Goal: Task Accomplishment & Management: Manage account settings

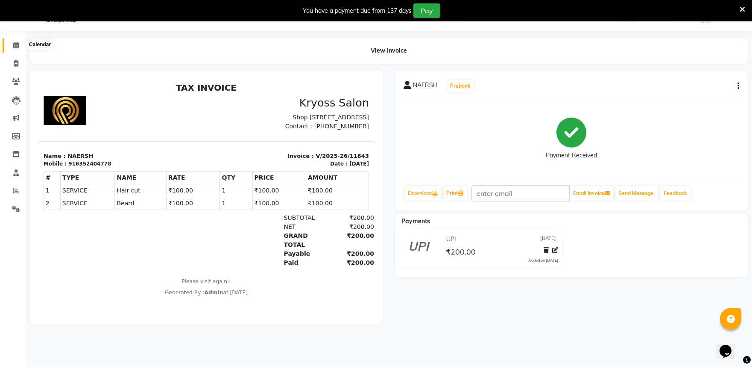
click at [14, 45] on icon at bounding box center [16, 45] width 6 height 6
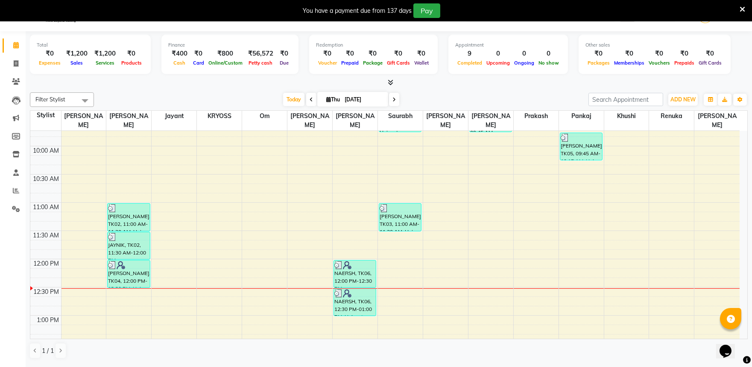
scroll to position [84, 0]
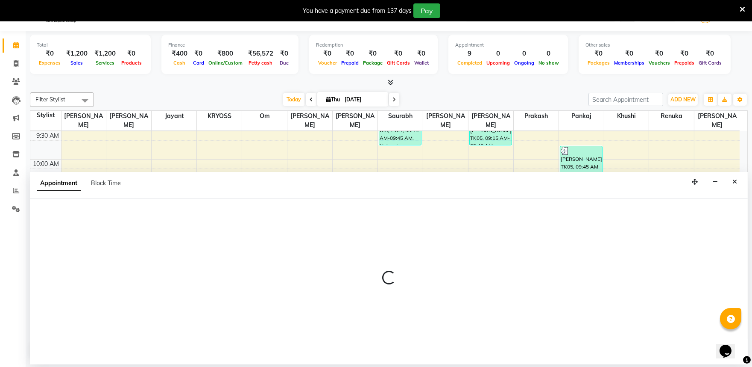
scroll to position [26, 0]
select select "79205"
select select "705"
select select "tentative"
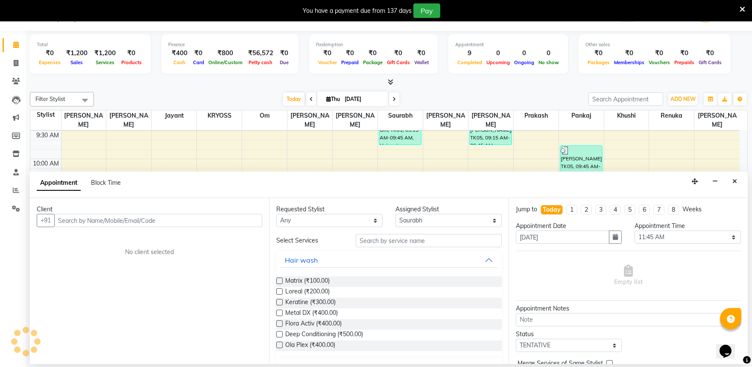
click at [218, 227] on input "text" at bounding box center [158, 220] width 208 height 13
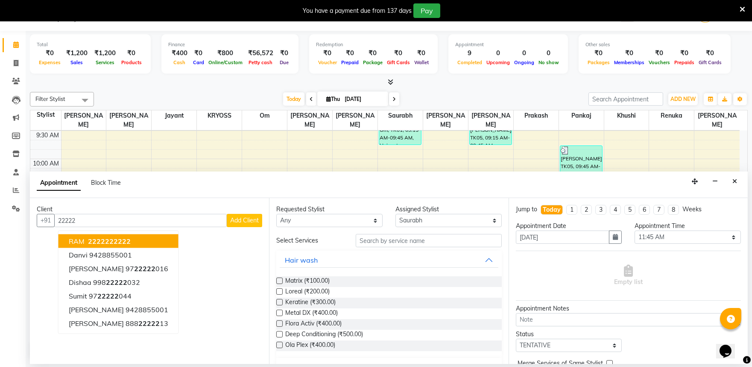
click at [131, 244] on span "22222" at bounding box center [119, 241] width 21 height 9
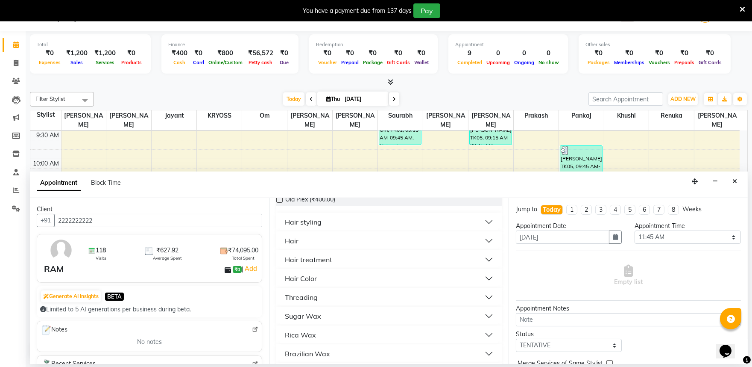
scroll to position [190, 0]
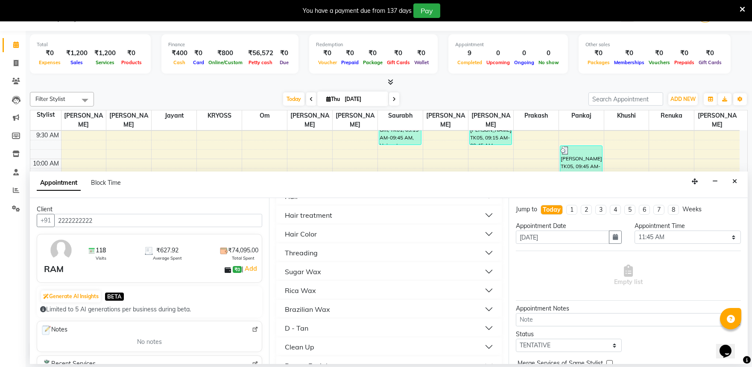
type input "2222222222"
click at [297, 201] on div "Hair" at bounding box center [292, 196] width 14 height 10
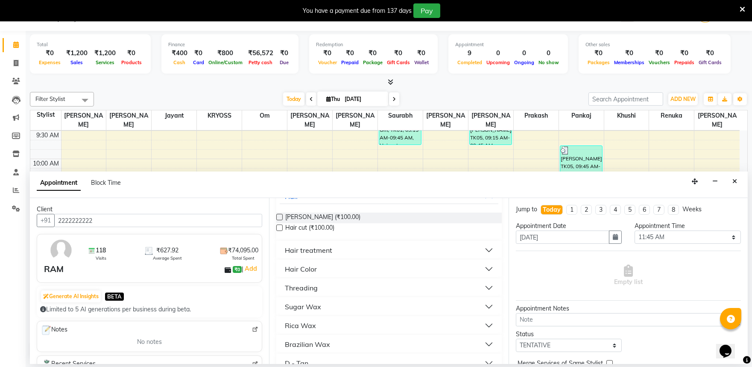
click at [282, 220] on label at bounding box center [279, 217] width 6 height 6
click at [282, 220] on input "checkbox" at bounding box center [279, 218] width 6 height 6
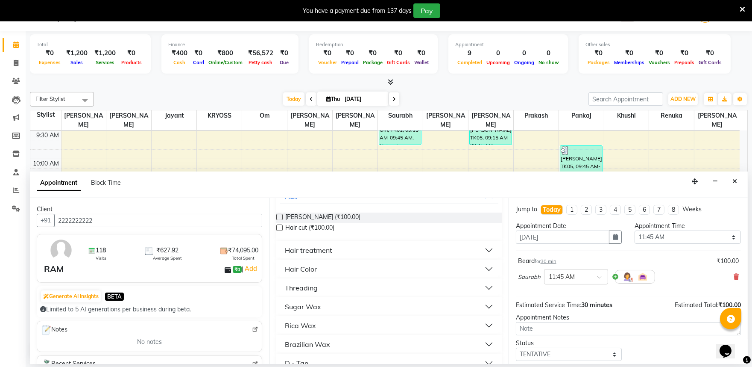
checkbox input "false"
click at [282, 231] on label at bounding box center [279, 227] width 6 height 6
click at [282, 231] on input "checkbox" at bounding box center [279, 229] width 6 height 6
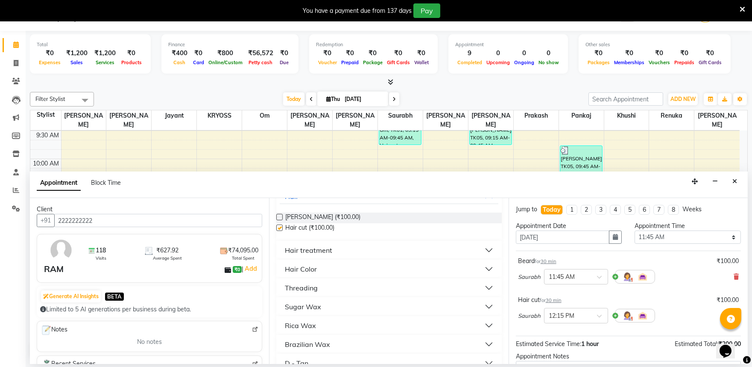
checkbox input "false"
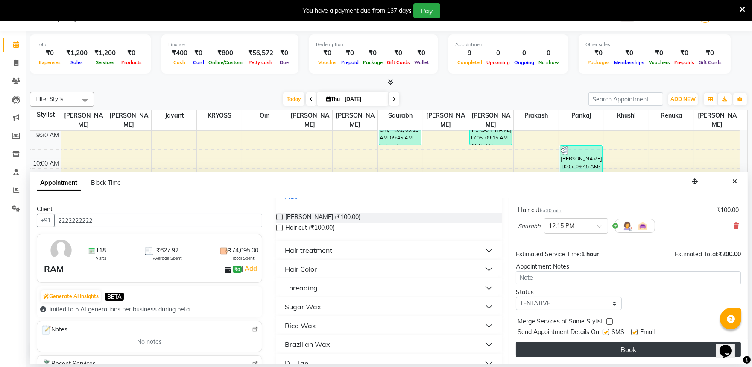
scroll to position [108, 0]
click at [623, 349] on button "Book" at bounding box center [628, 348] width 225 height 15
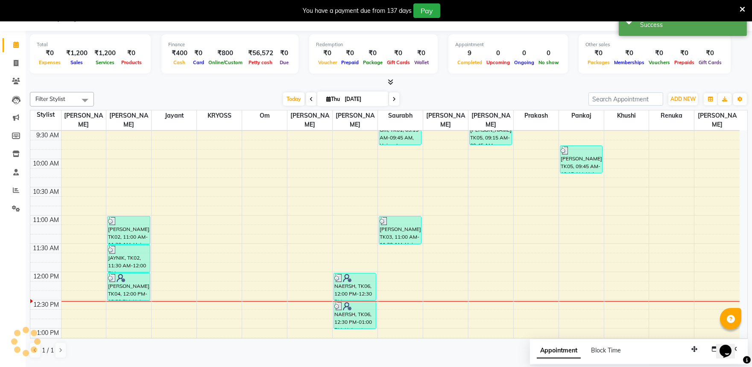
scroll to position [0, 0]
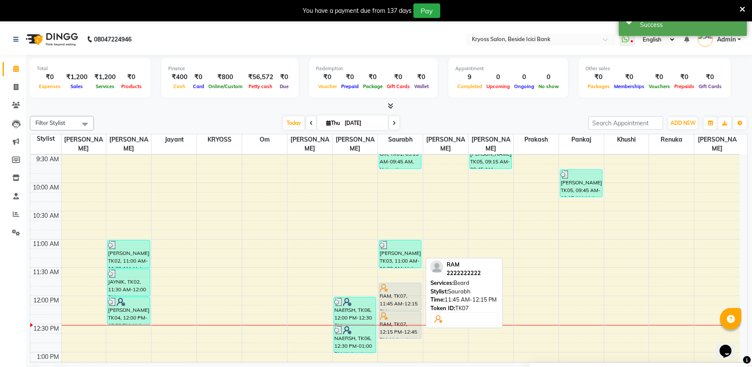
click at [408, 300] on div "RAM, TK07, 11:45 AM-12:15 PM, [PERSON_NAME]" at bounding box center [400, 296] width 42 height 27
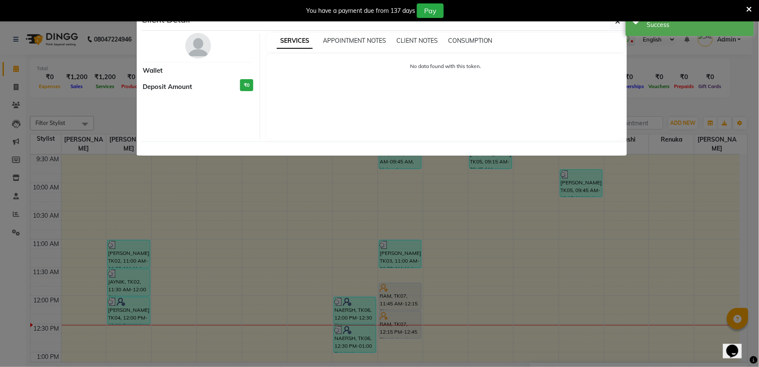
select select "7"
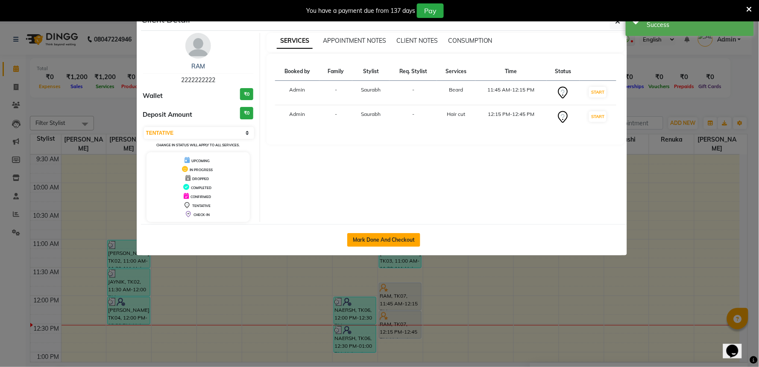
click at [384, 247] on button "Mark Done And Checkout" at bounding box center [383, 240] width 73 height 14
select select "service"
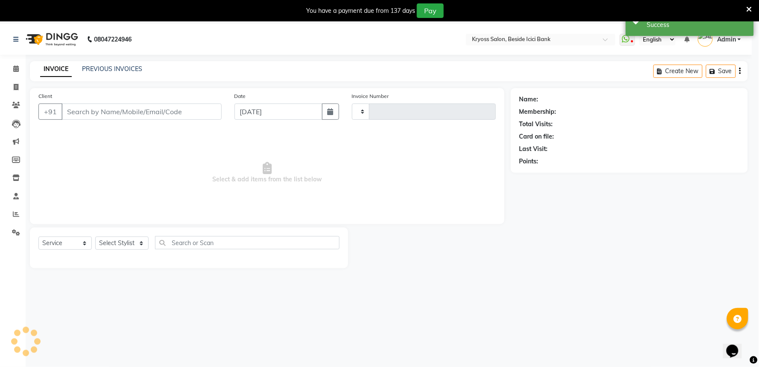
type input "11844"
select select "3"
select select "5439"
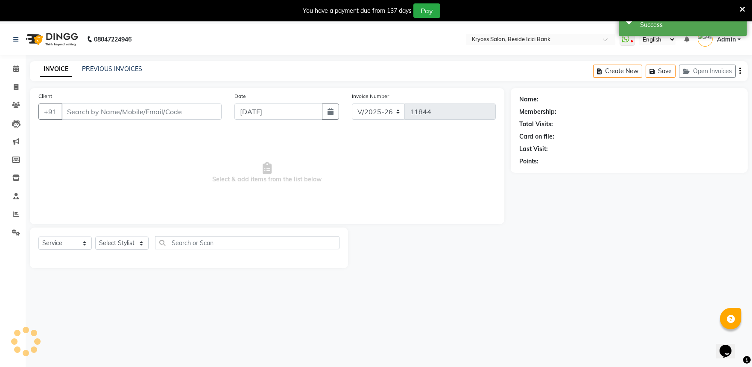
type input "2222222222"
select select "79205"
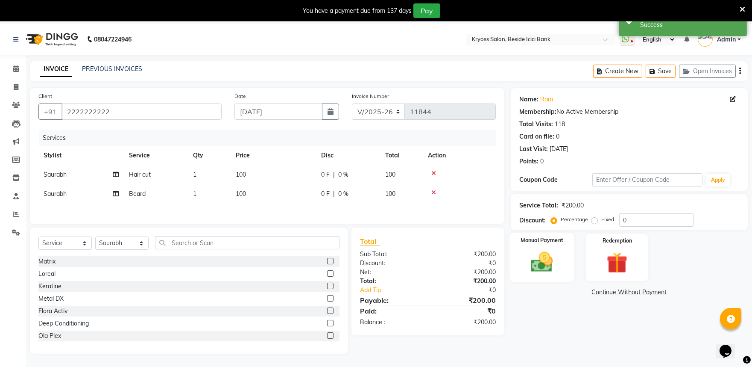
click at [544, 270] on img at bounding box center [541, 261] width 35 height 25
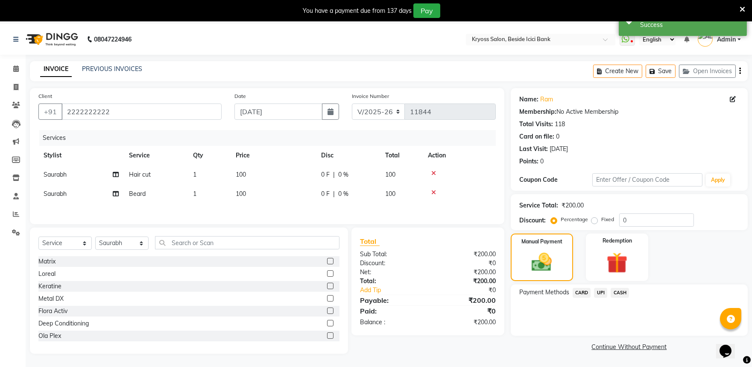
click at [625, 297] on span "CASH" at bounding box center [620, 293] width 18 height 10
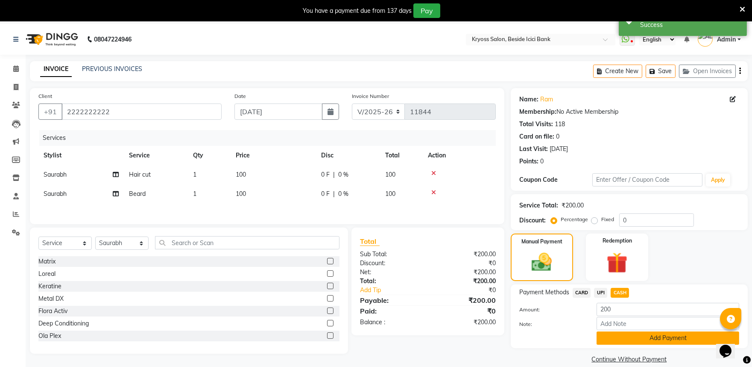
click at [657, 344] on button "Add Payment" at bounding box center [668, 337] width 143 height 13
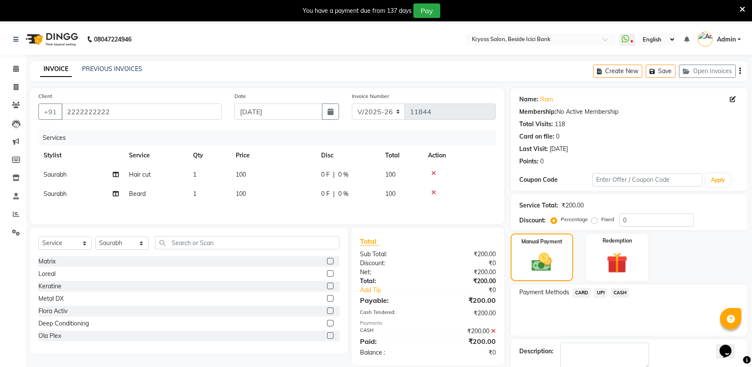
scroll to position [68, 0]
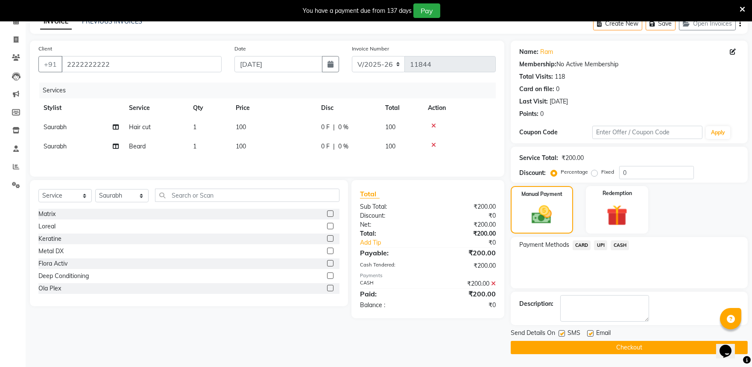
click at [652, 345] on button "Checkout" at bounding box center [629, 347] width 237 height 13
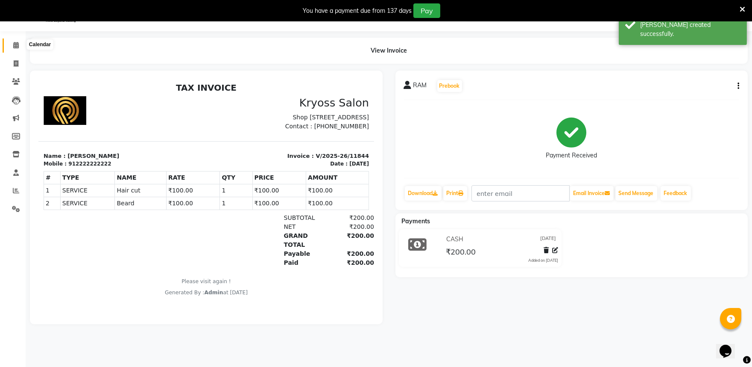
click at [17, 45] on icon at bounding box center [16, 45] width 6 height 6
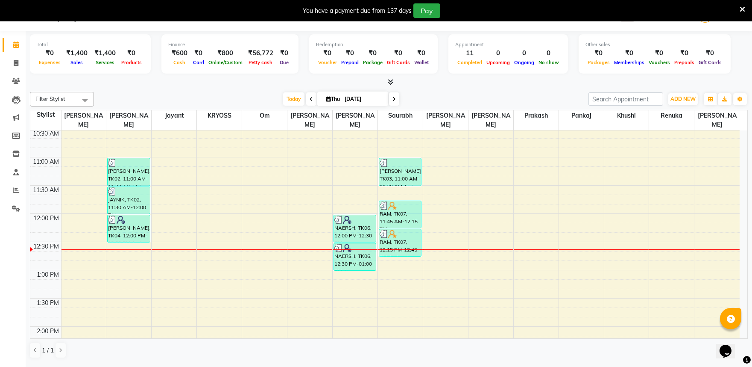
scroll to position [190, 0]
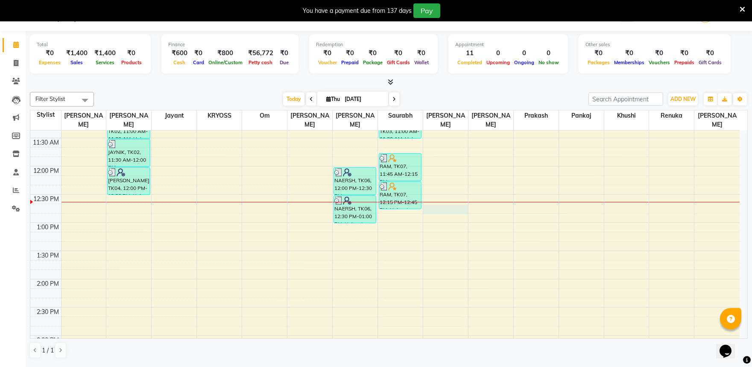
click at [448, 202] on div "8:00 AM 8:30 AM 9:00 AM 9:30 AM 10:00 AM 10:30 AM 11:00 AM 11:30 AM 12:00 PM 12…" at bounding box center [385, 307] width 710 height 733
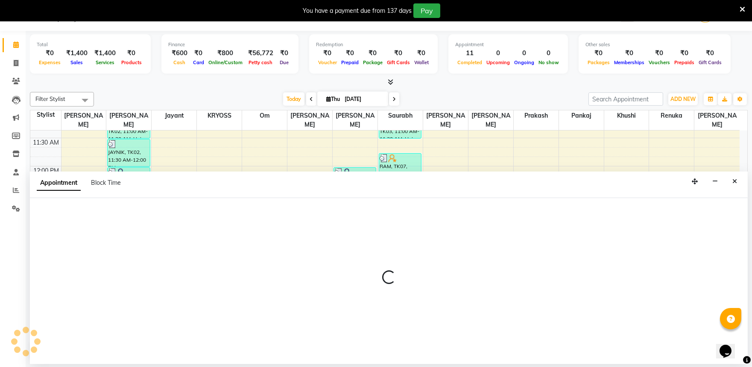
select select "40498"
select select "tentative"
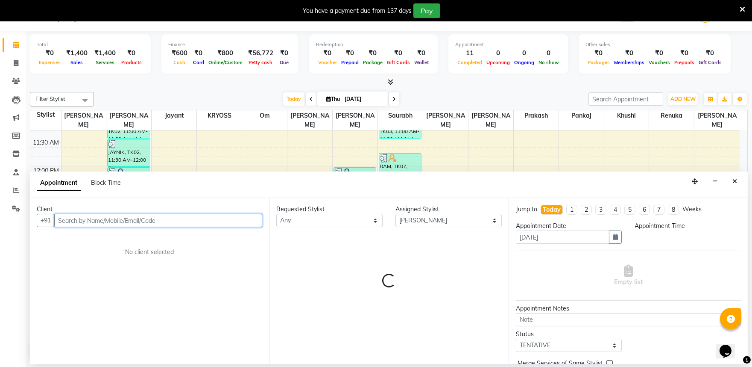
select select "765"
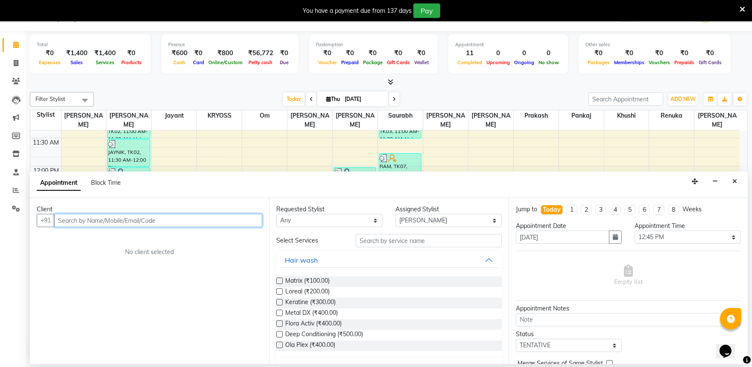
click at [207, 225] on input "text" at bounding box center [158, 220] width 208 height 13
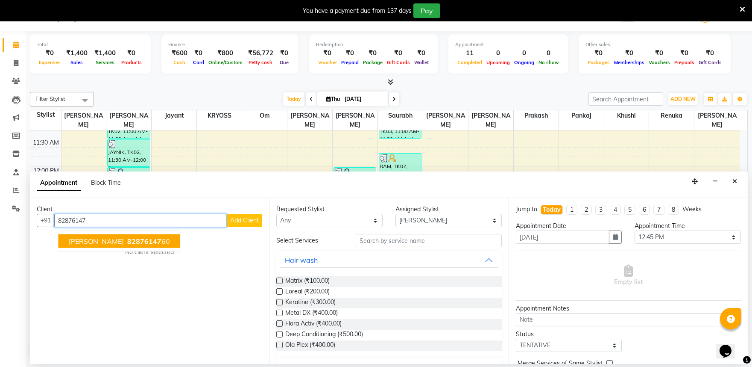
click at [142, 245] on ngb-highlight "82876147 60" at bounding box center [148, 241] width 44 height 9
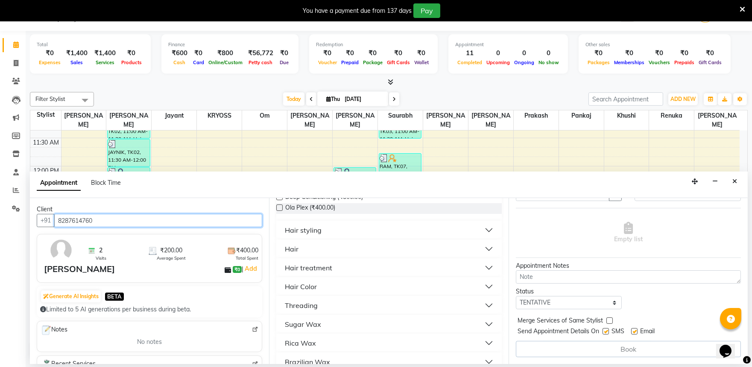
scroll to position [142, 0]
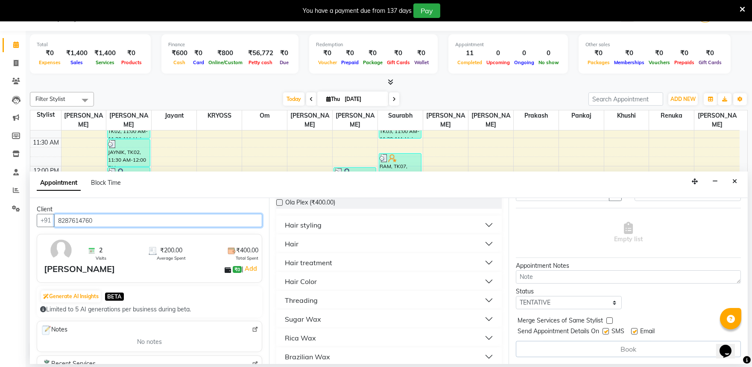
type input "8287614760"
click at [295, 249] on div "Hair" at bounding box center [292, 243] width 14 height 10
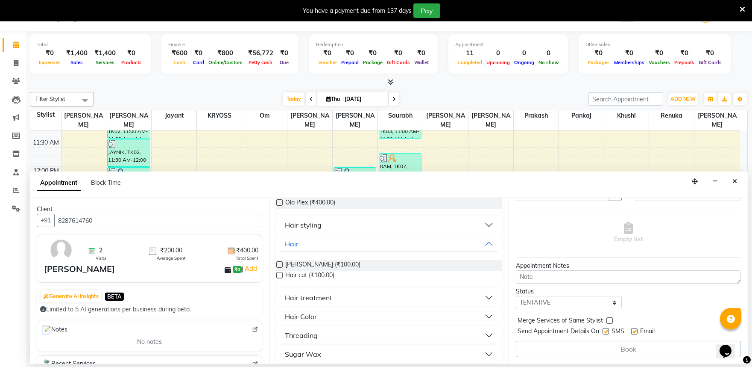
click at [283, 270] on div "[PERSON_NAME] (₹100.00)" at bounding box center [388, 265] width 225 height 11
click at [281, 267] on label at bounding box center [279, 264] width 6 height 6
click at [281, 268] on input "checkbox" at bounding box center [279, 265] width 6 height 6
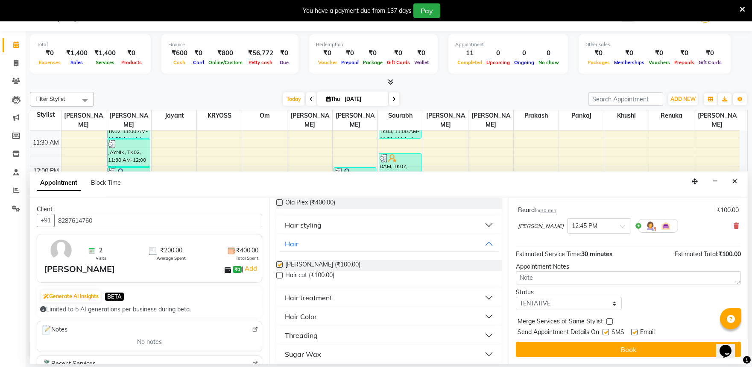
checkbox input "false"
click at [280, 278] on label at bounding box center [279, 275] width 6 height 6
click at [280, 279] on input "checkbox" at bounding box center [279, 276] width 6 height 6
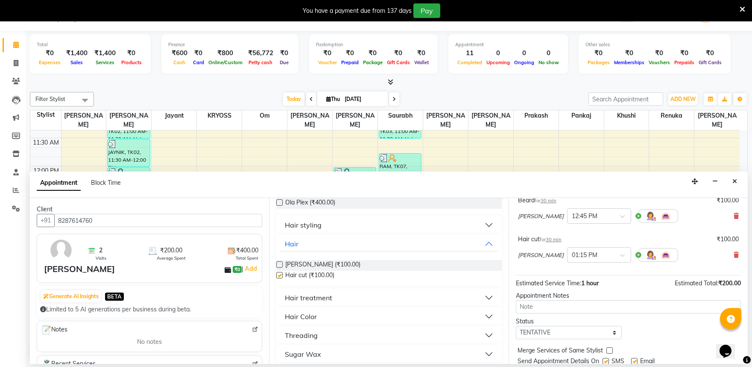
checkbox input "false"
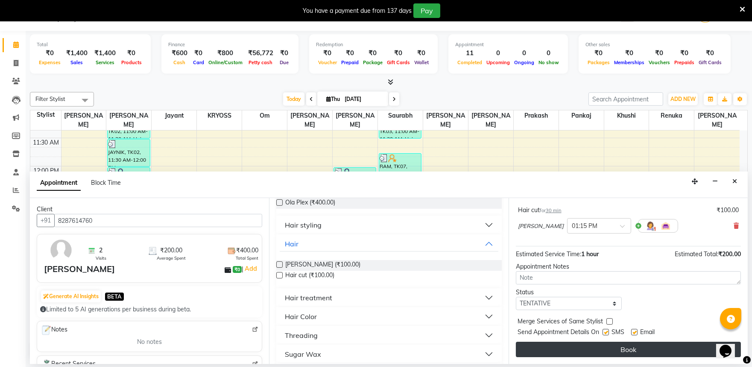
scroll to position [108, 0]
click at [650, 348] on button "Book" at bounding box center [628, 348] width 225 height 15
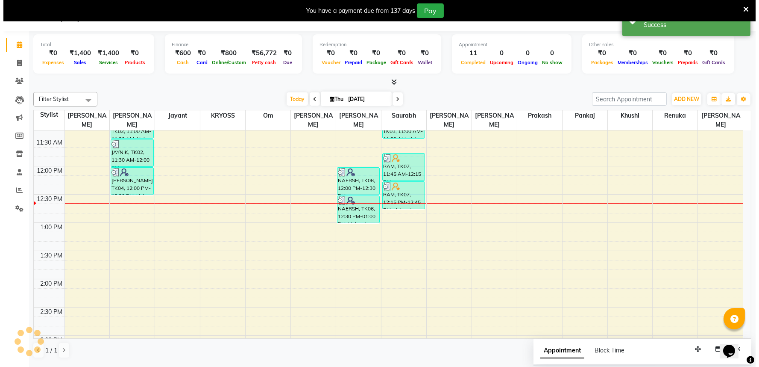
scroll to position [0, 0]
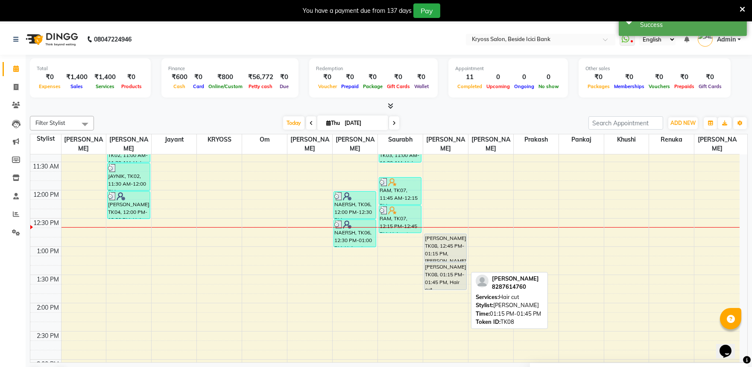
click at [440, 268] on div "[PERSON_NAME], TK08, 01:15 PM-01:45 PM, Hair cut" at bounding box center [446, 275] width 42 height 27
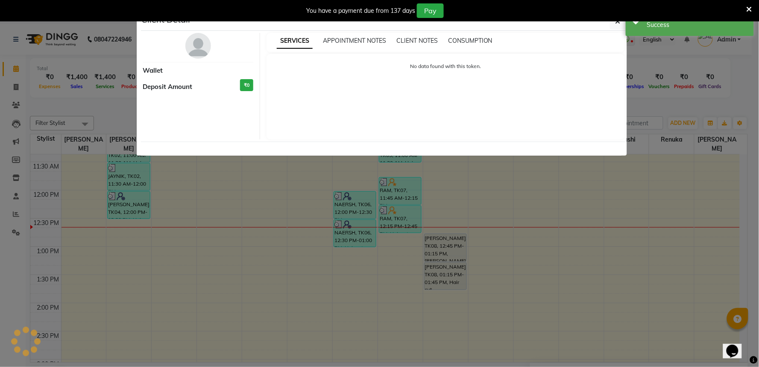
select select "7"
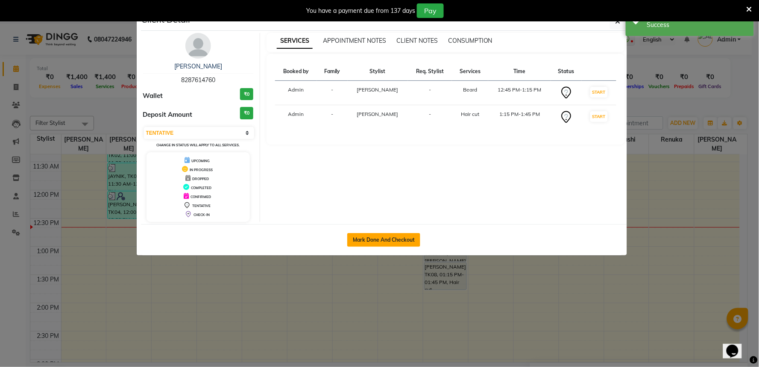
click at [411, 243] on button "Mark Done And Checkout" at bounding box center [383, 240] width 73 height 14
select select "service"
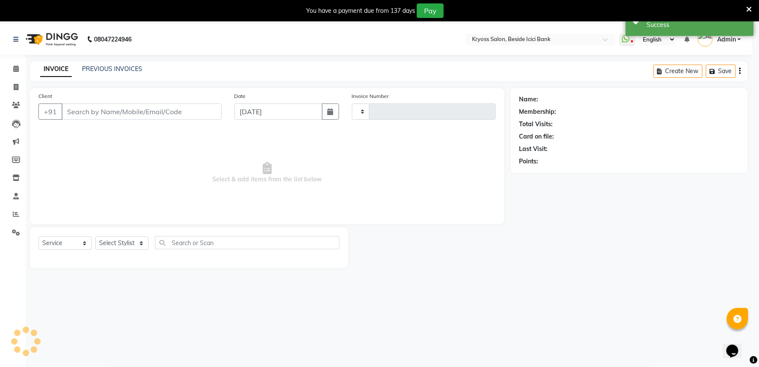
type input "11845"
select select "3"
select select "5439"
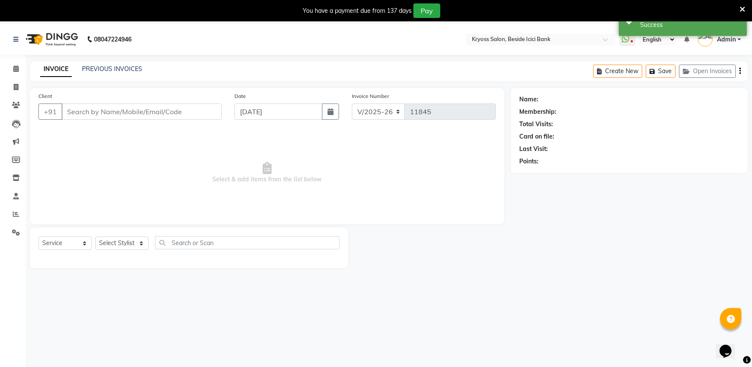
type input "8287614760"
select select "40498"
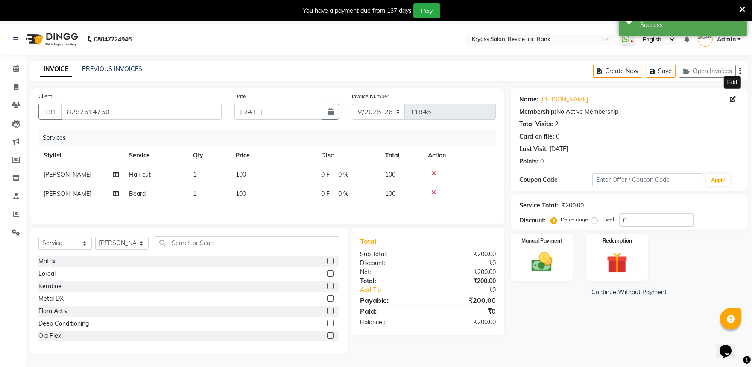
click at [731, 101] on icon at bounding box center [733, 99] width 6 height 6
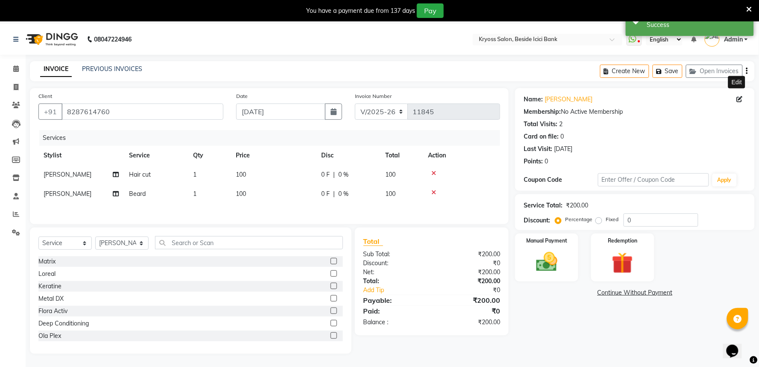
select select "[DEMOGRAPHIC_DATA]"
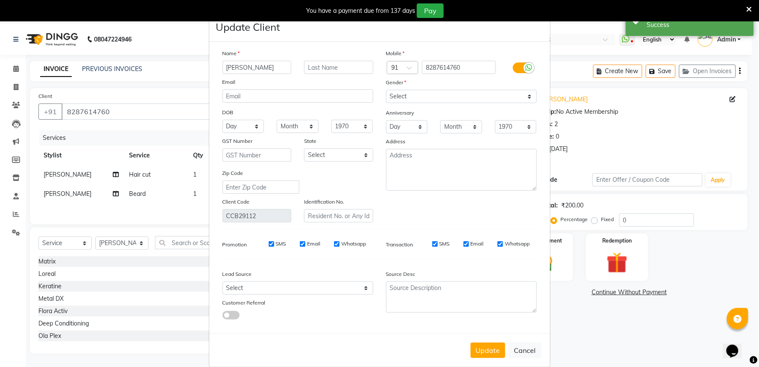
click at [261, 73] on input "[PERSON_NAME]" at bounding box center [257, 67] width 69 height 13
type input "S"
type input "HAMIT"
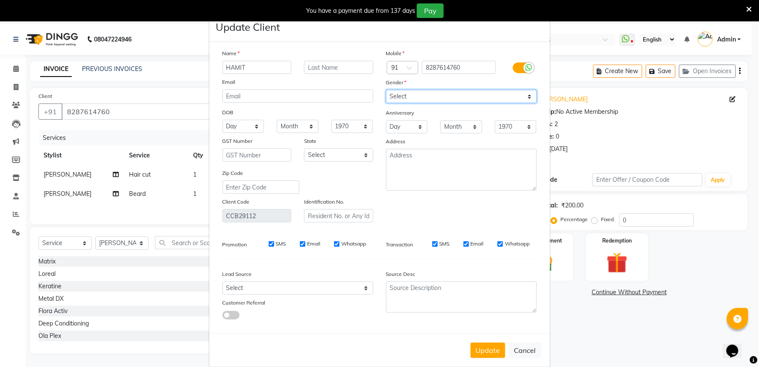
click at [408, 103] on select "Select [DEMOGRAPHIC_DATA] [DEMOGRAPHIC_DATA] Other Prefer Not To Say" at bounding box center [461, 96] width 151 height 13
click at [386, 98] on select "Select [DEMOGRAPHIC_DATA] [DEMOGRAPHIC_DATA] Other Prefer Not To Say" at bounding box center [461, 96] width 151 height 13
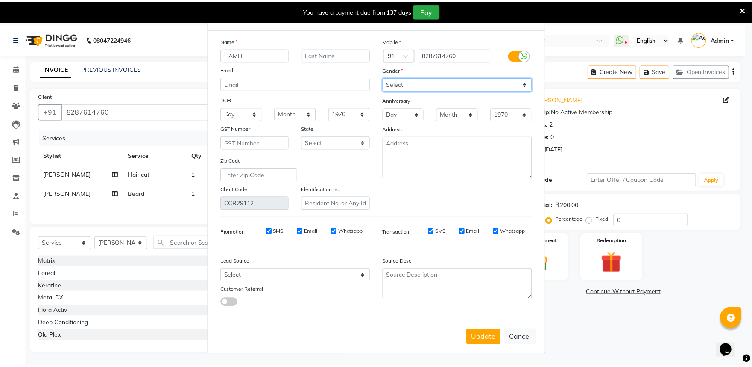
scroll to position [48, 0]
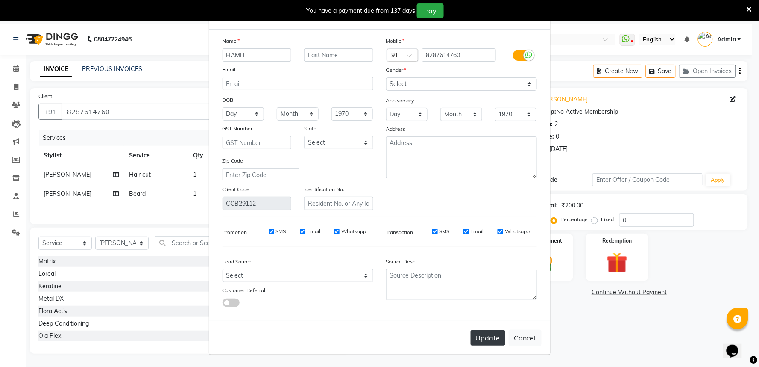
click at [483, 332] on button "Update" at bounding box center [488, 337] width 35 height 15
select select
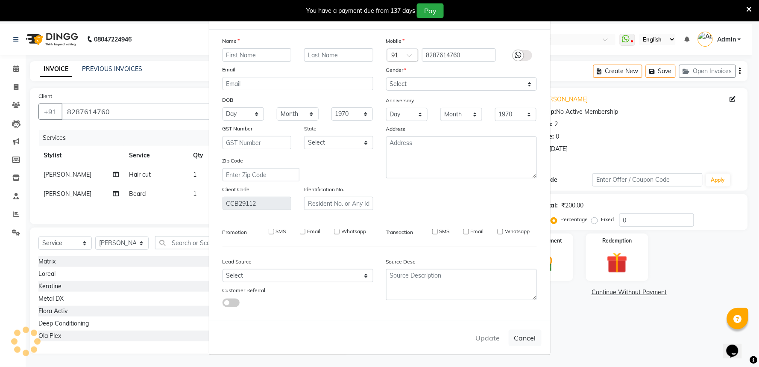
select select
checkbox input "false"
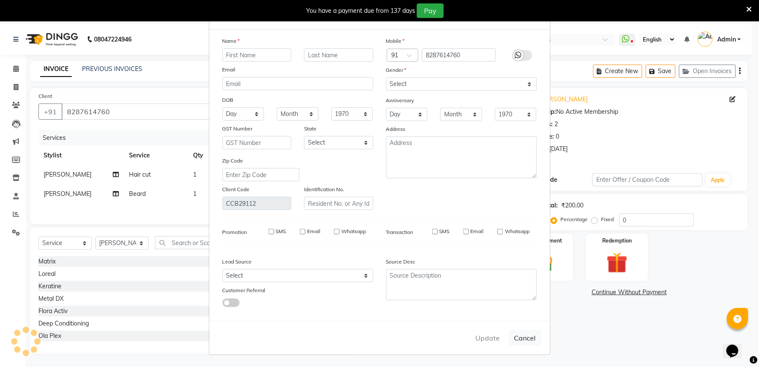
checkbox input "false"
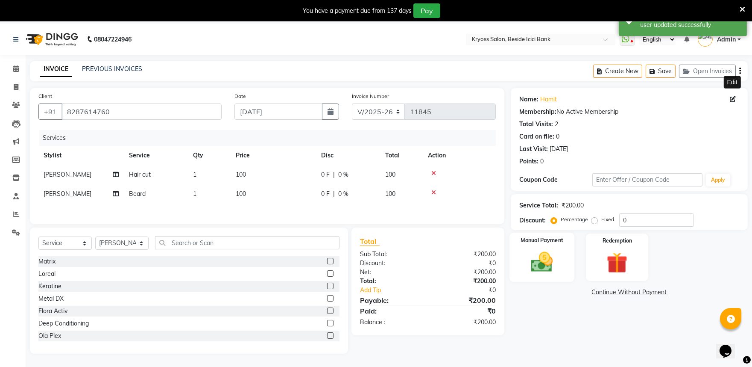
click at [545, 273] on img at bounding box center [541, 261] width 35 height 25
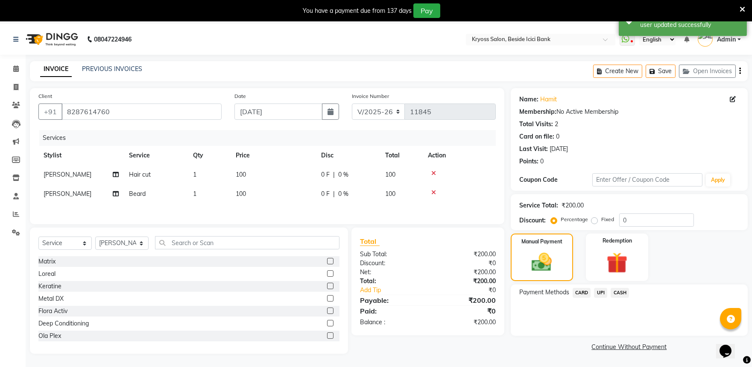
click at [600, 297] on span "UPI" at bounding box center [600, 293] width 13 height 10
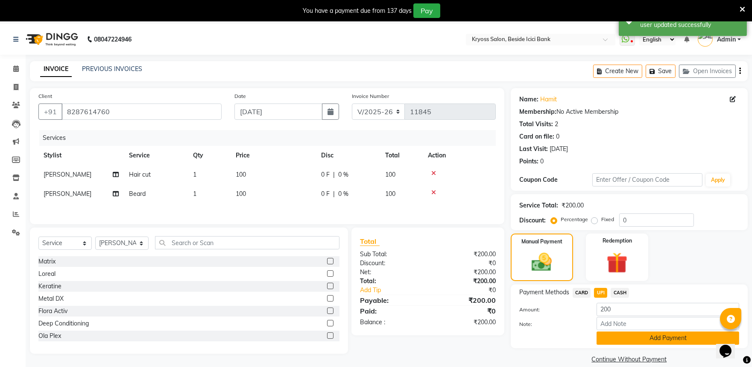
click at [644, 344] on button "Add Payment" at bounding box center [668, 337] width 143 height 13
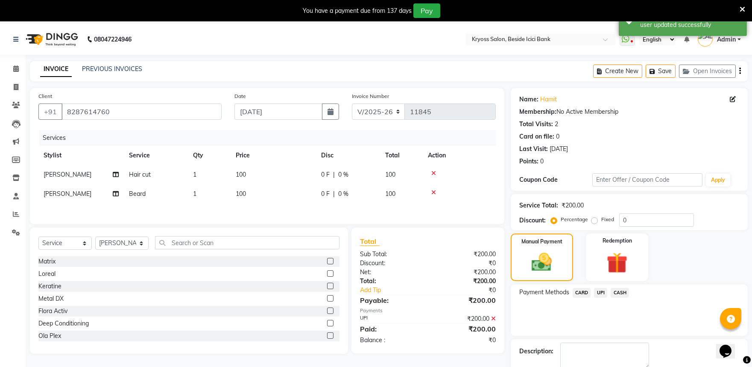
scroll to position [68, 0]
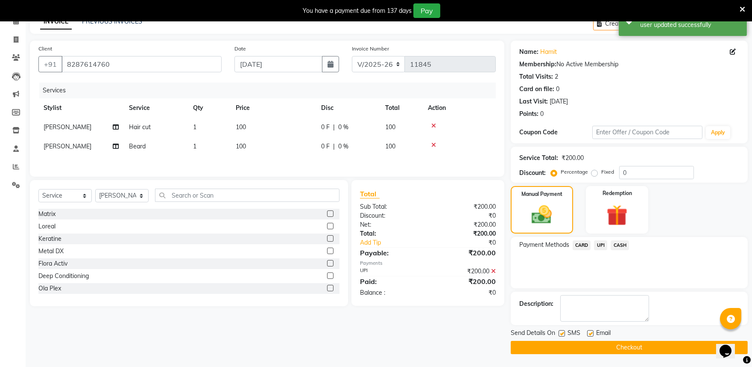
click at [637, 344] on button "Checkout" at bounding box center [629, 347] width 237 height 13
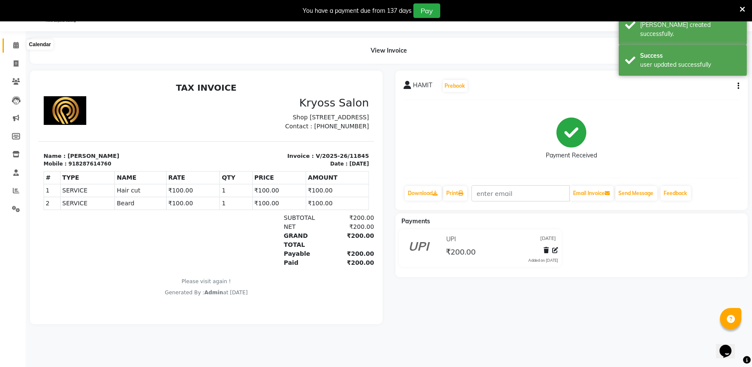
click at [12, 45] on span at bounding box center [16, 46] width 15 height 10
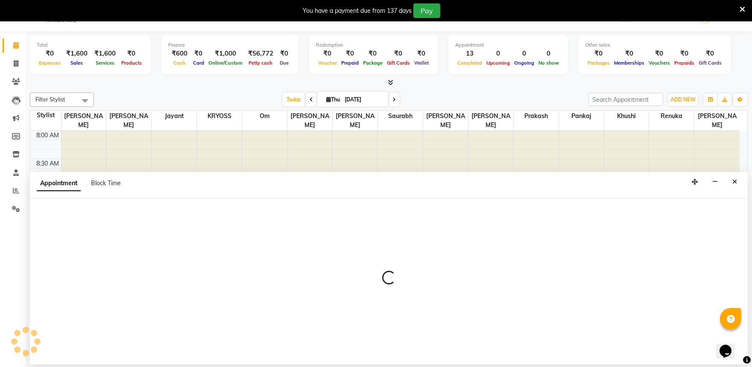
scroll to position [26, 0]
select select "61774"
select select "585"
select select "tentative"
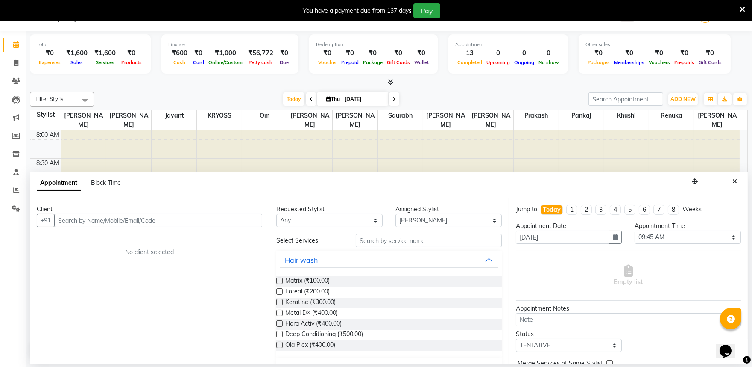
click at [193, 227] on input "text" at bounding box center [158, 220] width 208 height 13
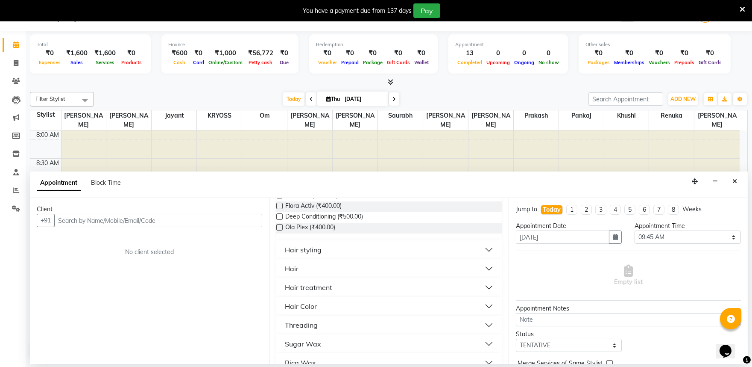
scroll to position [142, 0]
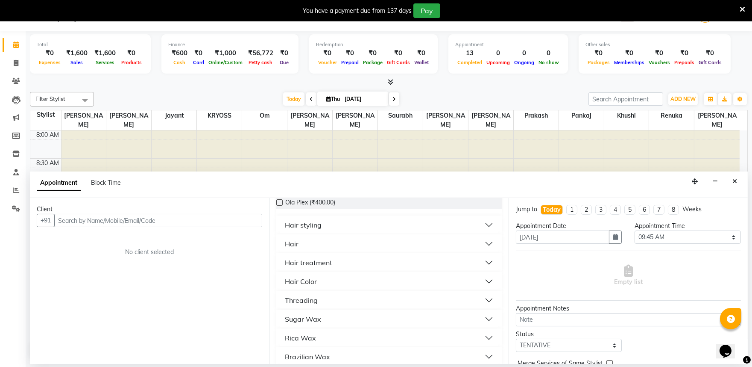
click at [299, 249] on div "Hair" at bounding box center [292, 243] width 14 height 10
click at [323, 281] on span "Hair cut (₹100.00)" at bounding box center [309, 275] width 49 height 11
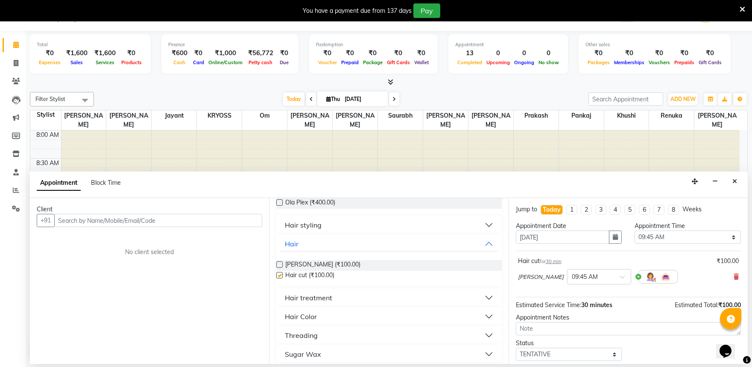
checkbox input "false"
click at [244, 227] on input "text" at bounding box center [158, 220] width 208 height 13
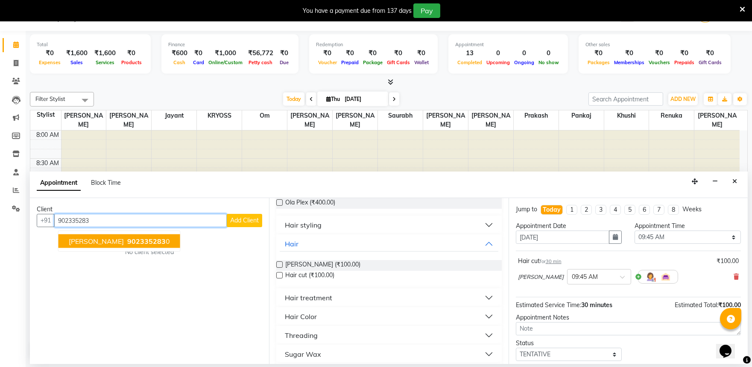
click at [127, 245] on span "902335283" at bounding box center [146, 241] width 38 height 9
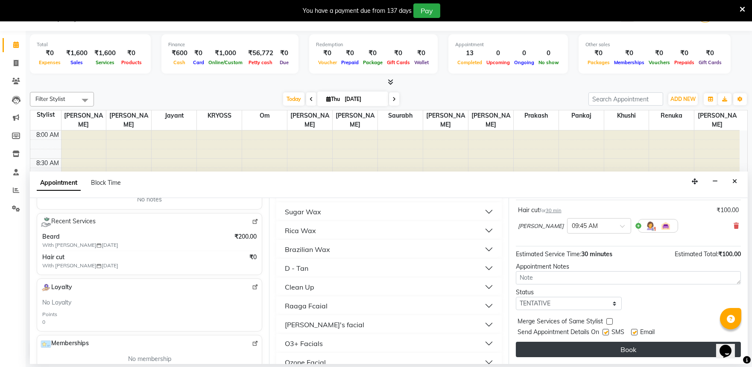
scroll to position [68, 0]
type input "9023352830"
click at [695, 356] on button "Book" at bounding box center [628, 348] width 225 height 15
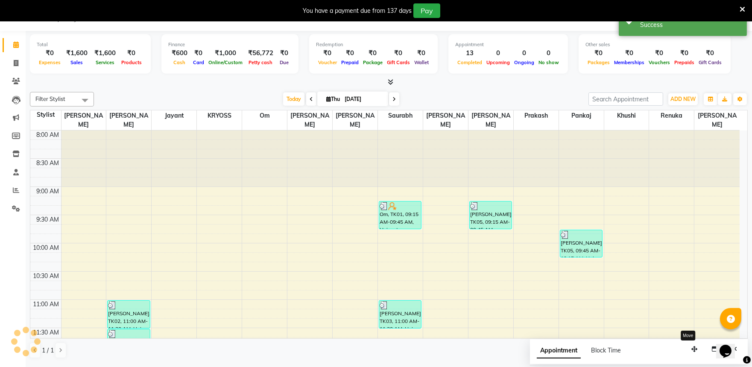
scroll to position [0, 0]
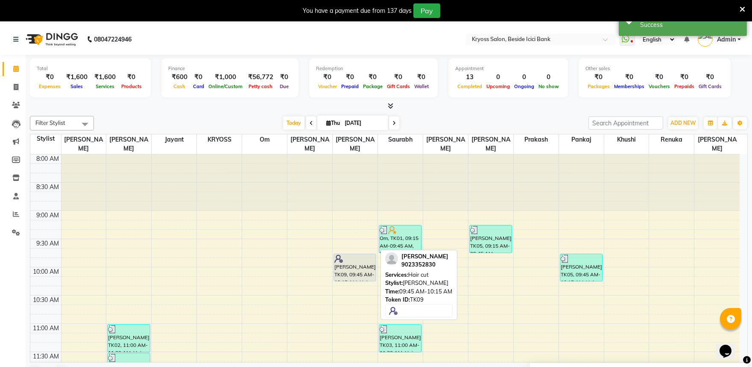
click at [342, 267] on div "[PERSON_NAME], TK09, 09:45 AM-10:15 AM, Hair cut" at bounding box center [355, 267] width 42 height 27
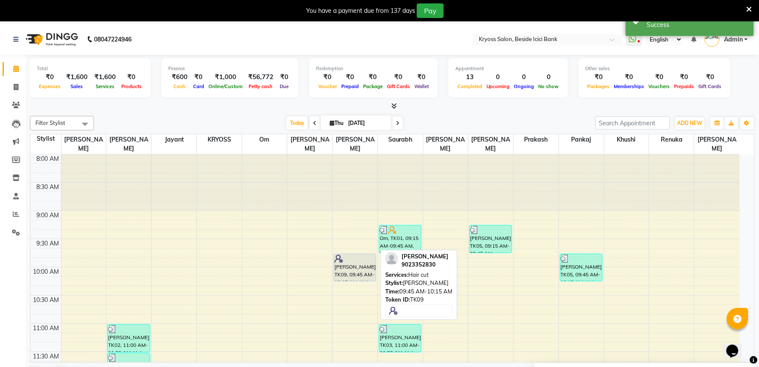
select select "7"
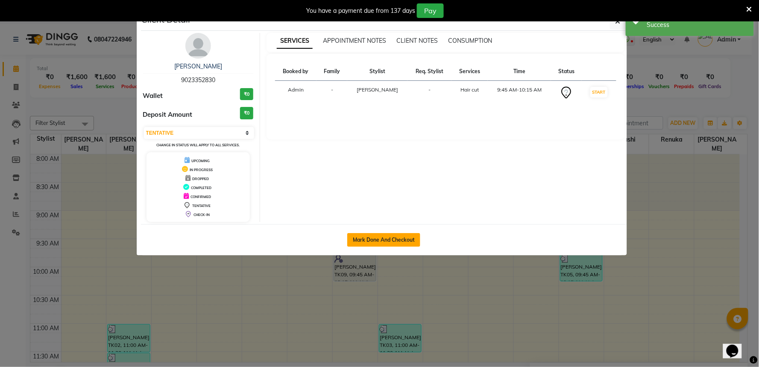
click at [381, 247] on button "Mark Done And Checkout" at bounding box center [383, 240] width 73 height 14
select select "5439"
select select "service"
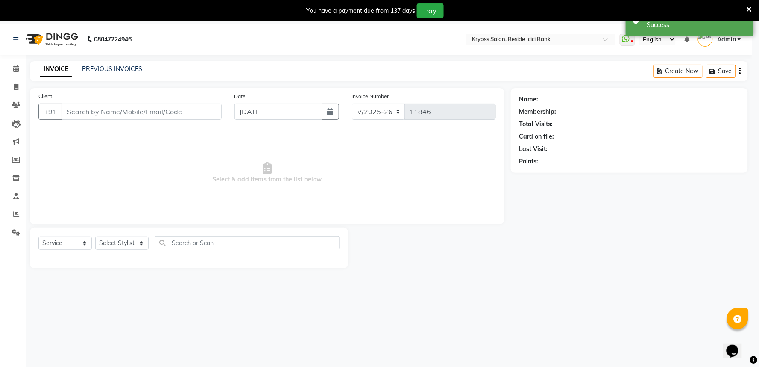
select select "3"
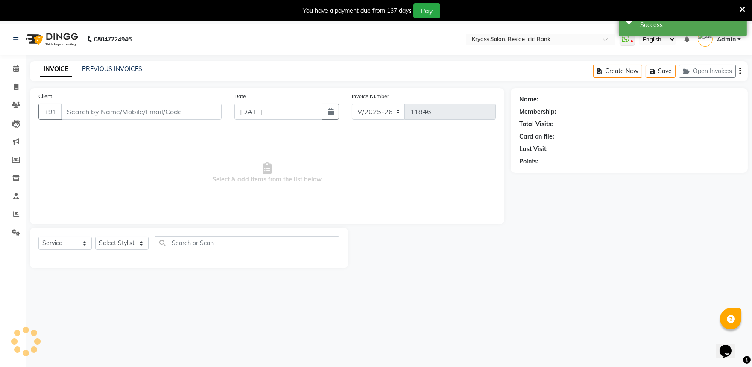
type input "9023352830"
select select "61774"
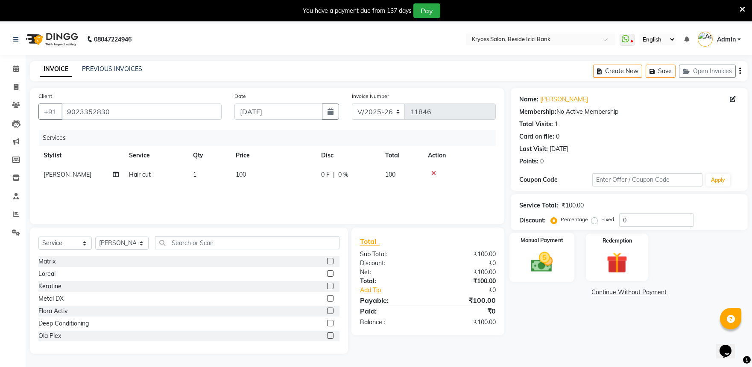
click at [540, 274] on img at bounding box center [541, 261] width 35 height 25
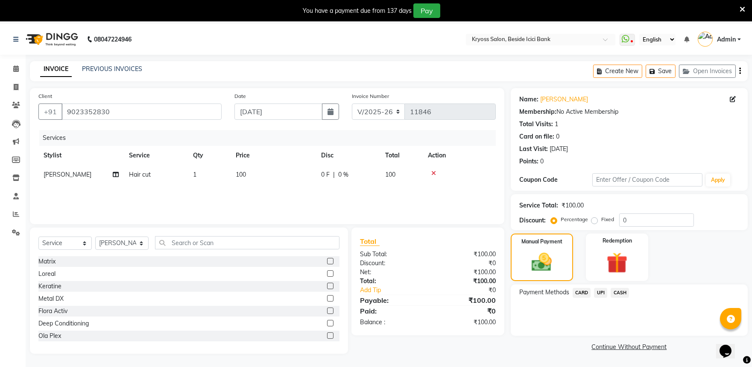
click at [625, 297] on span "CASH" at bounding box center [620, 293] width 18 height 10
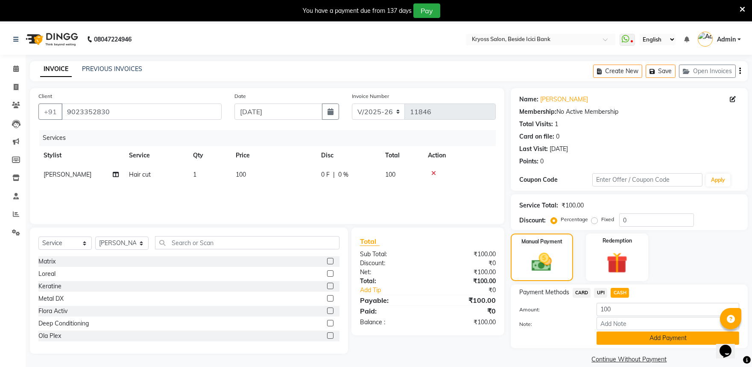
click at [643, 344] on button "Add Payment" at bounding box center [668, 337] width 143 height 13
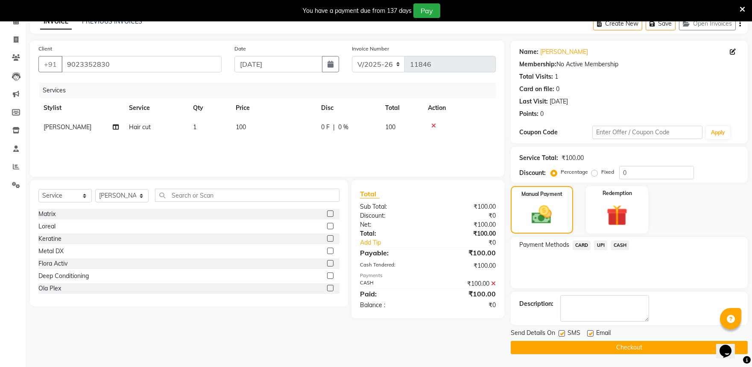
click at [643, 352] on button "Checkout" at bounding box center [629, 347] width 237 height 13
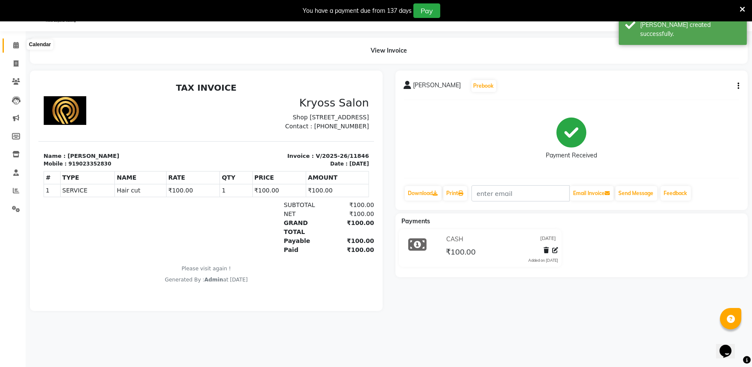
click at [18, 44] on icon at bounding box center [16, 45] width 6 height 6
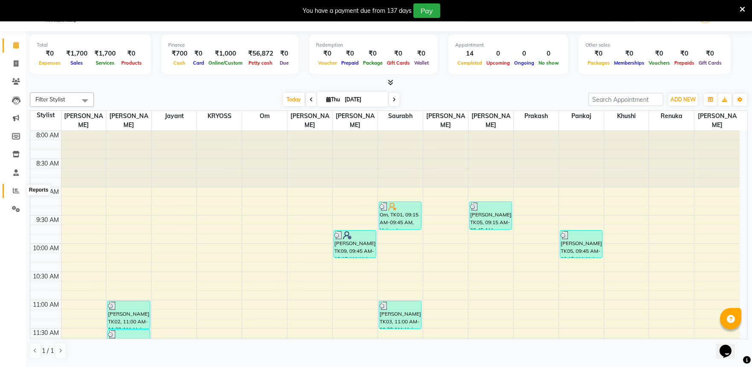
click at [13, 189] on icon at bounding box center [16, 190] width 6 height 6
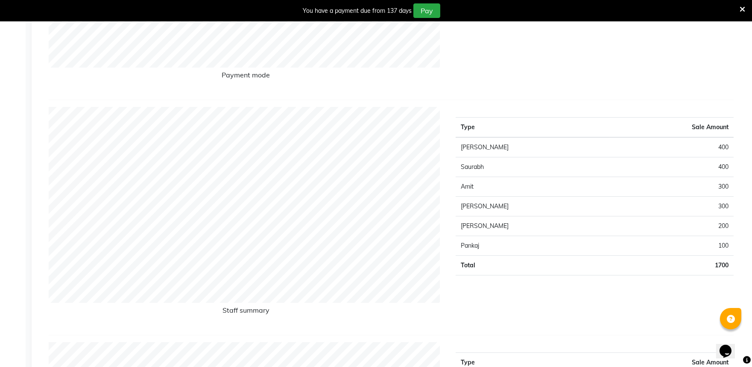
scroll to position [308, 0]
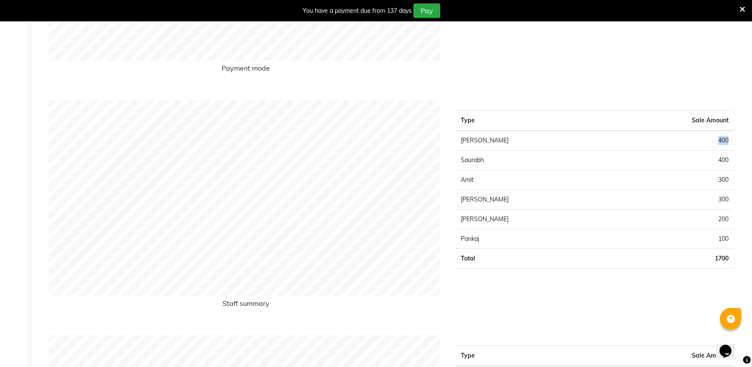
drag, startPoint x: 727, startPoint y: 156, endPoint x: 704, endPoint y: 159, distance: 23.2
click at [704, 150] on td "400" at bounding box center [672, 140] width 124 height 20
drag, startPoint x: 729, startPoint y: 178, endPoint x: 700, endPoint y: 184, distance: 30.0
click at [700, 170] on td "400" at bounding box center [672, 160] width 124 height 20
drag, startPoint x: 726, startPoint y: 199, endPoint x: 701, endPoint y: 204, distance: 26.1
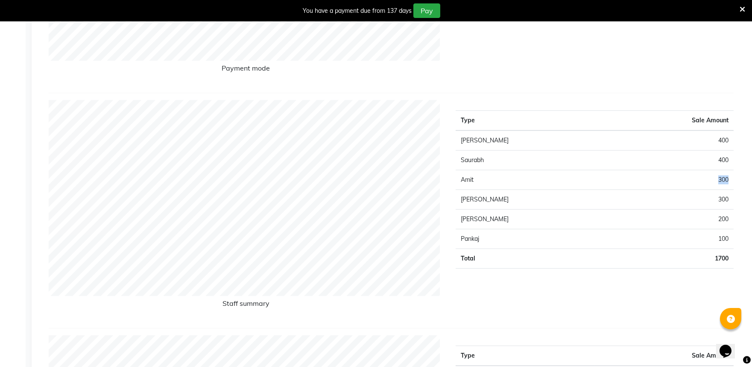
click at [701, 190] on td "300" at bounding box center [672, 180] width 124 height 20
drag, startPoint x: 726, startPoint y: 223, endPoint x: 701, endPoint y: 223, distance: 25.2
click at [701, 209] on td "300" at bounding box center [672, 200] width 124 height 20
drag, startPoint x: 729, startPoint y: 236, endPoint x: 694, endPoint y: 241, distance: 35.3
click at [694, 229] on td "200" at bounding box center [672, 219] width 124 height 20
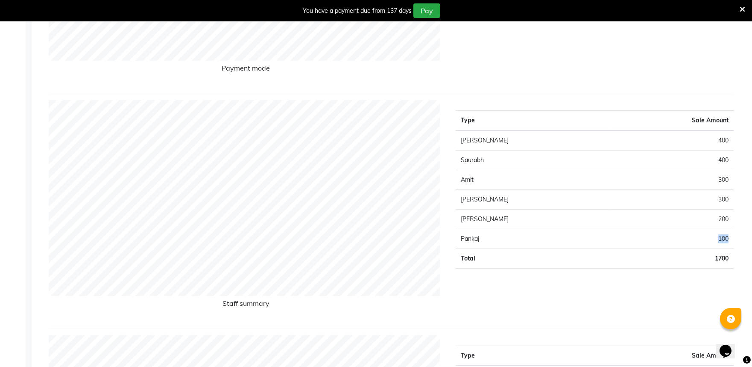
drag, startPoint x: 728, startPoint y: 262, endPoint x: 702, endPoint y: 266, distance: 26.8
click at [702, 249] on td "100" at bounding box center [672, 239] width 124 height 20
drag, startPoint x: 728, startPoint y: 160, endPoint x: 658, endPoint y: 135, distance: 74.3
click at [710, 150] on td "400" at bounding box center [672, 140] width 124 height 20
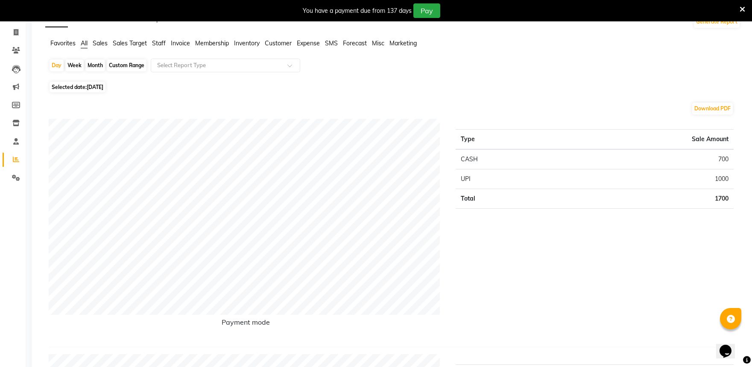
scroll to position [0, 0]
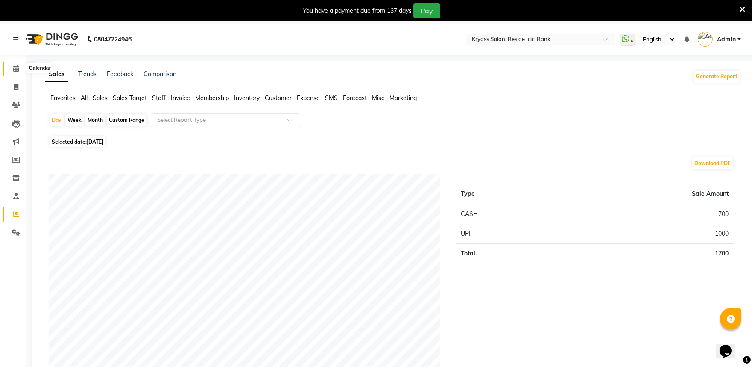
click at [14, 69] on icon at bounding box center [16, 68] width 6 height 6
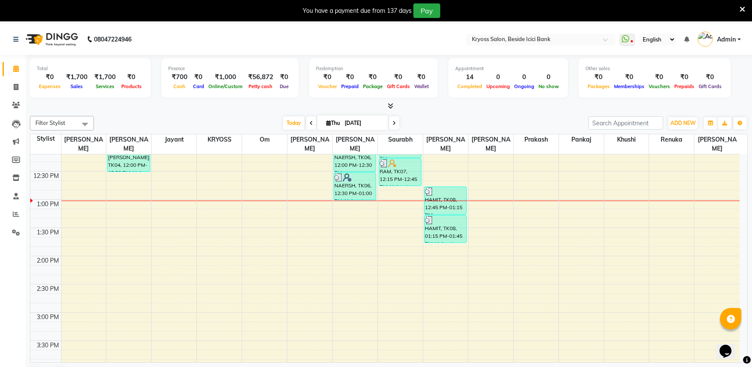
scroll to position [237, 0]
click at [137, 175] on div "8:00 AM 8:30 AM 9:00 AM 9:30 AM 10:00 AM 10:30 AM 11:00 AM 11:30 AM 12:00 PM 12…" at bounding box center [385, 283] width 710 height 733
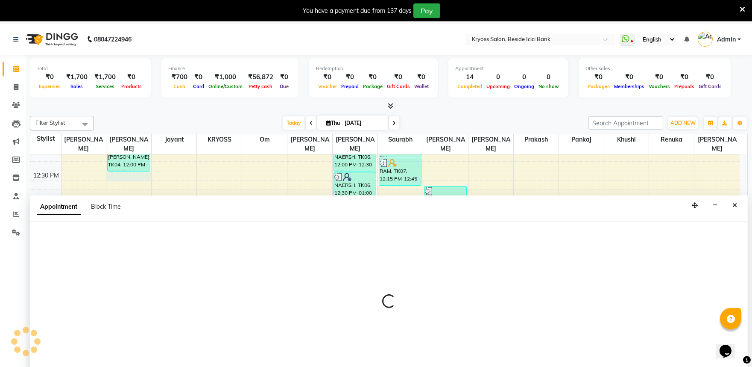
scroll to position [26, 0]
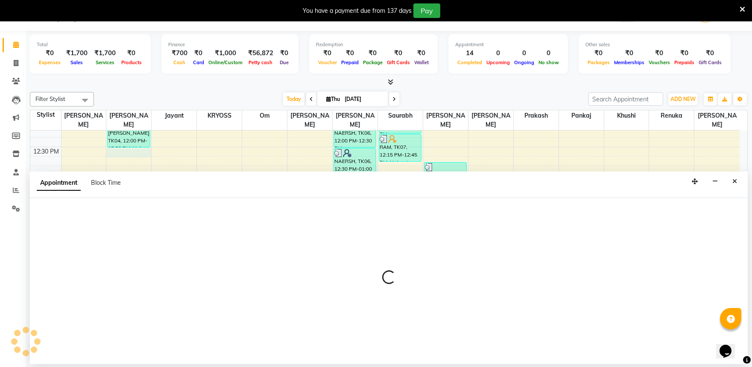
select select "52359"
select select "750"
select select "tentative"
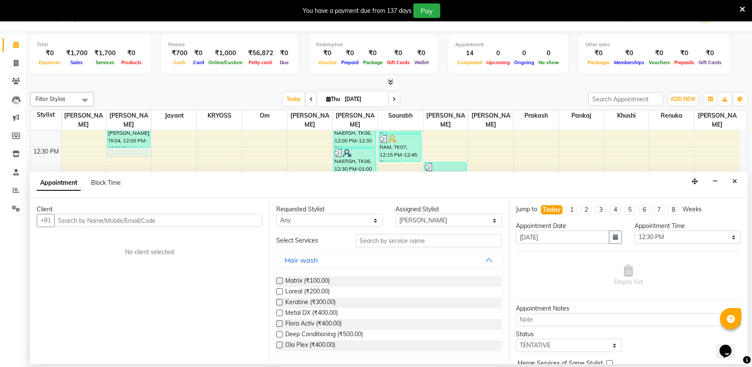
click at [128, 227] on input "text" at bounding box center [158, 220] width 208 height 13
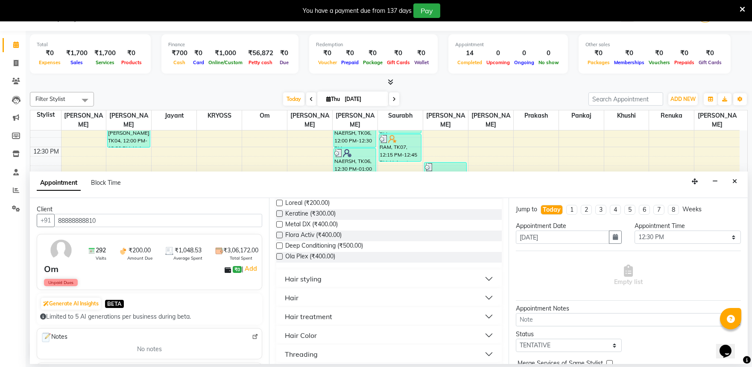
scroll to position [95, 0]
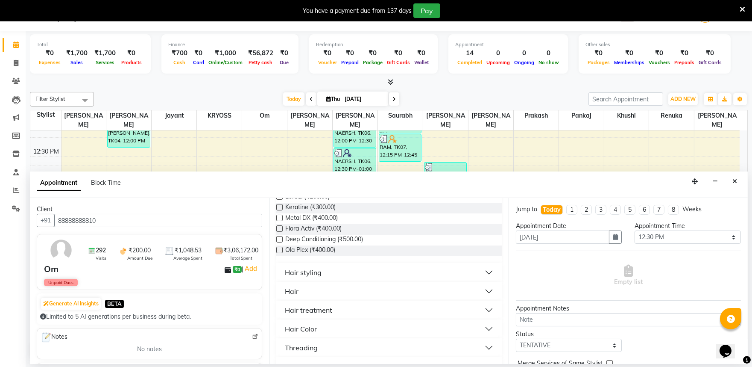
type input "88888888810"
click at [297, 296] on div "Hair" at bounding box center [292, 291] width 14 height 10
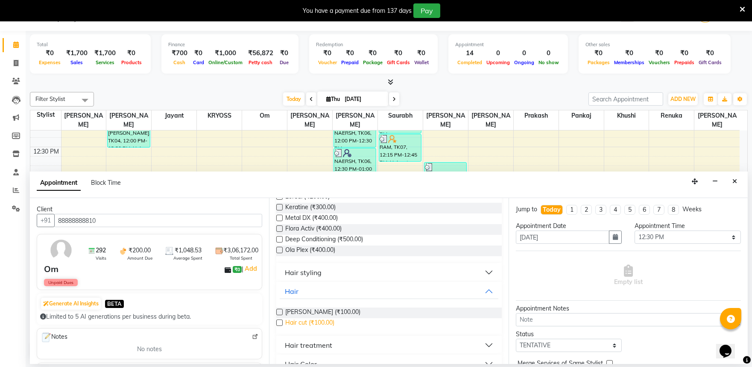
click at [316, 329] on span "Hair cut (₹100.00)" at bounding box center [309, 323] width 49 height 11
checkbox input "false"
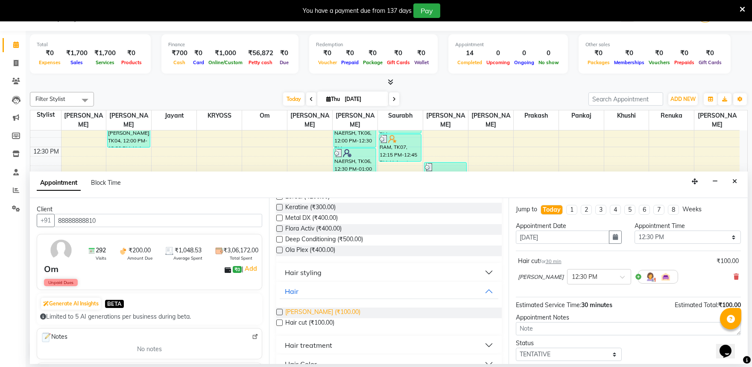
click at [318, 318] on span "[PERSON_NAME] (₹100.00)" at bounding box center [322, 312] width 75 height 11
checkbox input "false"
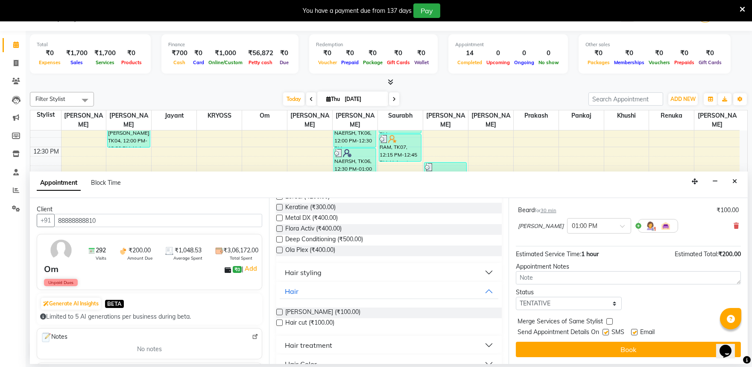
scroll to position [108, 0]
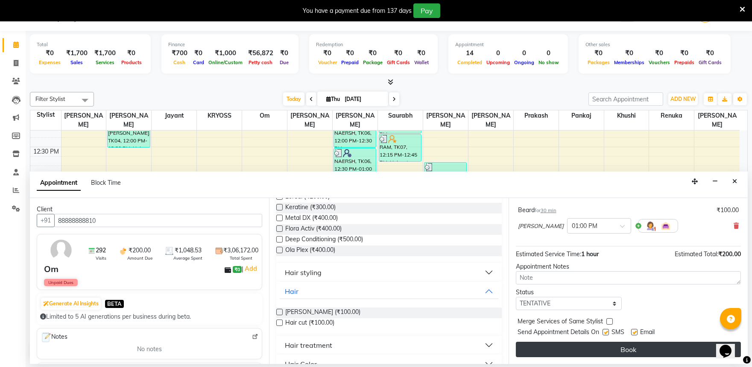
click at [629, 351] on button "Book" at bounding box center [628, 348] width 225 height 15
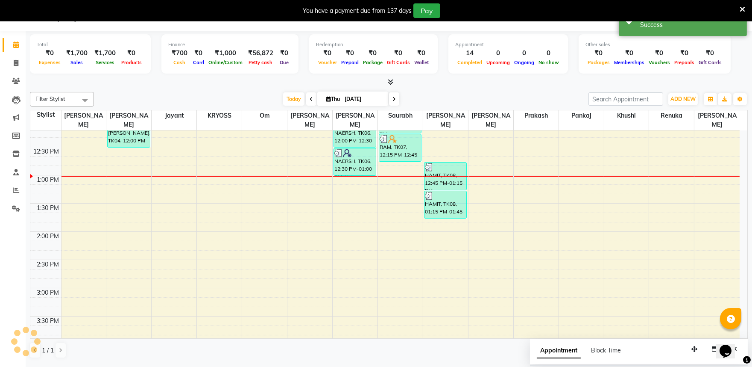
scroll to position [0, 0]
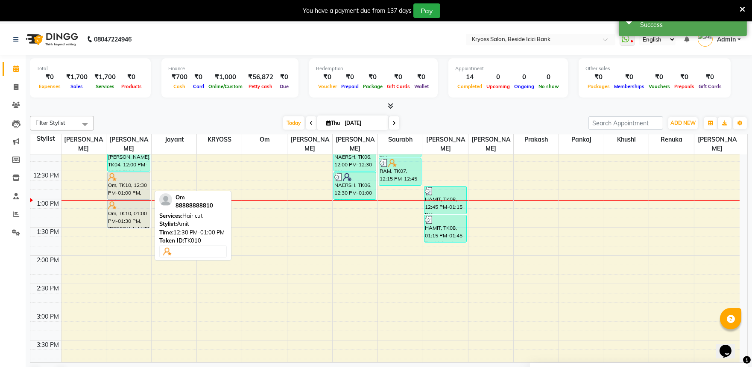
click at [141, 190] on div "Om, TK10, 12:30 PM-01:00 PM, Hair cut" at bounding box center [129, 185] width 42 height 27
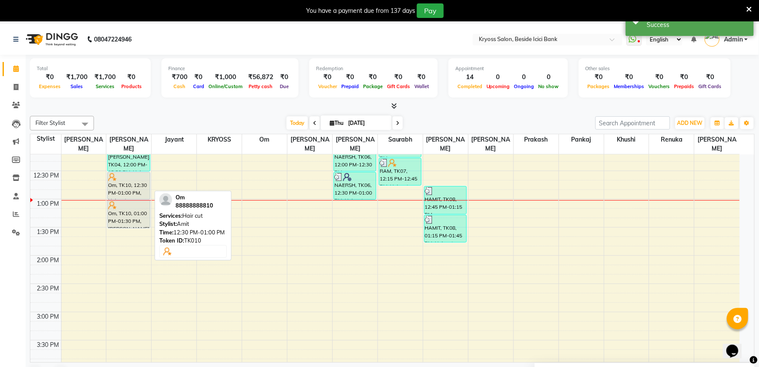
select select "7"
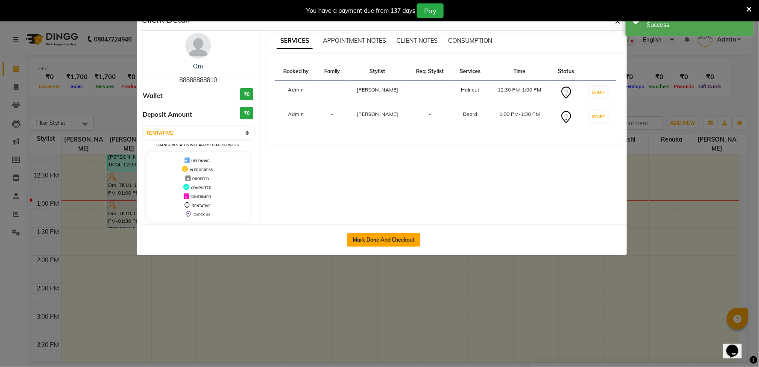
click at [377, 247] on button "Mark Done And Checkout" at bounding box center [383, 240] width 73 height 14
select select "service"
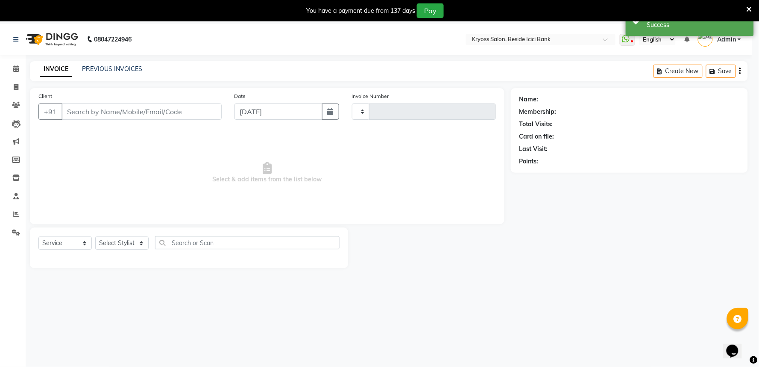
type input "11847"
select select "3"
select select "5439"
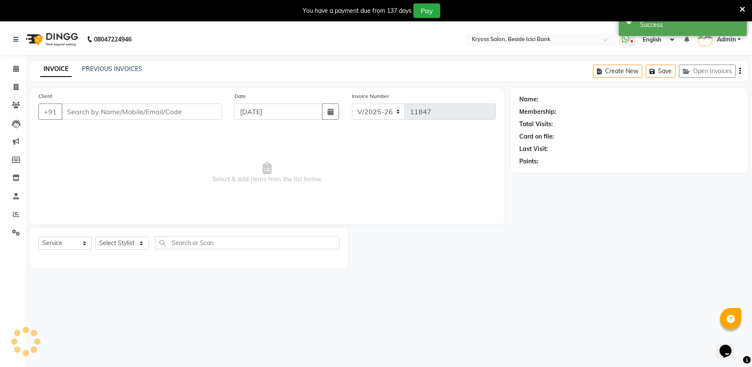
type input "88888888810"
select select "52359"
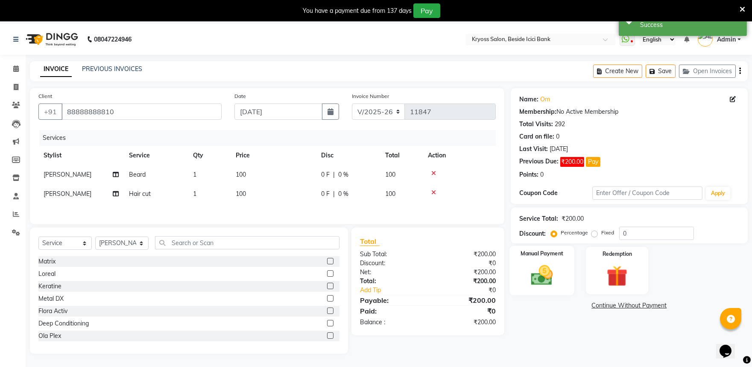
click at [549, 288] on img at bounding box center [541, 274] width 35 height 25
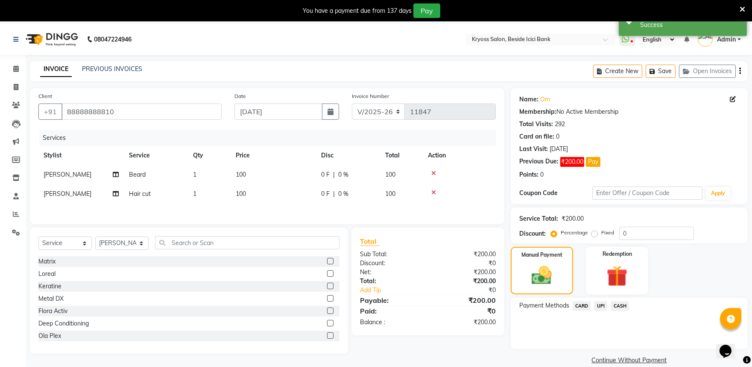
click at [620, 311] on span "CASH" at bounding box center [620, 306] width 18 height 10
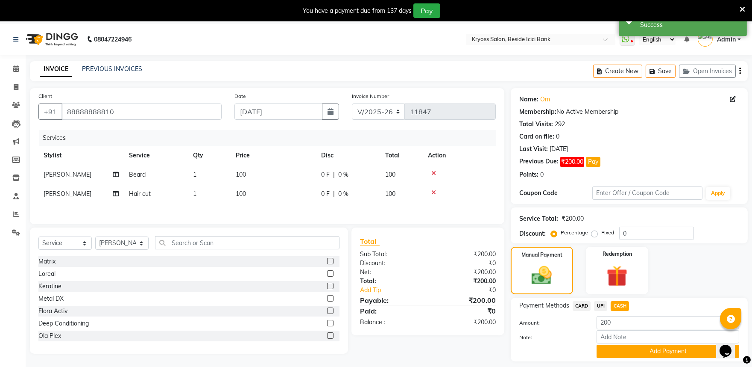
scroll to position [47, 0]
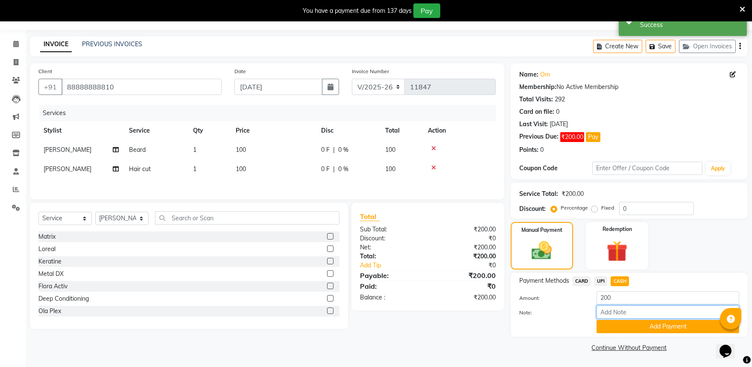
click at [668, 314] on input "Note:" at bounding box center [668, 311] width 143 height 13
click at [670, 326] on button "Add Payment" at bounding box center [668, 326] width 143 height 13
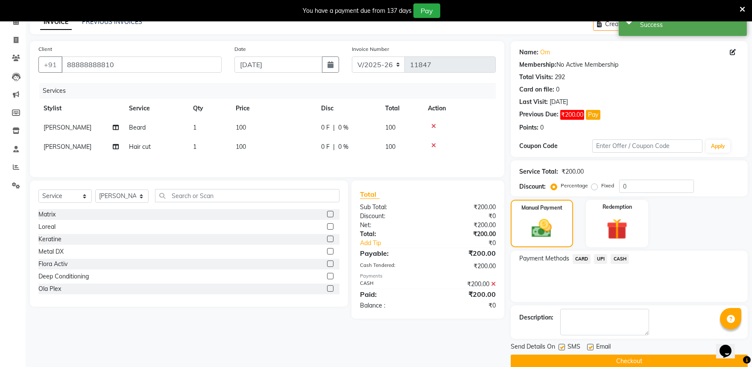
scroll to position [83, 0]
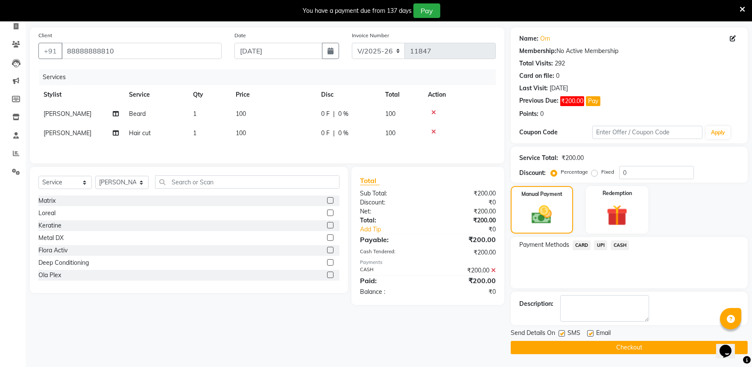
click at [656, 349] on button "Checkout" at bounding box center [629, 347] width 237 height 13
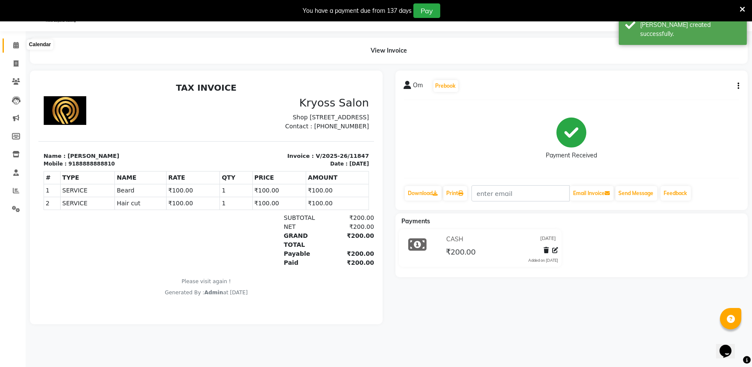
click at [15, 42] on icon at bounding box center [16, 45] width 6 height 6
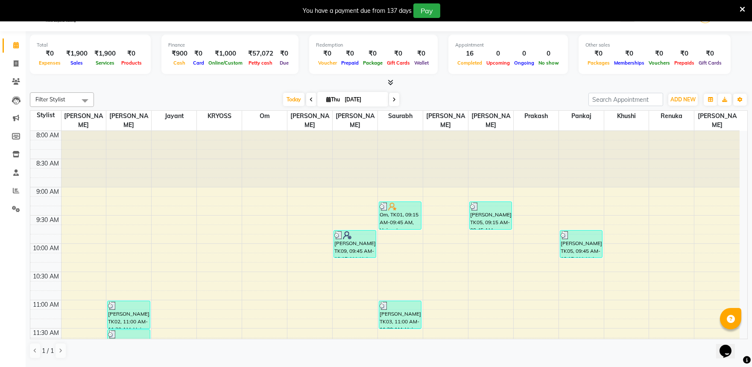
scroll to position [47, 0]
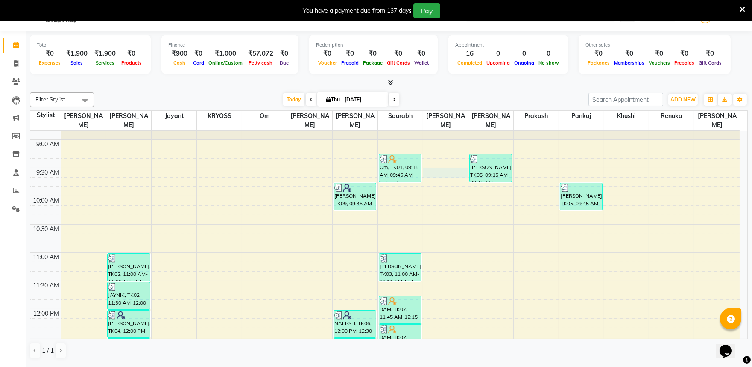
select select "40498"
select select "570"
select select "tentative"
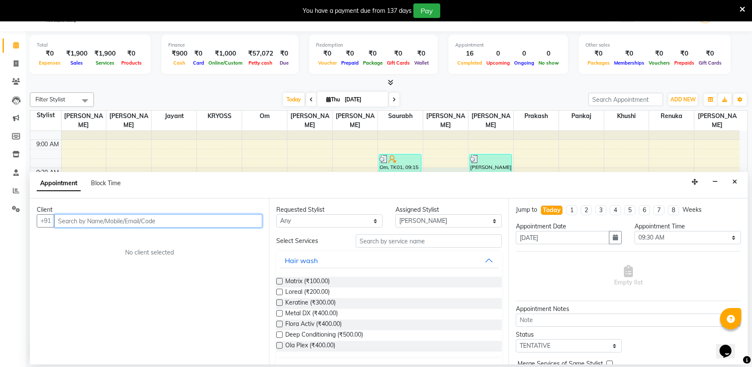
scroll to position [26, 0]
click at [244, 226] on input "text" at bounding box center [158, 220] width 208 height 13
click at [184, 227] on input "99099999786" at bounding box center [140, 220] width 173 height 13
type input "9"
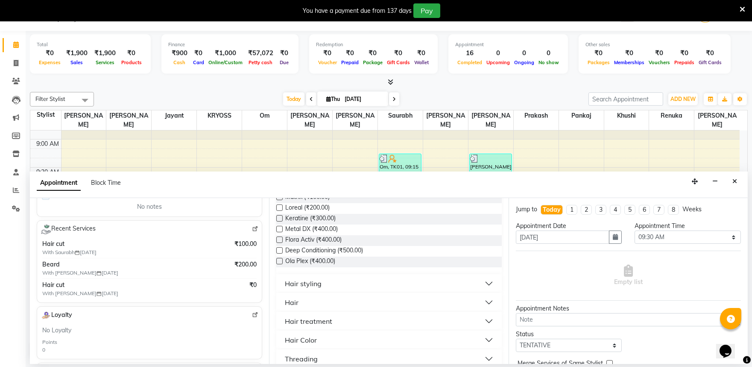
scroll to position [95, 0]
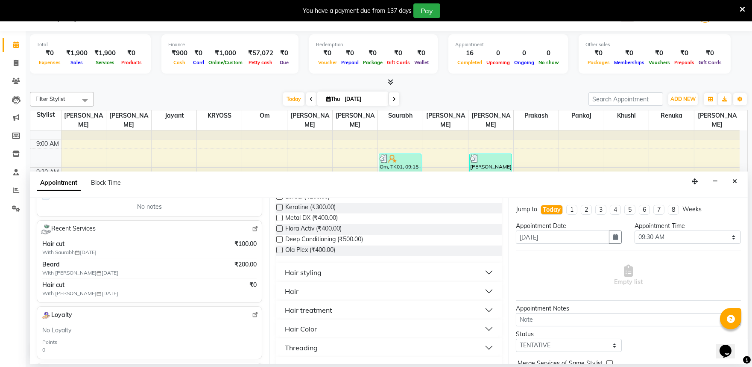
type input "88888888810"
click at [297, 296] on div "Hair" at bounding box center [292, 291] width 14 height 10
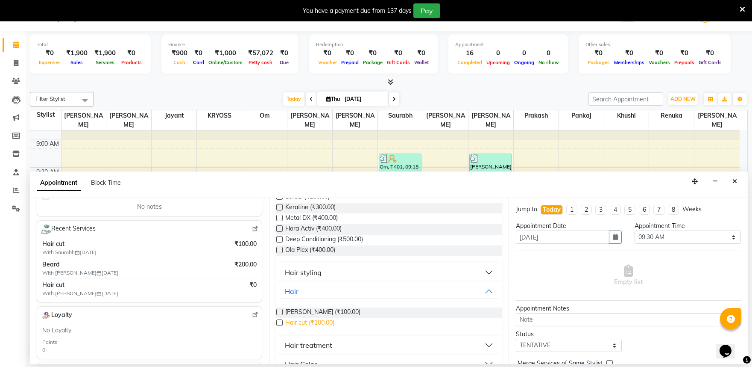
click at [329, 329] on span "Hair cut (₹100.00)" at bounding box center [309, 323] width 49 height 11
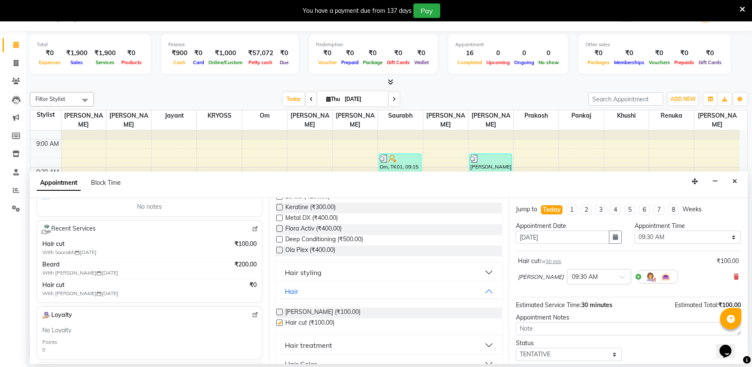
checkbox input "false"
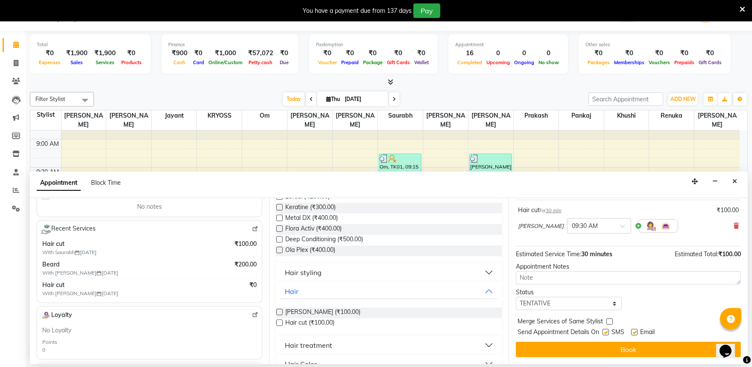
scroll to position [68, 0]
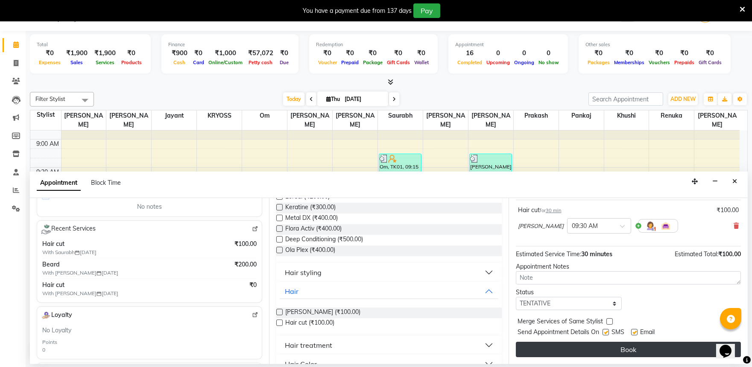
click at [599, 352] on button "Book" at bounding box center [628, 348] width 225 height 15
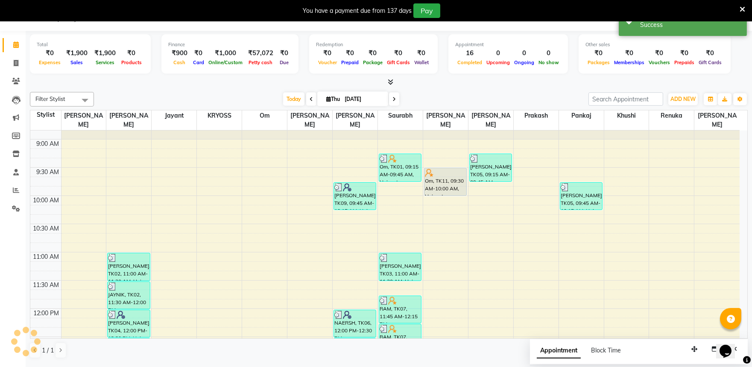
scroll to position [0, 0]
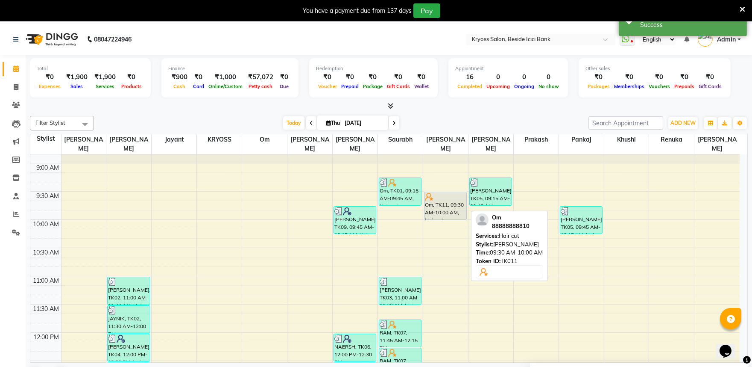
click at [441, 200] on div "Om, TK11, 09:30 AM-10:00 AM, Hair cut" at bounding box center [446, 205] width 42 height 27
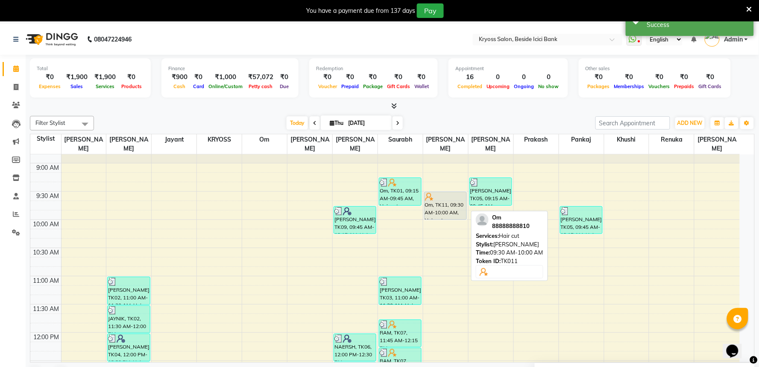
select select "7"
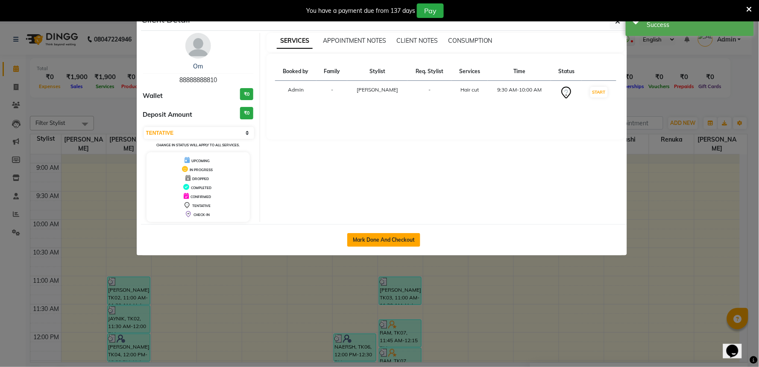
click at [368, 245] on button "Mark Done And Checkout" at bounding box center [383, 240] width 73 height 14
select select "5439"
select select "service"
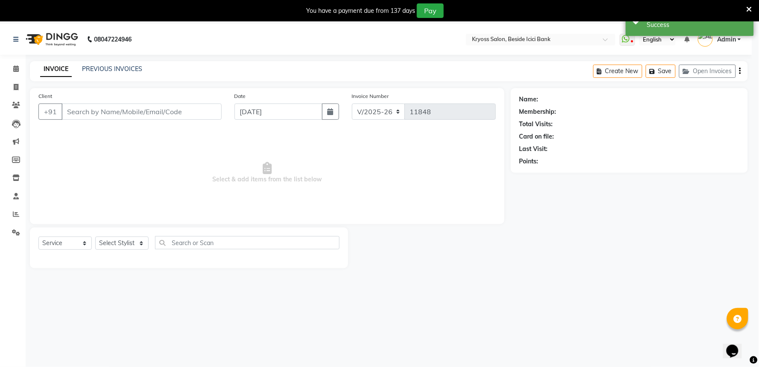
select select "3"
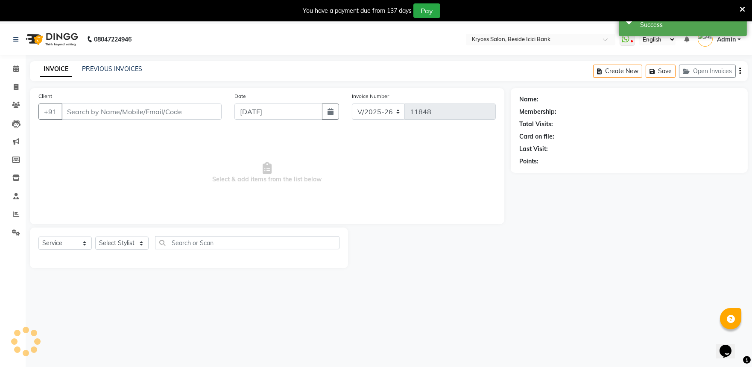
type input "88888888810"
select select "40498"
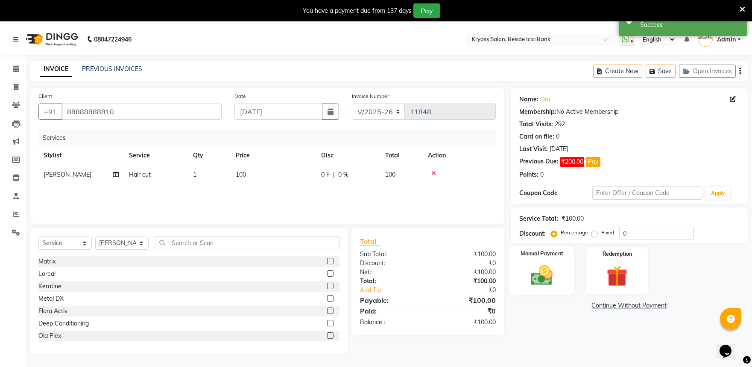
drag, startPoint x: 538, startPoint y: 291, endPoint x: 555, endPoint y: 308, distance: 25.1
click at [538, 288] on img at bounding box center [541, 274] width 35 height 25
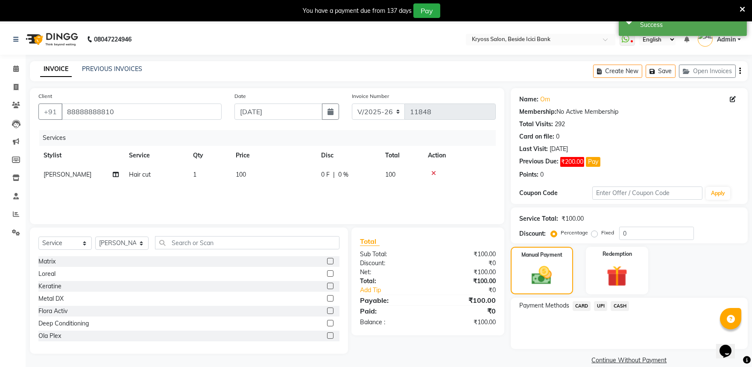
click at [623, 311] on span "CASH" at bounding box center [620, 306] width 18 height 10
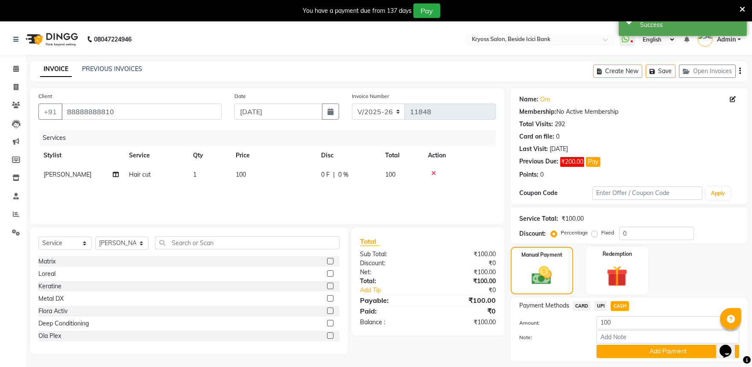
scroll to position [47, 0]
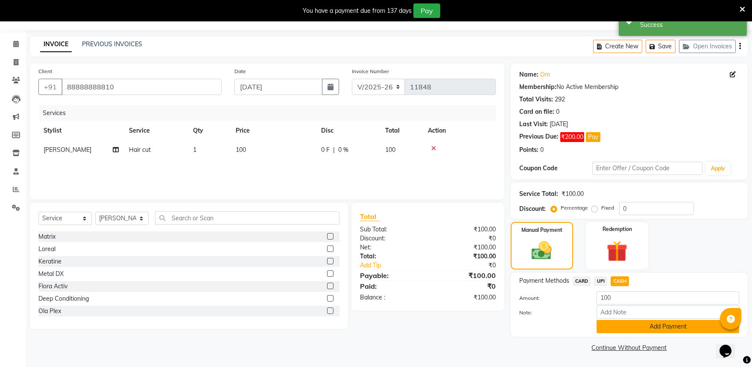
click at [641, 325] on button "Add Payment" at bounding box center [668, 326] width 143 height 13
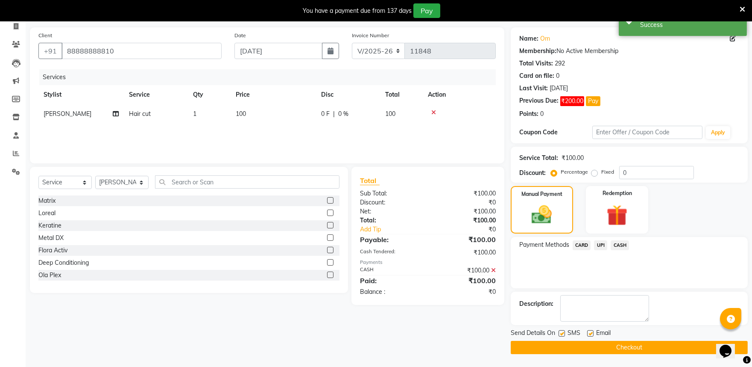
click at [647, 345] on button "Checkout" at bounding box center [629, 347] width 237 height 13
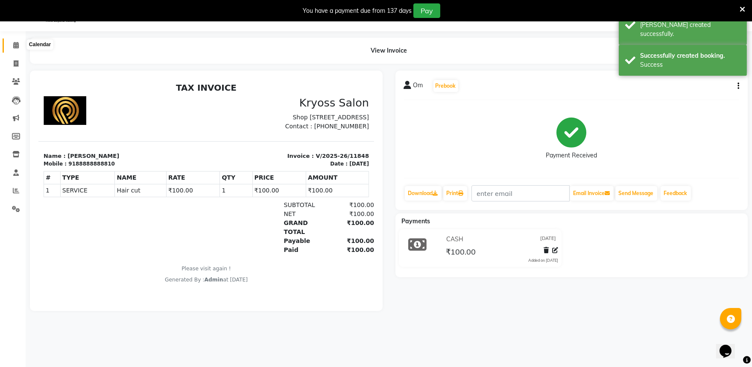
click at [15, 44] on icon at bounding box center [16, 45] width 6 height 6
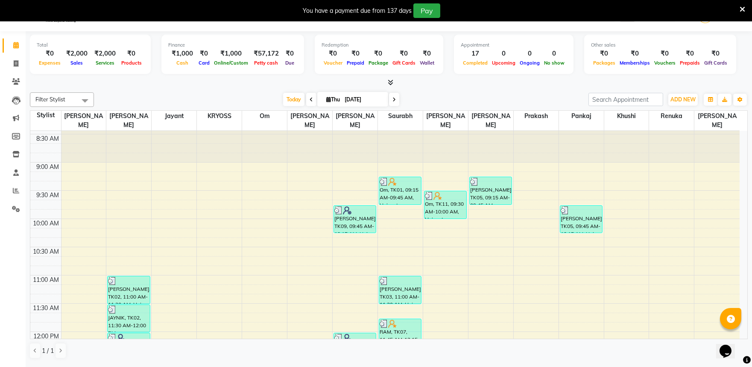
scroll to position [47, 0]
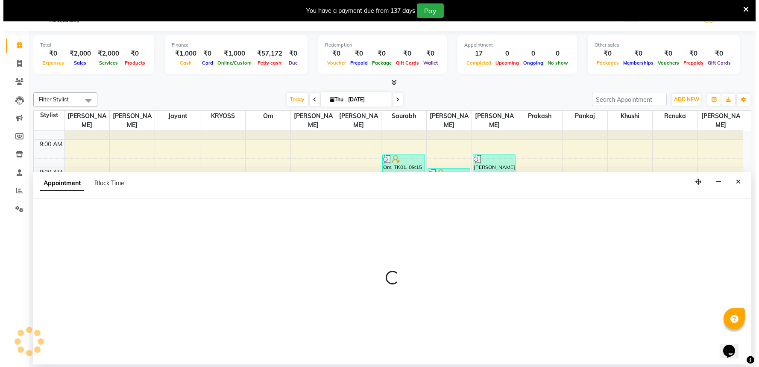
scroll to position [26, 0]
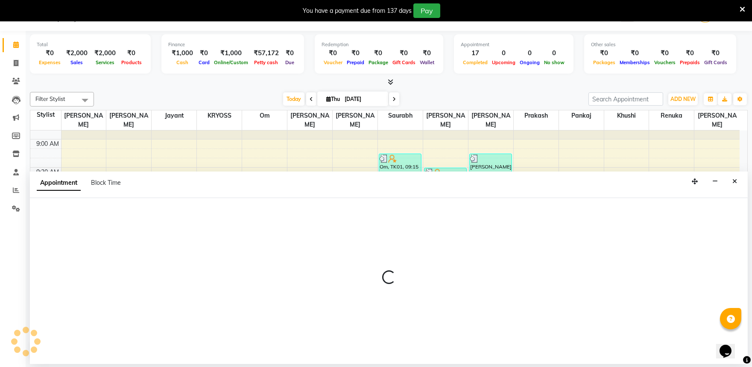
select select "79205"
select select "630"
select select "tentative"
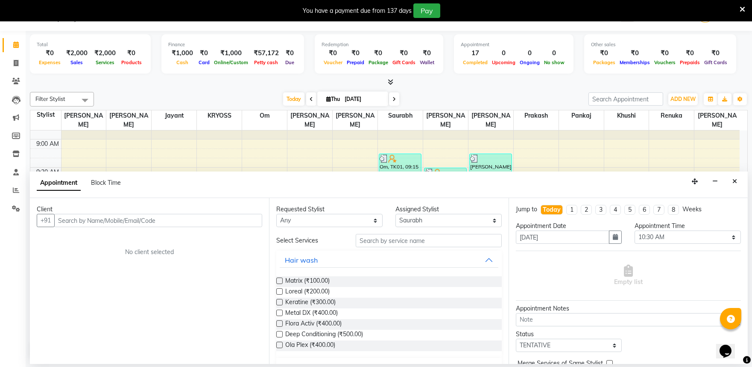
click at [236, 227] on input "text" at bounding box center [158, 220] width 208 height 13
type input "9106296779"
click at [235, 224] on span "Add Client" at bounding box center [244, 220] width 29 height 8
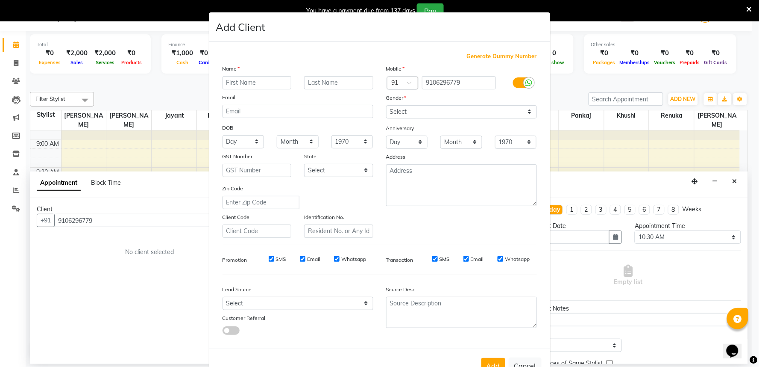
click at [275, 88] on input "text" at bounding box center [257, 82] width 69 height 13
click at [254, 89] on input "VIR" at bounding box center [257, 82] width 69 height 13
type input "VEER"
click at [441, 118] on select "Select [DEMOGRAPHIC_DATA] [DEMOGRAPHIC_DATA] Other Prefer Not To Say" at bounding box center [461, 111] width 151 height 13
select select "[DEMOGRAPHIC_DATA]"
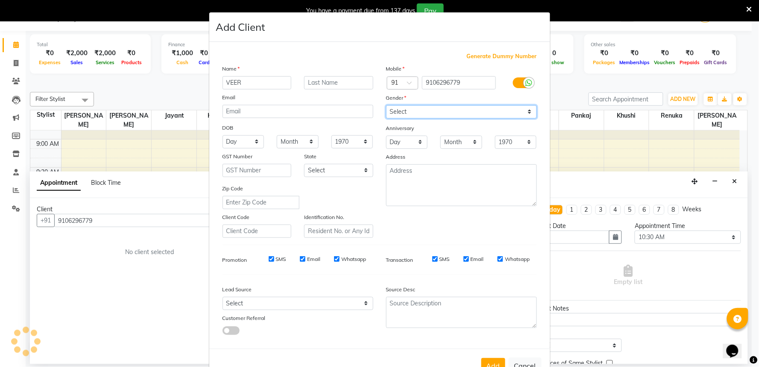
click at [386, 116] on select "Select [DEMOGRAPHIC_DATA] [DEMOGRAPHIC_DATA] Other Prefer Not To Say" at bounding box center [461, 111] width 151 height 13
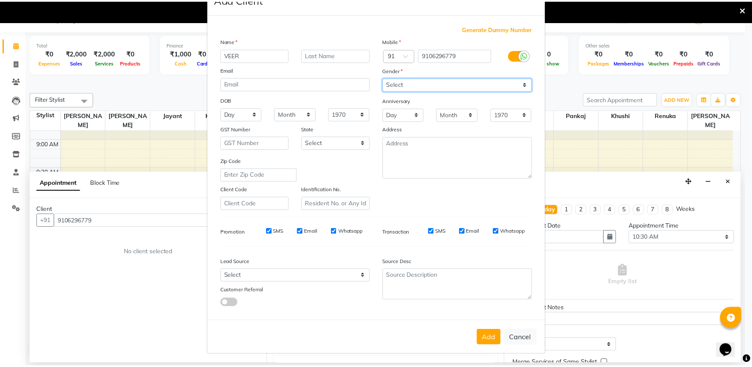
scroll to position [47, 0]
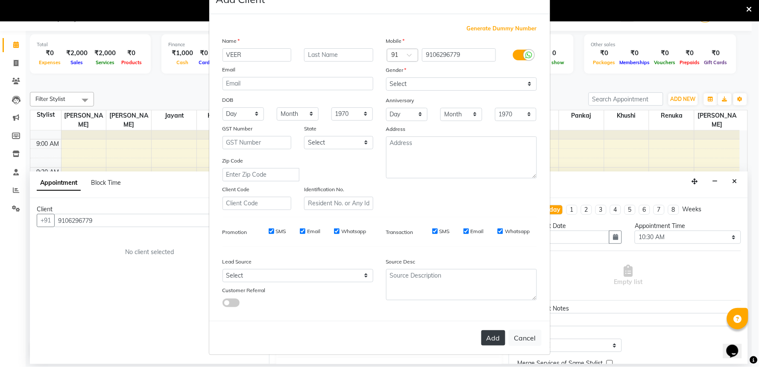
click at [486, 345] on button "Add" at bounding box center [494, 337] width 24 height 15
select select
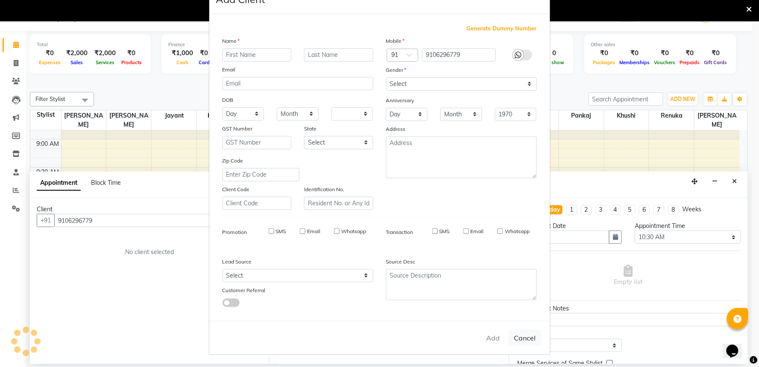
select select
checkbox input "false"
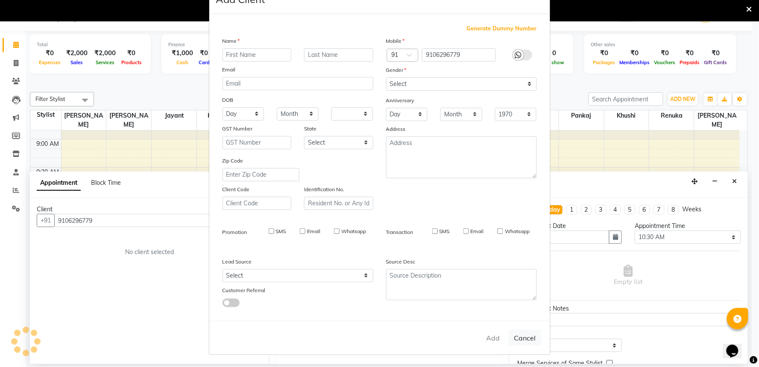
checkbox input "false"
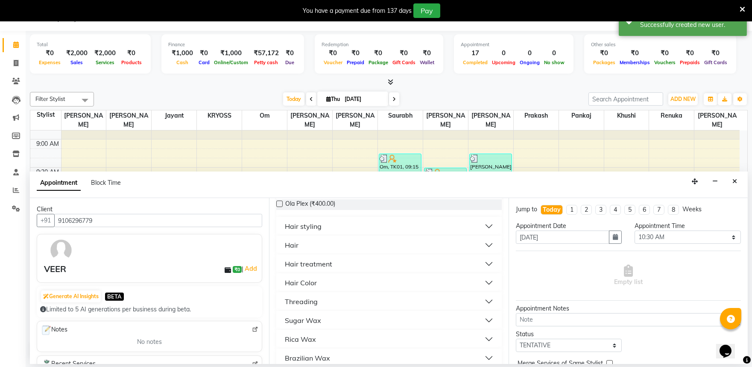
scroll to position [142, 0]
click at [297, 249] on div "Hair" at bounding box center [292, 243] width 14 height 10
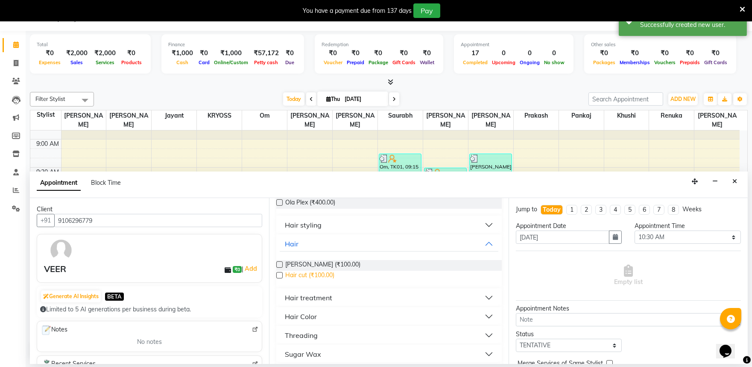
click at [324, 281] on span "Hair cut (₹100.00)" at bounding box center [309, 275] width 49 height 11
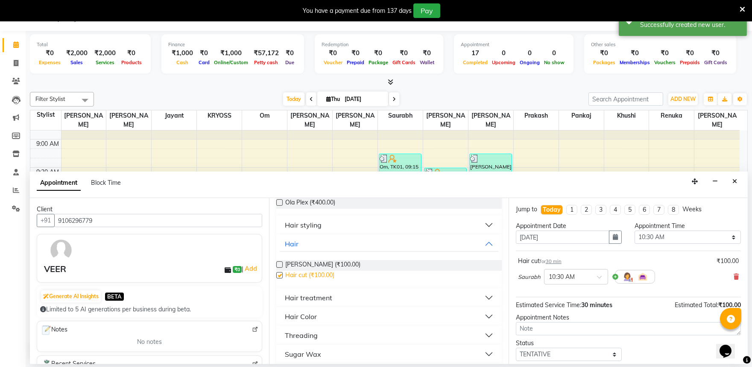
checkbox input "false"
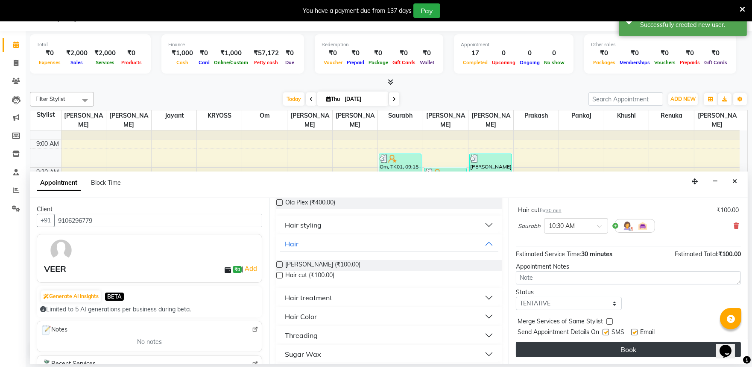
click at [650, 348] on button "Book" at bounding box center [628, 348] width 225 height 15
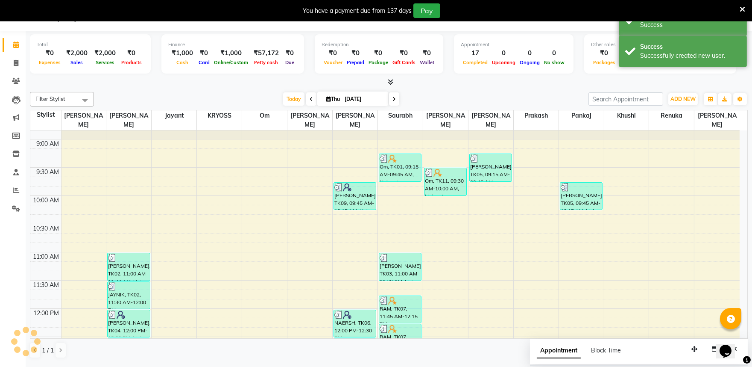
scroll to position [0, 0]
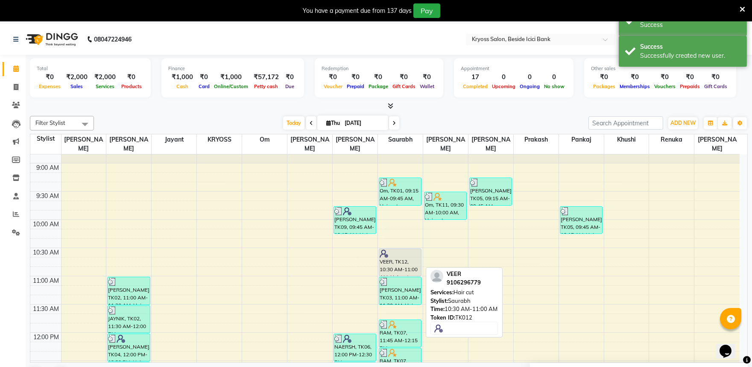
click at [409, 261] on div "VEER, TK12, 10:30 AM-11:00 AM, Hair cut" at bounding box center [400, 262] width 42 height 27
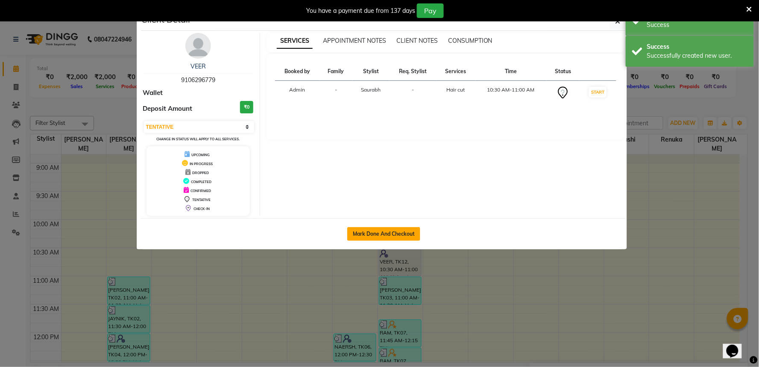
click at [405, 241] on button "Mark Done And Checkout" at bounding box center [383, 234] width 73 height 14
select select "3"
select select "5439"
select select "service"
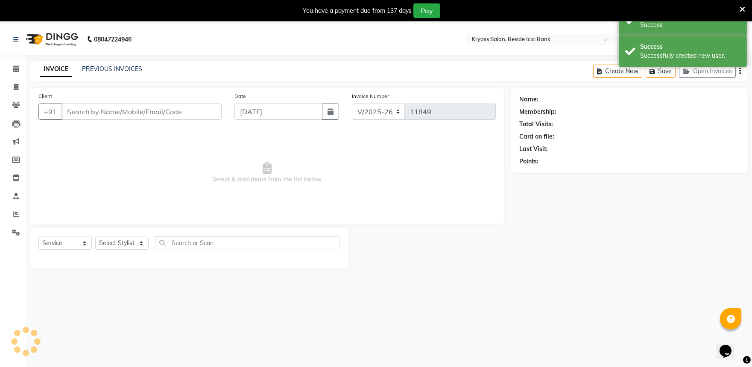
type input "9106296779"
select select "79205"
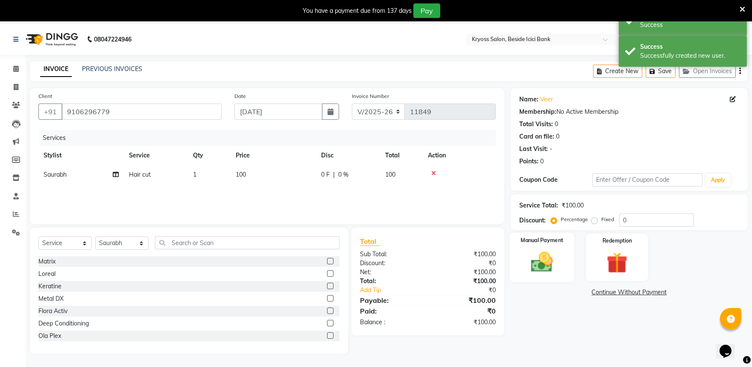
click at [544, 274] on img at bounding box center [541, 261] width 35 height 25
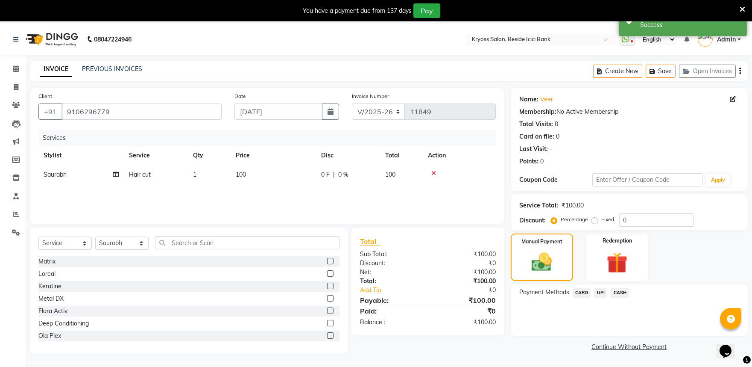
click at [602, 297] on span "UPI" at bounding box center [600, 293] width 13 height 10
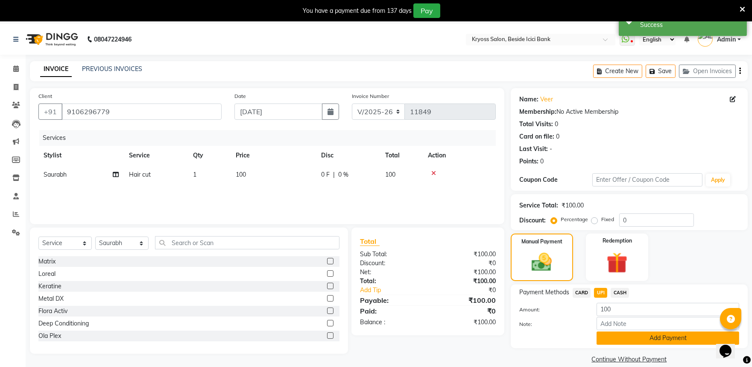
click at [626, 344] on button "Add Payment" at bounding box center [668, 337] width 143 height 13
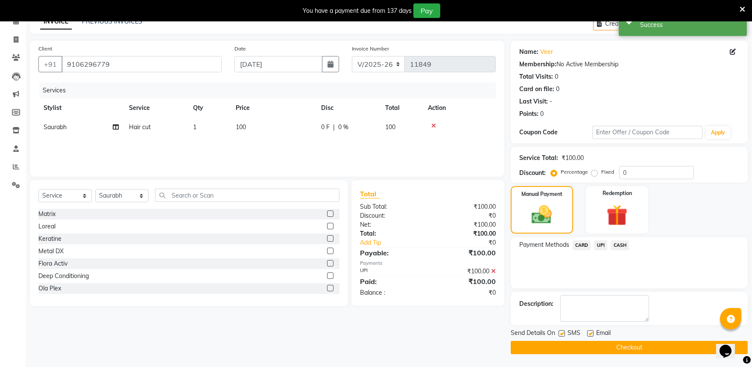
click at [629, 352] on button "Checkout" at bounding box center [629, 347] width 237 height 13
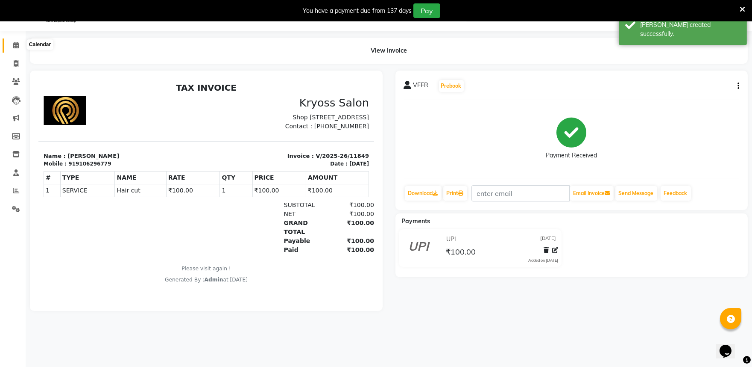
click at [17, 47] on icon at bounding box center [16, 45] width 6 height 6
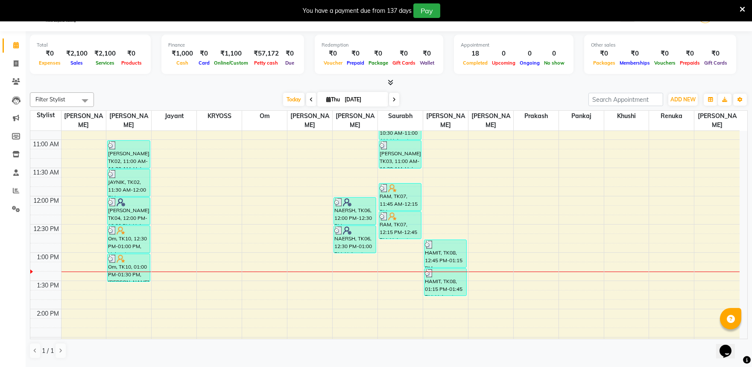
scroll to position [190, 0]
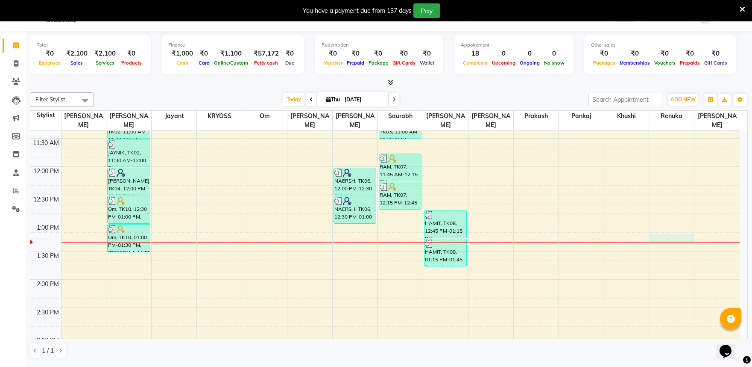
click at [671, 230] on div "8:00 AM 8:30 AM 9:00 AM 9:30 AM 10:00 AM 10:30 AM 11:00 AM 11:30 AM 12:00 PM 12…" at bounding box center [385, 307] width 710 height 733
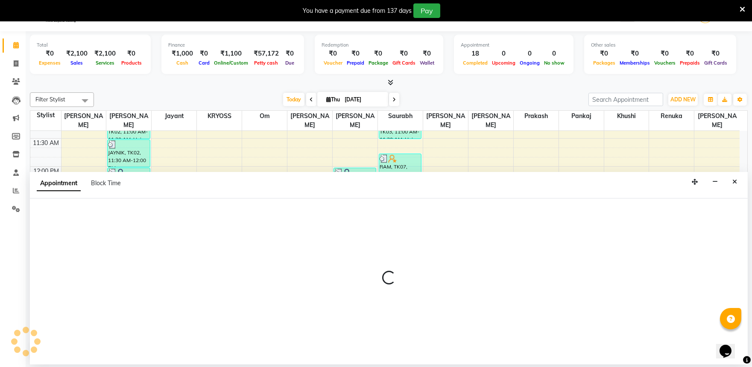
scroll to position [26, 0]
select select "90449"
select select "795"
select select "tentative"
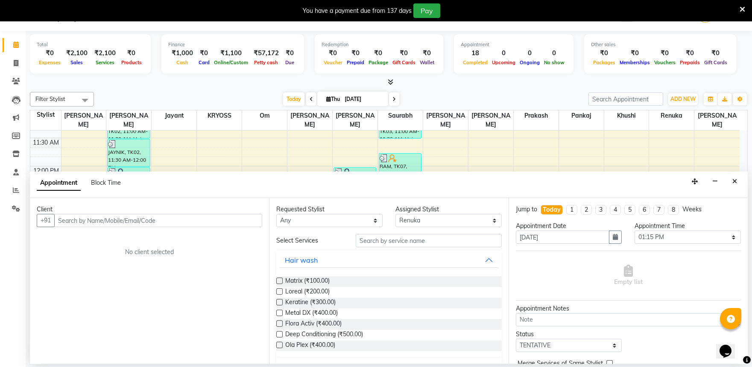
click at [220, 227] on input "text" at bounding box center [158, 220] width 208 height 13
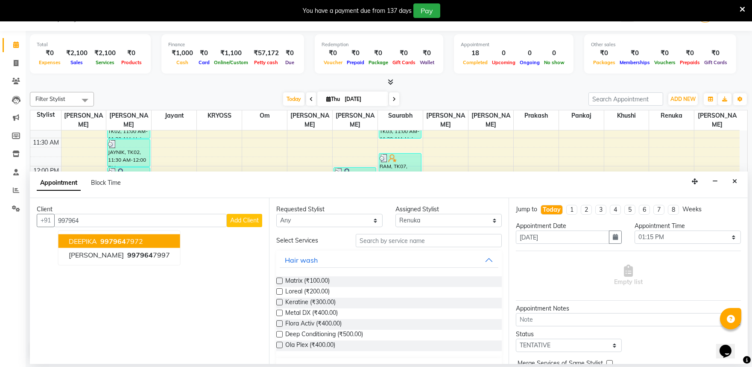
click at [126, 245] on span "997964" at bounding box center [113, 241] width 26 height 9
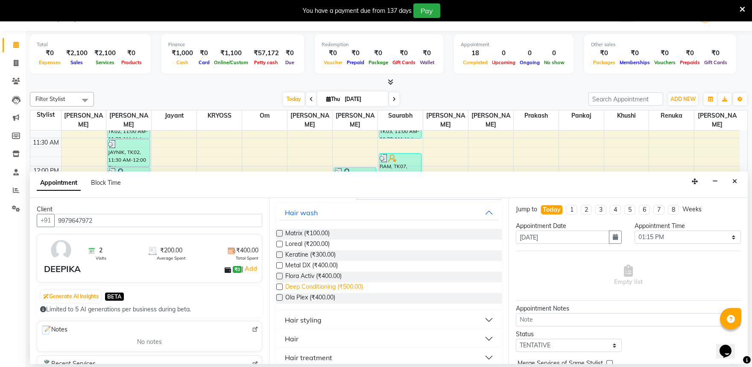
scroll to position [0, 0]
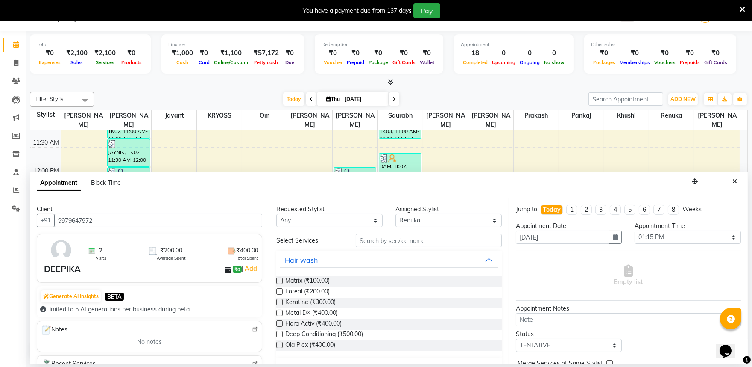
type input "9979647972"
click at [282, 284] on label at bounding box center [279, 280] width 6 height 6
click at [282, 284] on input "checkbox" at bounding box center [279, 282] width 6 height 6
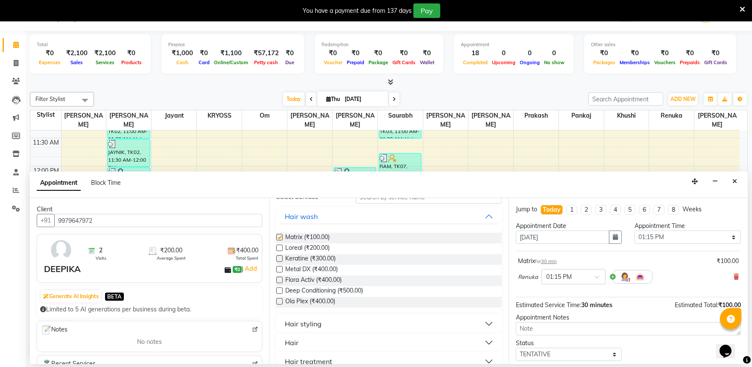
checkbox input "false"
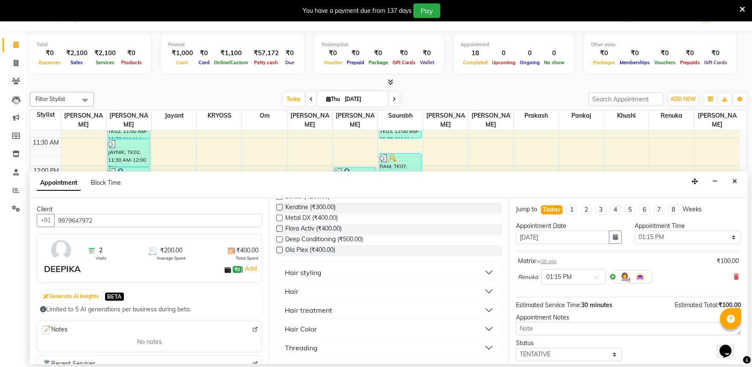
click at [297, 296] on div "Hair" at bounding box center [292, 291] width 14 height 10
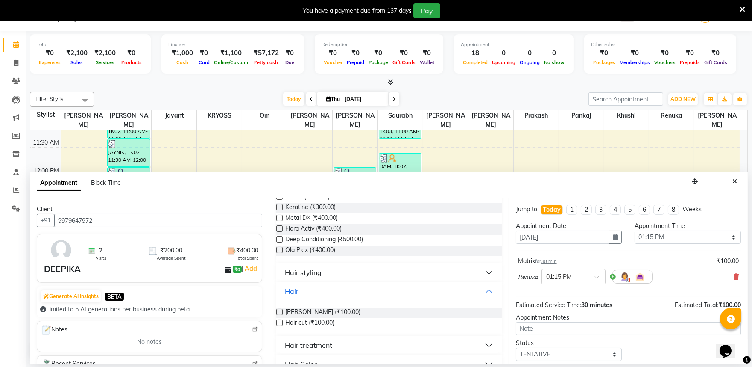
scroll to position [190, 0]
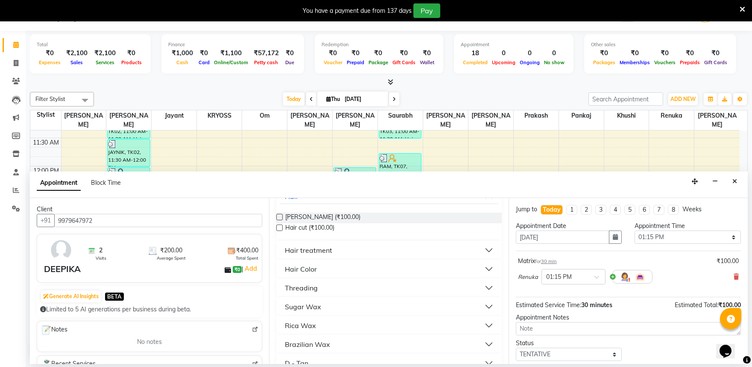
click at [282, 231] on label at bounding box center [279, 227] width 6 height 6
click at [282, 231] on input "checkbox" at bounding box center [279, 229] width 6 height 6
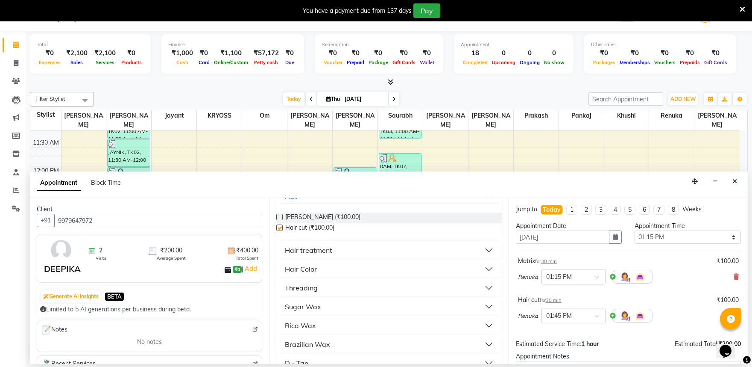
checkbox input "false"
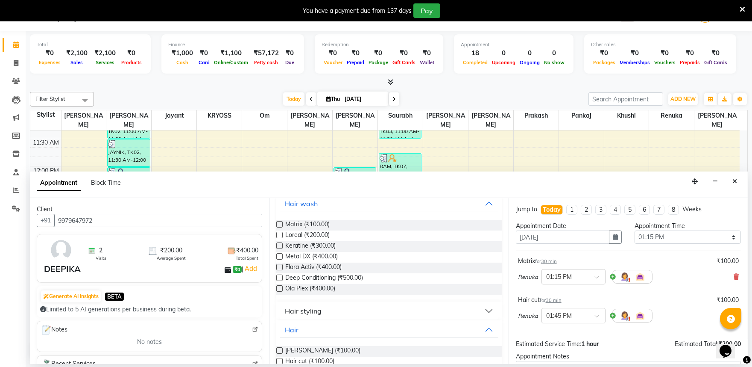
scroll to position [47, 0]
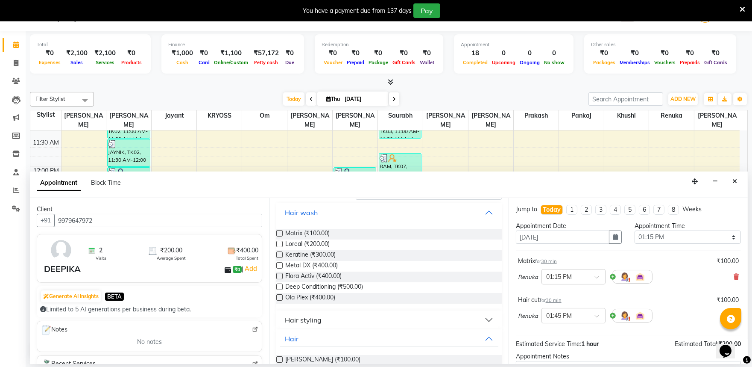
click at [317, 325] on div "Hair styling" at bounding box center [303, 319] width 37 height 10
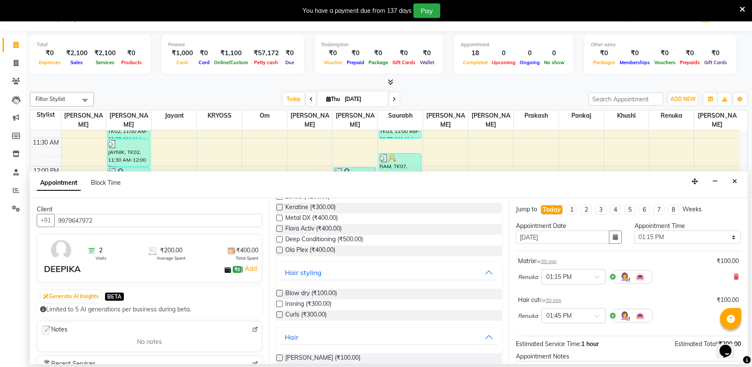
click at [282, 296] on label at bounding box center [279, 293] width 6 height 6
click at [282, 297] on input "checkbox" at bounding box center [279, 294] width 6 height 6
checkbox input "false"
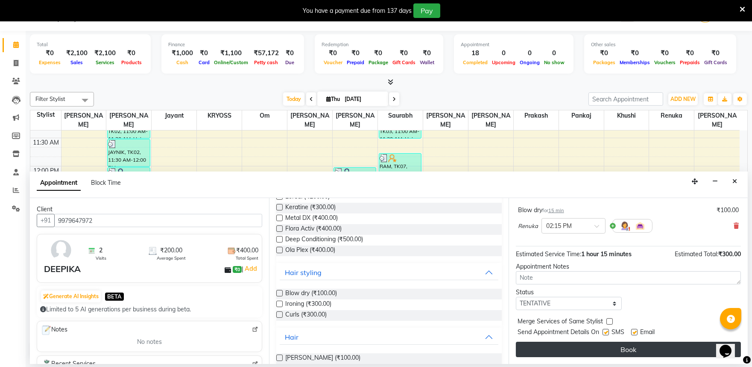
scroll to position [148, 0]
click at [650, 347] on button "Book" at bounding box center [628, 348] width 225 height 15
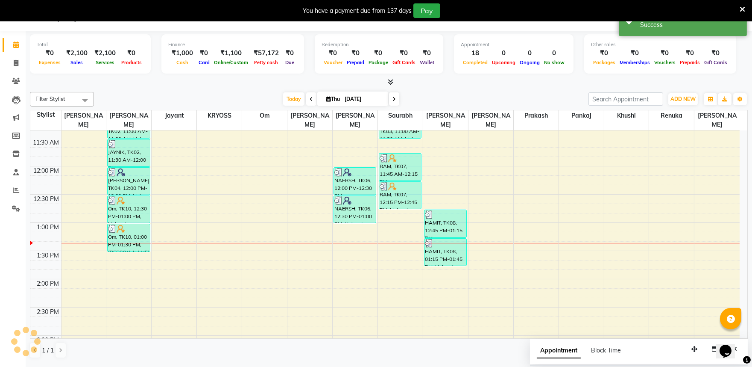
scroll to position [0, 0]
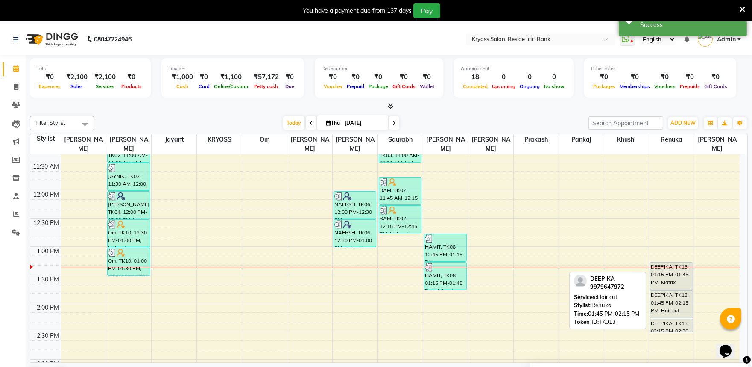
click at [667, 297] on div "DEEPIKA, TK13, 01:45 PM-02:15 PM, Hair cut" at bounding box center [672, 304] width 42 height 27
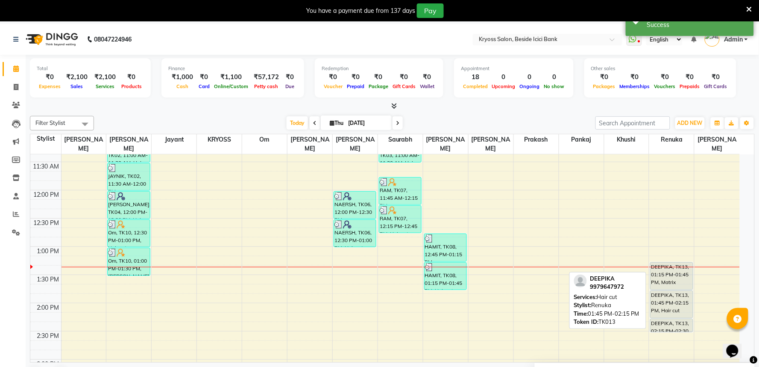
select select "7"
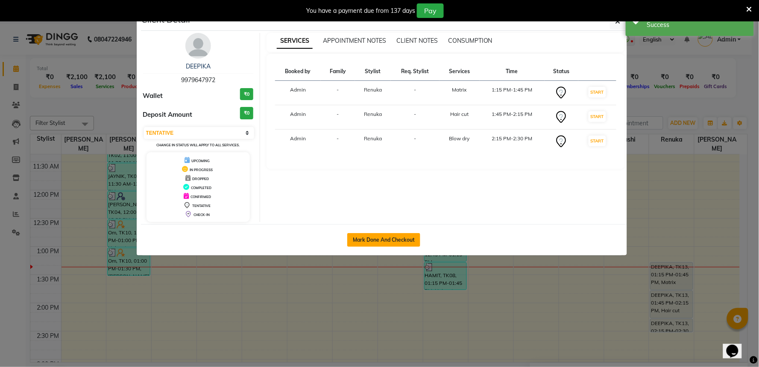
click at [380, 247] on button "Mark Done And Checkout" at bounding box center [383, 240] width 73 height 14
select select "service"
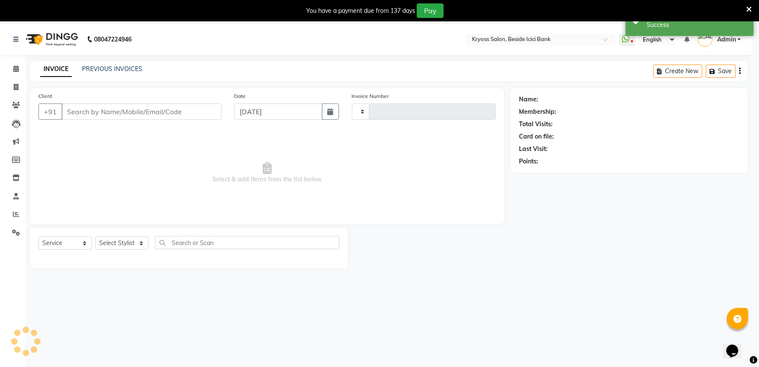
type input "11850"
select select "select"
select select "5439"
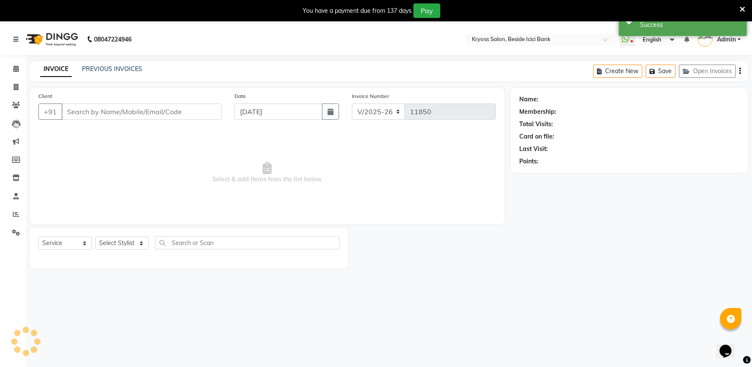
type input "9979647972"
select select "90449"
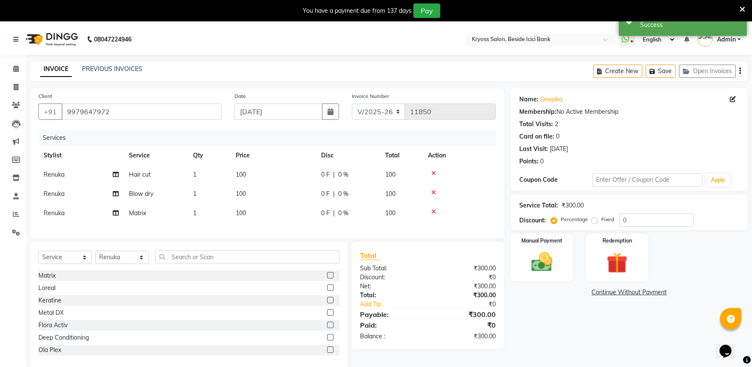
click at [263, 182] on td "100" at bounding box center [273, 174] width 85 height 19
select select "90449"
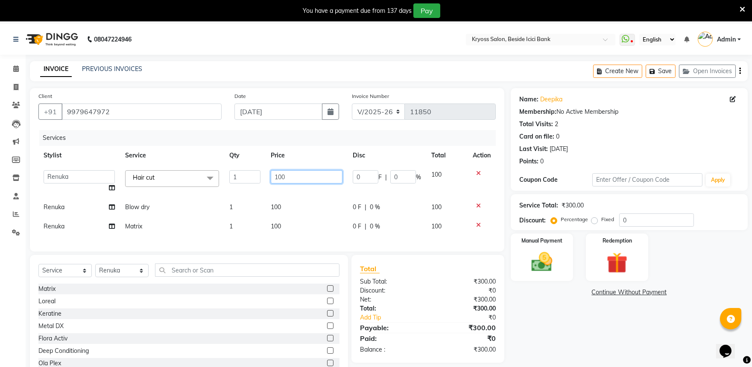
click at [308, 183] on input "100" at bounding box center [306, 176] width 71 height 13
type input "1"
type input "200"
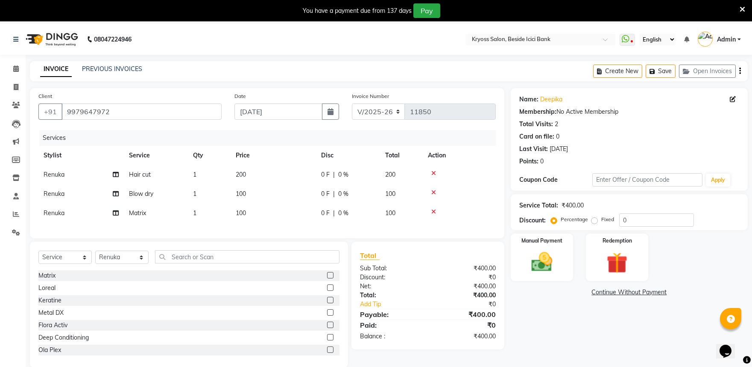
click at [267, 184] on td "200" at bounding box center [273, 174] width 85 height 19
select select "90449"
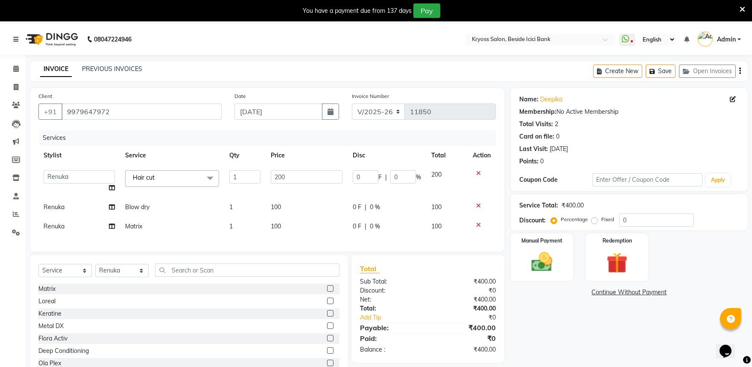
scroll to position [47, 0]
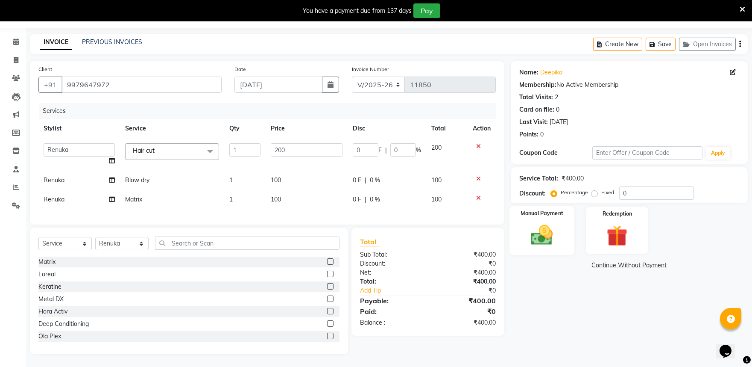
click at [538, 226] on img at bounding box center [541, 234] width 35 height 25
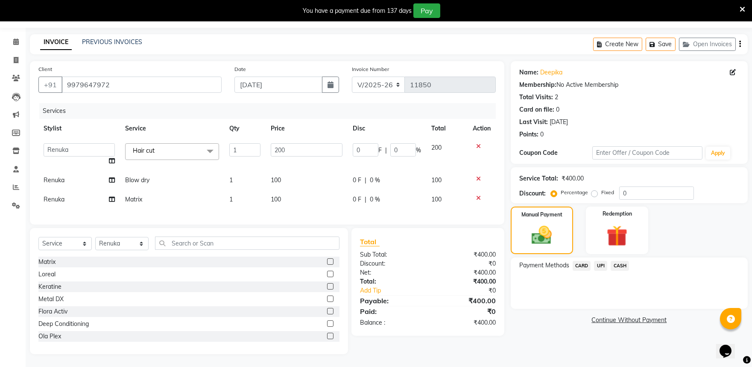
click at [604, 261] on span "UPI" at bounding box center [600, 266] width 13 height 10
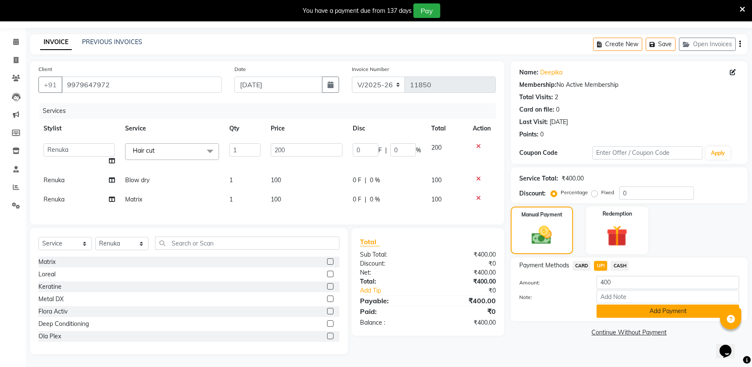
scroll to position [56, 0]
click at [669, 304] on button "Add Payment" at bounding box center [668, 310] width 143 height 13
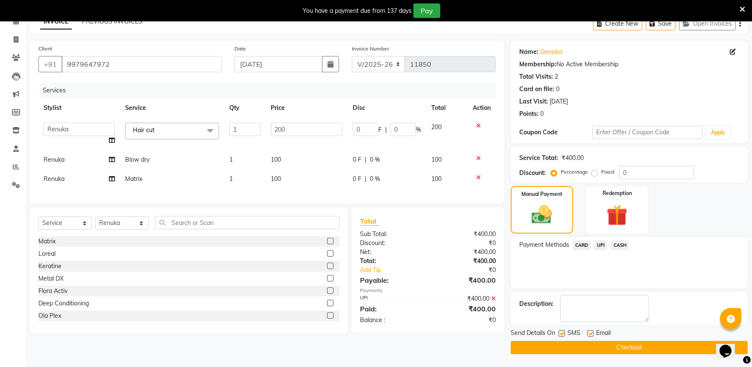
scroll to position [68, 0]
click at [636, 343] on button "Checkout" at bounding box center [629, 347] width 237 height 13
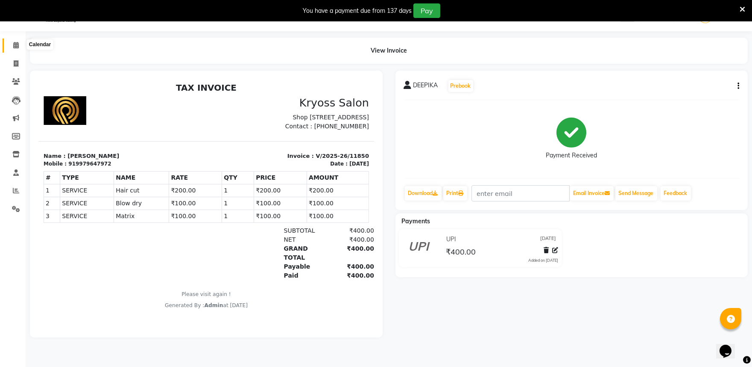
click at [17, 45] on icon at bounding box center [16, 45] width 6 height 6
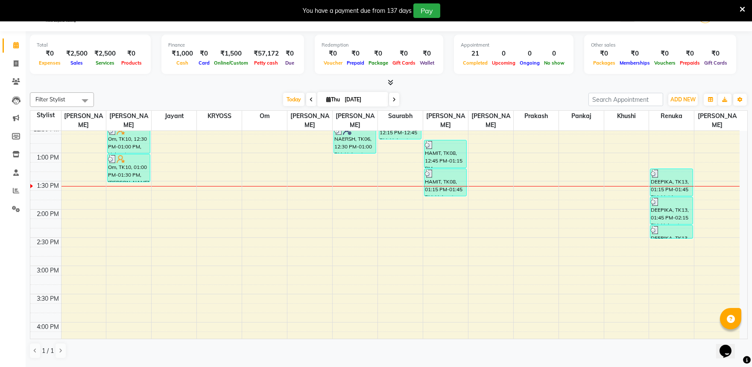
scroll to position [285, 0]
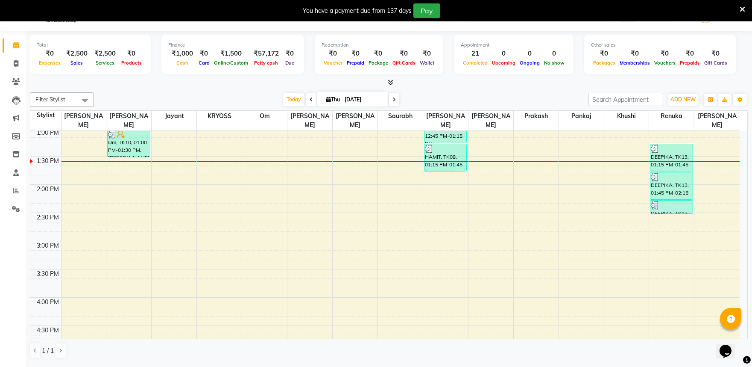
click at [177, 167] on div "8:00 AM 8:30 AM 9:00 AM 9:30 AM 10:00 AM 10:30 AM 11:00 AM 11:30 AM 12:00 PM 12…" at bounding box center [385, 212] width 710 height 733
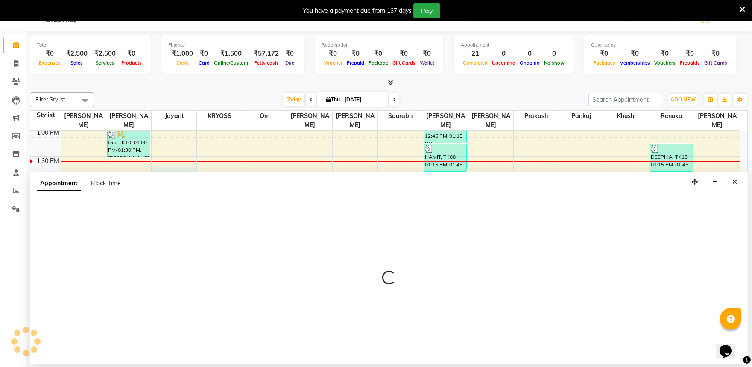
select select "77239"
select select "tentative"
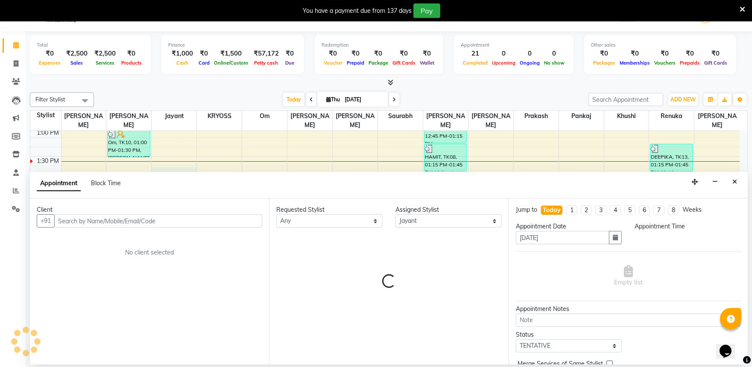
scroll to position [26, 0]
select select "825"
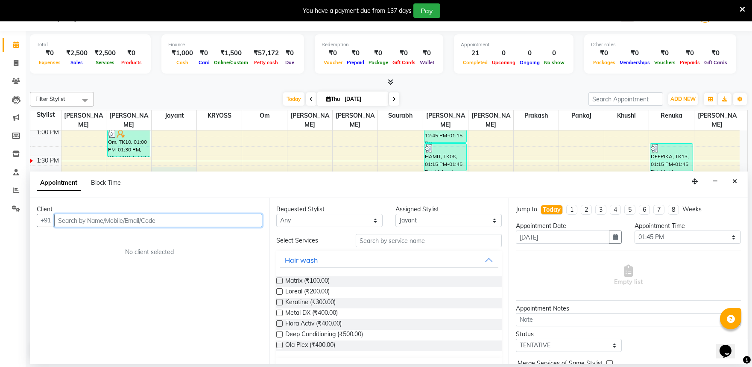
click at [130, 227] on input "text" at bounding box center [158, 220] width 208 height 13
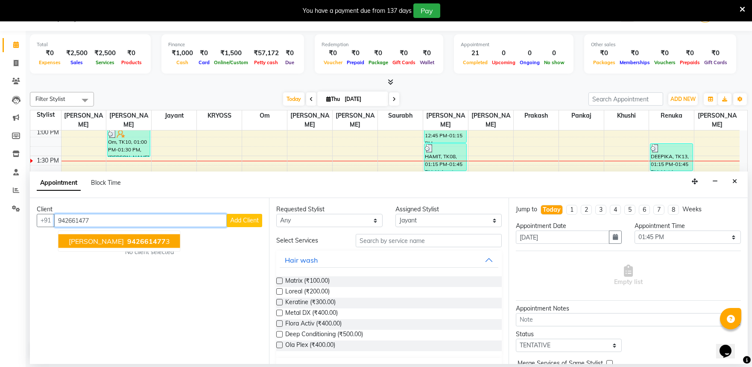
click at [135, 244] on span "942661477" at bounding box center [146, 241] width 38 height 9
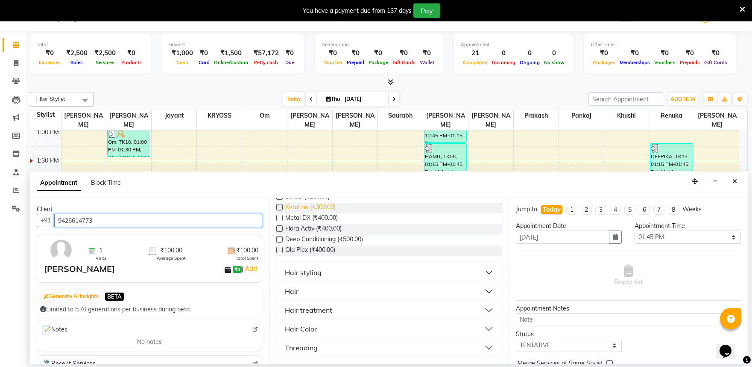
scroll to position [142, 0]
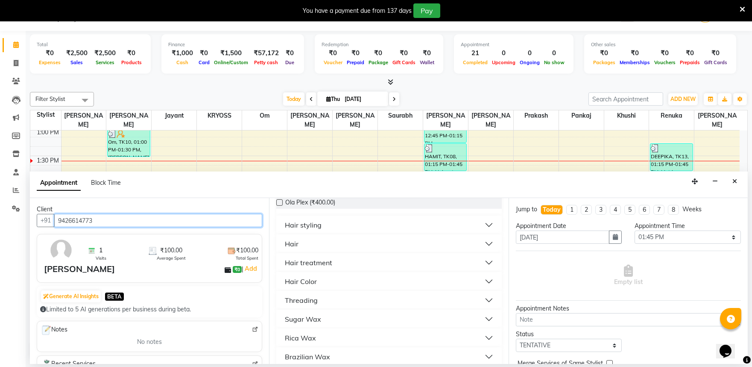
type input "9426614773"
click at [297, 249] on div "Hair" at bounding box center [292, 243] width 14 height 10
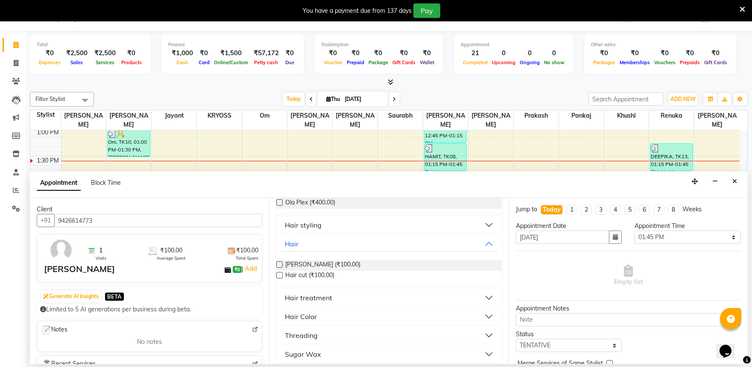
click at [282, 278] on label at bounding box center [279, 275] width 6 height 6
click at [282, 279] on input "checkbox" at bounding box center [279, 276] width 6 height 6
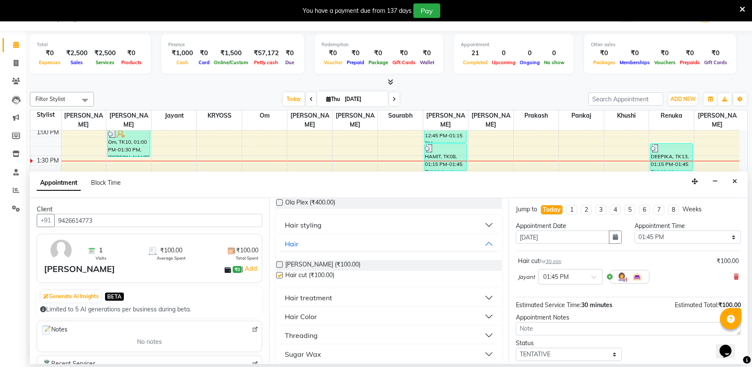
checkbox input "false"
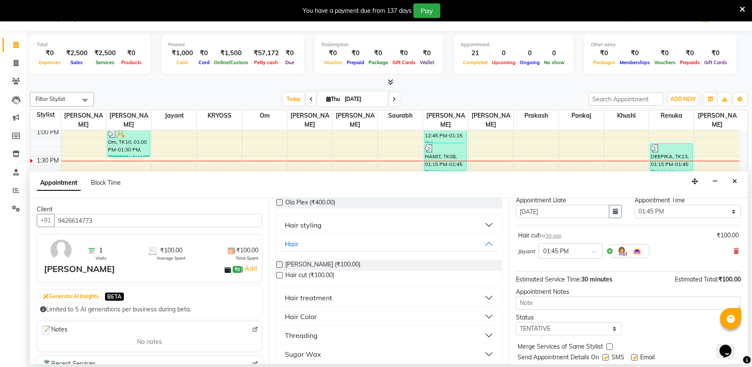
scroll to position [68, 0]
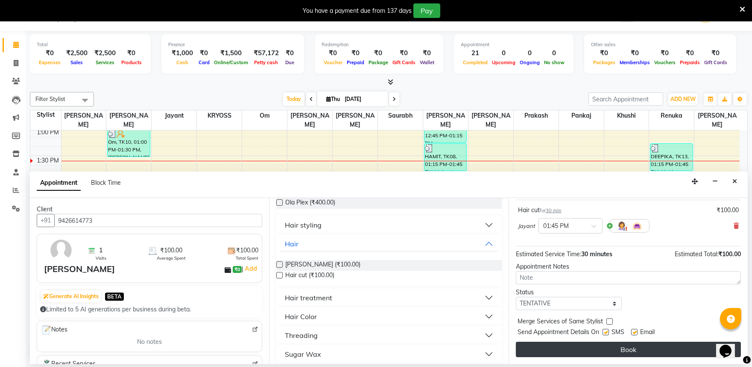
click at [642, 350] on button "Book" at bounding box center [628, 348] width 225 height 15
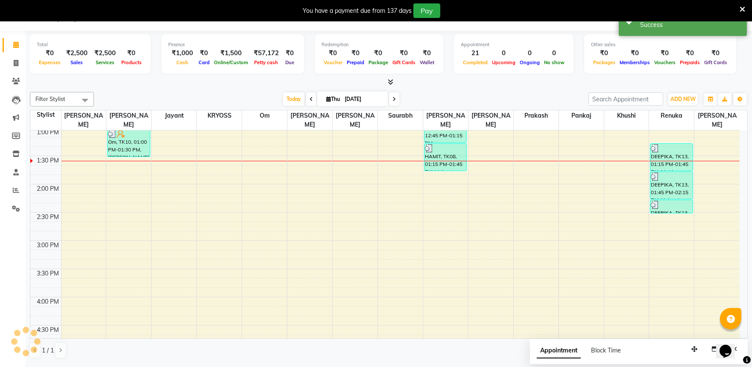
scroll to position [0, 0]
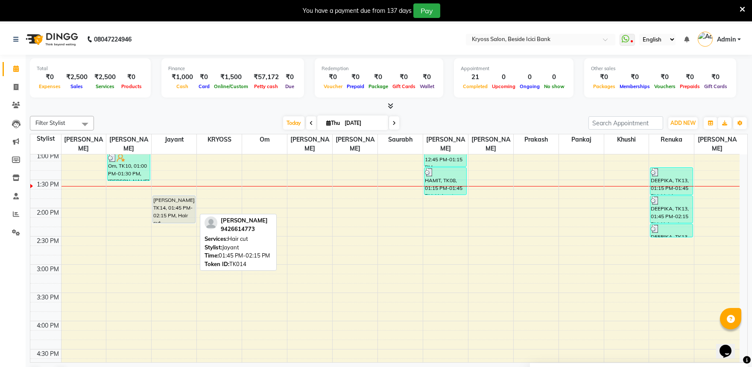
click at [169, 198] on div "[PERSON_NAME], TK14, 01:45 PM-02:15 PM, Hair cut" at bounding box center [174, 209] width 42 height 27
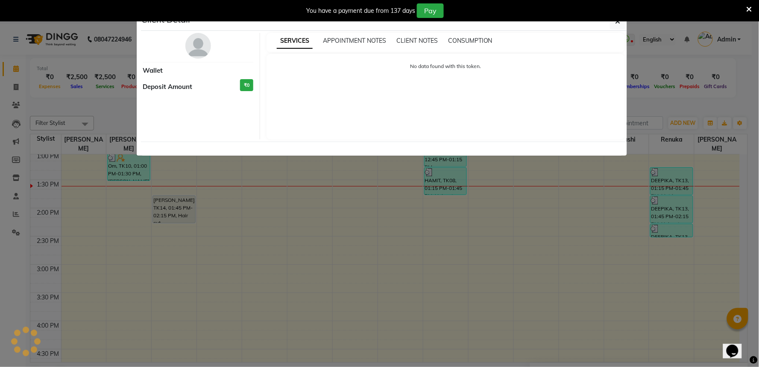
select select "7"
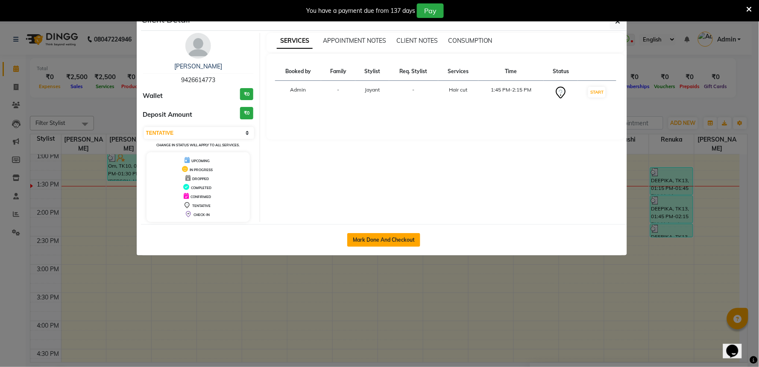
click at [374, 244] on button "Mark Done And Checkout" at bounding box center [383, 240] width 73 height 14
select select "5439"
select select "service"
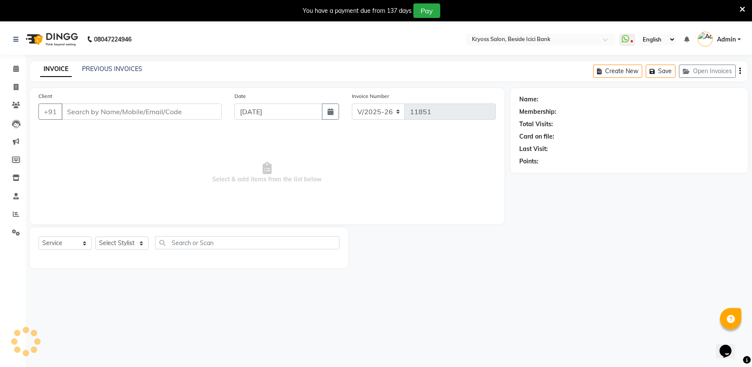
type input "9426614773"
select select "77239"
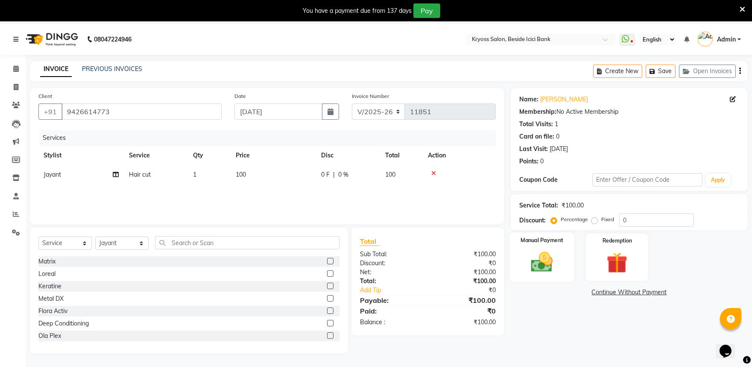
click at [544, 274] on img at bounding box center [541, 261] width 35 height 25
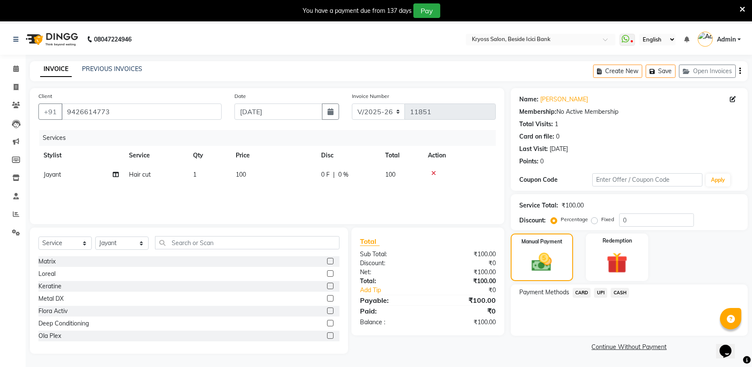
click at [621, 297] on span "CASH" at bounding box center [620, 293] width 18 height 10
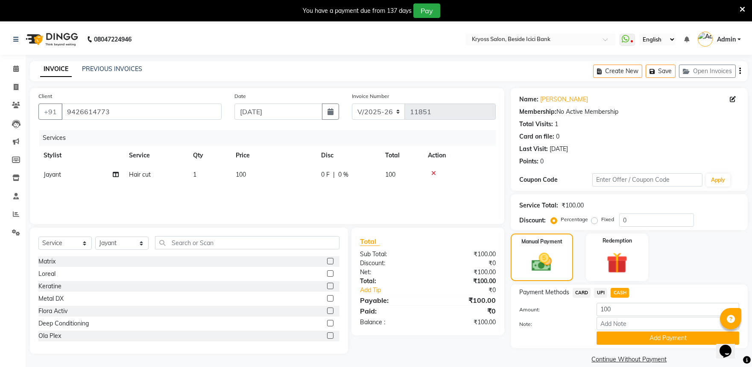
scroll to position [32, 0]
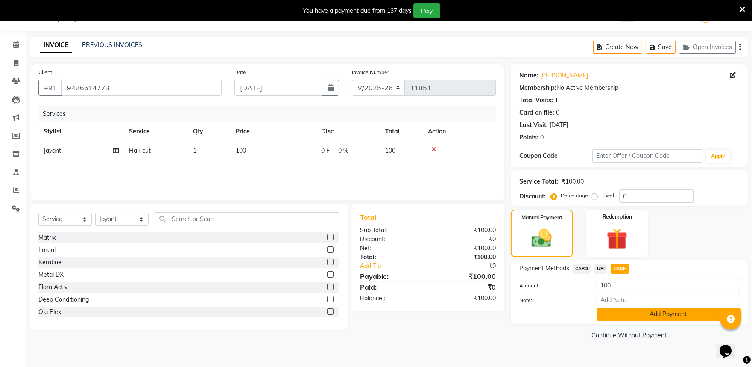
click at [667, 320] on button "Add Payment" at bounding box center [668, 313] width 143 height 13
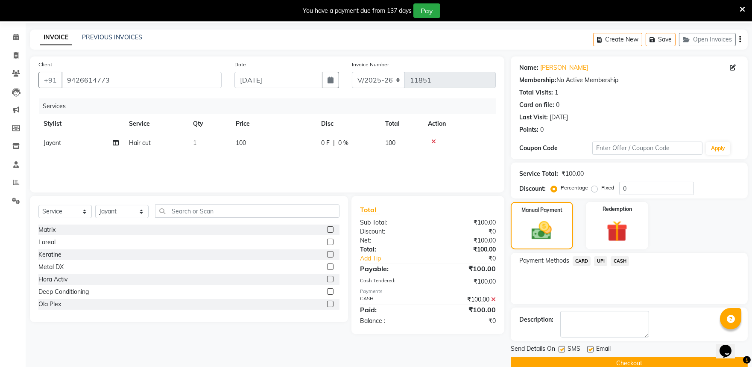
scroll to position [68, 0]
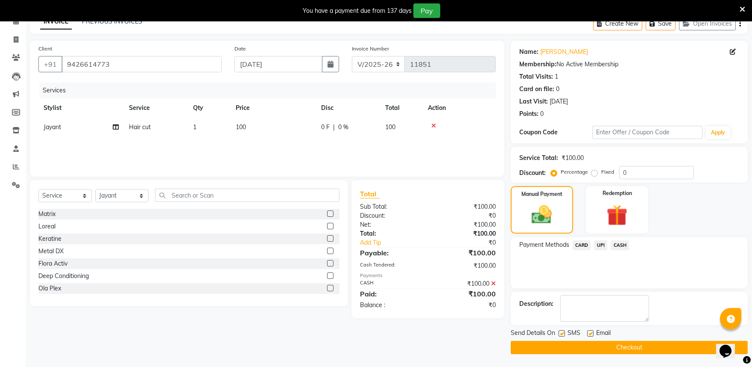
click at [655, 343] on button "Checkout" at bounding box center [629, 347] width 237 height 13
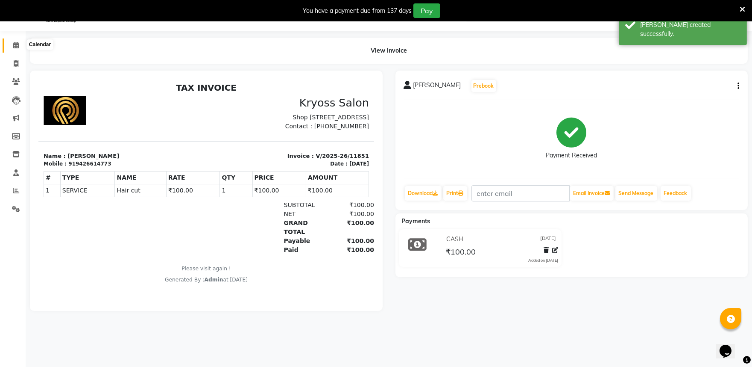
click at [15, 43] on icon at bounding box center [16, 45] width 6 height 6
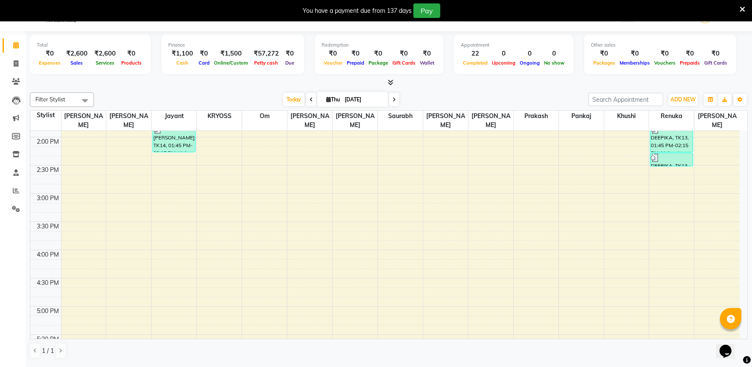
scroll to position [285, 0]
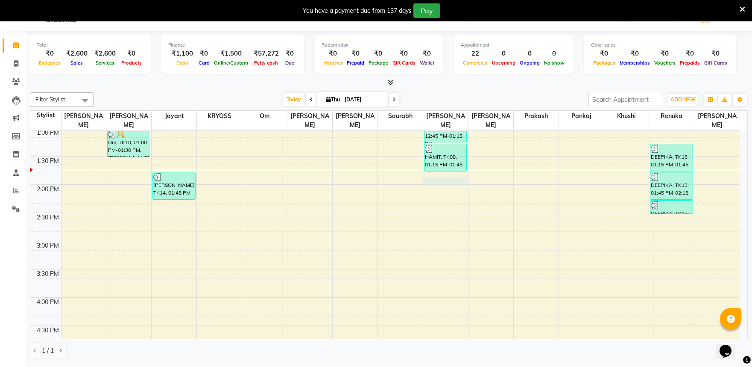
click at [446, 184] on td at bounding box center [400, 188] width 679 height 9
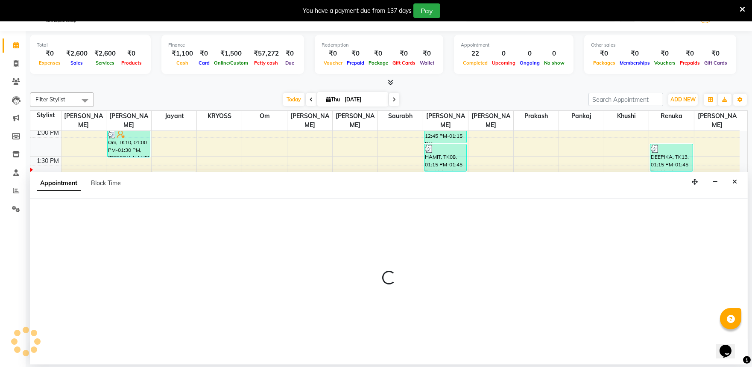
scroll to position [26, 0]
select select "40498"
select select "825"
select select "tentative"
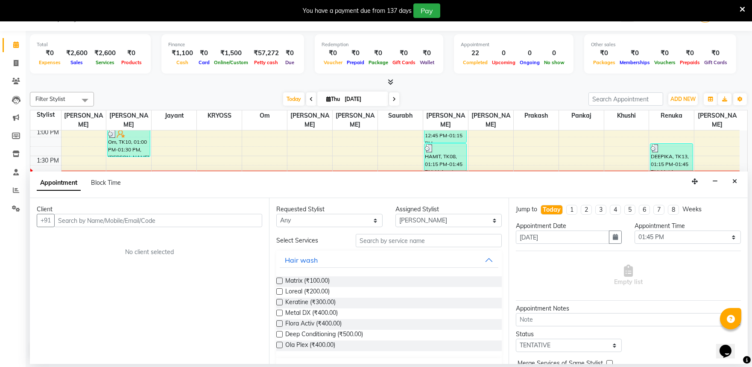
click at [127, 225] on input "text" at bounding box center [158, 220] width 208 height 13
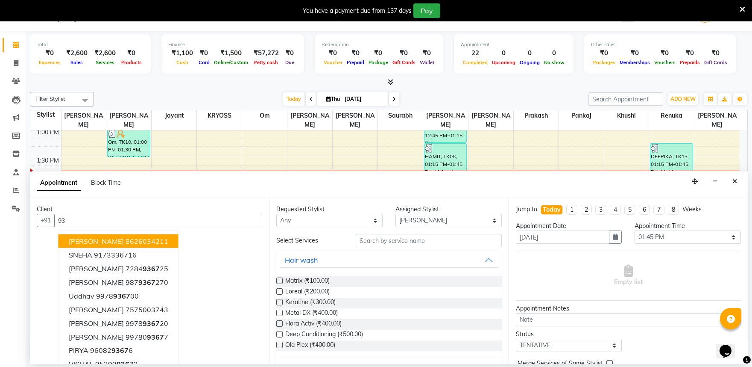
type input "9"
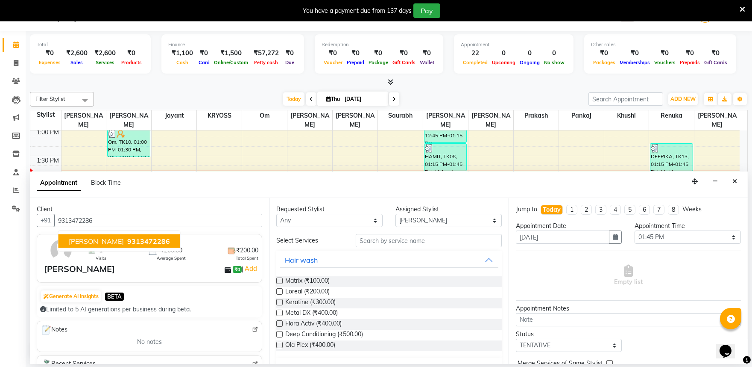
click at [133, 244] on span "9313472286" at bounding box center [148, 241] width 43 height 9
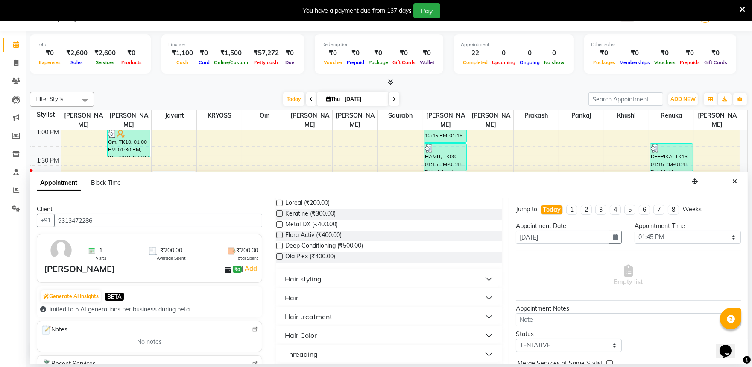
scroll to position [95, 0]
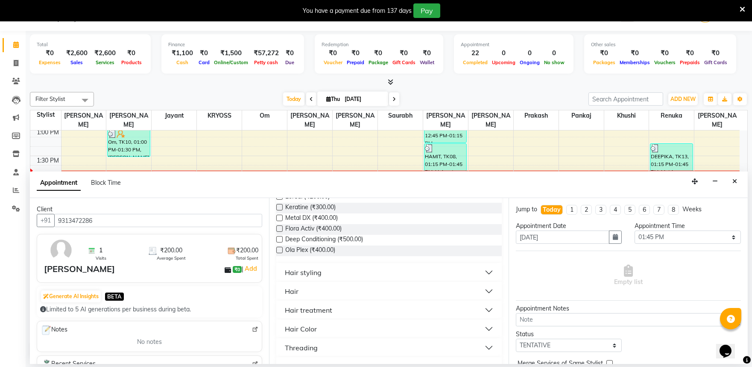
type input "9313472286"
click at [297, 296] on div "Hair" at bounding box center [292, 291] width 14 height 10
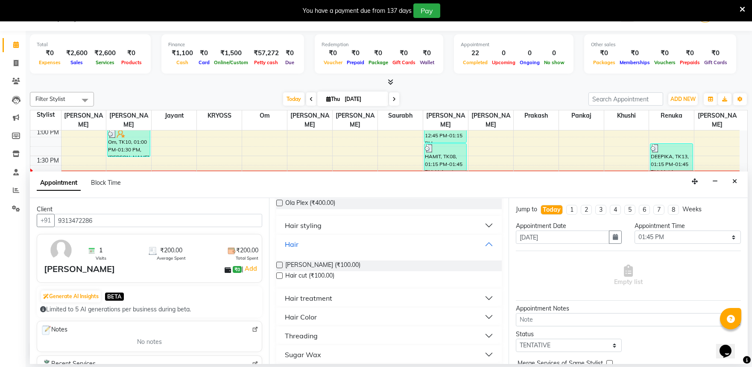
scroll to position [142, 0]
drag, startPoint x: 283, startPoint y: 297, endPoint x: 282, endPoint y: 287, distance: 9.8
click at [282, 278] on label at bounding box center [279, 275] width 6 height 6
click at [282, 279] on input "checkbox" at bounding box center [279, 276] width 6 height 6
checkbox input "true"
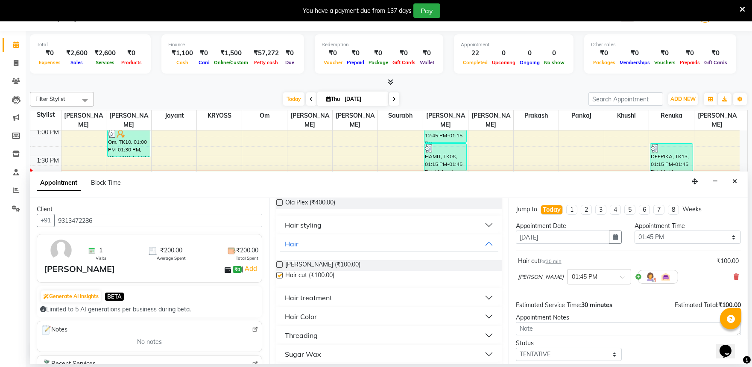
click at [282, 267] on label at bounding box center [279, 264] width 6 height 6
click at [282, 268] on input "checkbox" at bounding box center [279, 265] width 6 height 6
checkbox input "true"
checkbox input "false"
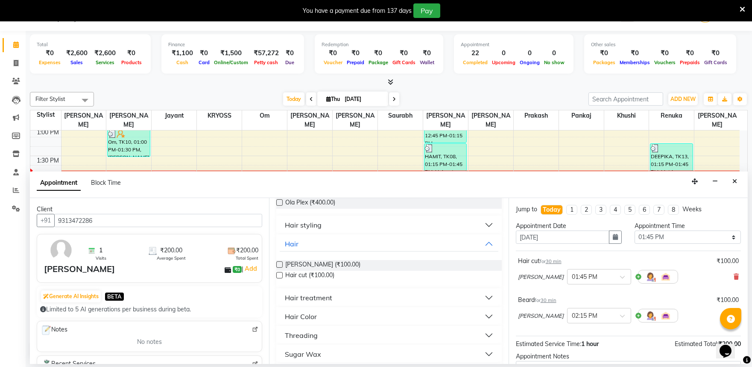
checkbox input "false"
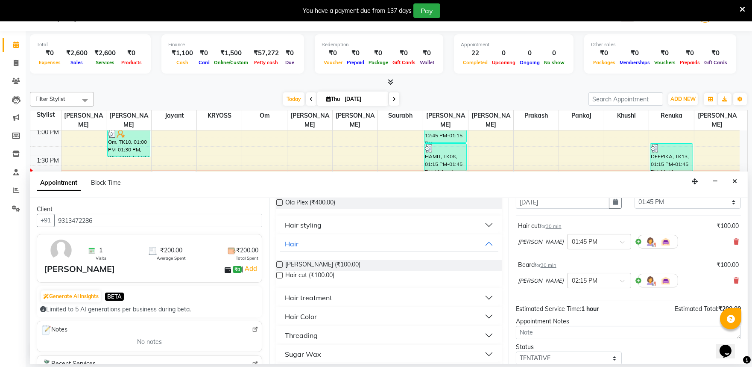
scroll to position [108, 0]
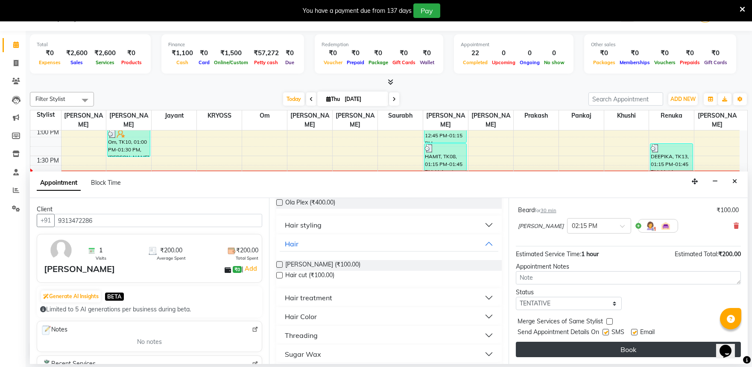
click at [623, 350] on button "Book" at bounding box center [628, 348] width 225 height 15
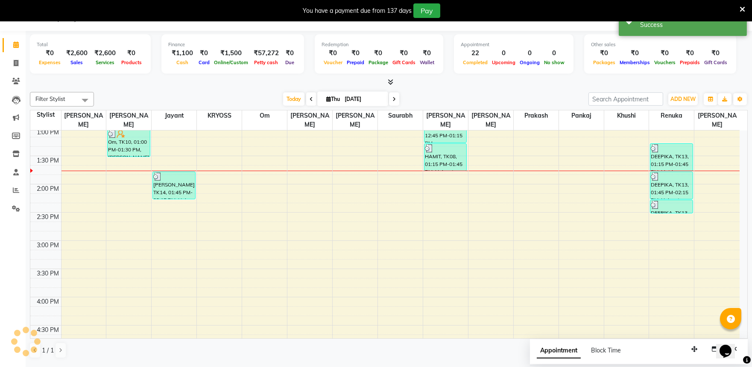
scroll to position [0, 0]
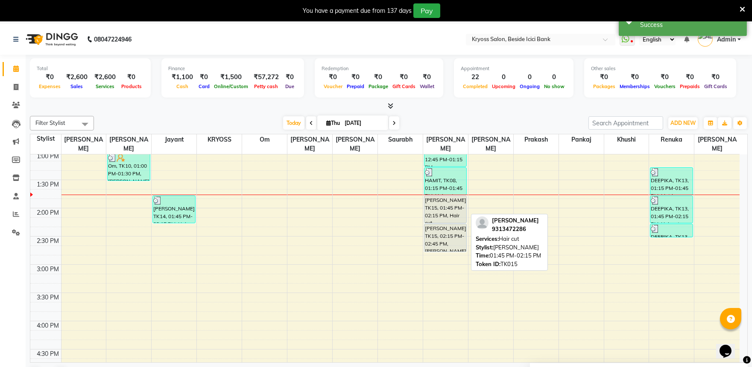
click at [446, 196] on div "[PERSON_NAME], TK15, 01:45 PM-02:15 PM, Hair cut" at bounding box center [446, 209] width 42 height 27
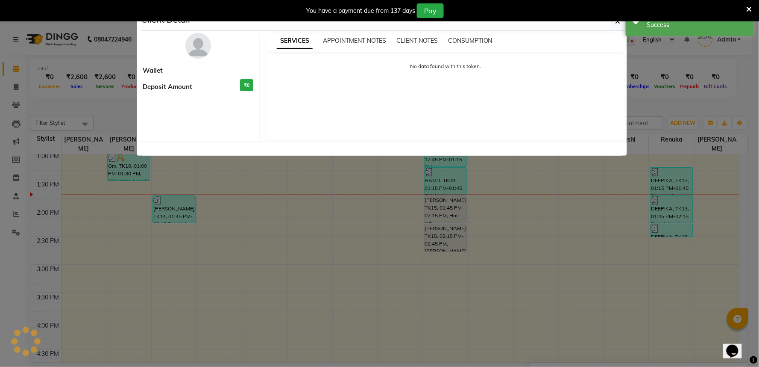
select select "7"
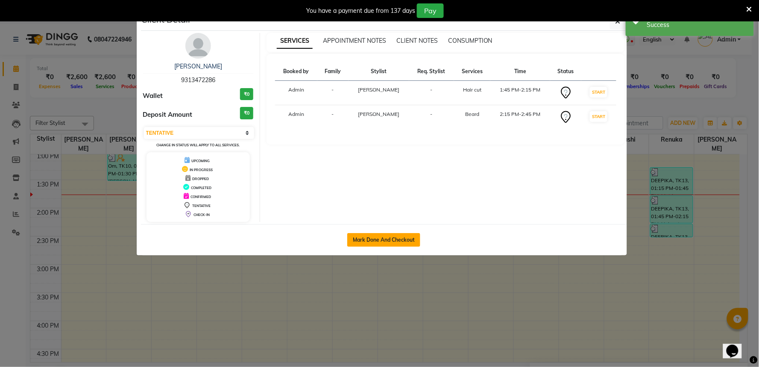
click at [398, 247] on button "Mark Done And Checkout" at bounding box center [383, 240] width 73 height 14
select select "service"
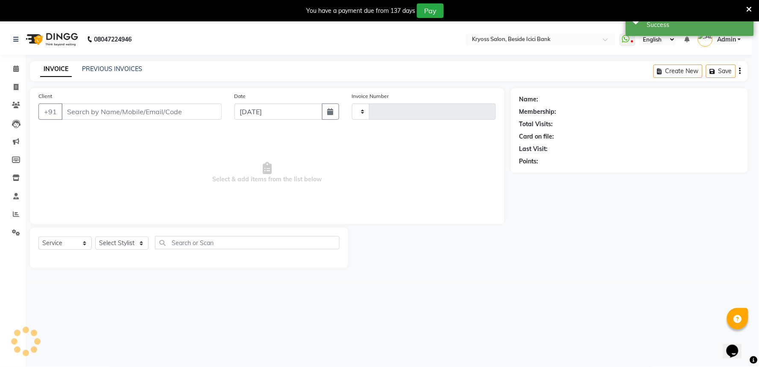
type input "11852"
select select "3"
select select "5439"
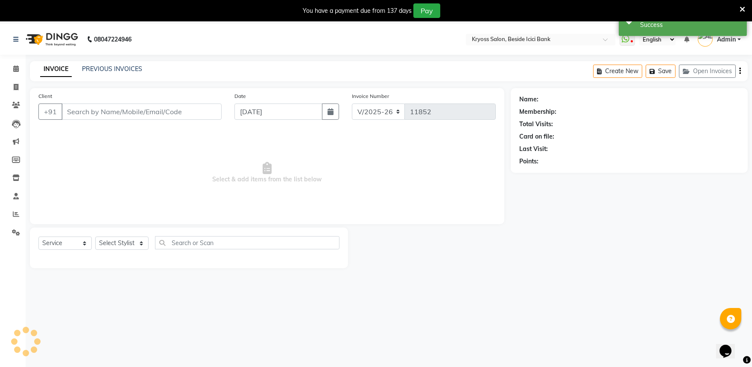
type input "9313472286"
select select "40498"
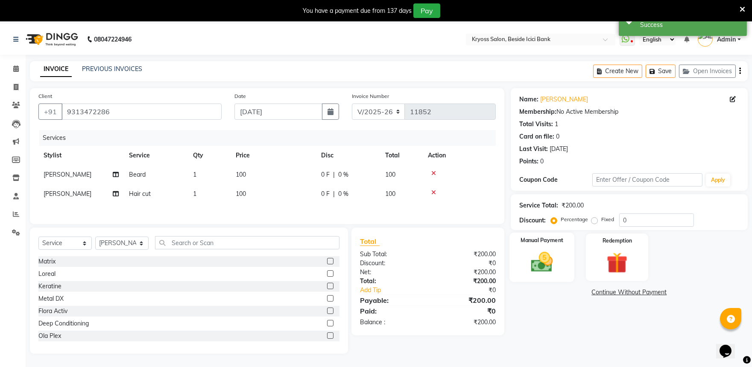
click at [535, 274] on img at bounding box center [541, 261] width 35 height 25
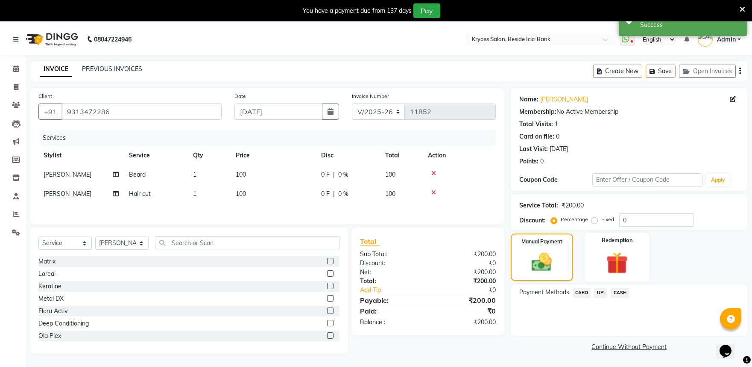
scroll to position [23, 0]
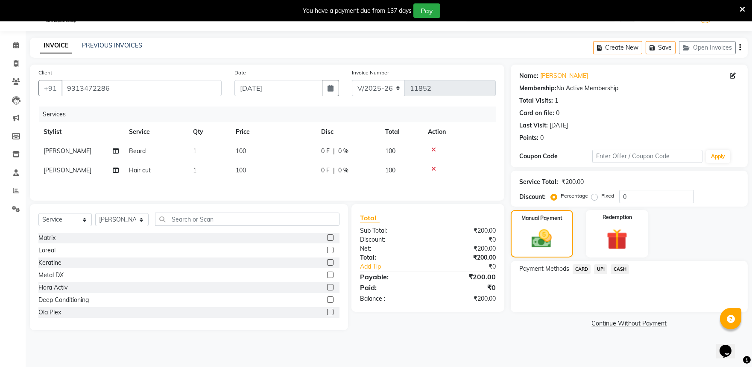
click at [604, 274] on span "UPI" at bounding box center [600, 269] width 13 height 10
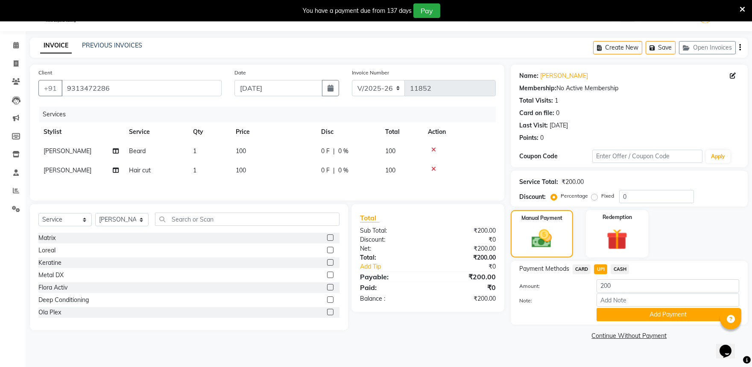
scroll to position [32, 0]
click at [678, 320] on button "Add Payment" at bounding box center [668, 313] width 143 height 13
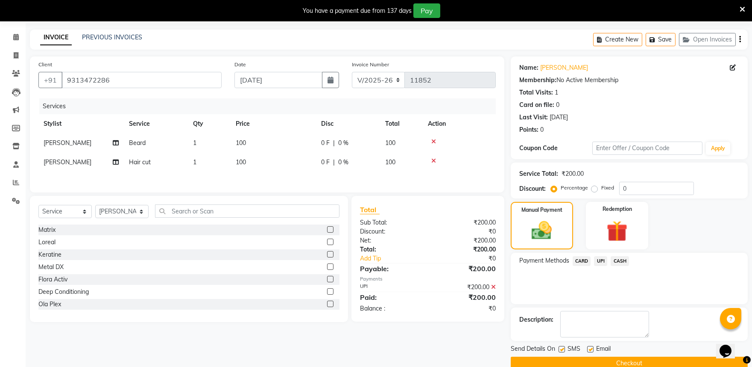
scroll to position [68, 0]
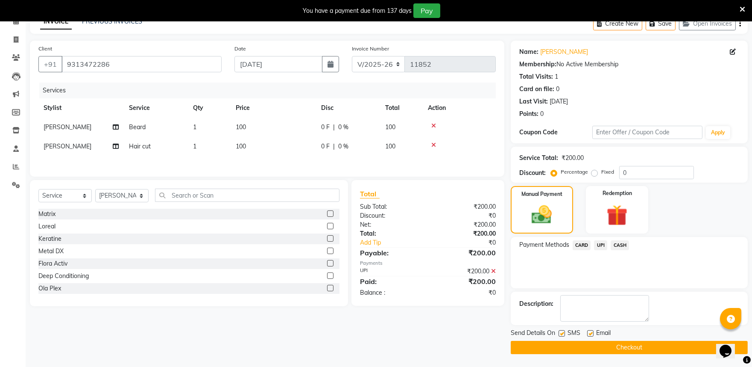
click at [639, 339] on div "Send Details On SMS Email Checkout" at bounding box center [629, 341] width 237 height 26
click at [604, 242] on span "UPI" at bounding box center [600, 245] width 13 height 10
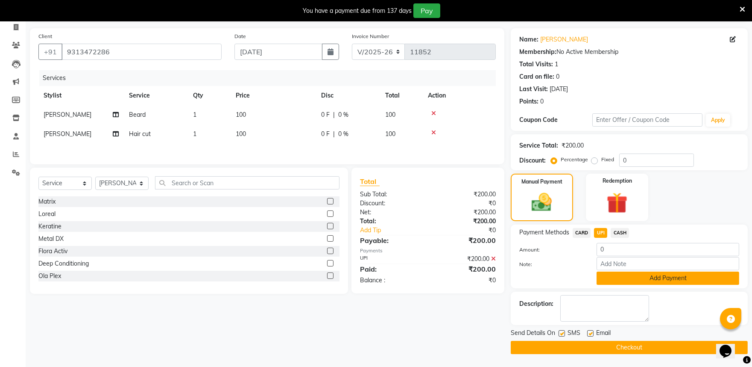
click at [652, 285] on button "Add Payment" at bounding box center [668, 277] width 143 height 13
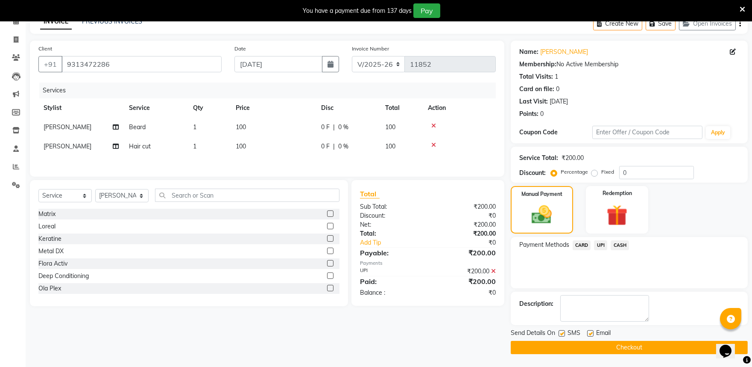
click at [654, 350] on button "Checkout" at bounding box center [629, 347] width 237 height 13
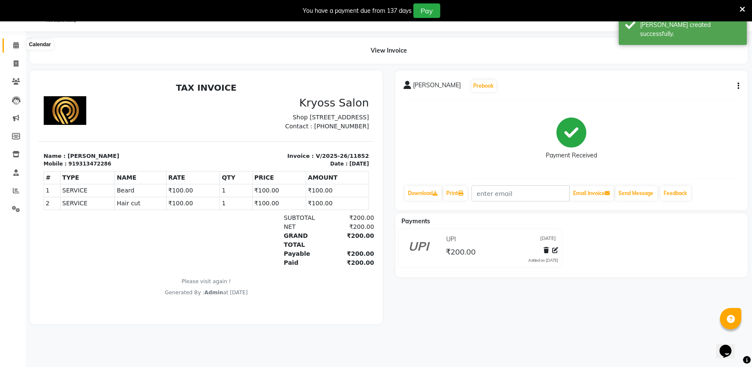
click at [15, 46] on icon at bounding box center [16, 45] width 6 height 6
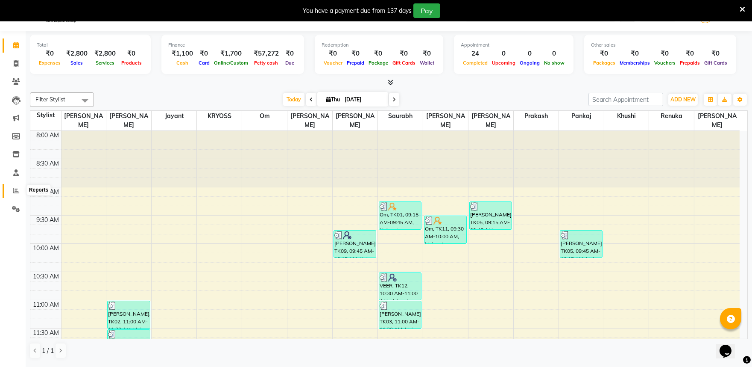
click at [14, 188] on icon at bounding box center [16, 190] width 6 height 6
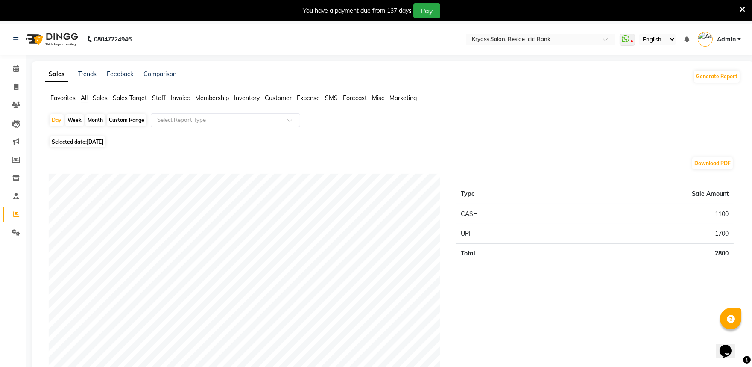
click at [101, 126] on div "Month" at bounding box center [95, 120] width 20 height 12
select select "9"
select select "2025"
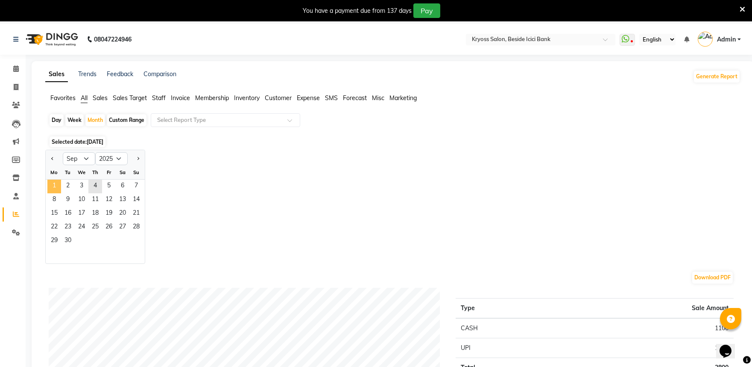
click at [57, 192] on span "1" at bounding box center [54, 186] width 14 height 14
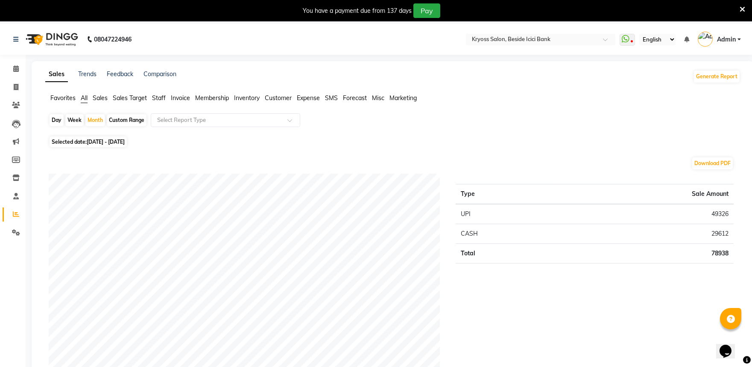
click at [163, 99] on span "Staff" at bounding box center [159, 98] width 14 height 8
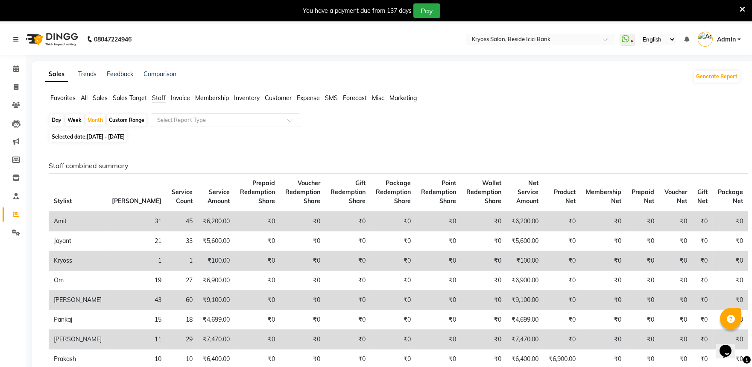
click at [60, 125] on div "Day" at bounding box center [57, 120] width 14 height 12
select select "9"
select select "2025"
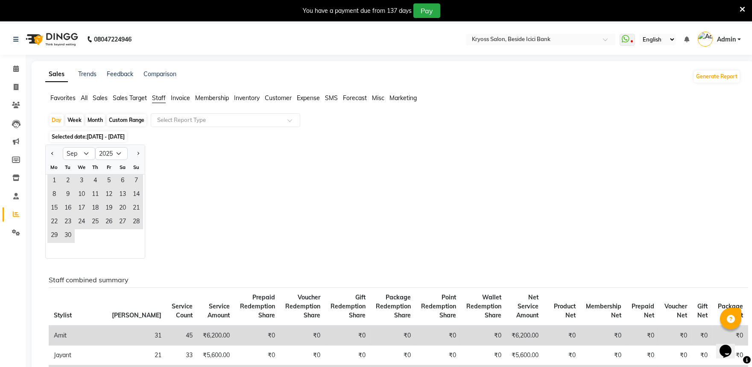
click at [92, 126] on div "Month" at bounding box center [95, 120] width 20 height 12
select select "9"
select select "2025"
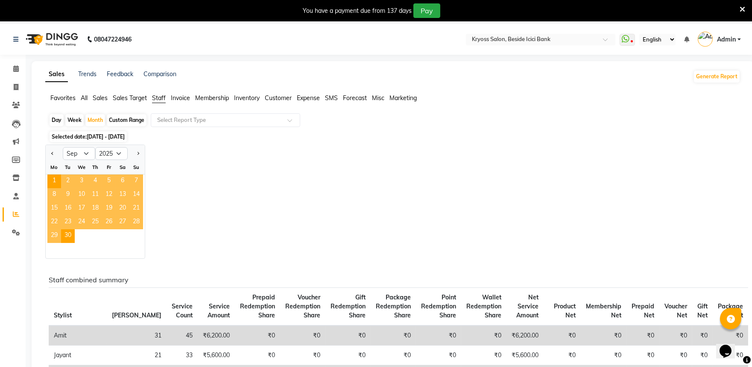
click at [60, 160] on div at bounding box center [54, 154] width 17 height 14
click at [54, 155] on span "Previous month" at bounding box center [52, 153] width 3 height 3
select select "8"
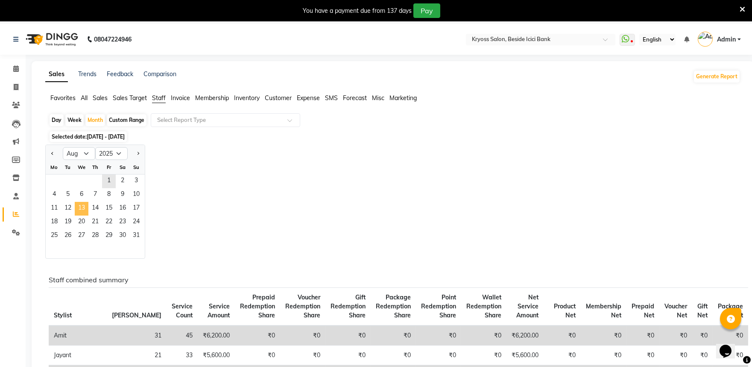
click at [86, 215] on span "13" at bounding box center [82, 209] width 14 height 14
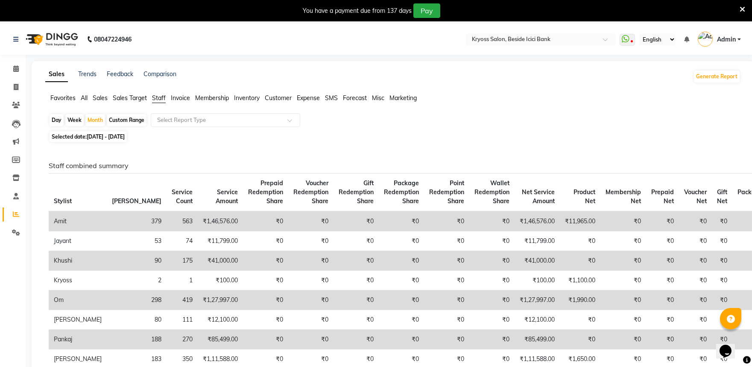
click at [60, 126] on div "Day" at bounding box center [57, 120] width 14 height 12
select select "8"
select select "2025"
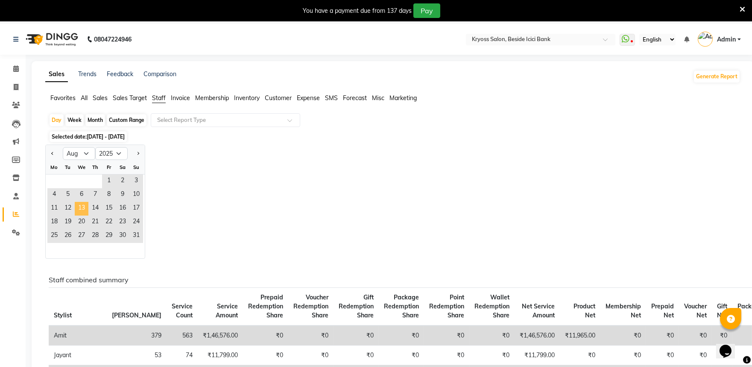
click at [88, 215] on span "13" at bounding box center [82, 209] width 14 height 14
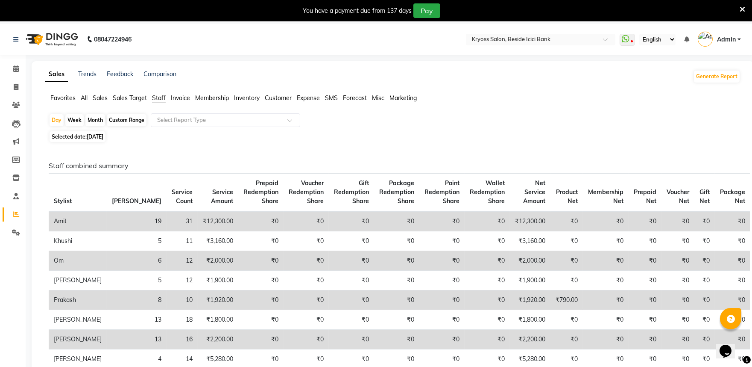
click at [93, 126] on div "Month" at bounding box center [95, 120] width 20 height 12
select select "8"
select select "2025"
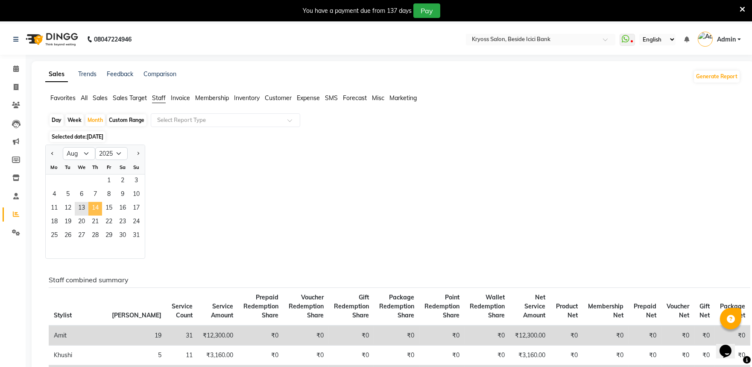
click at [102, 215] on span "14" at bounding box center [95, 209] width 14 height 14
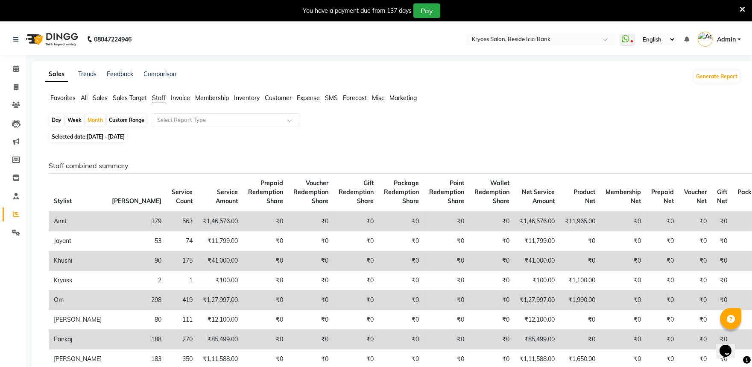
click at [59, 122] on div "Day" at bounding box center [57, 120] width 14 height 12
select select "8"
select select "2025"
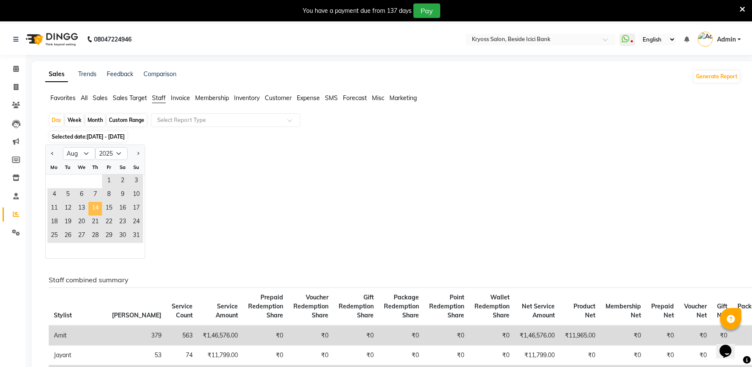
click at [102, 215] on span "14" at bounding box center [95, 209] width 14 height 14
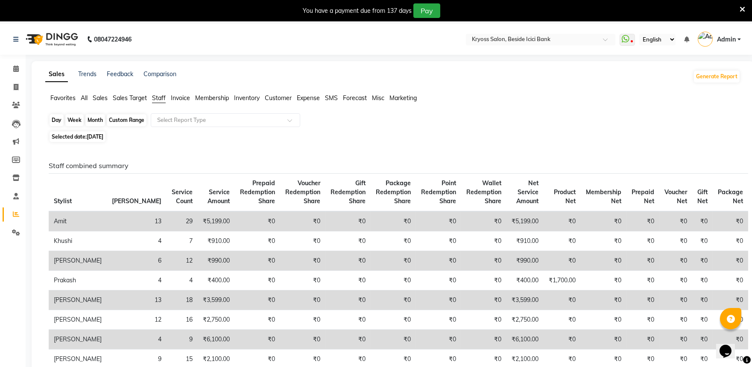
click at [62, 126] on div "Day" at bounding box center [57, 120] width 14 height 12
select select "8"
select select "2025"
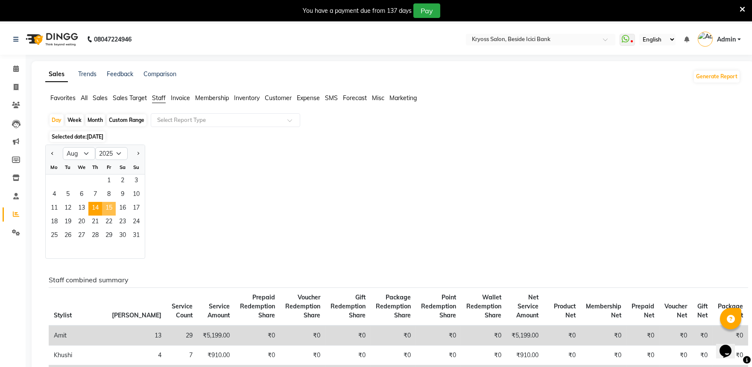
click at [116, 215] on span "15" at bounding box center [109, 209] width 14 height 14
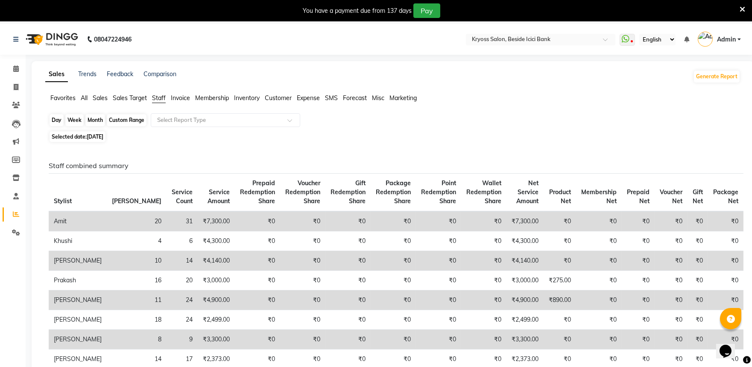
click at [63, 126] on div "Day" at bounding box center [57, 120] width 14 height 12
select select "8"
select select "2025"
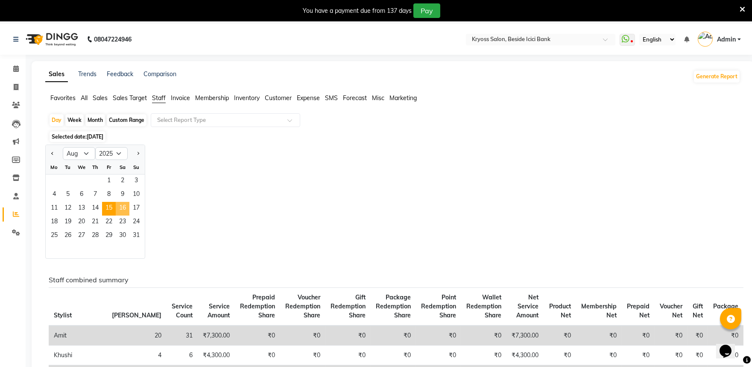
click at [129, 215] on span "16" at bounding box center [123, 209] width 14 height 14
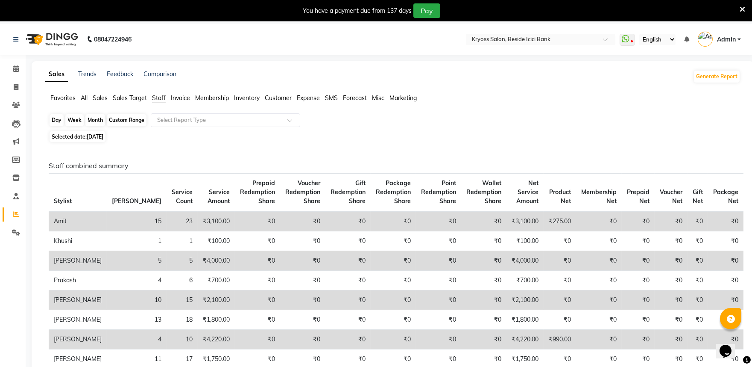
click at [64, 126] on div "Day" at bounding box center [57, 120] width 14 height 12
select select "8"
select select "2025"
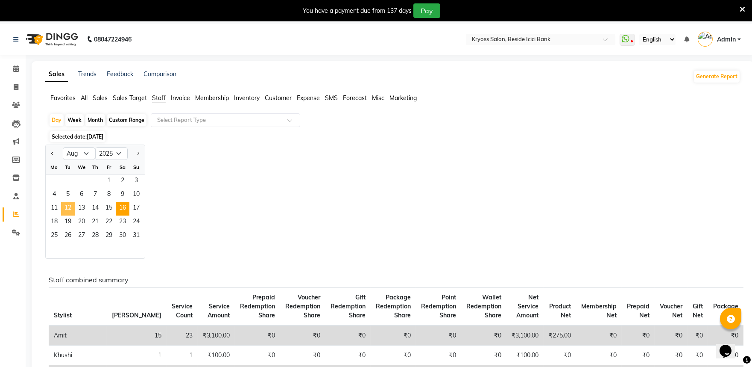
click at [75, 215] on span "12" at bounding box center [68, 209] width 14 height 14
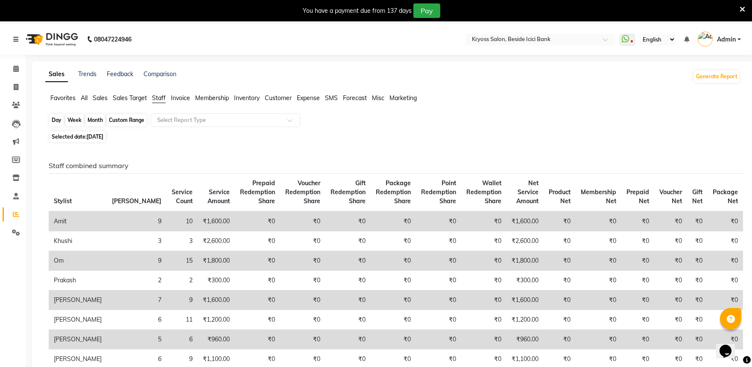
click at [60, 126] on div "Day" at bounding box center [57, 120] width 14 height 12
select select "8"
select select "2025"
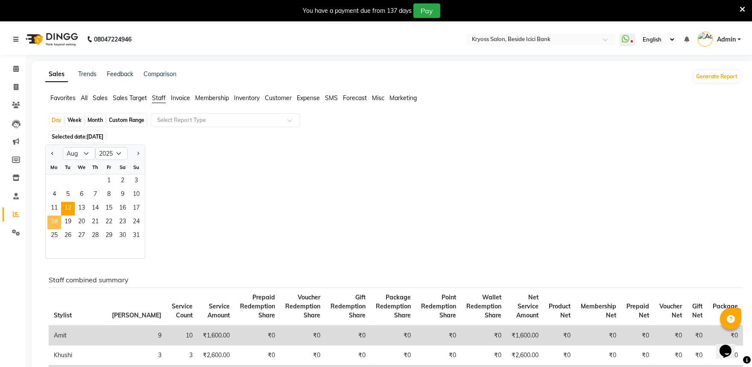
click at [61, 229] on span "18" at bounding box center [54, 222] width 14 height 14
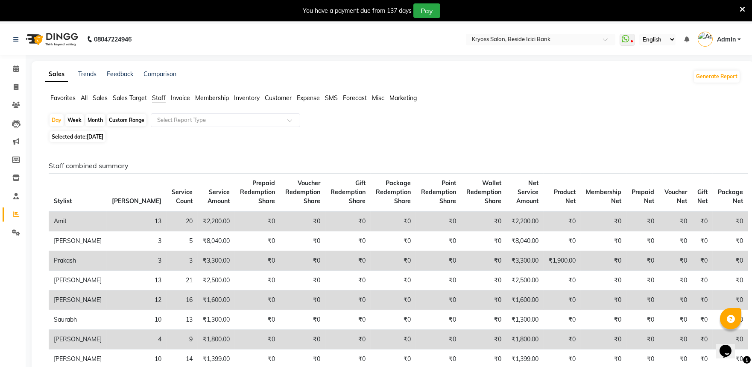
click at [97, 125] on div "Month" at bounding box center [95, 120] width 20 height 12
select select "8"
select select "2025"
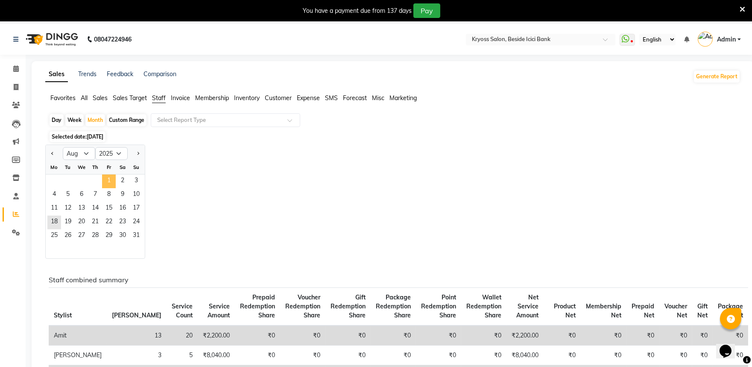
click at [116, 188] on span "1" at bounding box center [109, 181] width 14 height 14
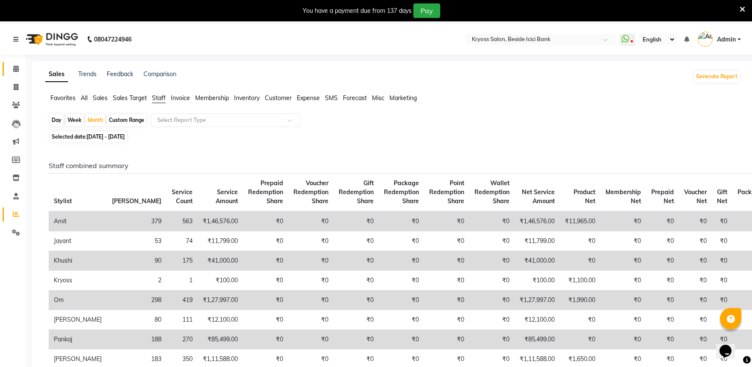
click at [12, 74] on link "Calendar" at bounding box center [13, 69] width 21 height 14
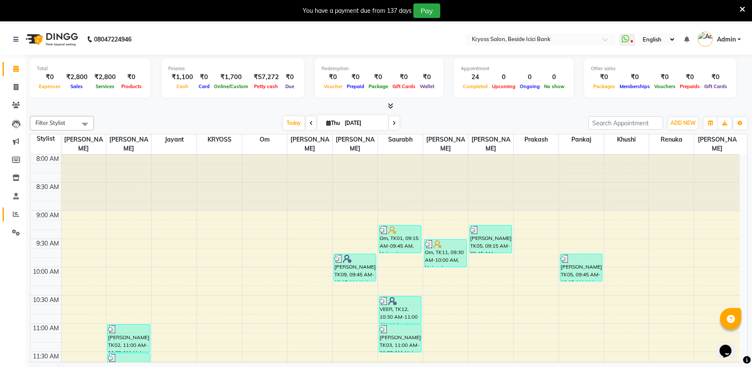
drag, startPoint x: 20, startPoint y: 205, endPoint x: 20, endPoint y: 213, distance: 7.7
click at [20, 209] on li "Reports" at bounding box center [13, 214] width 26 height 18
click at [19, 215] on span at bounding box center [16, 214] width 15 height 10
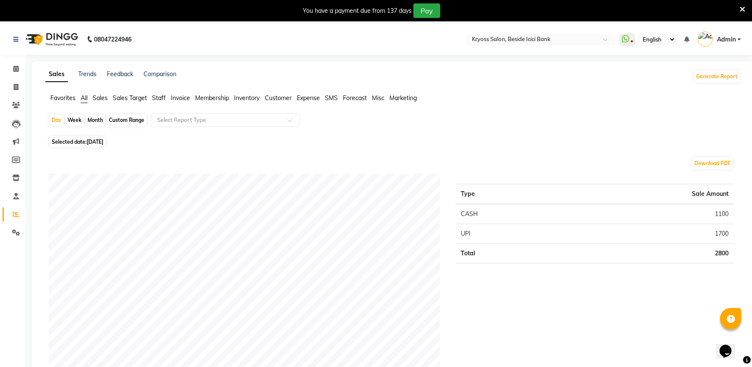
click at [100, 125] on div "Month" at bounding box center [95, 120] width 20 height 12
select select "9"
select select "2025"
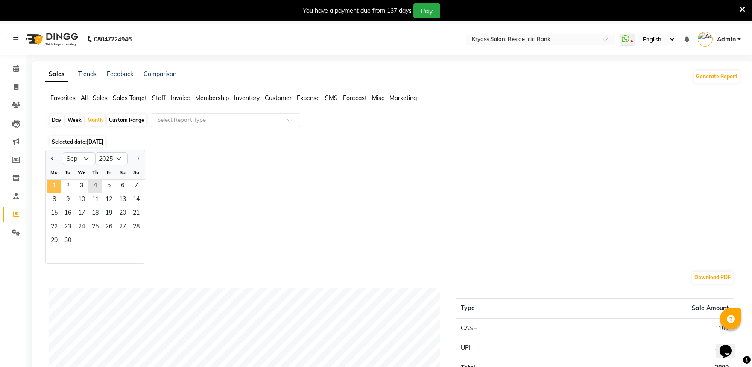
click at [56, 193] on span "1" at bounding box center [54, 186] width 14 height 14
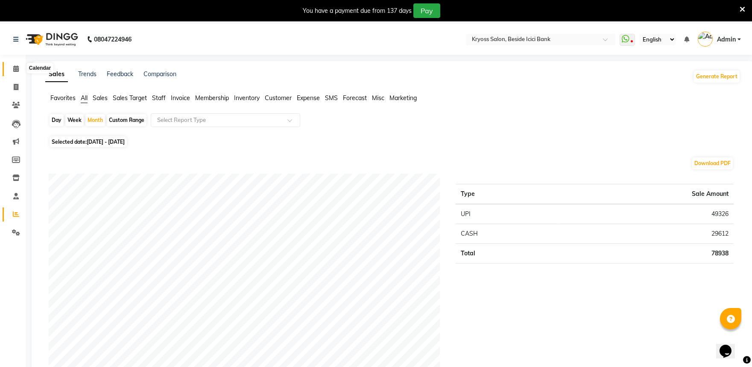
click at [11, 69] on span at bounding box center [16, 69] width 15 height 10
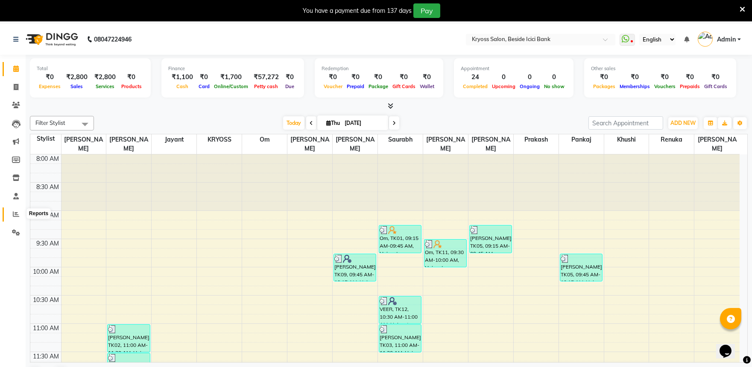
click at [14, 213] on icon at bounding box center [16, 214] width 6 height 6
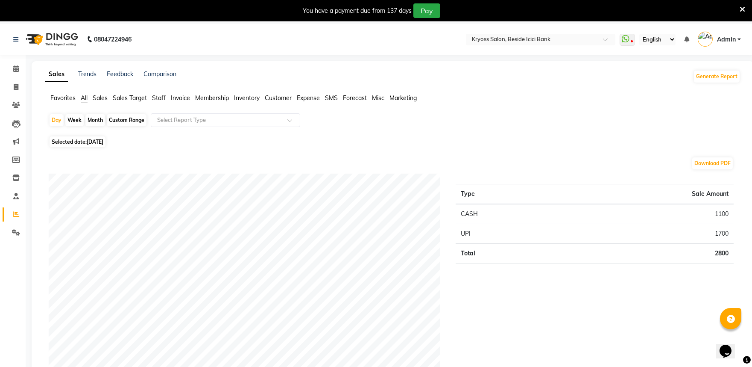
click at [93, 125] on div "Month" at bounding box center [95, 120] width 20 height 12
select select "9"
select select "2025"
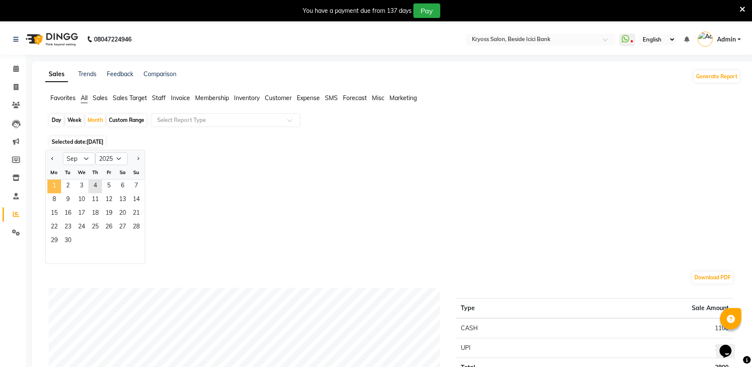
click at [58, 192] on span "1" at bounding box center [54, 186] width 14 height 14
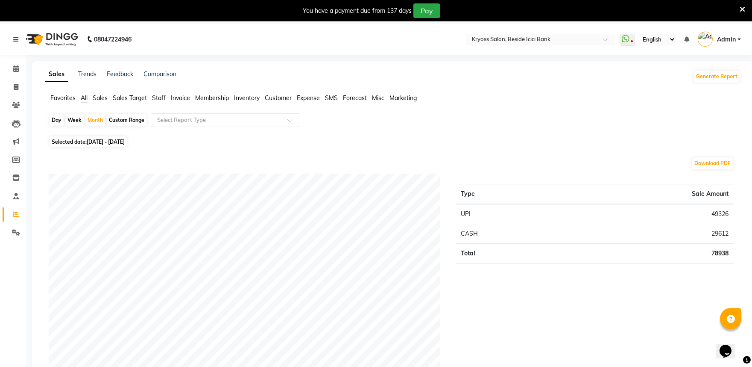
click at [162, 103] on li "Staff" at bounding box center [159, 98] width 14 height 9
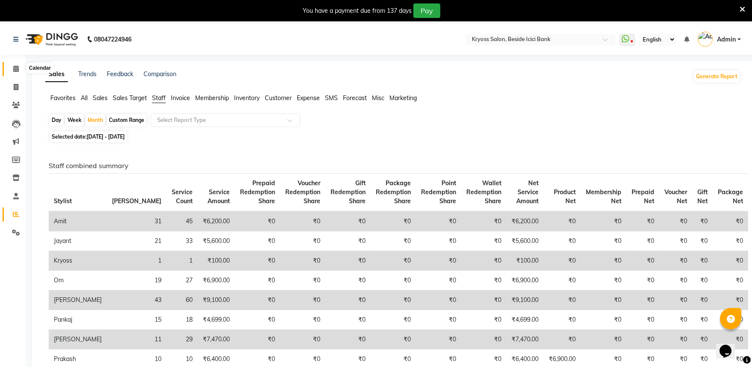
click at [16, 68] on icon at bounding box center [16, 68] width 6 height 6
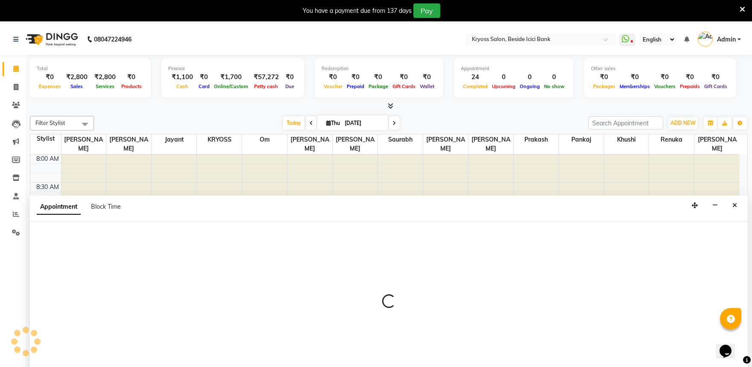
scroll to position [26, 0]
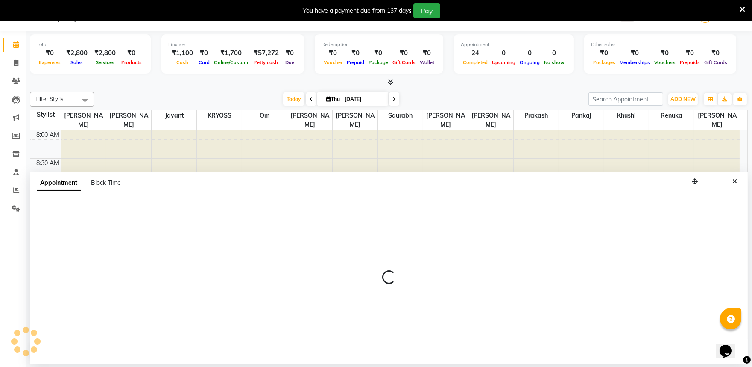
select select "77239"
select select "tentative"
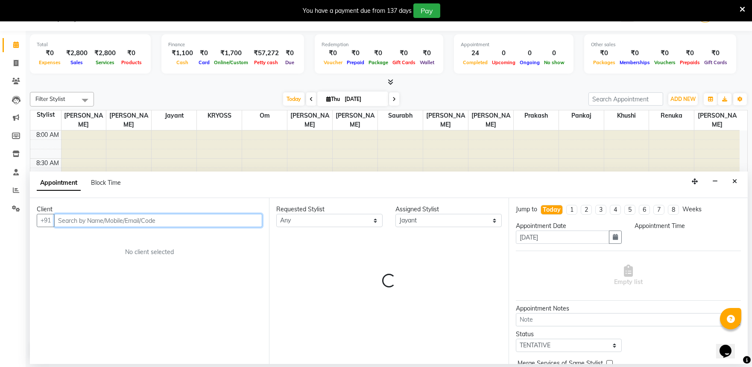
select select "645"
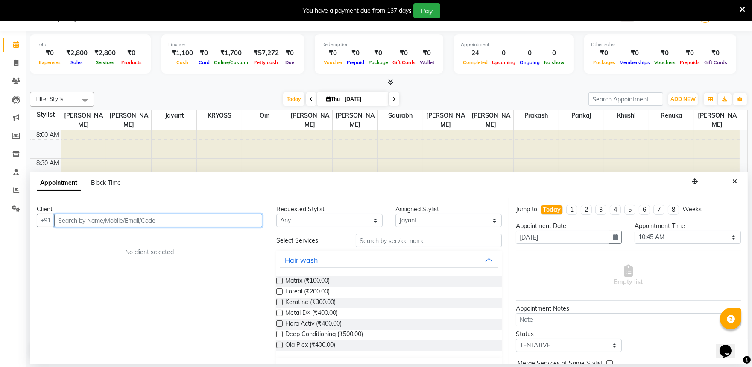
click at [110, 227] on input "text" at bounding box center [158, 220] width 208 height 13
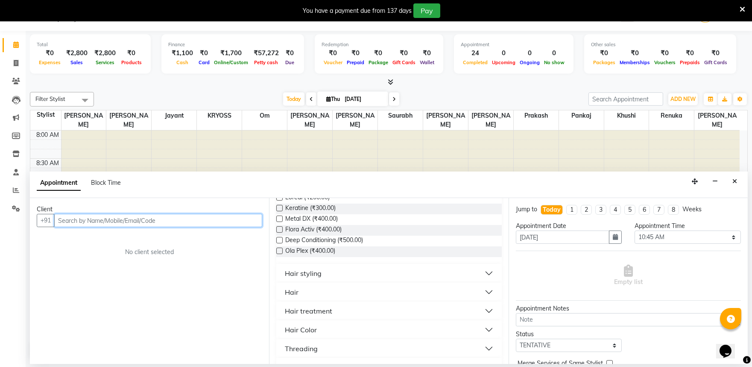
scroll to position [95, 0]
click at [305, 299] on button "Hair" at bounding box center [389, 290] width 218 height 15
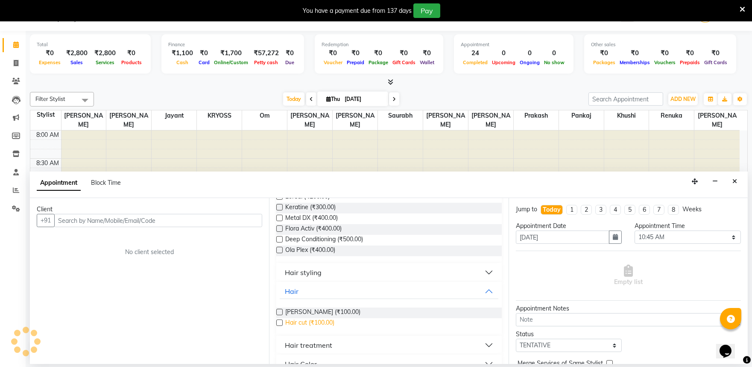
click at [310, 329] on span "Hair cut (₹100.00)" at bounding box center [309, 323] width 49 height 11
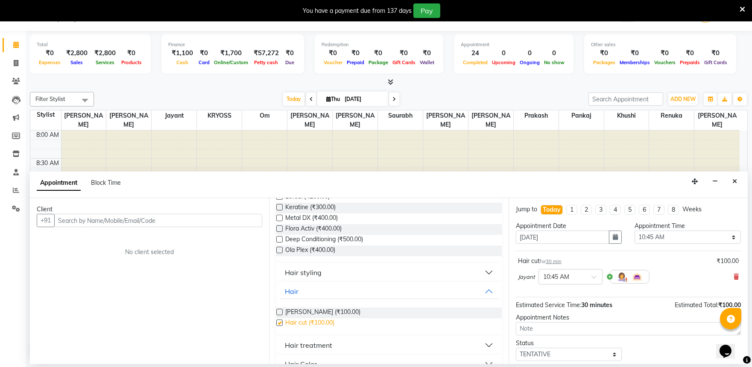
checkbox input "false"
click at [162, 227] on input "text" at bounding box center [158, 220] width 208 height 13
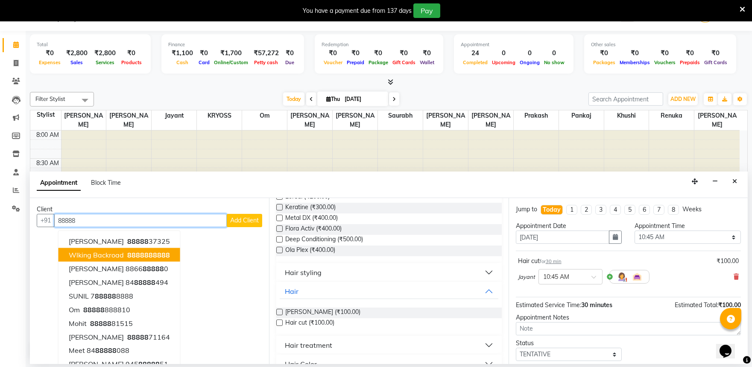
click at [95, 259] on span "Wlking Backroad" at bounding box center [96, 254] width 55 height 9
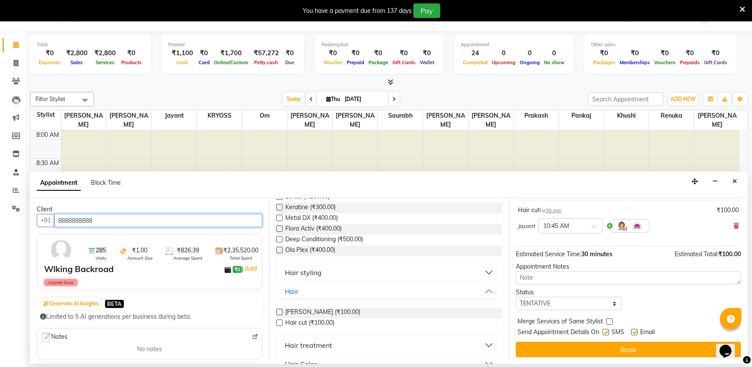
scroll to position [68, 0]
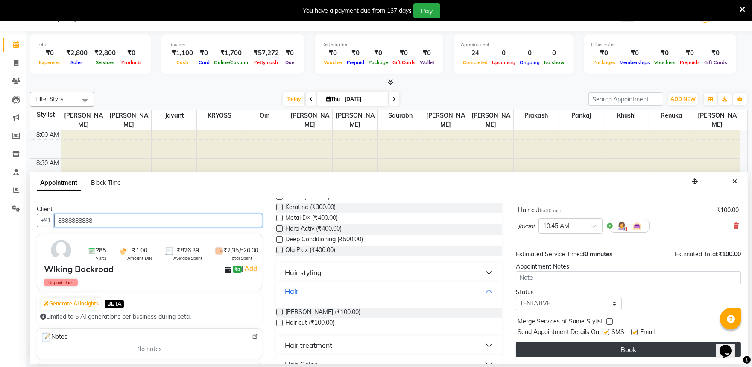
type input "8888888888"
click at [579, 350] on button "Book" at bounding box center [628, 348] width 225 height 15
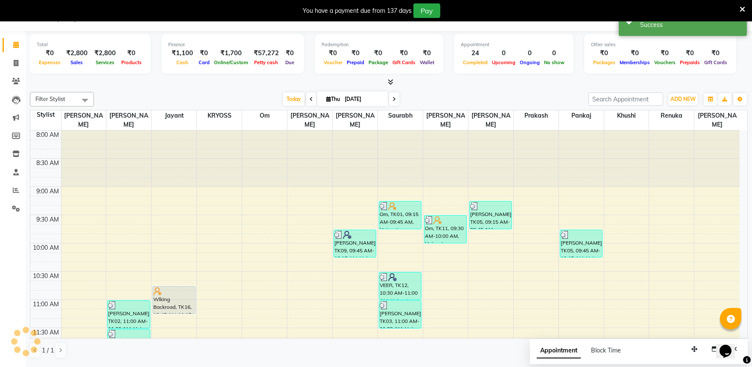
scroll to position [0, 0]
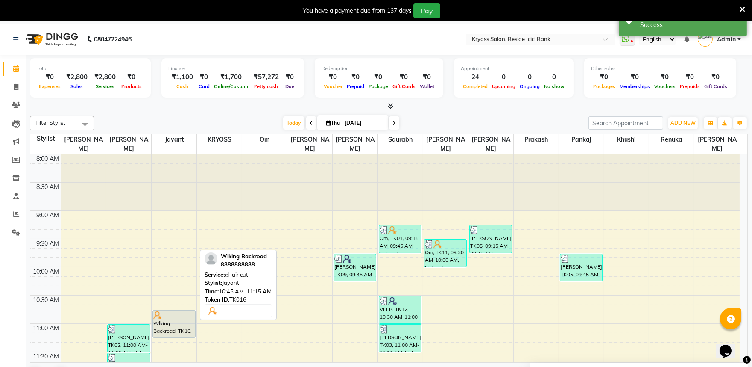
click at [163, 326] on div "Wlking Backroad, TK16, 10:45 AM-11:15 AM, Hair cut" at bounding box center [174, 323] width 42 height 27
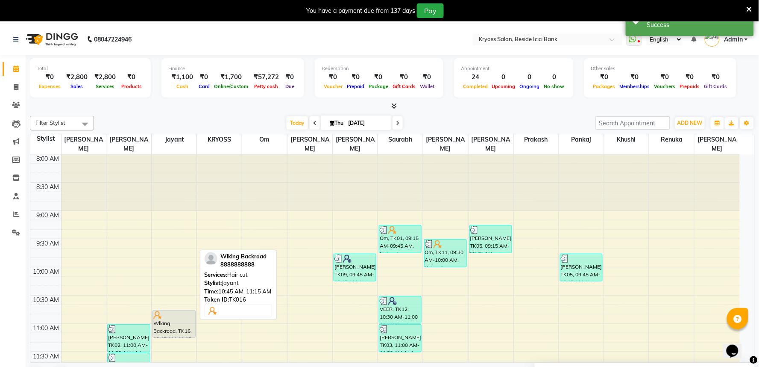
select select "7"
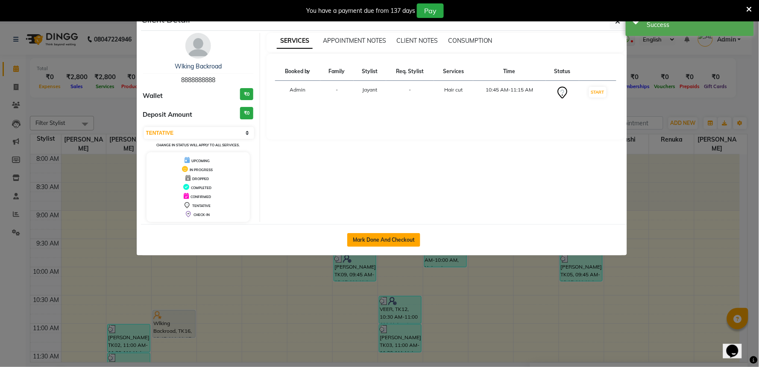
click at [381, 247] on button "Mark Done And Checkout" at bounding box center [383, 240] width 73 height 14
select select "service"
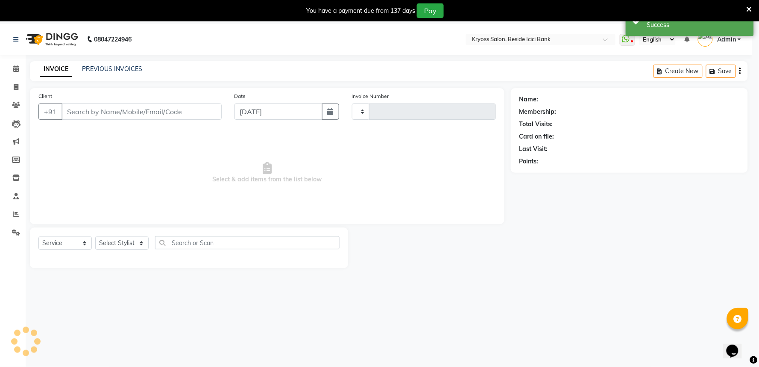
type input "11853"
select select "3"
select select "5439"
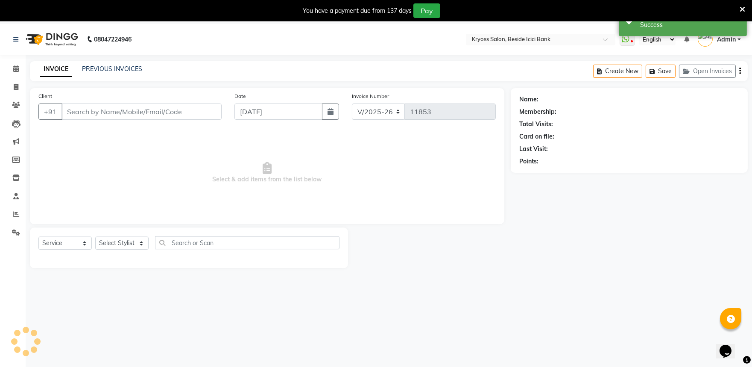
type input "8888888888"
select select "77239"
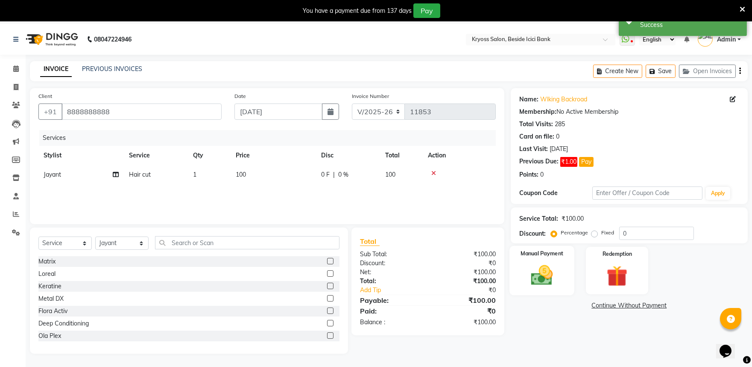
click at [543, 285] on img at bounding box center [541, 274] width 35 height 25
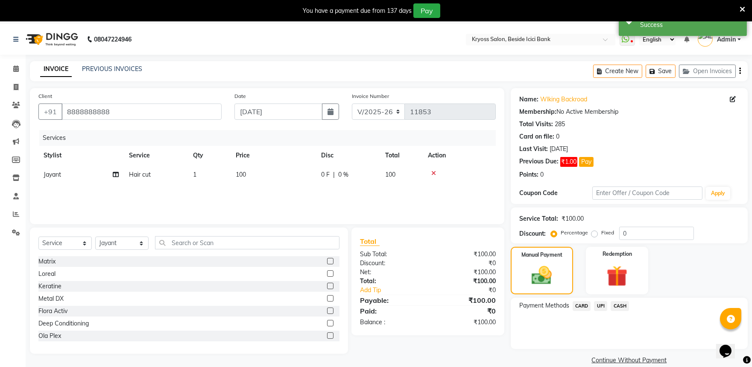
click at [603, 311] on span "UPI" at bounding box center [600, 306] width 13 height 10
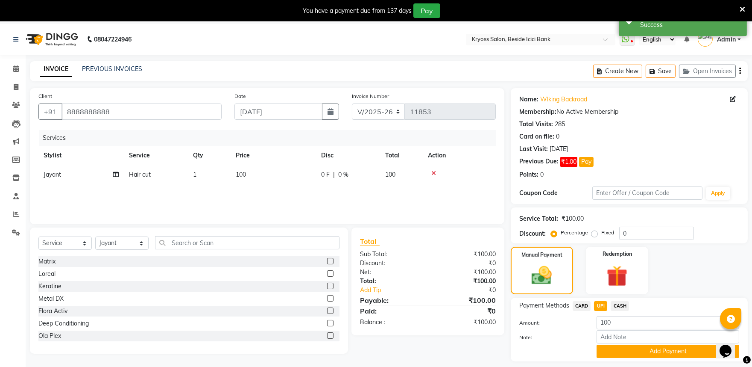
scroll to position [47, 0]
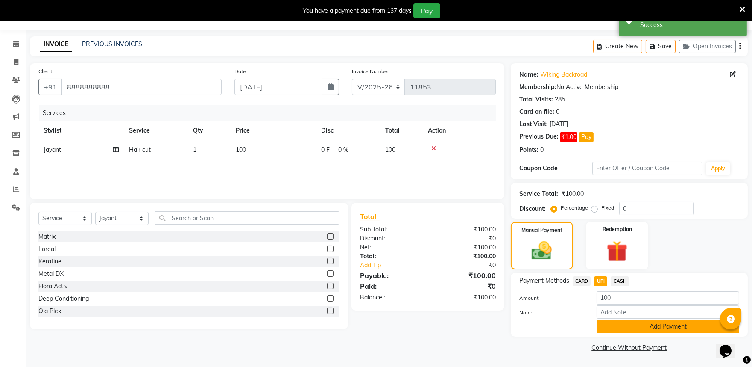
click at [633, 323] on button "Add Payment" at bounding box center [668, 326] width 143 height 13
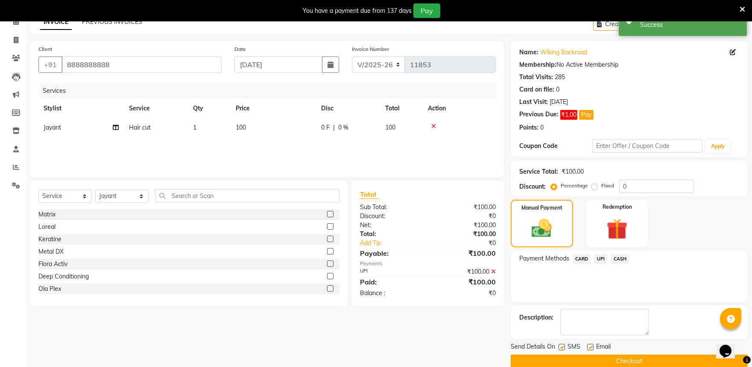
scroll to position [83, 0]
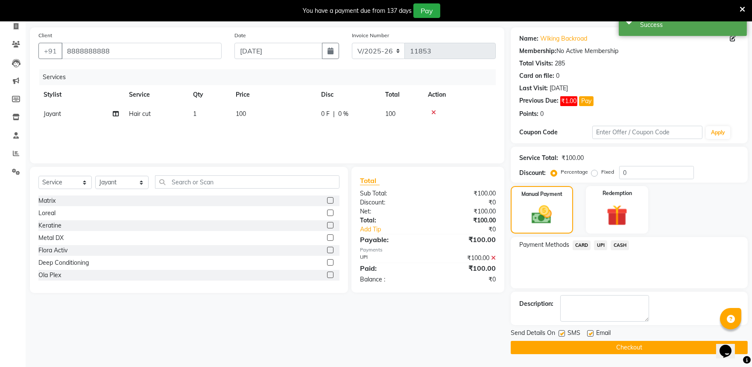
click at [626, 343] on button "Checkout" at bounding box center [629, 347] width 237 height 13
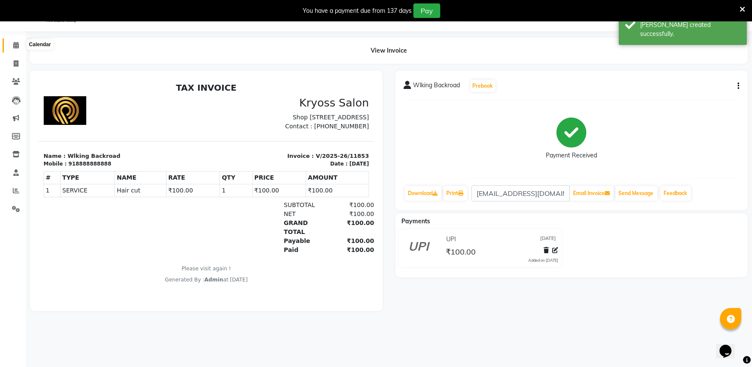
click at [18, 46] on span at bounding box center [16, 46] width 15 height 10
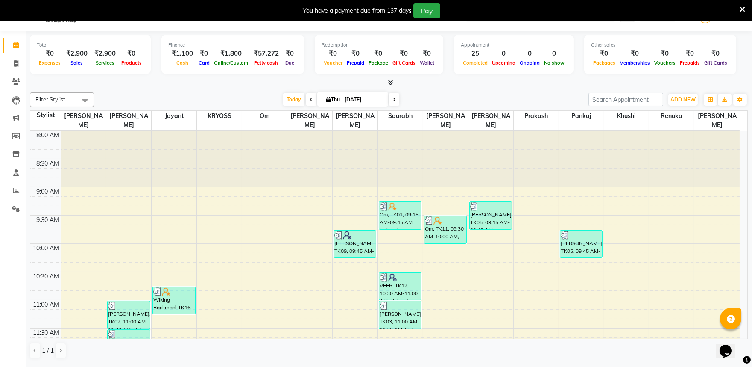
scroll to position [26, 0]
click at [324, 100] on span "Thu" at bounding box center [333, 99] width 18 height 6
select select "9"
select select "2025"
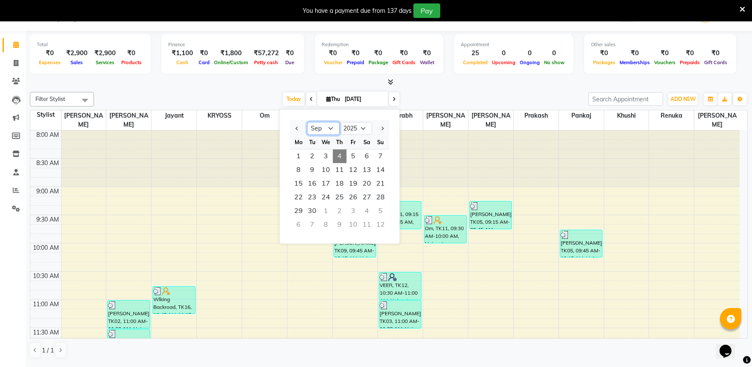
click at [338, 126] on select "Jan Feb Mar Apr May Jun [DATE] Aug Sep Oct Nov Dec" at bounding box center [323, 128] width 32 height 13
click at [309, 122] on select "Jan Feb Mar Apr May Jun [DATE] Aug Sep Oct Nov Dec" at bounding box center [323, 128] width 32 height 13
drag, startPoint x: 358, startPoint y: 163, endPoint x: 364, endPoint y: 206, distance: 42.7
click at [364, 206] on ngb-datepicker-month "Mo Tu We Th Fr Sa Su 28 29 30 31 1 2 3 4 5 6 7 8 9 10 11 12 13 14 15 16 17 18 1…" at bounding box center [339, 184] width 99 height 98
click at [301, 126] on button "Previous month" at bounding box center [297, 128] width 7 height 14
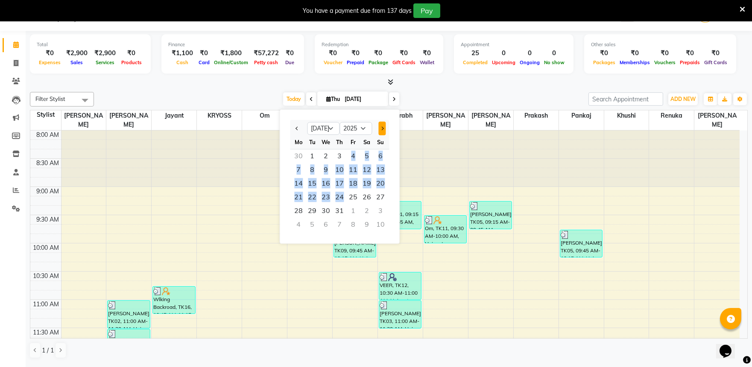
click at [386, 131] on button "Next month" at bounding box center [382, 128] width 7 height 14
select select "9"
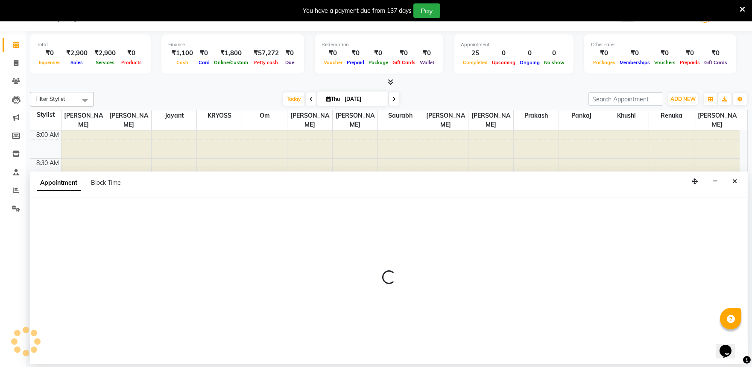
select select "77239"
select select "tentative"
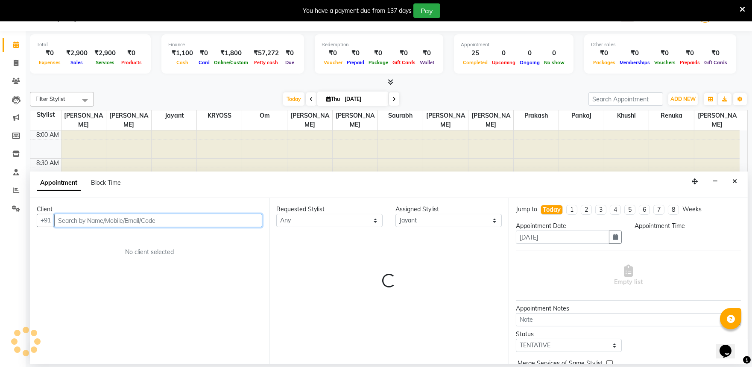
select select "555"
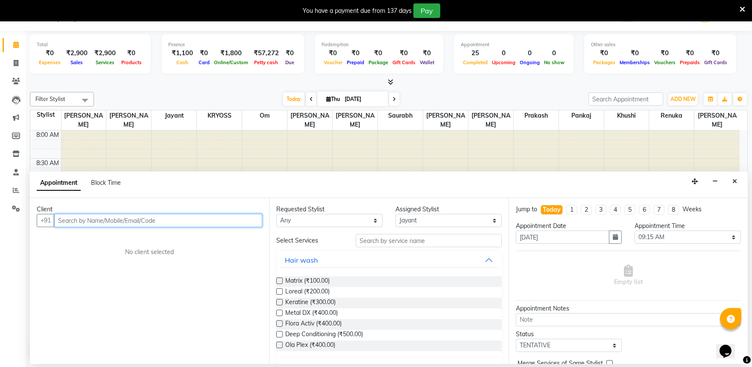
click at [236, 156] on div at bounding box center [219, 158] width 45 height 56
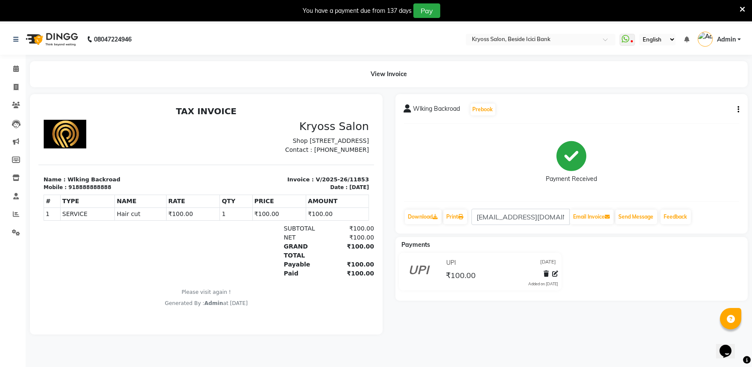
click at [69, 138] on img at bounding box center [65, 133] width 43 height 29
drag, startPoint x: 506, startPoint y: 241, endPoint x: 506, endPoint y: 250, distance: 9.4
click at [506, 249] on div "Wlking Backroad Prebook Payment Received Download Print [EMAIL_ADDRESS][DOMAIN_…" at bounding box center [572, 214] width 366 height 240
click at [16, 67] on icon at bounding box center [16, 68] width 6 height 6
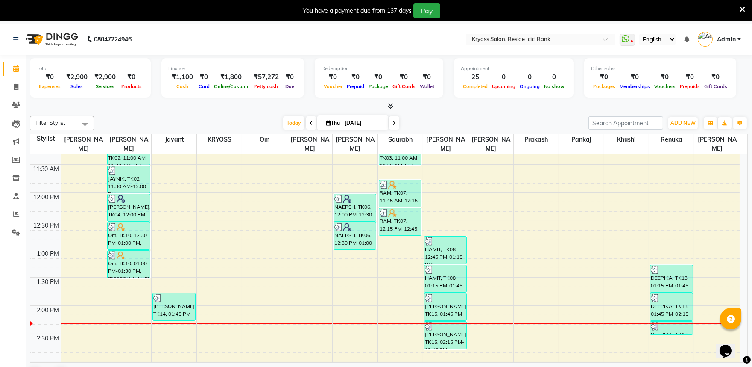
scroll to position [189, 0]
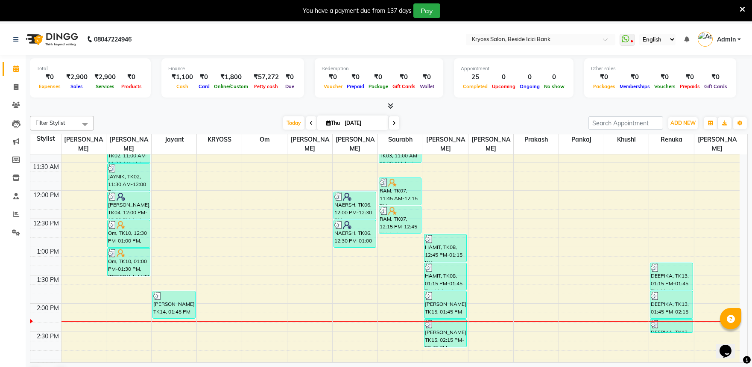
click at [80, 331] on div "8:00 AM 8:30 AM 9:00 AM 9:30 AM 10:00 AM 10:30 AM 11:00 AM 11:30 AM 12:00 PM 12…" at bounding box center [385, 331] width 710 height 733
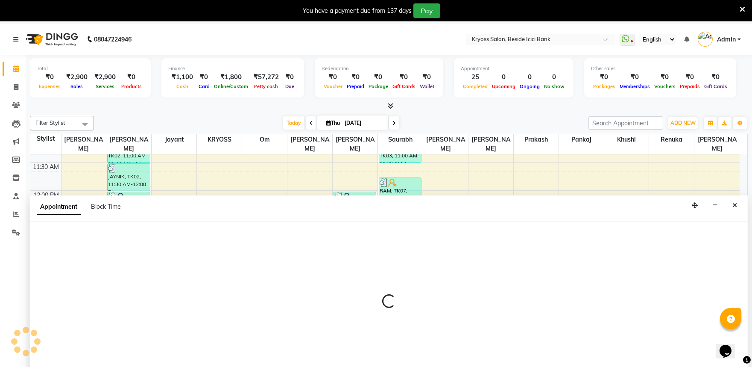
scroll to position [26, 0]
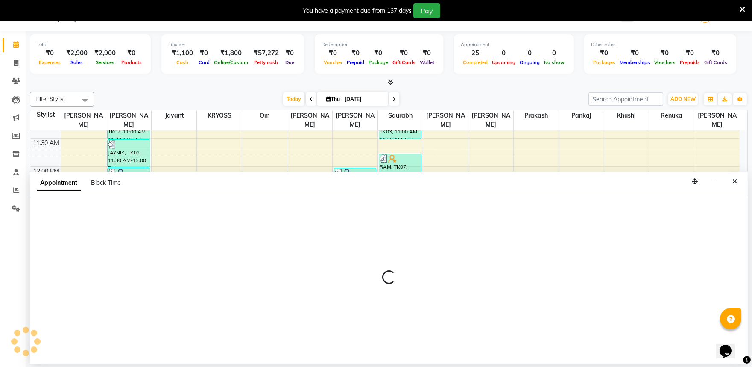
select select "75236"
select select "870"
select select "tentative"
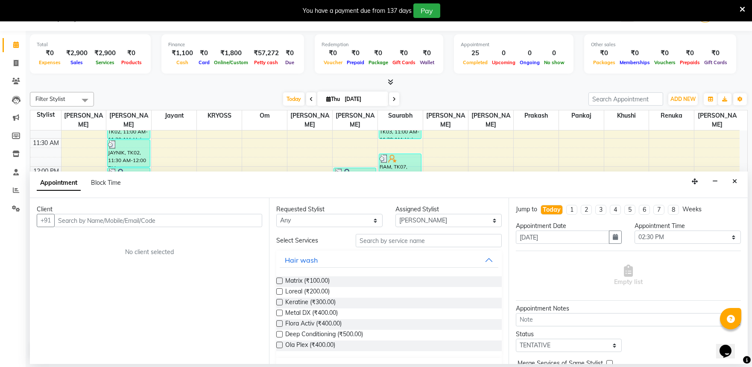
click at [163, 227] on input "text" at bounding box center [158, 220] width 208 height 13
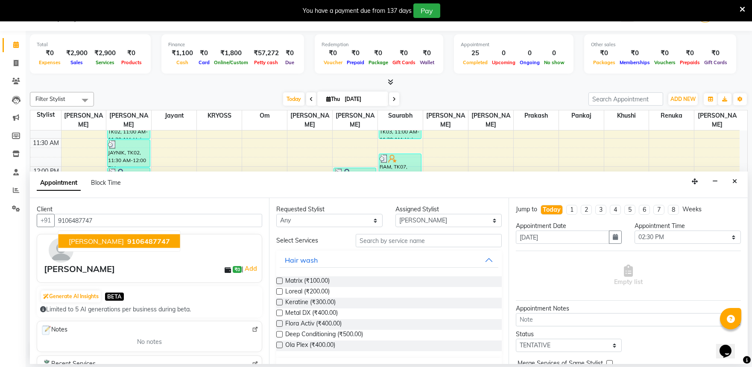
drag, startPoint x: 139, startPoint y: 249, endPoint x: 138, endPoint y: 244, distance: 5.3
click at [139, 245] on span "9106487747" at bounding box center [148, 241] width 43 height 9
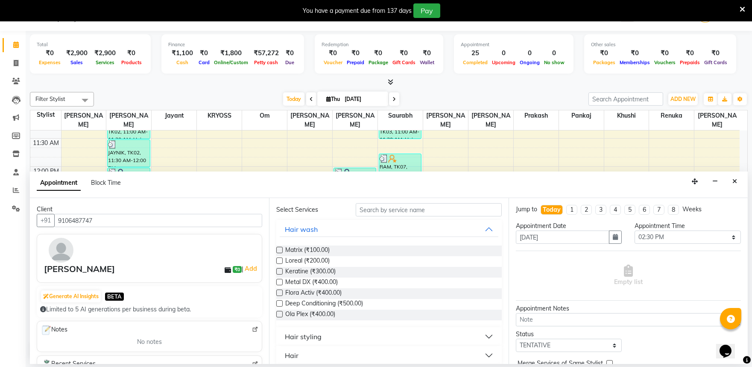
scroll to position [47, 0]
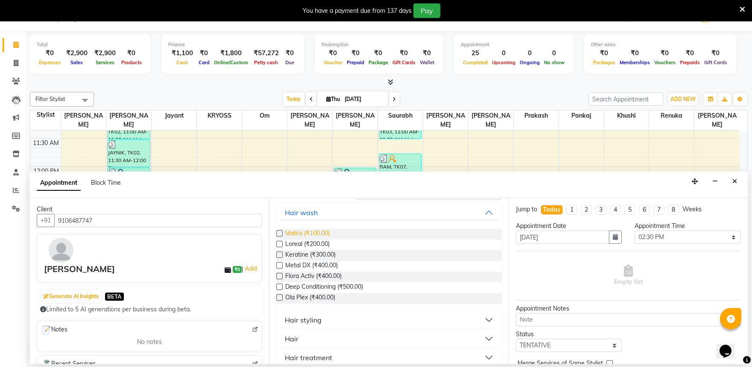
type input "9106487747"
click at [302, 239] on span "Matrix (₹100.00)" at bounding box center [307, 234] width 44 height 11
checkbox input "false"
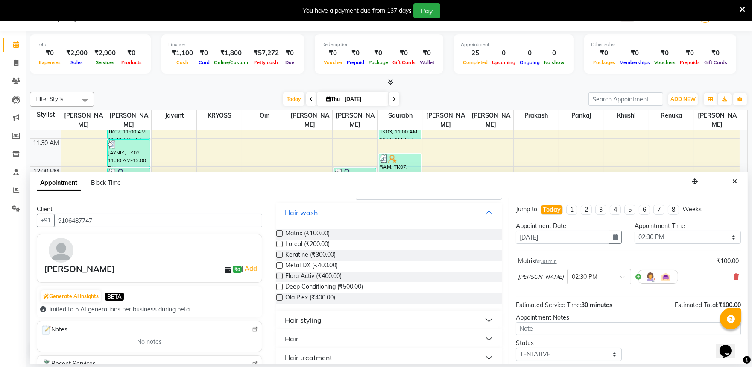
click at [320, 325] on div "Hair styling" at bounding box center [303, 319] width 37 height 10
click at [328, 347] on span "Blow dry (₹100.00)" at bounding box center [311, 341] width 52 height 11
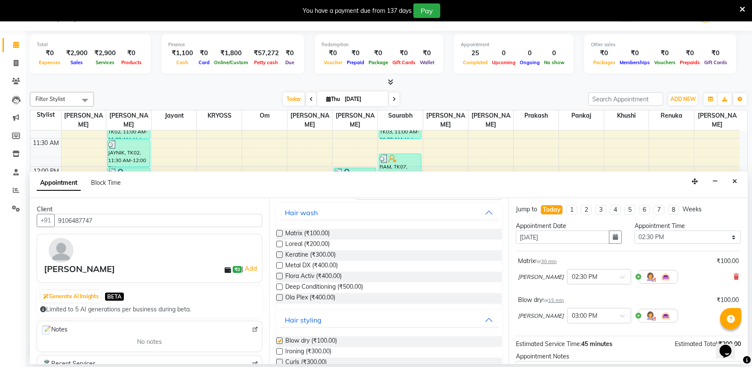
checkbox input "false"
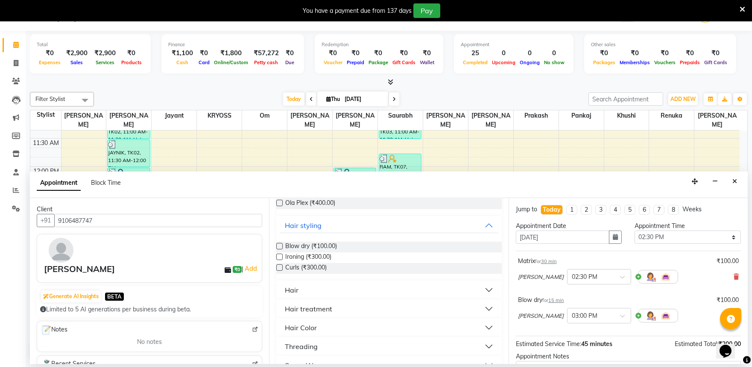
scroll to position [142, 0]
click at [306, 299] on div "Hair" at bounding box center [388, 289] width 225 height 19
click at [305, 297] on button "Hair" at bounding box center [389, 289] width 218 height 15
click at [313, 327] on span "Hair cut (₹100.00)" at bounding box center [309, 321] width 49 height 11
checkbox input "false"
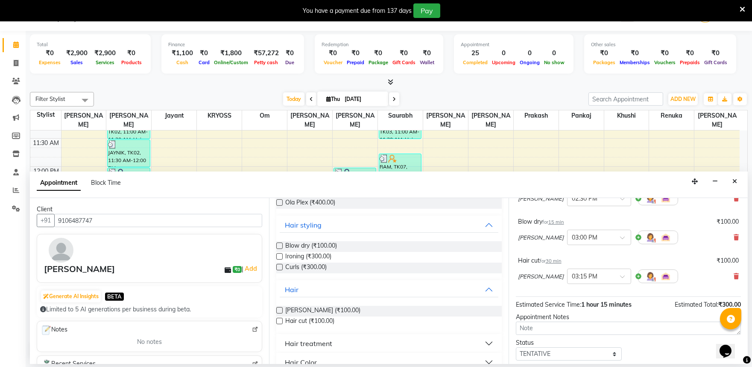
scroll to position [148, 0]
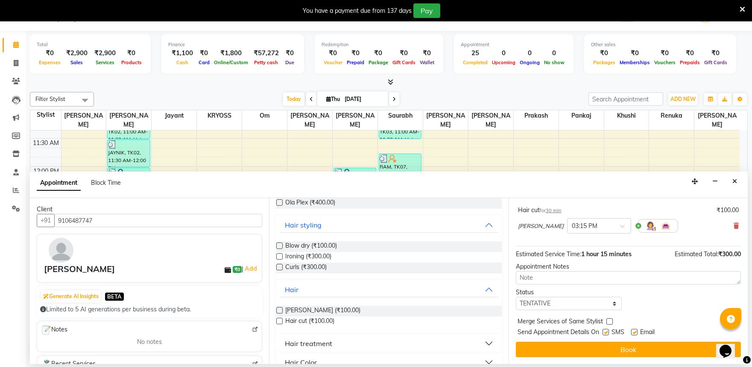
drag, startPoint x: 564, startPoint y: 351, endPoint x: 531, endPoint y: 341, distance: 34.9
click at [561, 350] on button "Book" at bounding box center [628, 348] width 225 height 15
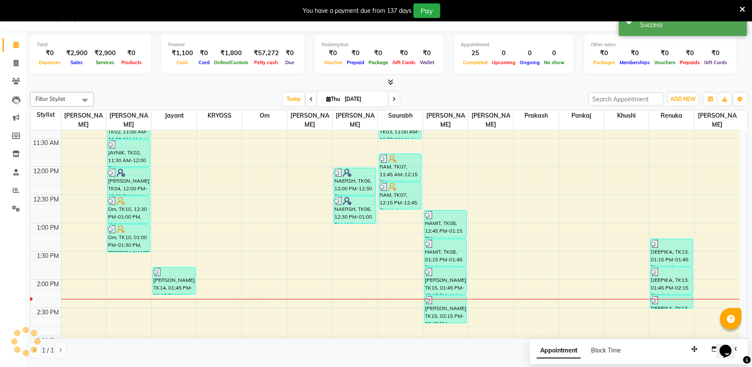
scroll to position [0, 0]
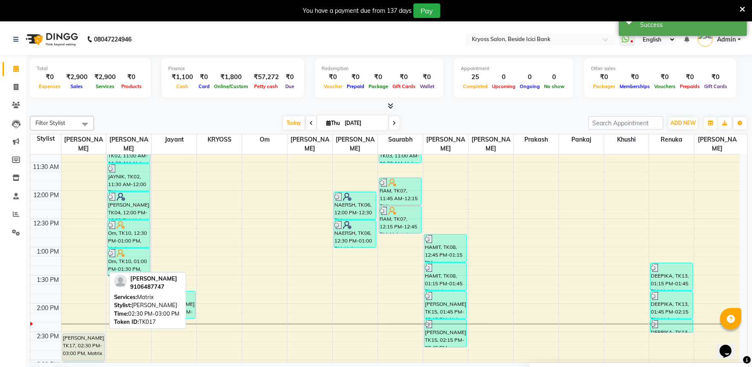
click at [67, 337] on div "[PERSON_NAME], TK17, 02:30 PM-03:00 PM, Matrix" at bounding box center [84, 346] width 42 height 27
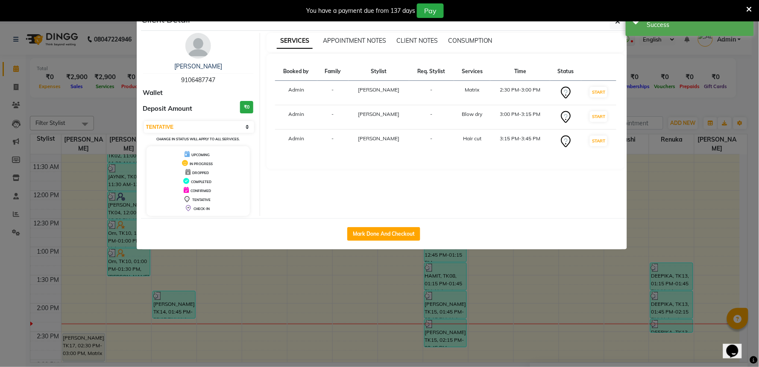
drag, startPoint x: 389, startPoint y: 242, endPoint x: 394, endPoint y: 253, distance: 12.1
click at [390, 241] on button "Mark Done And Checkout" at bounding box center [383, 234] width 73 height 14
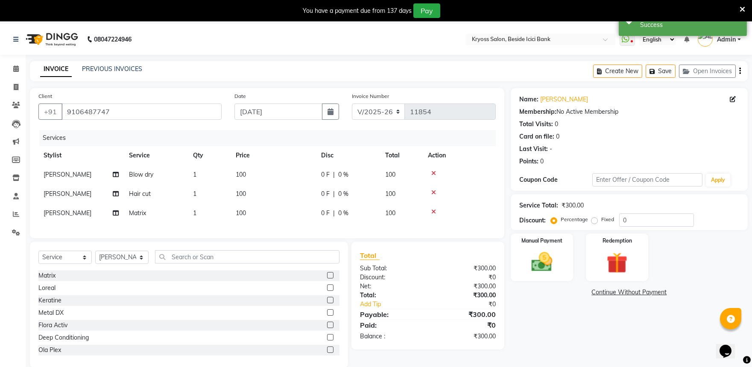
click at [250, 203] on td "100" at bounding box center [273, 193] width 85 height 19
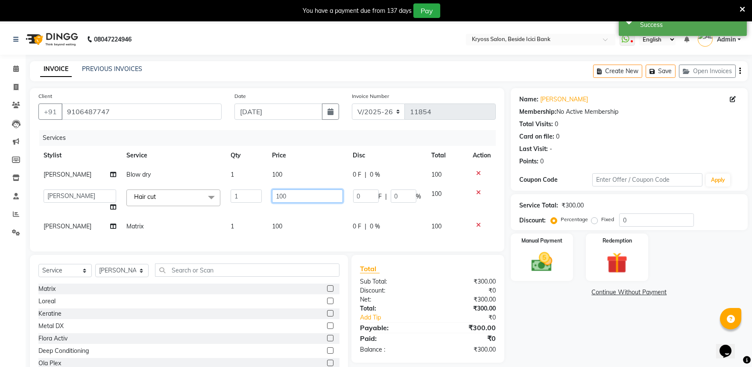
click at [288, 203] on input "100" at bounding box center [307, 195] width 70 height 13
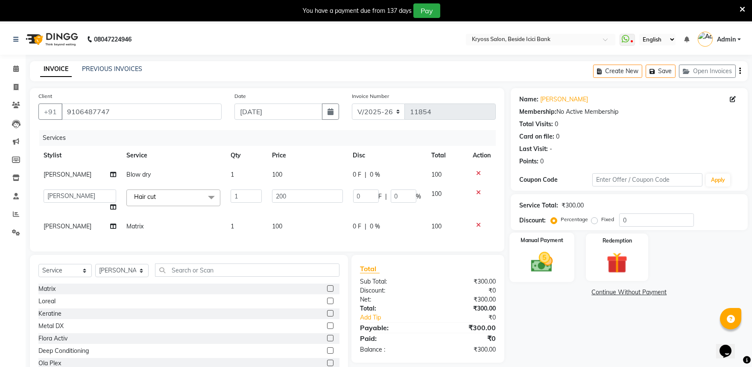
click at [537, 282] on div "Manual Payment" at bounding box center [542, 256] width 65 height 49
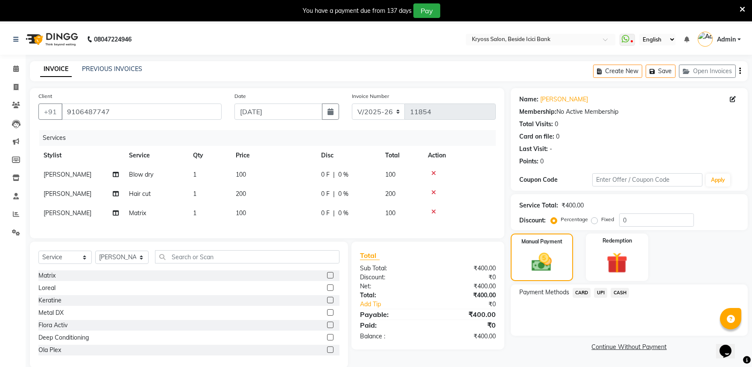
click at [603, 297] on span "UPI" at bounding box center [600, 293] width 13 height 10
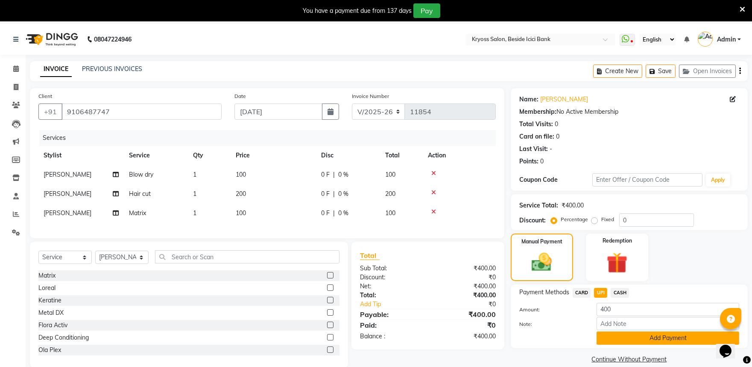
click at [626, 344] on button "Add Payment" at bounding box center [668, 337] width 143 height 13
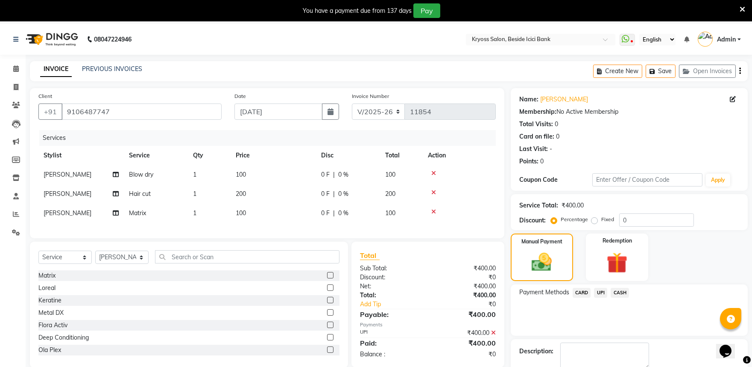
scroll to position [68, 0]
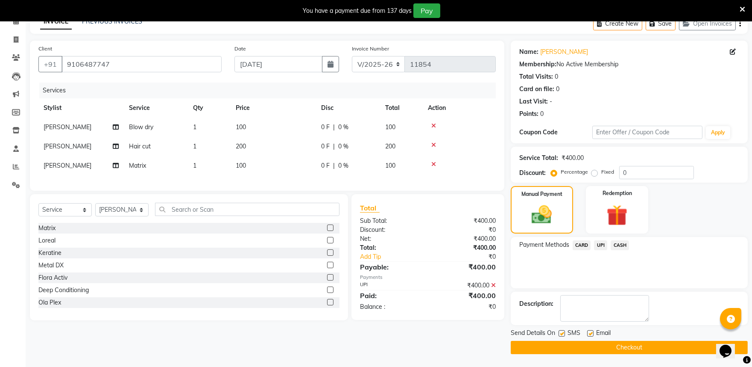
click at [623, 345] on button "Checkout" at bounding box center [629, 347] width 237 height 13
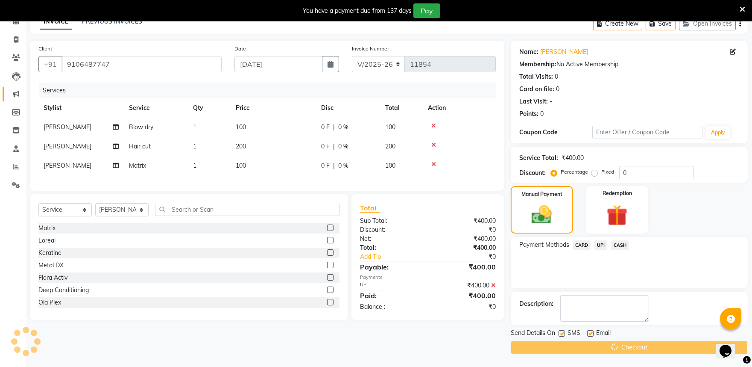
scroll to position [23, 0]
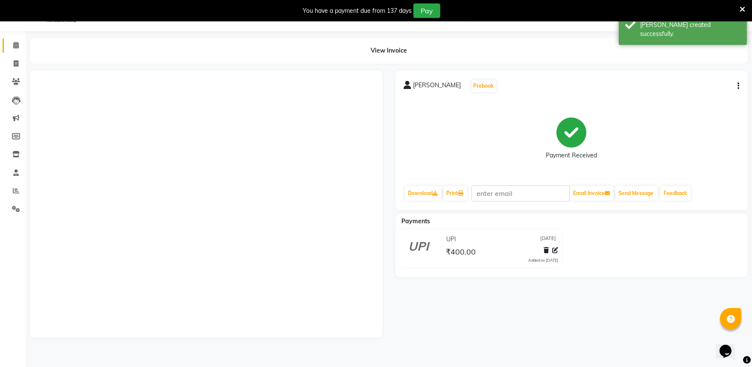
click at [13, 50] on link "Calendar" at bounding box center [13, 45] width 21 height 14
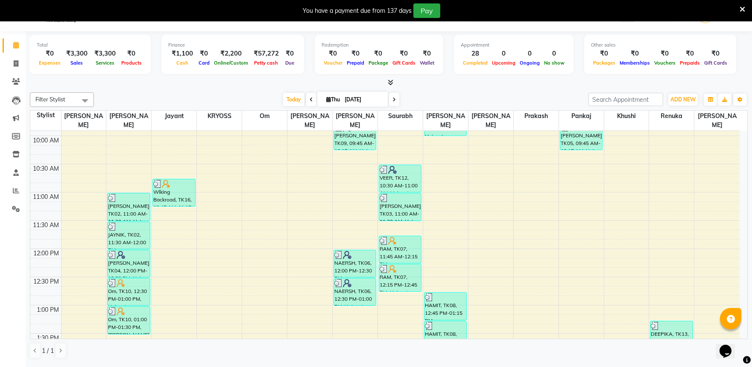
scroll to position [190, 0]
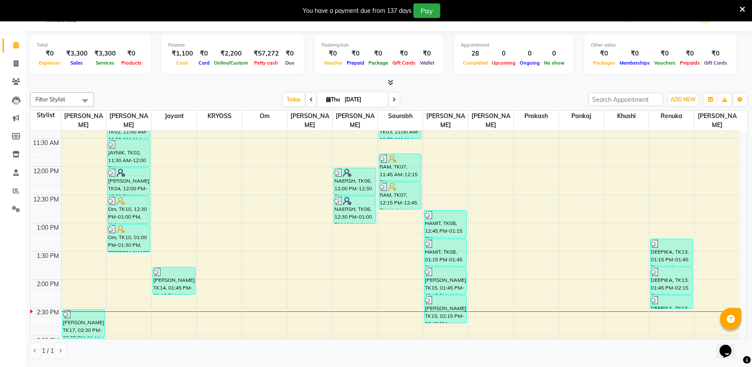
click at [396, 221] on div "8:00 AM 8:30 AM 9:00 AM 9:30 AM 10:00 AM 10:30 AM 11:00 AM 11:30 AM 12:00 PM 12…" at bounding box center [385, 307] width 710 height 733
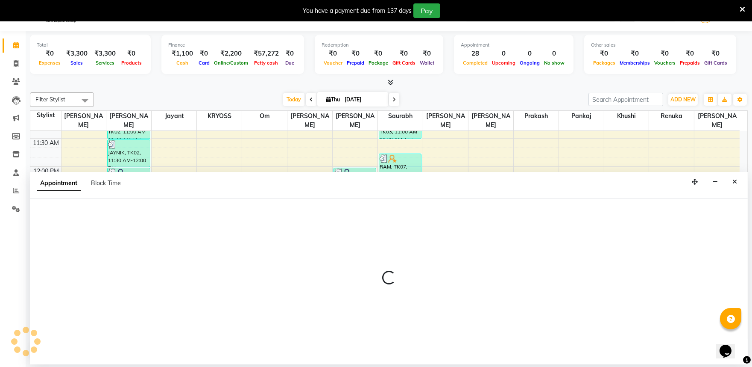
scroll to position [26, 0]
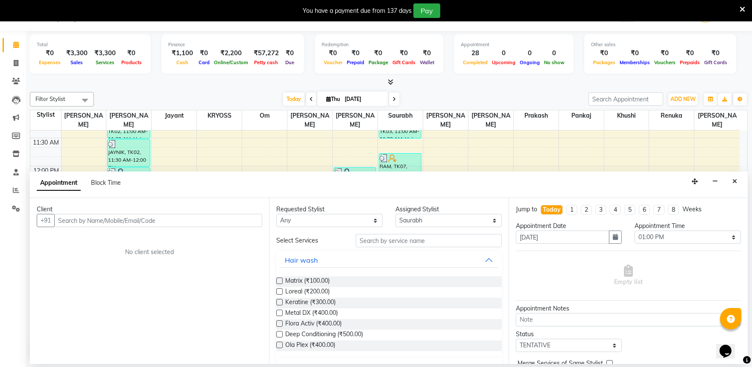
click at [233, 227] on input "text" at bounding box center [158, 220] width 208 height 13
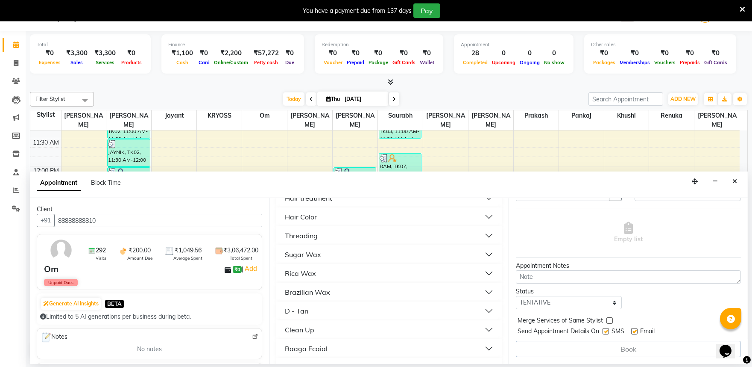
scroll to position [190, 0]
click at [299, 201] on div "Hair" at bounding box center [292, 196] width 14 height 10
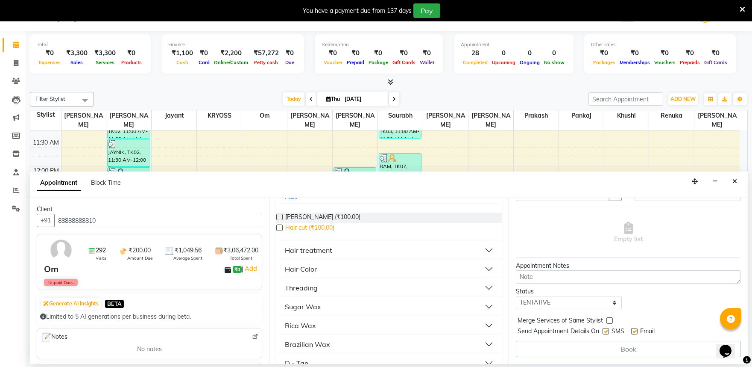
click at [316, 234] on span "Hair cut (₹100.00)" at bounding box center [309, 228] width 49 height 11
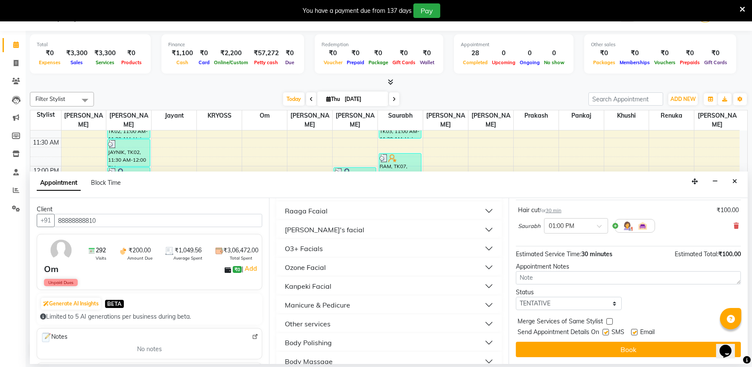
scroll to position [68, 0]
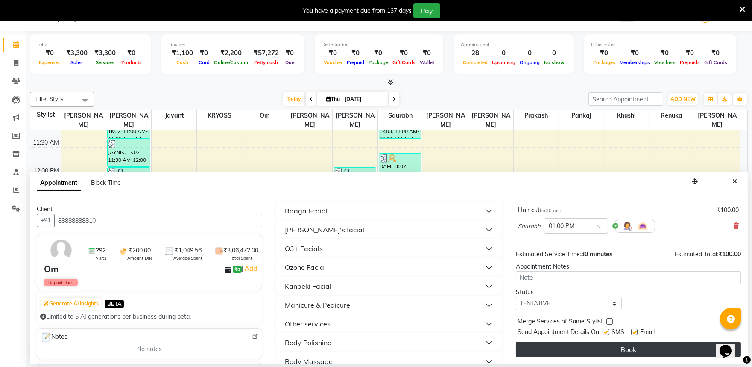
click at [646, 355] on button "Book" at bounding box center [628, 348] width 225 height 15
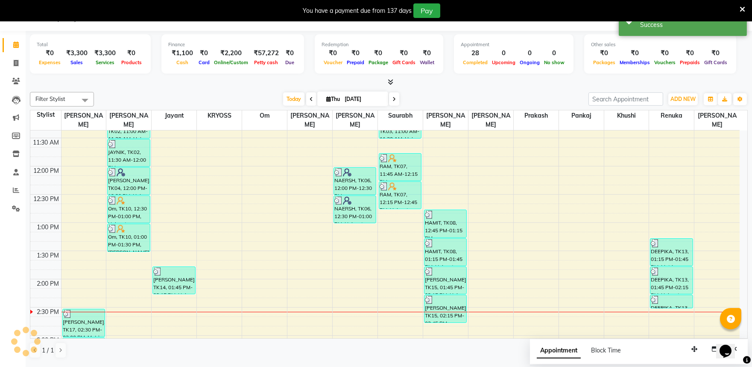
scroll to position [0, 0]
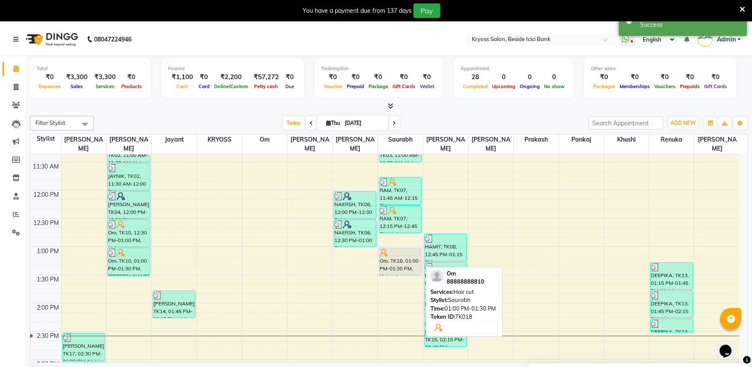
click at [387, 256] on div "Om, TK18, 01:00 PM-01:30 PM, Hair cut" at bounding box center [400, 261] width 42 height 27
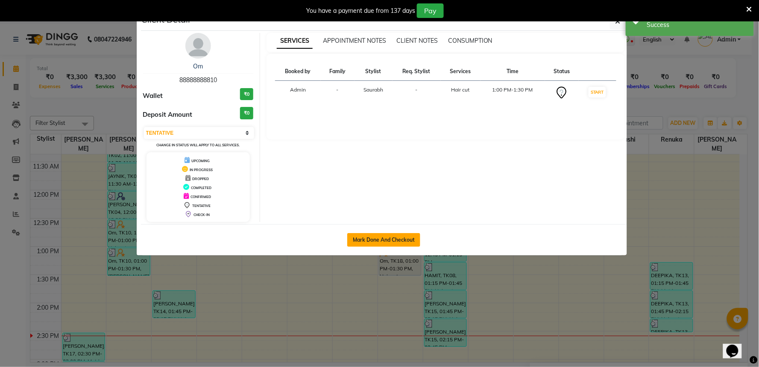
click at [409, 247] on button "Mark Done And Checkout" at bounding box center [383, 240] width 73 height 14
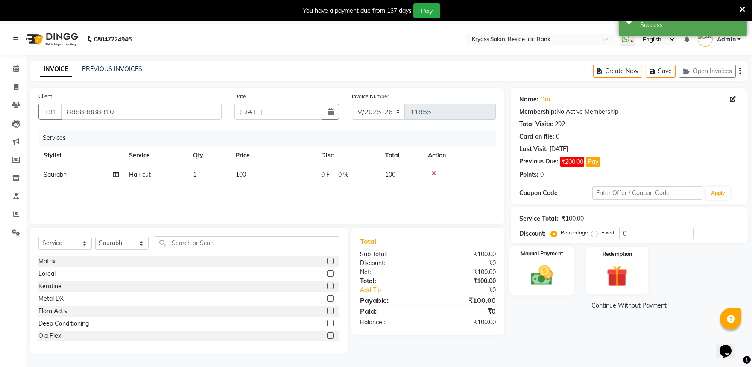
click at [543, 288] on img at bounding box center [541, 274] width 35 height 25
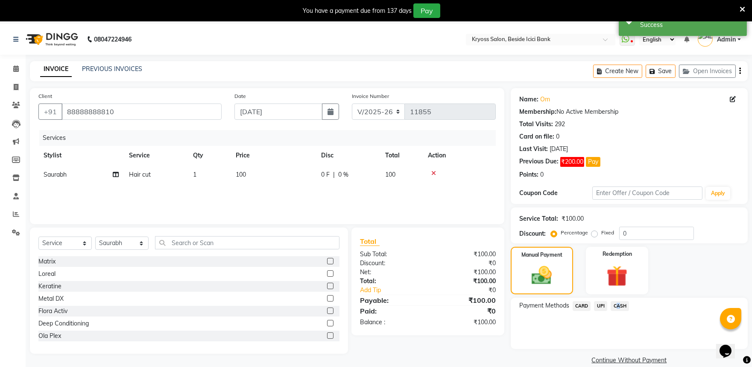
click at [620, 311] on span "CASH" at bounding box center [620, 306] width 18 height 10
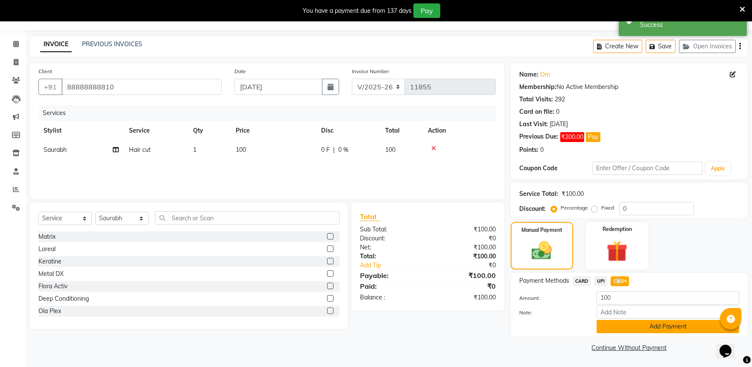
click at [647, 323] on button "Add Payment" at bounding box center [668, 326] width 143 height 13
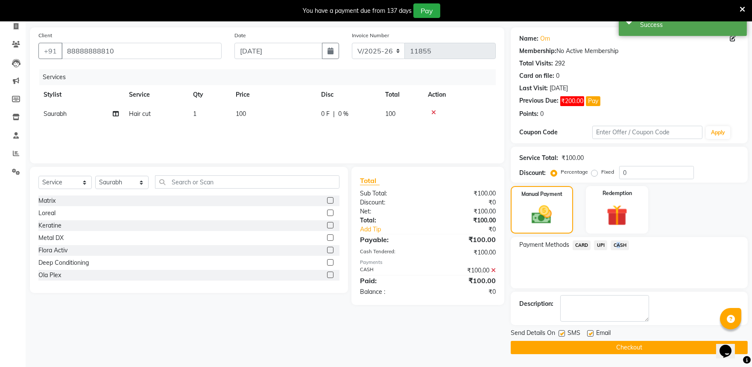
click at [652, 341] on button "Checkout" at bounding box center [629, 347] width 237 height 13
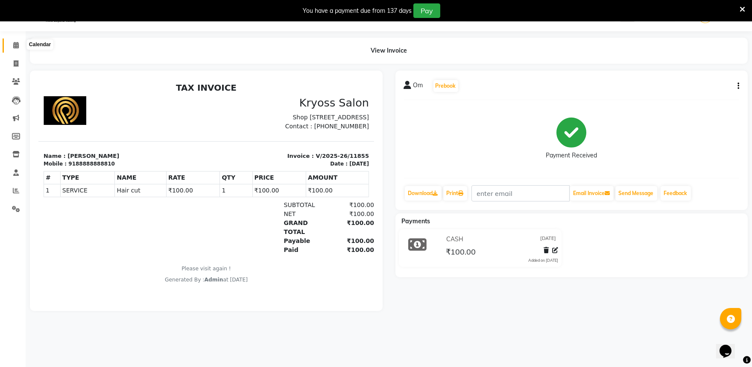
click at [16, 45] on icon at bounding box center [16, 45] width 6 height 6
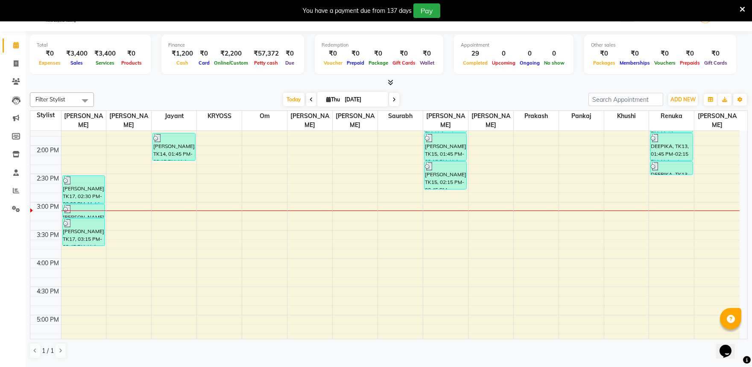
scroll to position [340, 0]
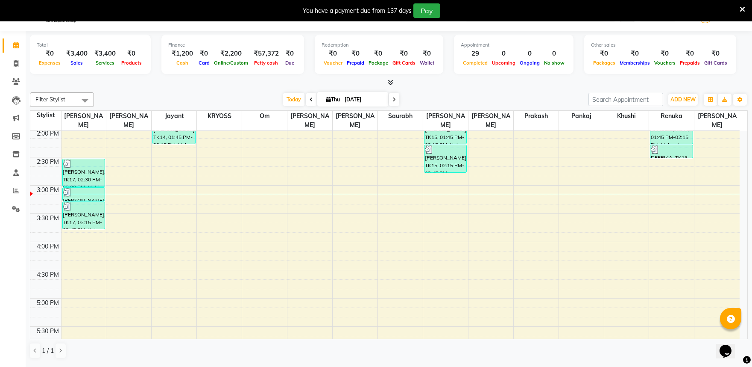
click at [358, 202] on div "8:00 AM 8:30 AM 9:00 AM 9:30 AM 10:00 AM 10:30 AM 11:00 AM 11:30 AM 12:00 PM 12…" at bounding box center [385, 157] width 710 height 733
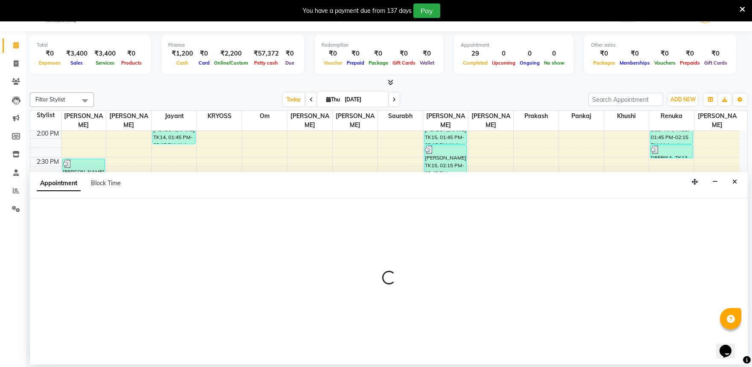
scroll to position [26, 0]
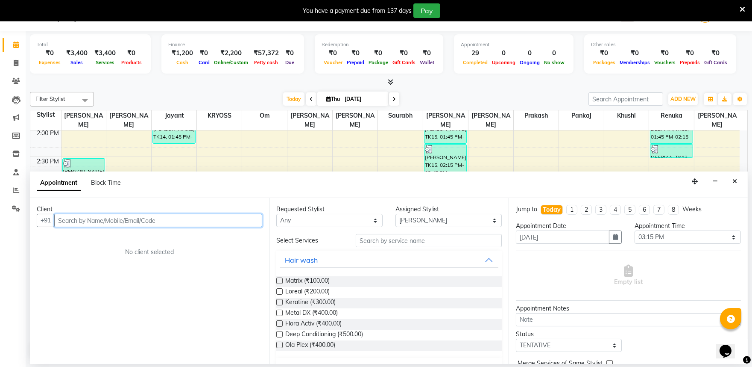
click at [190, 227] on input "text" at bounding box center [158, 220] width 208 height 13
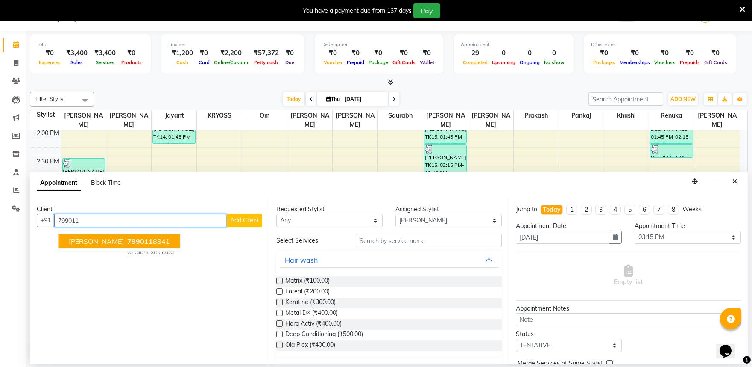
click at [127, 244] on span "799011" at bounding box center [140, 241] width 26 height 9
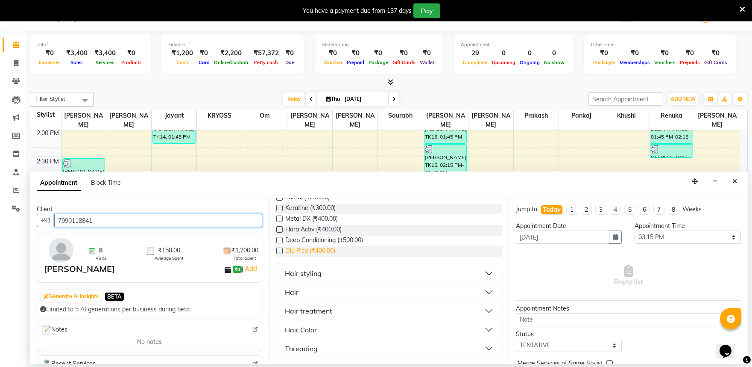
scroll to position [95, 0]
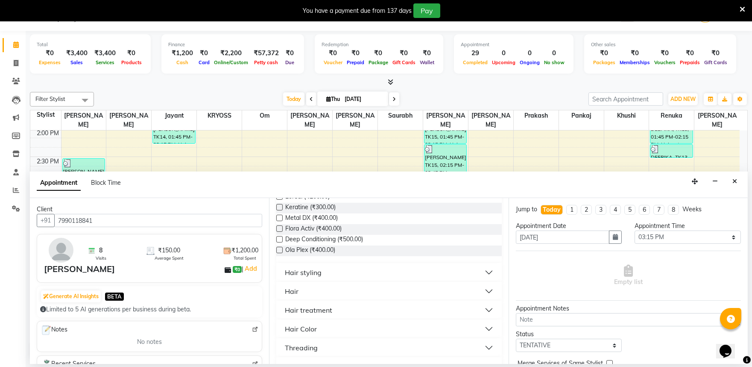
click at [293, 296] on div "Hair" at bounding box center [292, 291] width 14 height 10
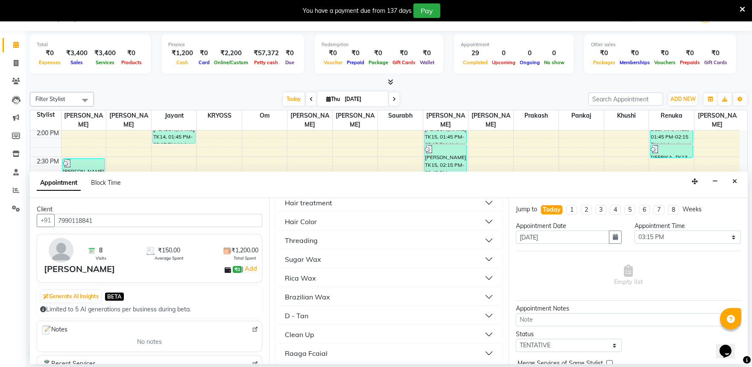
scroll to position [190, 0]
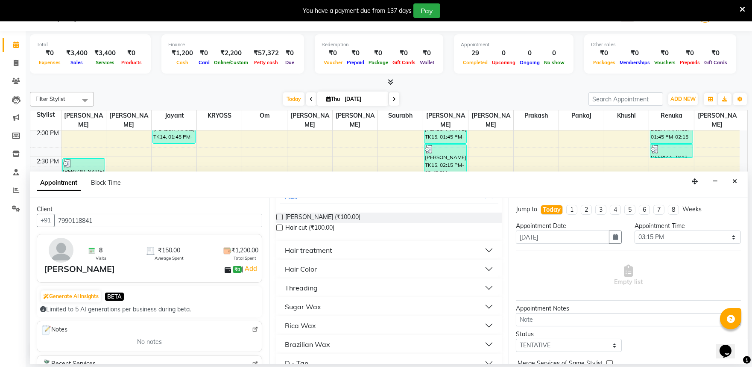
click at [281, 231] on label at bounding box center [279, 227] width 6 height 6
click at [281, 231] on input "checkbox" at bounding box center [279, 229] width 6 height 6
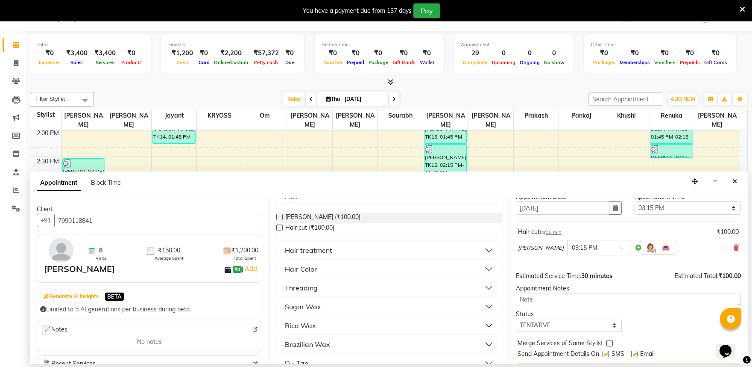
scroll to position [68, 0]
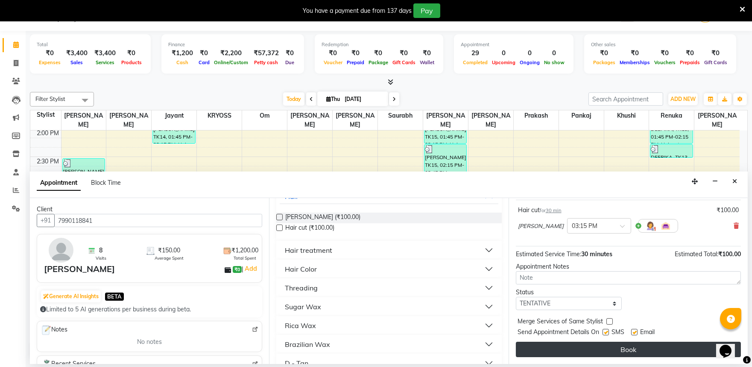
click at [639, 348] on button "Book" at bounding box center [628, 348] width 225 height 15
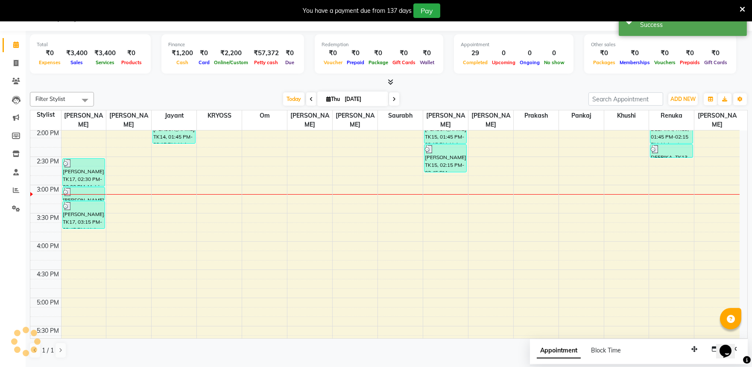
scroll to position [0, 0]
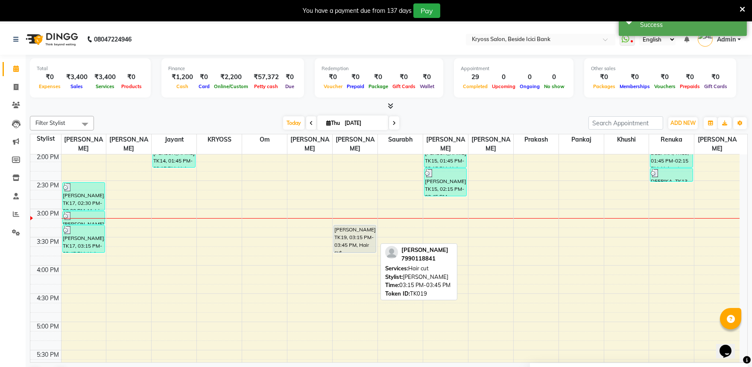
click at [366, 236] on div "[PERSON_NAME], TK19, 03:15 PM-03:45 PM, Hair cut" at bounding box center [355, 238] width 42 height 27
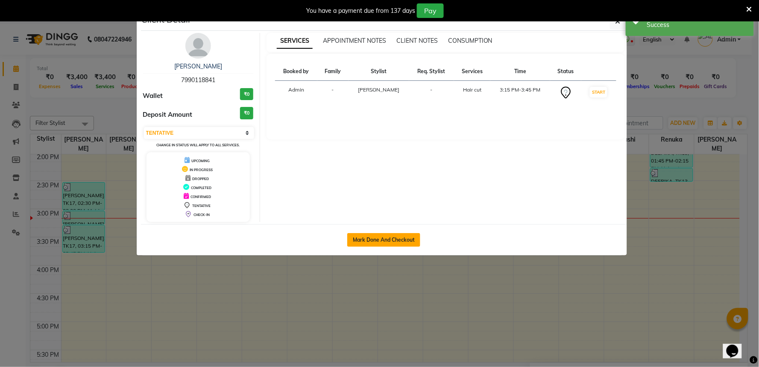
click at [395, 247] on button "Mark Done And Checkout" at bounding box center [383, 240] width 73 height 14
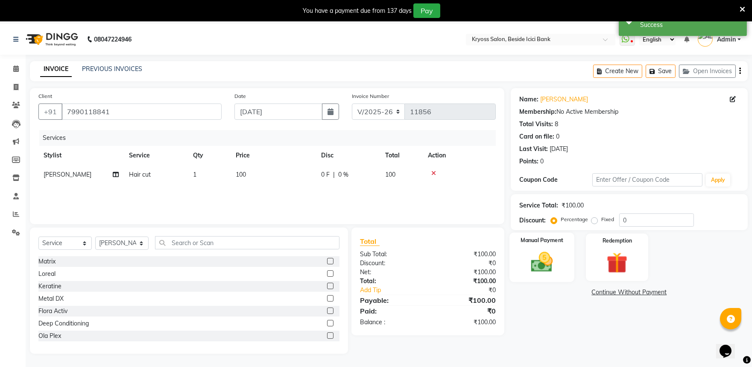
click at [541, 274] on img at bounding box center [541, 261] width 35 height 25
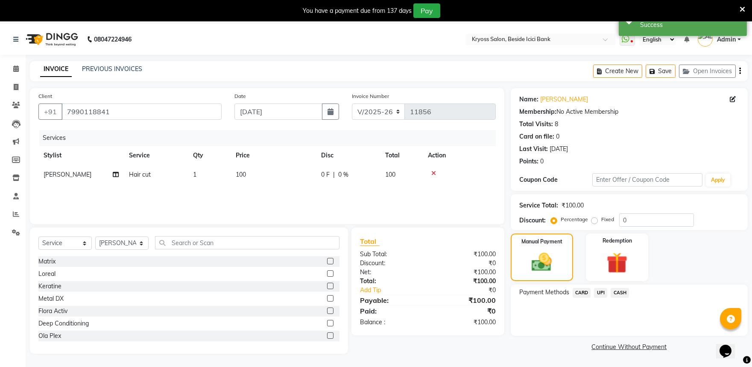
click at [624, 297] on span "CASH" at bounding box center [620, 293] width 18 height 10
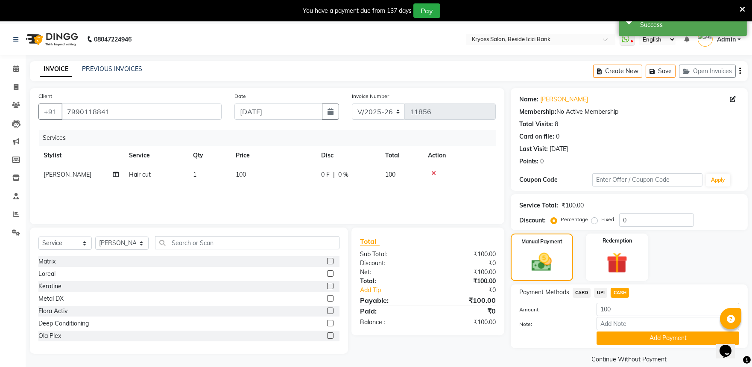
scroll to position [32, 0]
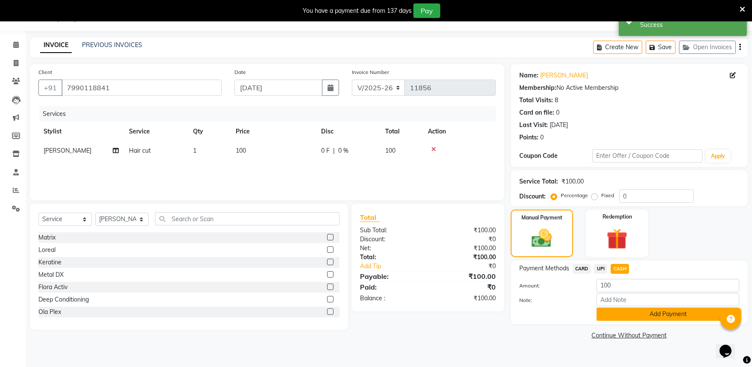
click at [650, 320] on button "Add Payment" at bounding box center [668, 313] width 143 height 13
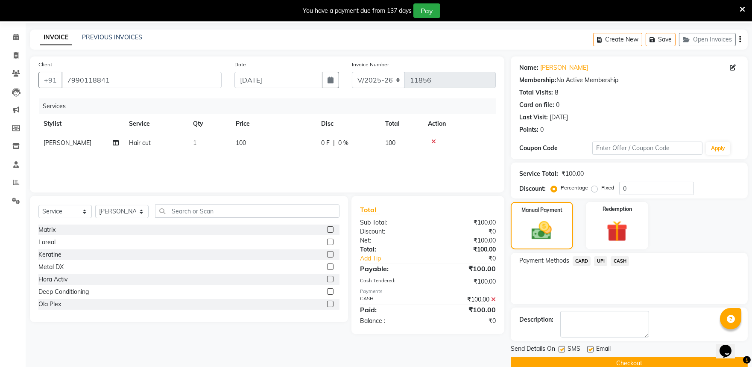
scroll to position [68, 0]
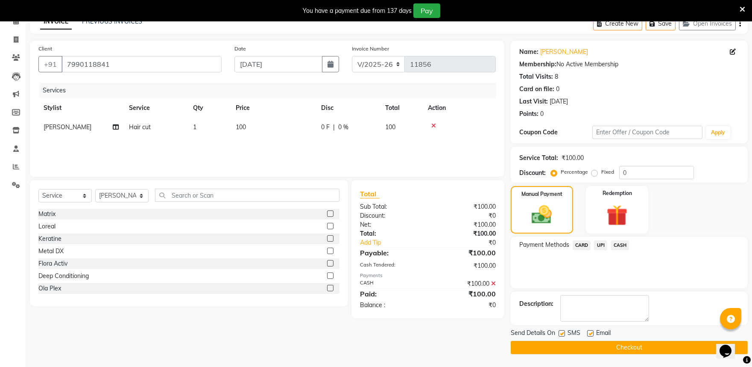
click at [650, 344] on button "Checkout" at bounding box center [629, 347] width 237 height 13
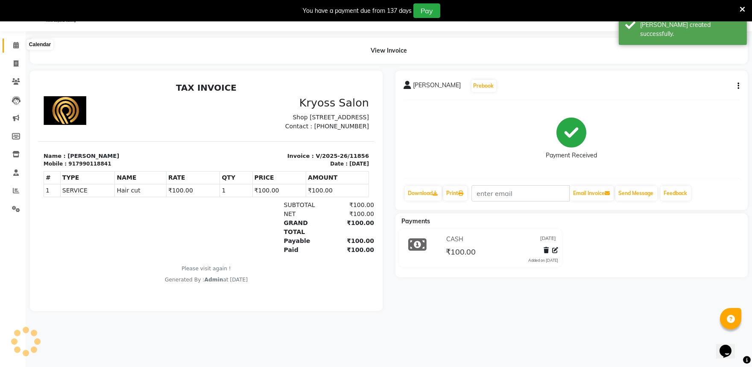
click at [14, 44] on icon at bounding box center [16, 45] width 6 height 6
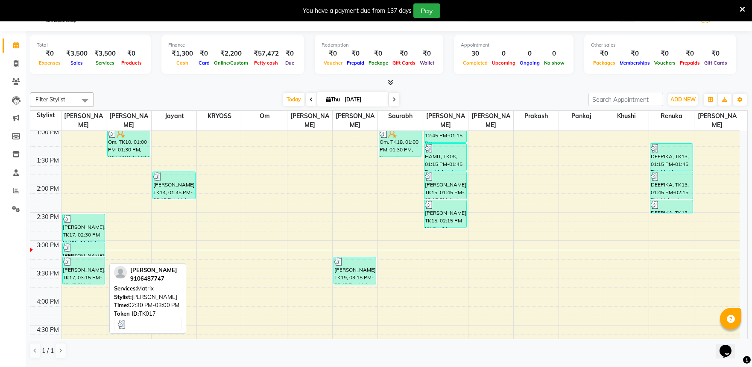
scroll to position [302, 0]
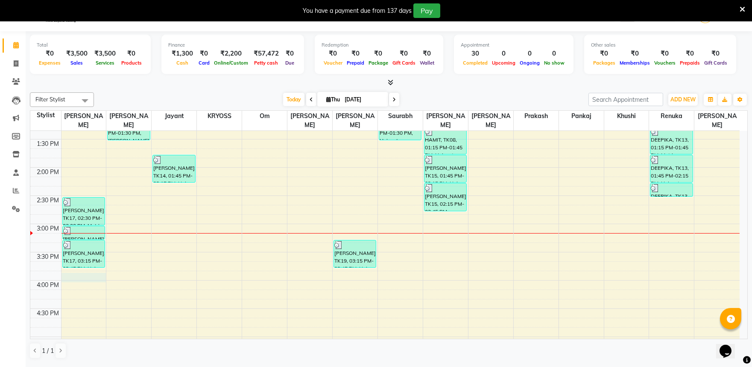
click at [87, 267] on div "8:00 AM 8:30 AM 9:00 AM 9:30 AM 10:00 AM 10:30 AM 11:00 AM 11:30 AM 12:00 PM 12…" at bounding box center [385, 195] width 710 height 733
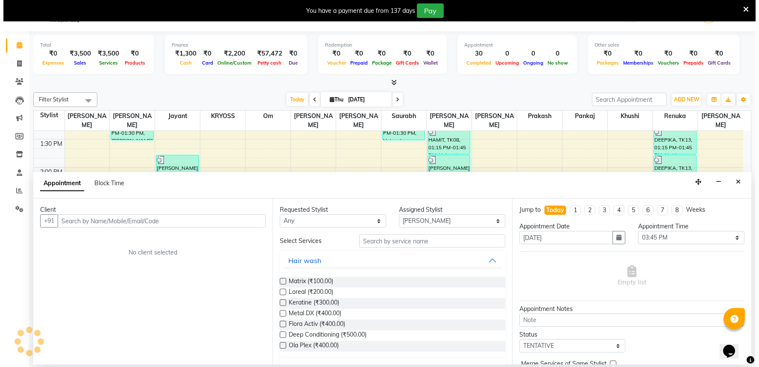
scroll to position [26, 0]
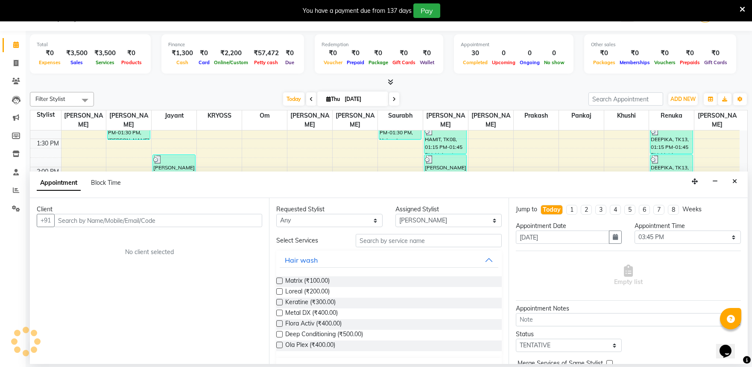
click at [94, 224] on input "text" at bounding box center [158, 220] width 208 height 13
click at [238, 224] on span "Add Client" at bounding box center [244, 220] width 29 height 8
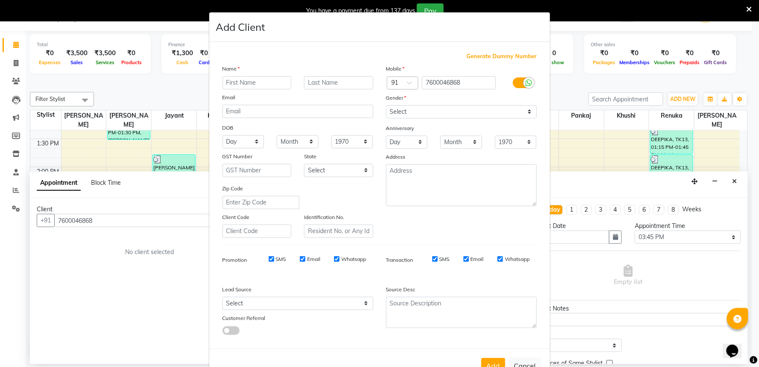
click at [258, 89] on input "text" at bounding box center [257, 82] width 69 height 13
click at [400, 118] on select "Select [DEMOGRAPHIC_DATA] [DEMOGRAPHIC_DATA] Other Prefer Not To Say" at bounding box center [461, 111] width 151 height 13
click at [386, 116] on select "Select [DEMOGRAPHIC_DATA] [DEMOGRAPHIC_DATA] Other Prefer Not To Say" at bounding box center [461, 111] width 151 height 13
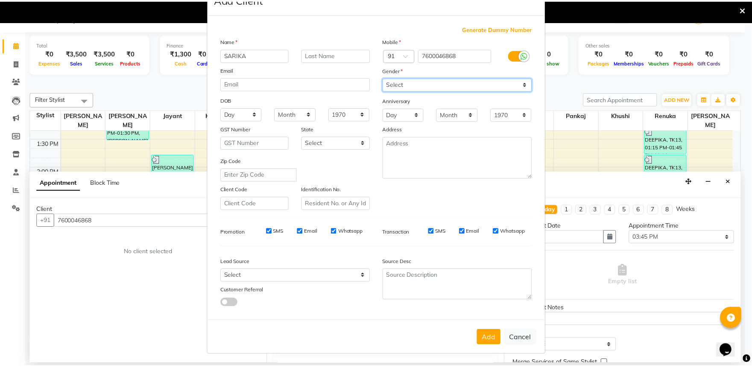
scroll to position [66, 0]
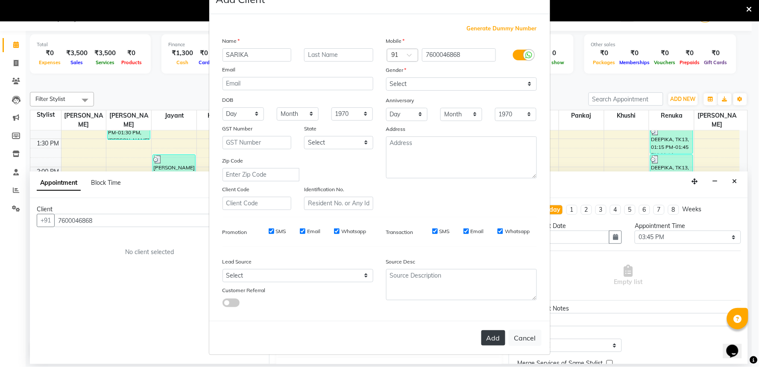
click at [482, 330] on button "Add" at bounding box center [494, 337] width 24 height 15
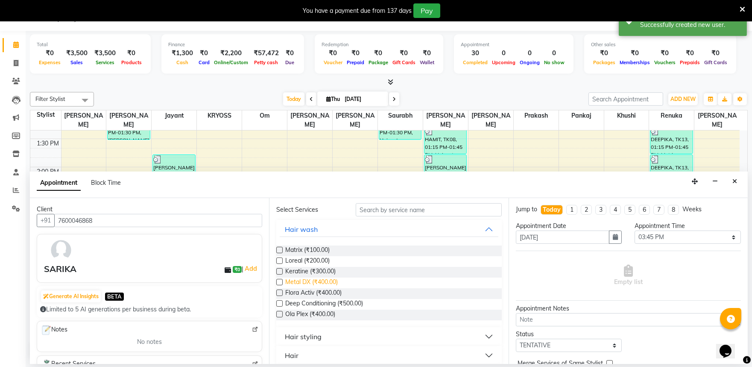
scroll to position [47, 0]
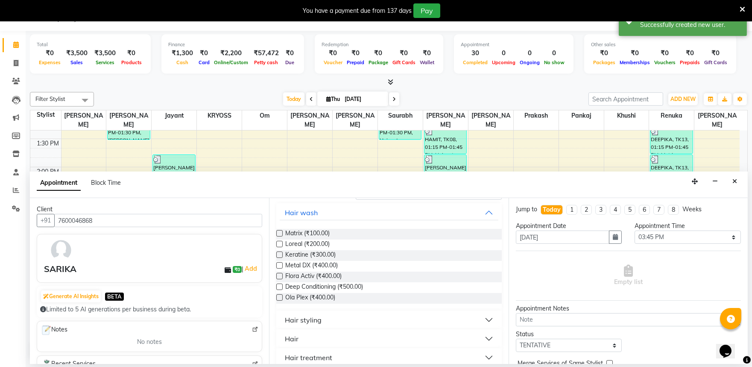
click at [279, 236] on label at bounding box center [279, 233] width 6 height 6
click at [279, 237] on input "checkbox" at bounding box center [279, 234] width 6 height 6
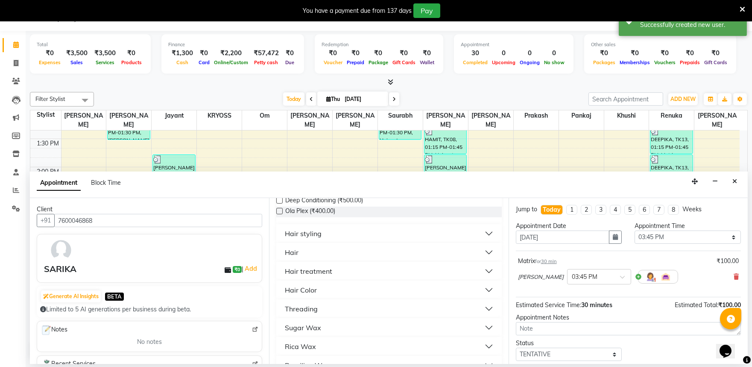
scroll to position [142, 0]
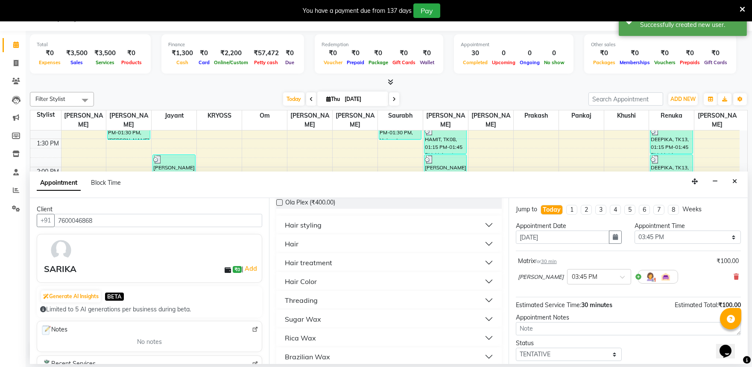
click at [298, 249] on div "Hair" at bounding box center [292, 243] width 14 height 10
click at [282, 278] on label at bounding box center [279, 275] width 6 height 6
click at [282, 279] on input "checkbox" at bounding box center [279, 276] width 6 height 6
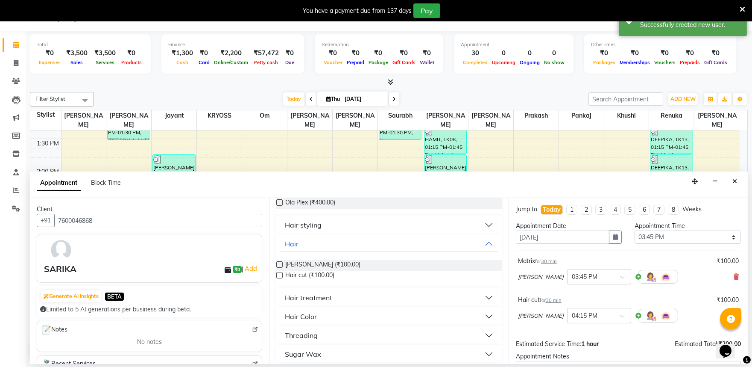
click at [314, 230] on div "Hair styling" at bounding box center [303, 225] width 37 height 10
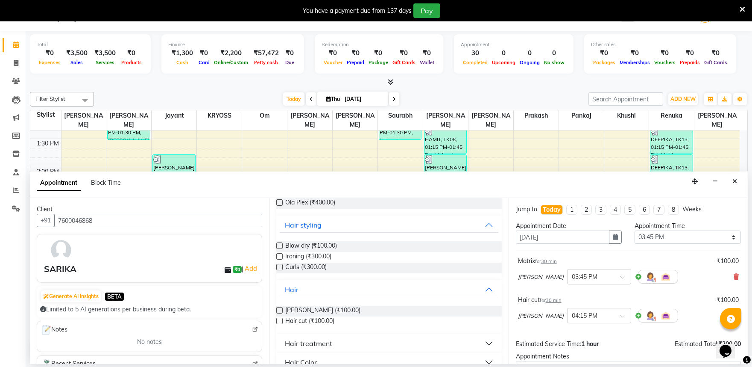
click at [280, 249] on label at bounding box center [279, 245] width 6 height 6
click at [280, 249] on input "checkbox" at bounding box center [279, 247] width 6 height 6
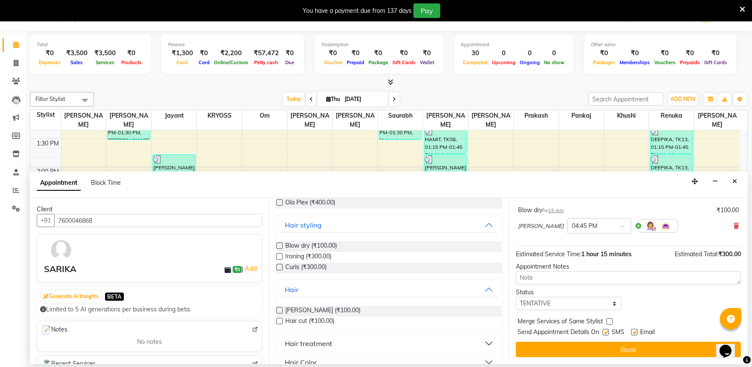
scroll to position [148, 0]
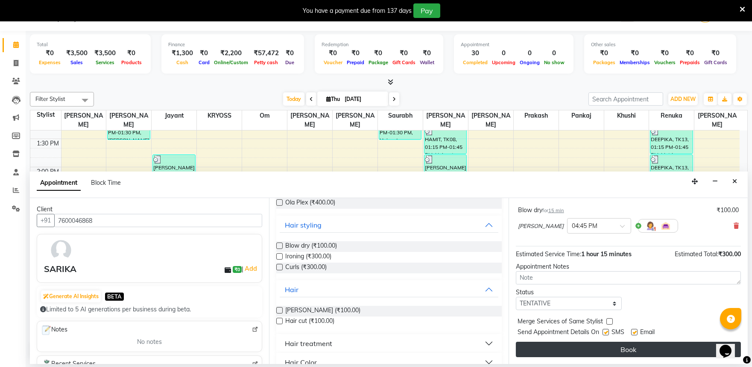
click at [621, 347] on button "Book" at bounding box center [628, 348] width 225 height 15
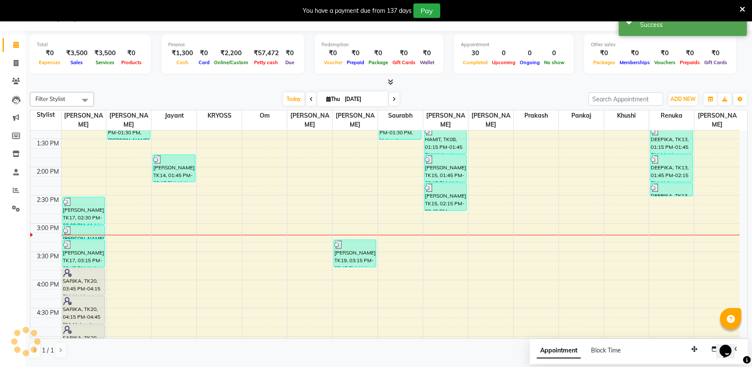
scroll to position [0, 0]
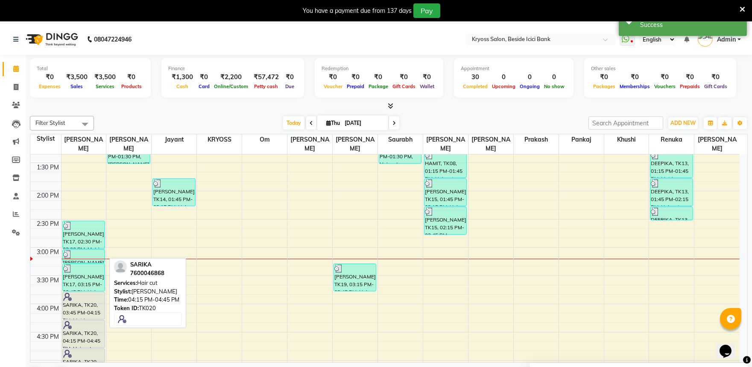
click at [86, 320] on div at bounding box center [83, 324] width 41 height 9
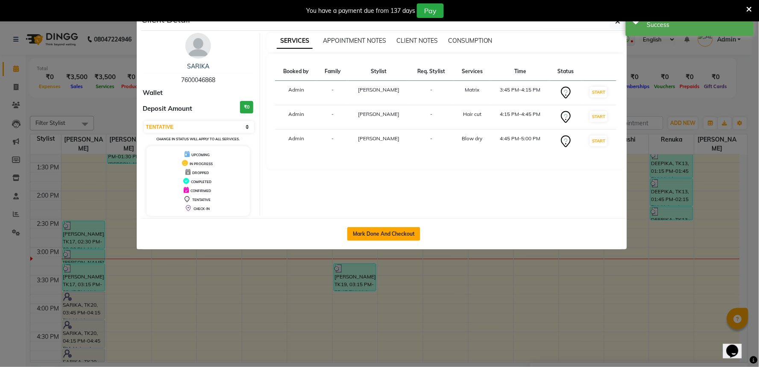
click at [385, 241] on button "Mark Done And Checkout" at bounding box center [383, 234] width 73 height 14
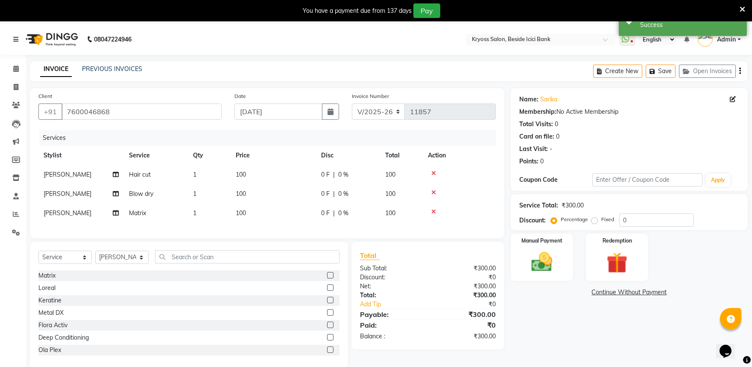
click at [273, 181] on td "100" at bounding box center [273, 174] width 85 height 19
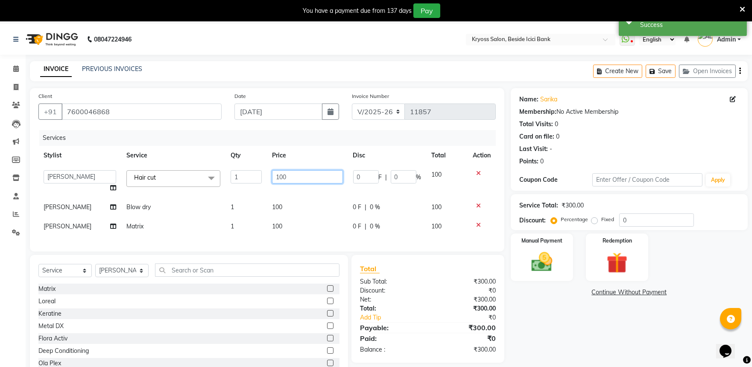
click at [306, 183] on input "100" at bounding box center [307, 176] width 70 height 13
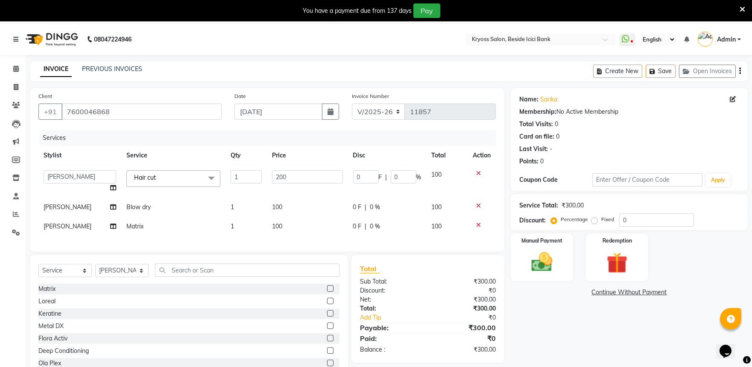
click at [262, 187] on tr "amit [PERSON_NAME] [PERSON_NAME] [PERSON_NAME] [PERSON_NAME] KRYOSS [PERSON_NAM…" at bounding box center [267, 181] width 458 height 32
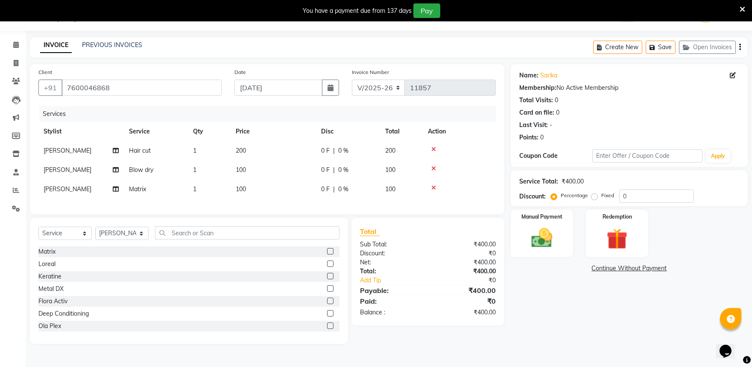
scroll to position [41, 0]
click at [539, 230] on img at bounding box center [541, 237] width 35 height 25
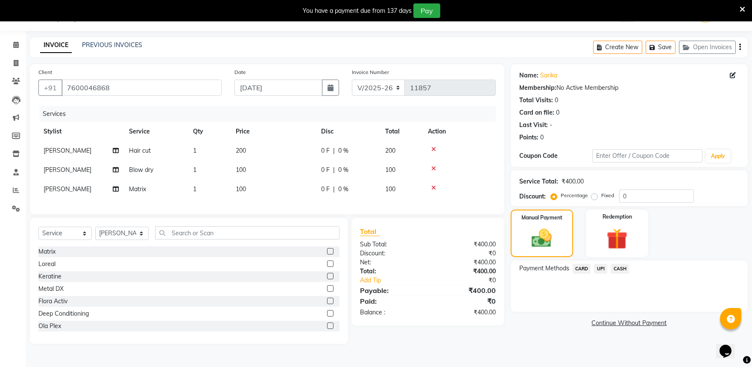
click at [621, 267] on span "CASH" at bounding box center [620, 269] width 18 height 10
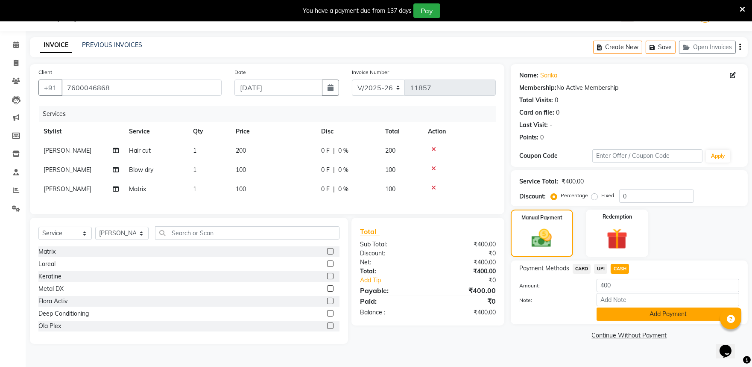
click at [659, 312] on button "Add Payment" at bounding box center [668, 313] width 143 height 13
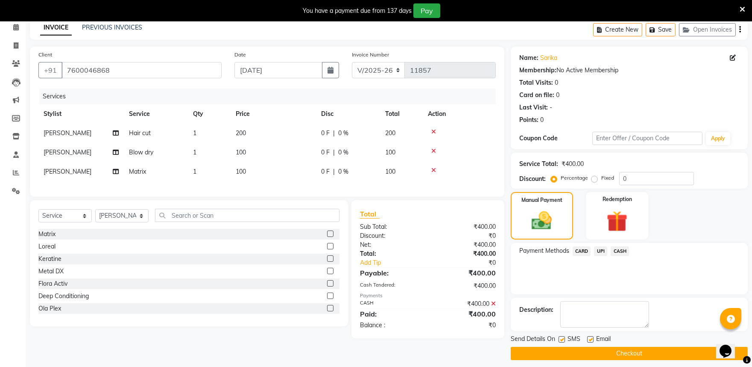
scroll to position [68, 0]
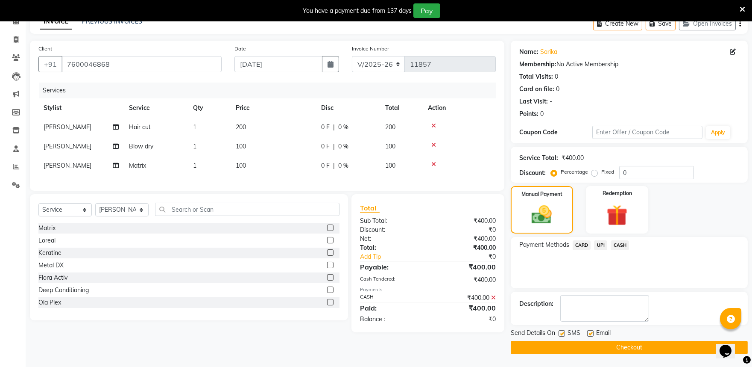
click at [657, 343] on button "Checkout" at bounding box center [629, 347] width 237 height 13
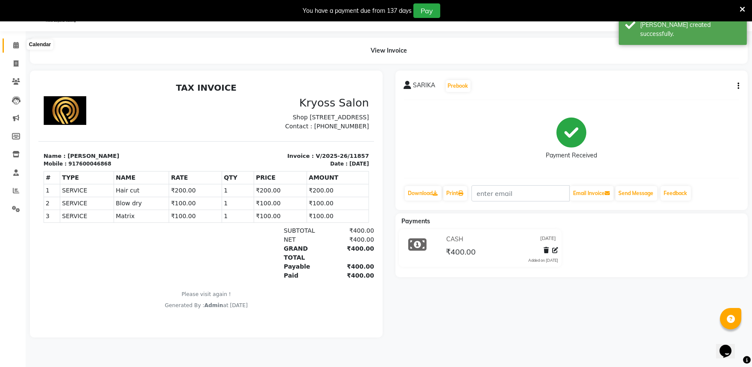
click at [15, 44] on icon at bounding box center [16, 45] width 6 height 6
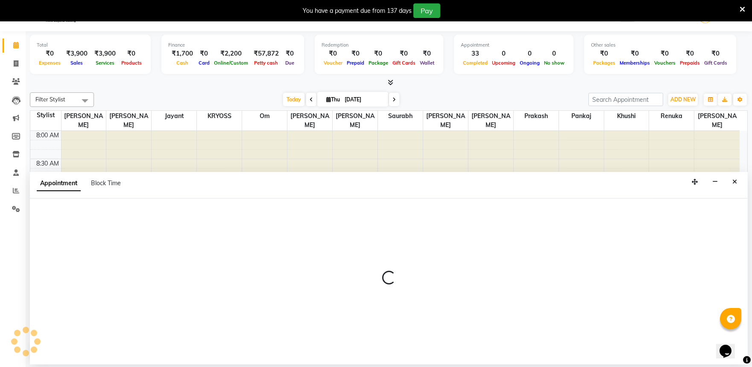
scroll to position [26, 0]
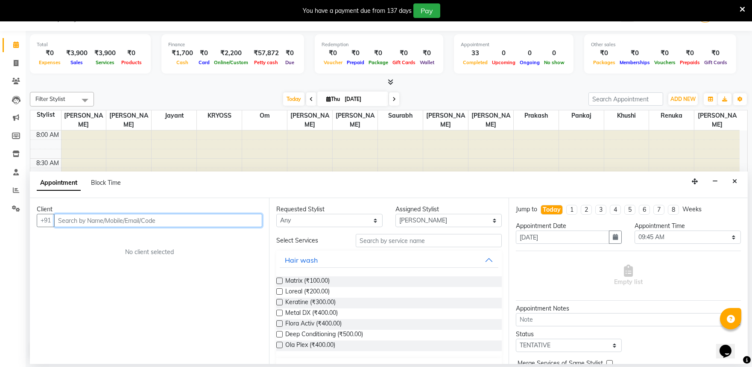
click at [223, 227] on input "text" at bounding box center [158, 220] width 208 height 13
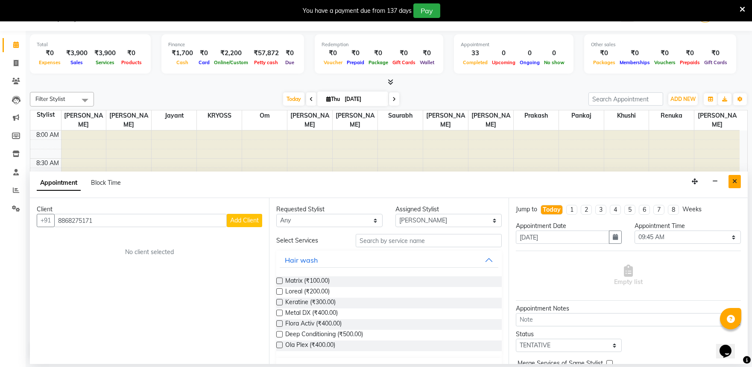
click at [733, 184] on icon "Close" at bounding box center [735, 181] width 5 height 6
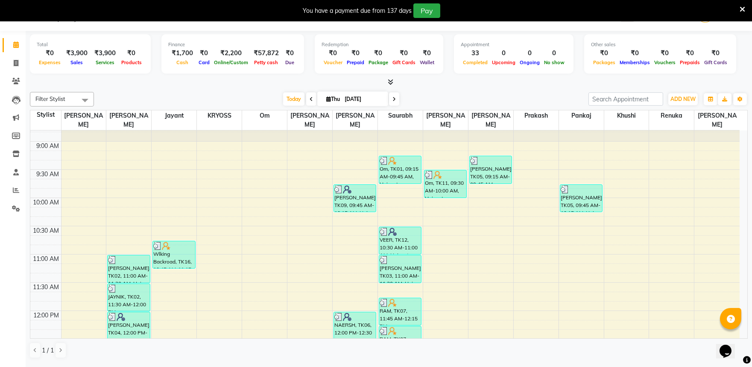
scroll to position [0, 0]
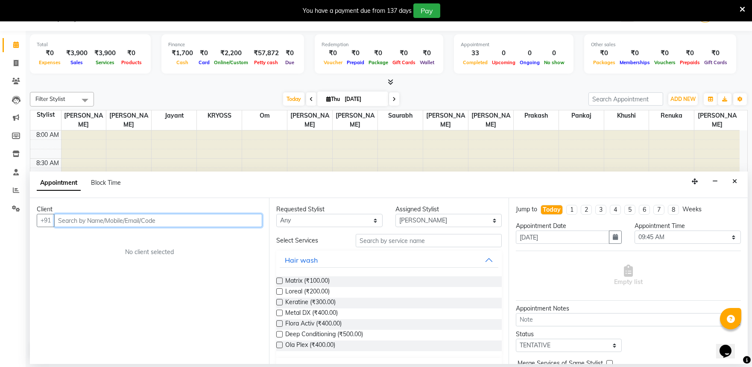
click at [234, 225] on input "text" at bounding box center [158, 220] width 208 height 13
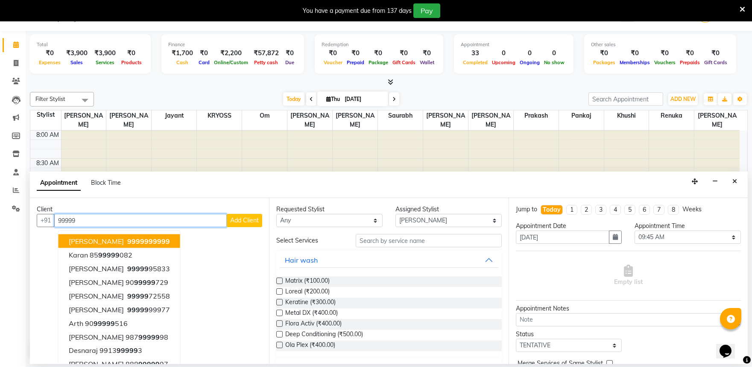
drag, startPoint x: 151, startPoint y: 247, endPoint x: 172, endPoint y: 246, distance: 20.9
click at [152, 246] on button "[PERSON_NAME] 99999 99999" at bounding box center [120, 241] width 122 height 14
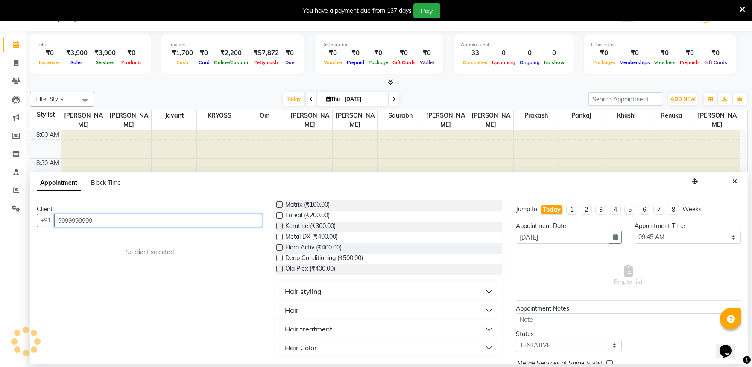
scroll to position [95, 0]
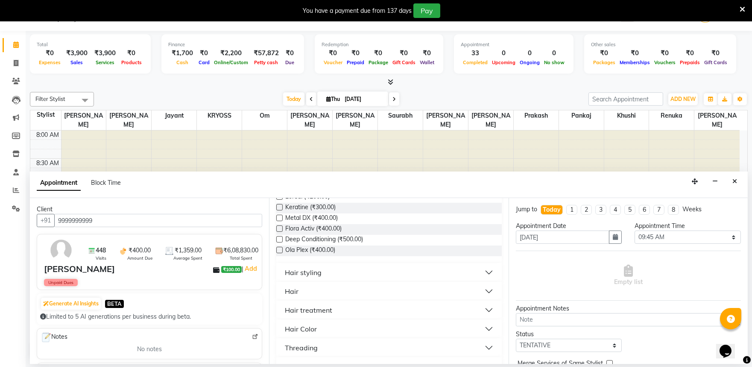
click at [297, 296] on div "Hair" at bounding box center [292, 291] width 14 height 10
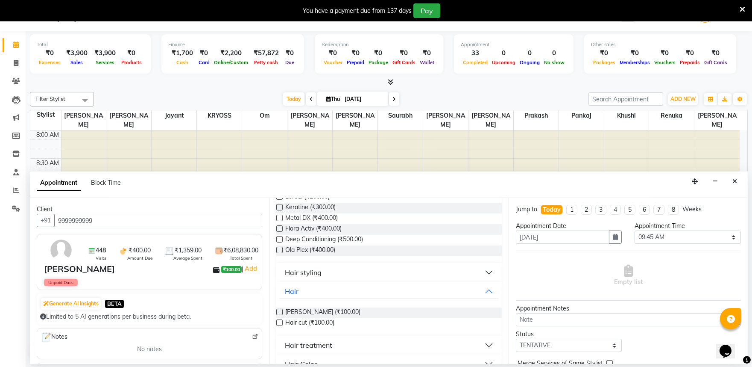
click at [283, 326] on label at bounding box center [279, 322] width 6 height 6
click at [282, 326] on input "checkbox" at bounding box center [279, 323] width 6 height 6
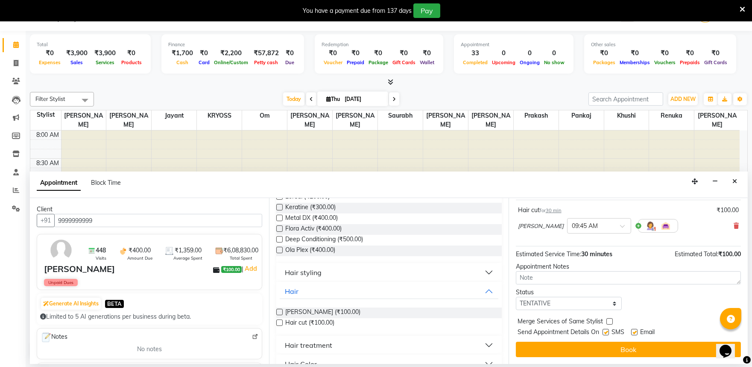
scroll to position [68, 0]
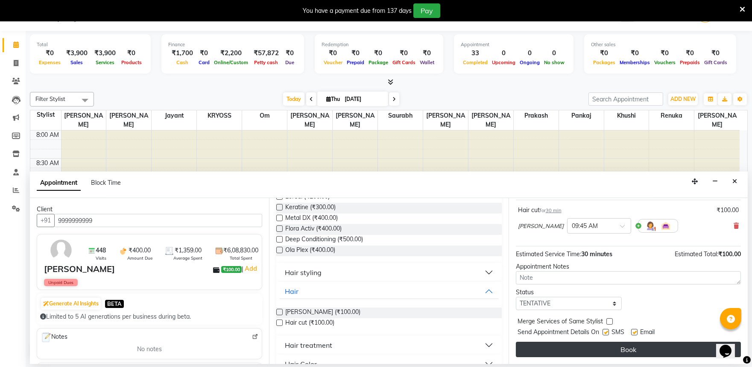
click at [640, 348] on button "Book" at bounding box center [628, 348] width 225 height 15
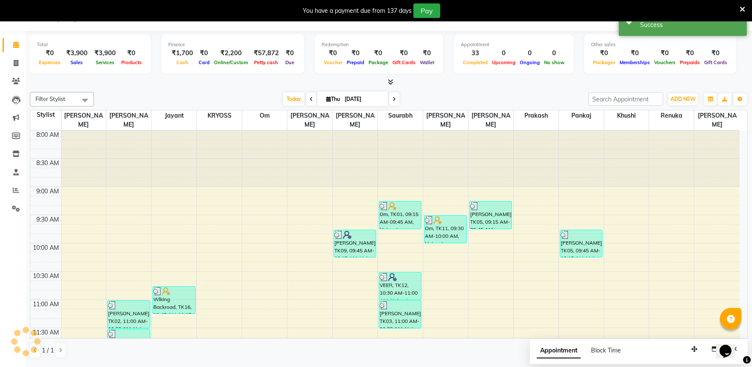
scroll to position [0, 0]
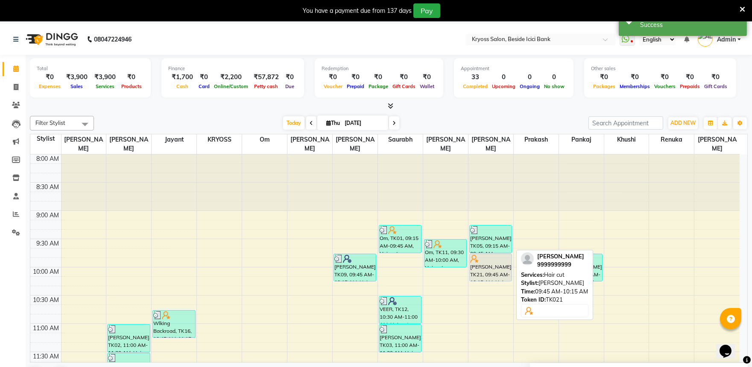
click at [481, 267] on div "[PERSON_NAME], TK21, 09:45 AM-10:15 AM, Hair cut" at bounding box center [491, 267] width 42 height 27
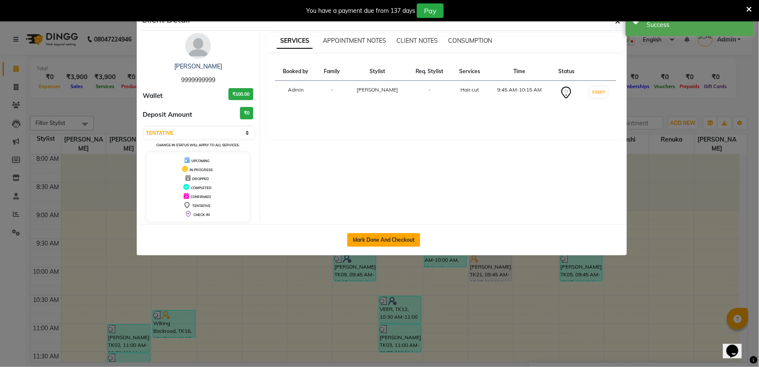
click at [367, 247] on button "Mark Done And Checkout" at bounding box center [383, 240] width 73 height 14
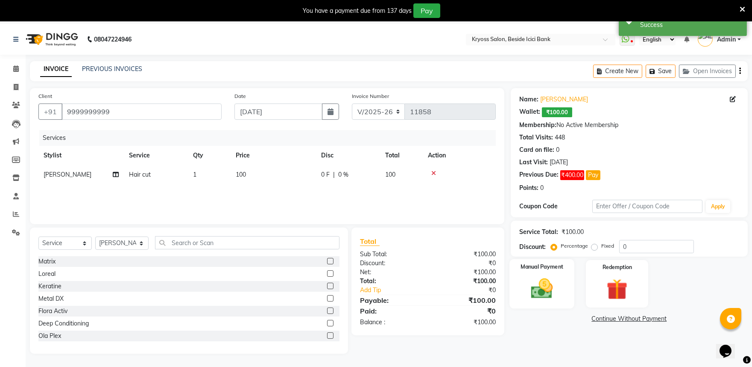
click at [534, 301] on img at bounding box center [541, 288] width 35 height 25
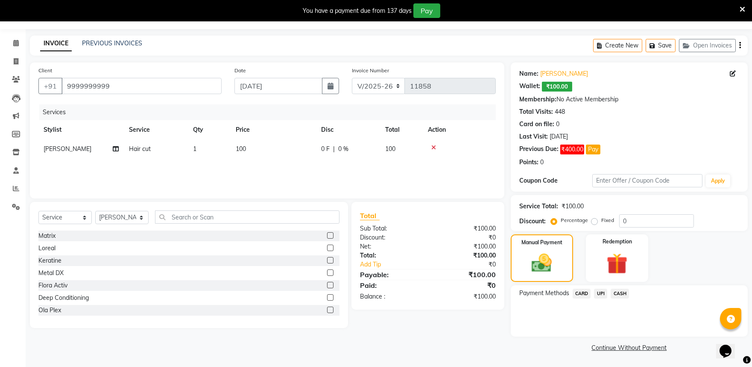
click at [624, 293] on span "CASH" at bounding box center [620, 293] width 18 height 10
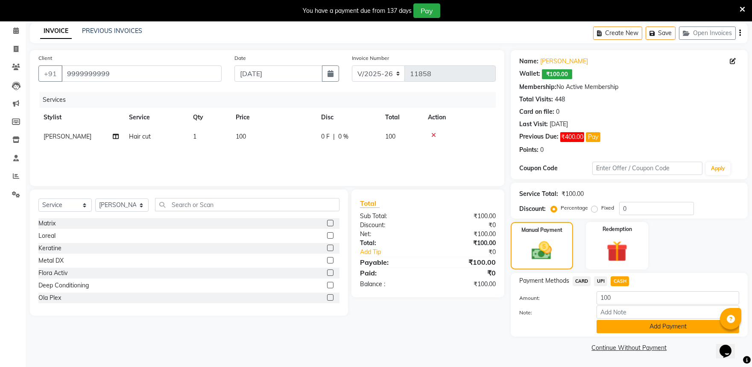
click at [652, 333] on button "Add Payment" at bounding box center [668, 326] width 143 height 13
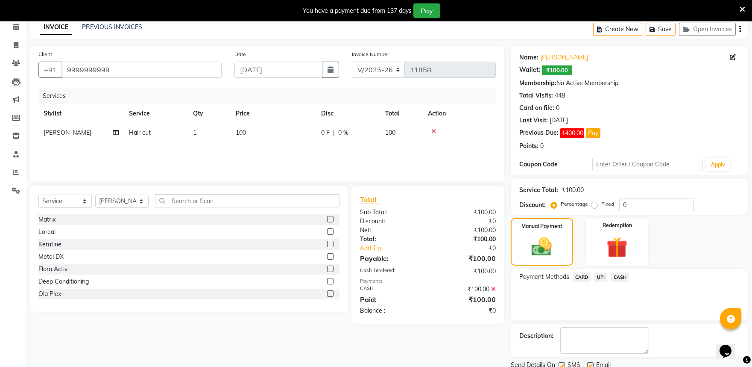
scroll to position [97, 0]
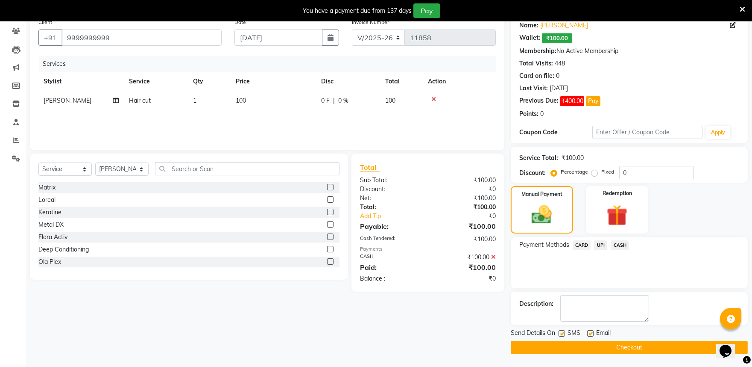
click at [646, 345] on button "Checkout" at bounding box center [629, 347] width 237 height 13
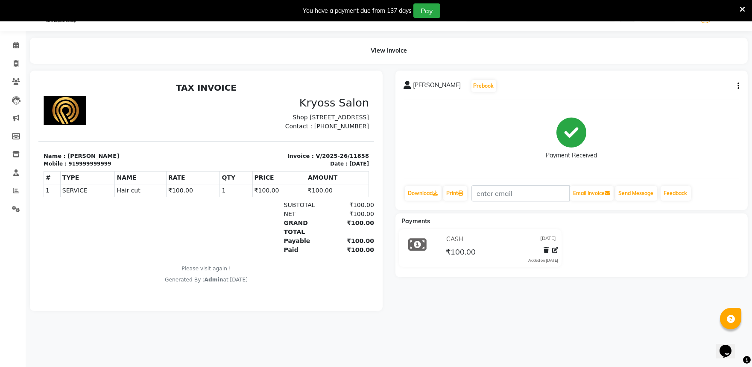
click at [738, 86] on icon "button" at bounding box center [739, 86] width 2 height 0
click at [693, 101] on div "Edit Invoice" at bounding box center [694, 98] width 59 height 11
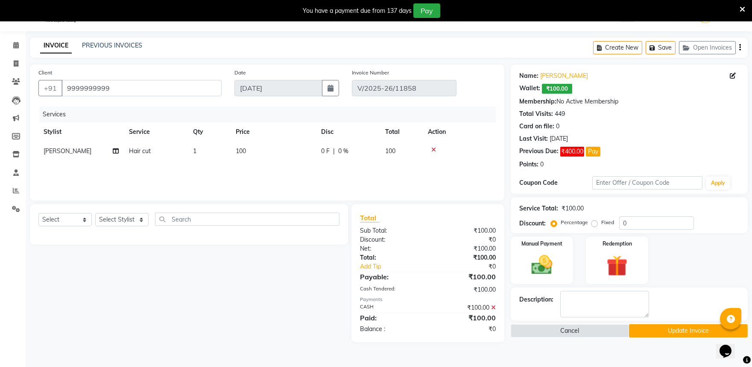
click at [491, 310] on icon at bounding box center [493, 307] width 5 height 6
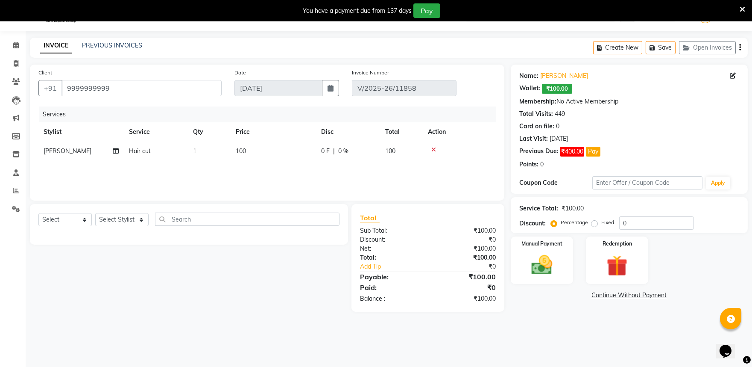
click at [267, 161] on td "100" at bounding box center [273, 150] width 85 height 19
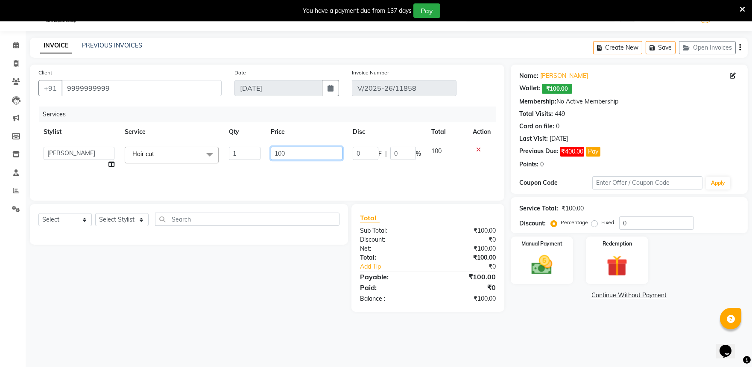
click at [307, 160] on input "100" at bounding box center [307, 153] width 72 height 13
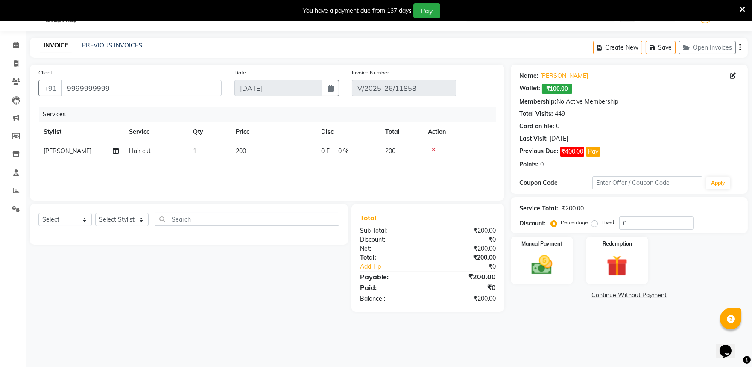
click at [742, 8] on icon at bounding box center [743, 10] width 6 height 8
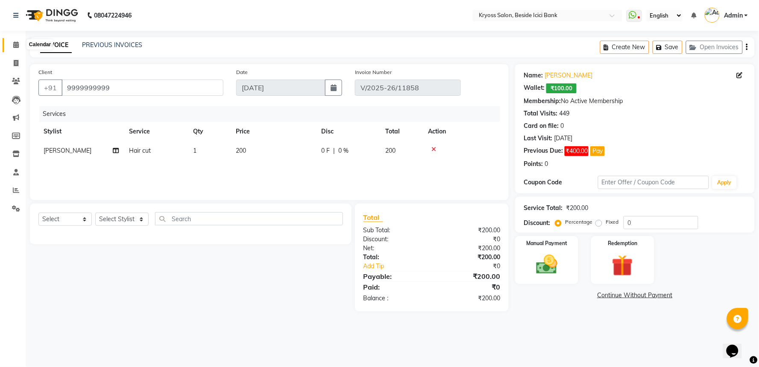
click at [15, 44] on icon at bounding box center [16, 44] width 6 height 6
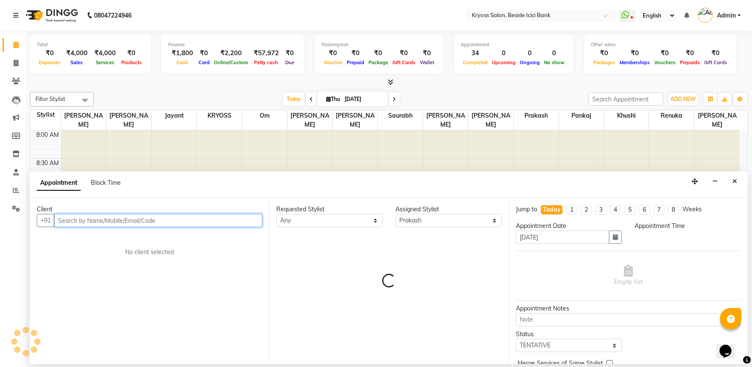
scroll to position [2, 0]
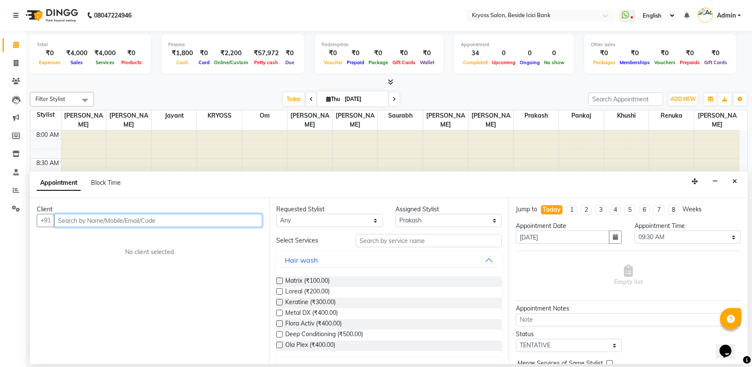
click at [233, 227] on input "text" at bounding box center [158, 220] width 208 height 13
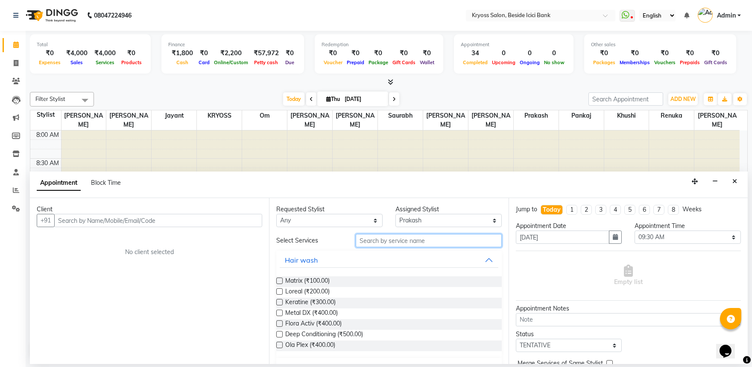
click at [417, 247] on input "text" at bounding box center [429, 240] width 146 height 13
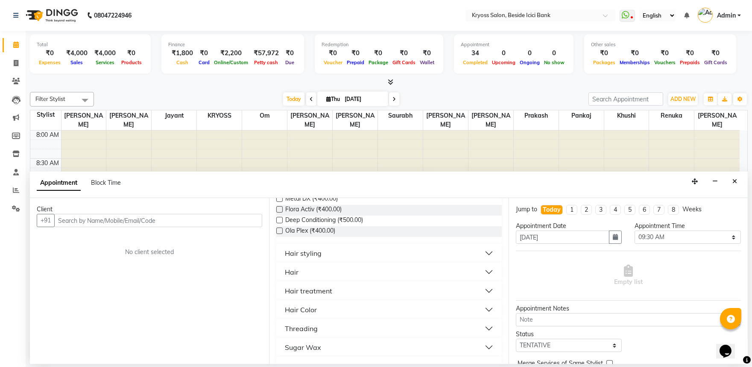
scroll to position [142, 0]
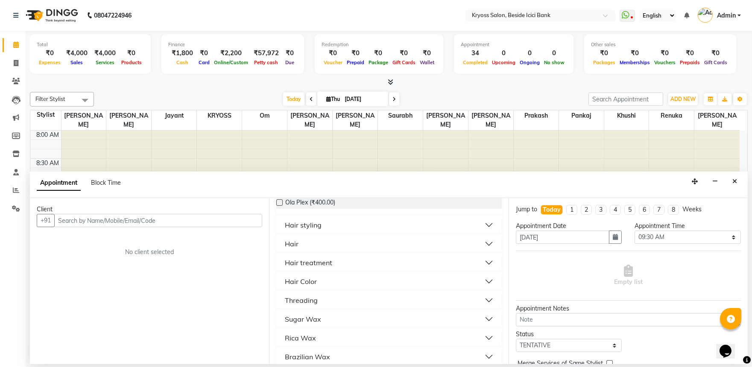
click at [299, 249] on div "Hair" at bounding box center [292, 243] width 14 height 10
click at [308, 270] on span "[PERSON_NAME] (₹100.00)" at bounding box center [322, 265] width 75 height 11
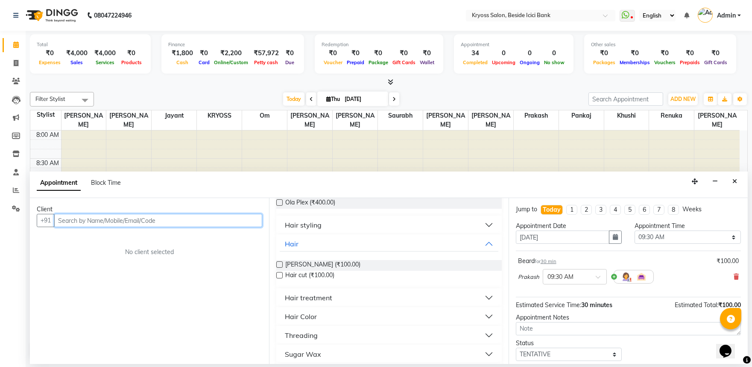
click at [168, 226] on input "text" at bounding box center [158, 220] width 208 height 13
click at [731, 180] on button "Close" at bounding box center [735, 181] width 12 height 13
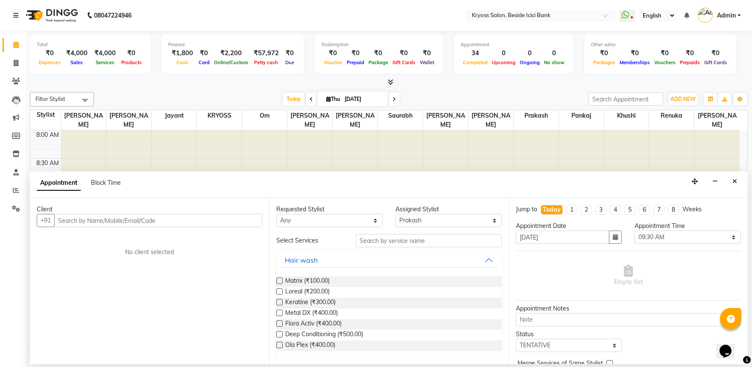
click at [238, 227] on input "text" at bounding box center [158, 220] width 208 height 13
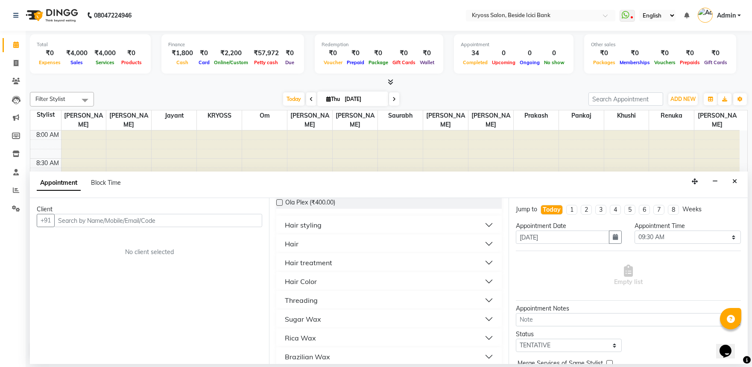
click at [299, 249] on div "Hair" at bounding box center [292, 243] width 14 height 10
click at [306, 270] on span "[PERSON_NAME] (₹100.00)" at bounding box center [322, 265] width 75 height 11
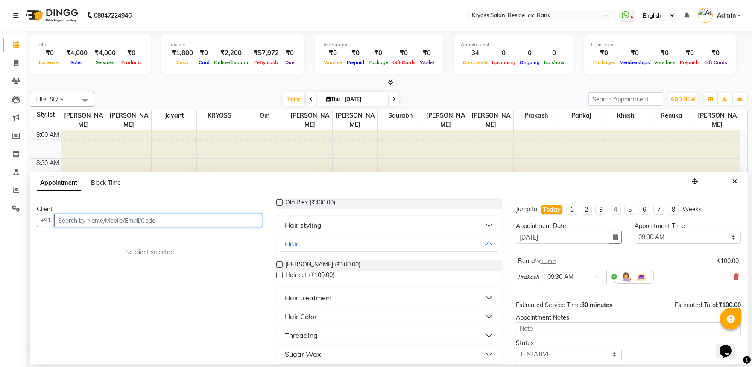
click at [218, 226] on input "text" at bounding box center [158, 220] width 208 height 13
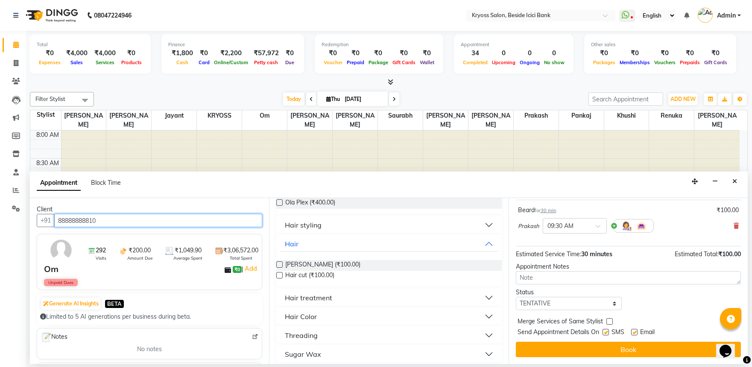
scroll to position [68, 0]
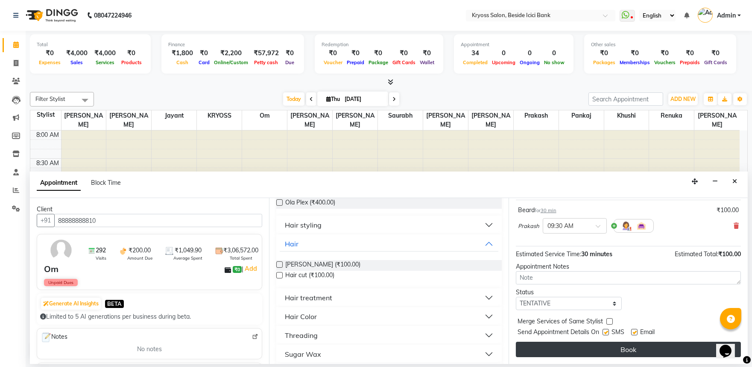
click at [677, 346] on button "Book" at bounding box center [628, 348] width 225 height 15
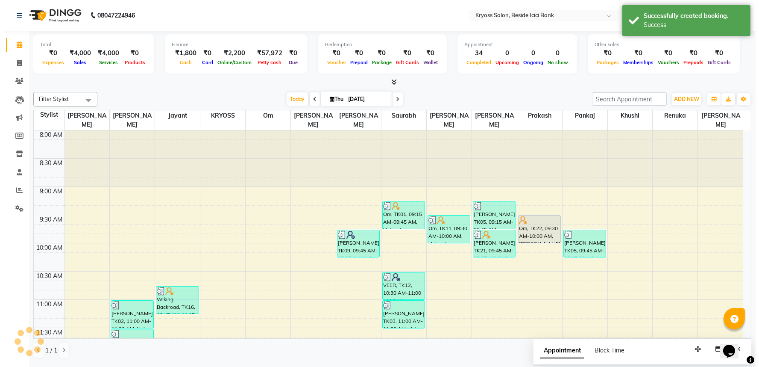
scroll to position [0, 0]
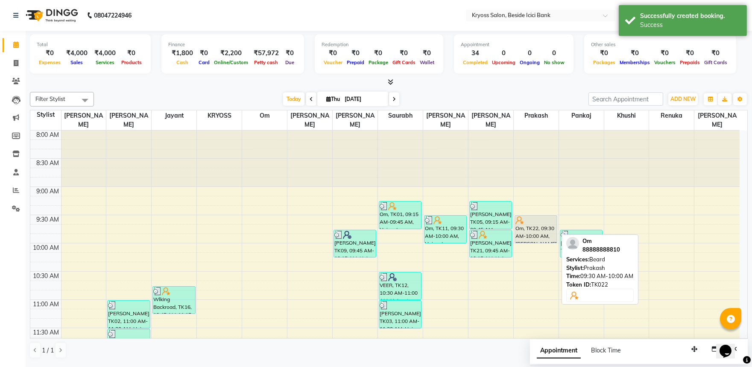
click at [552, 234] on div "Om, TK22, 09:30 AM-10:00 AM, [PERSON_NAME]" at bounding box center [536, 228] width 42 height 27
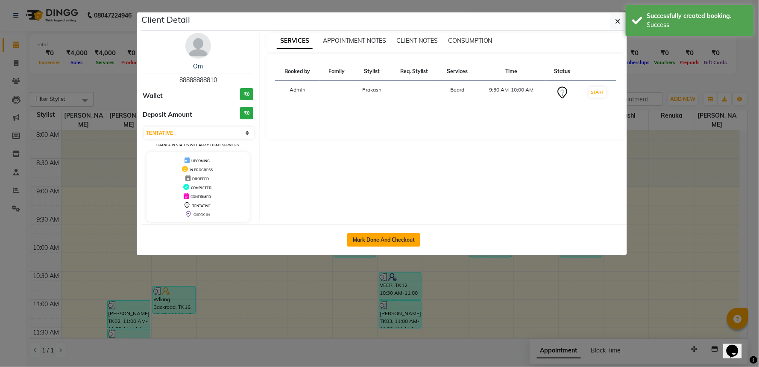
click at [406, 246] on button "Mark Done And Checkout" at bounding box center [383, 240] width 73 height 14
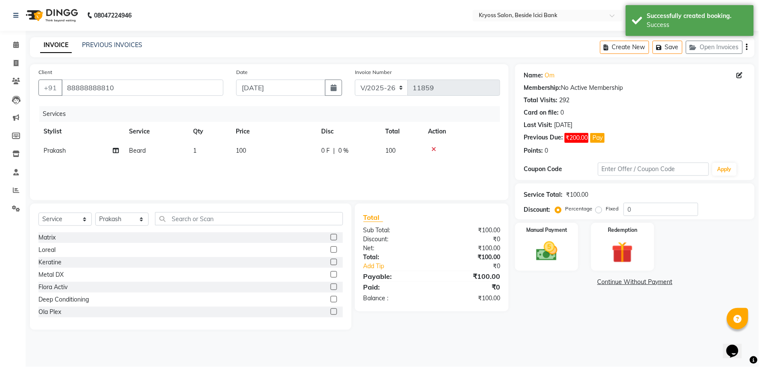
click at [436, 152] on icon at bounding box center [434, 149] width 5 height 6
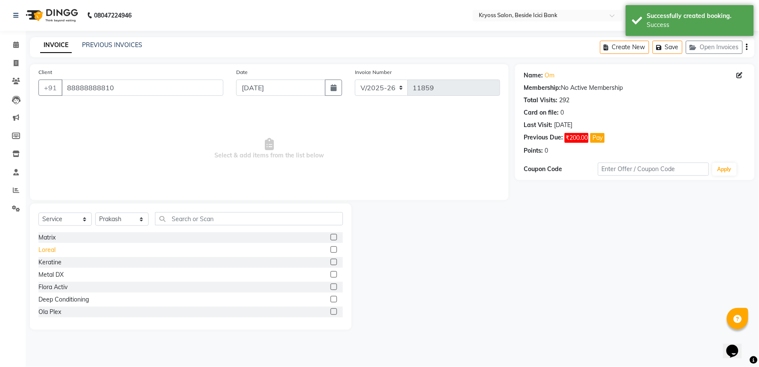
click at [54, 254] on div "Loreal" at bounding box center [46, 249] width 17 height 9
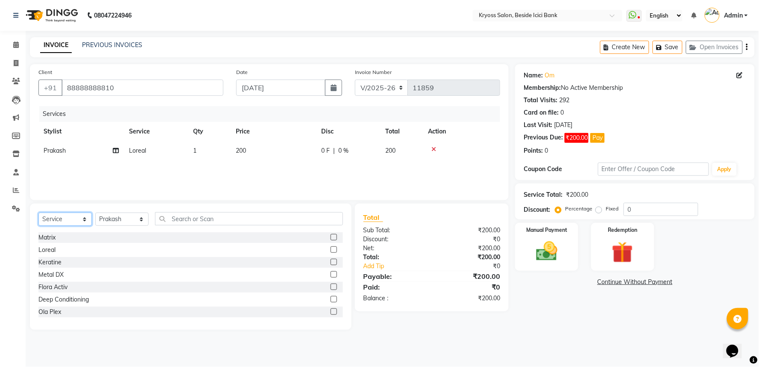
click at [70, 226] on select "Select Service Product Membership Package Voucher Prepaid Gift Card" at bounding box center [64, 218] width 53 height 13
click at [39, 223] on select "Select Service Product Membership Package Voucher Prepaid Gift Card" at bounding box center [64, 218] width 53 height 13
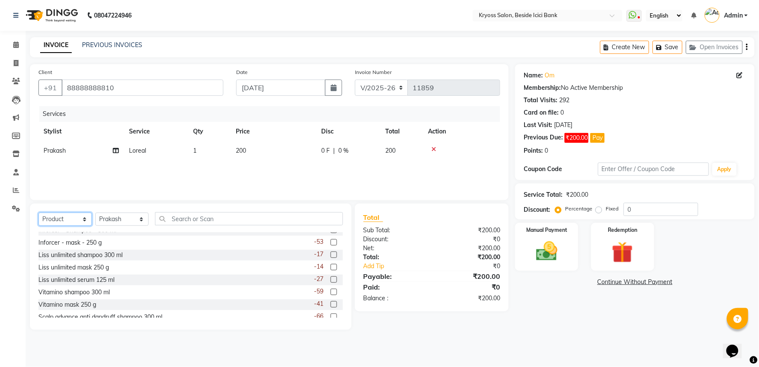
scroll to position [379, 0]
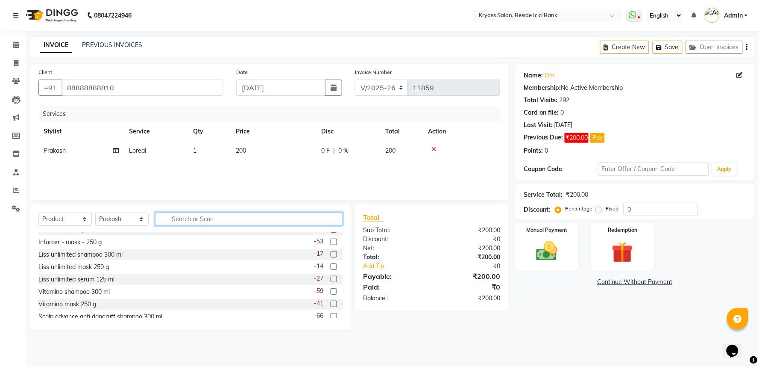
click at [209, 225] on input "text" at bounding box center [249, 218] width 188 height 13
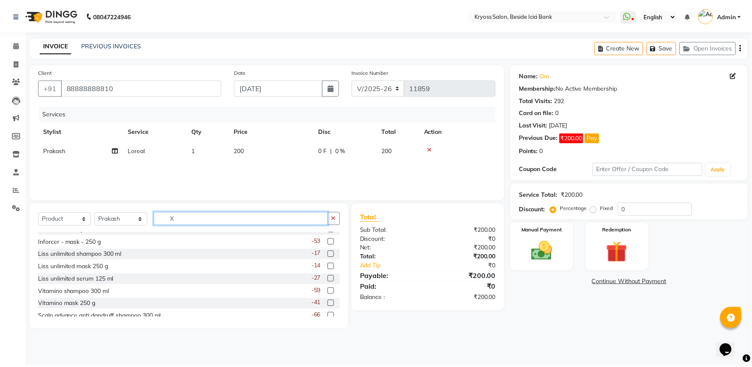
scroll to position [81, 0]
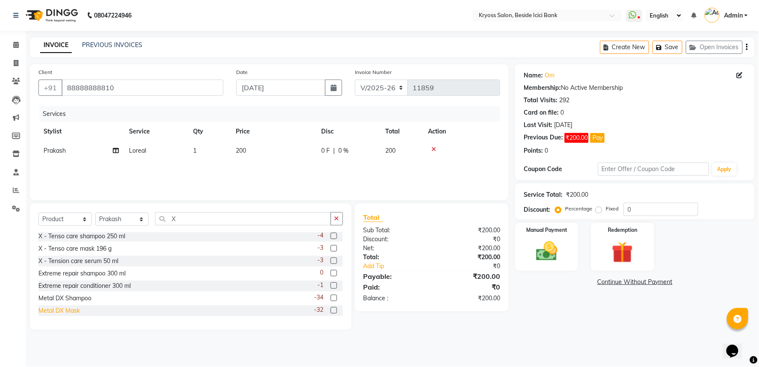
click at [76, 315] on div "Metal DX Mask" at bounding box center [58, 310] width 41 height 9
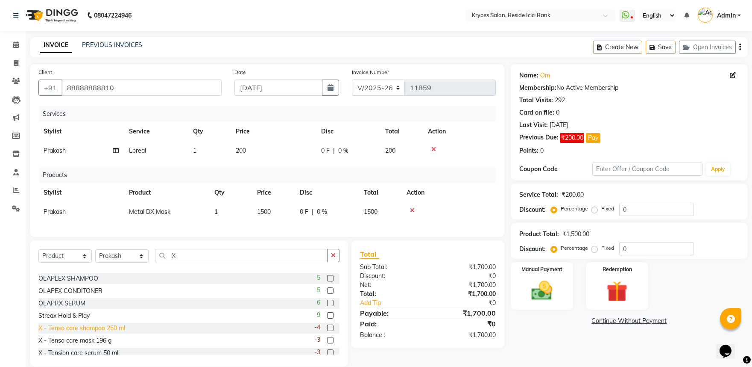
scroll to position [0, 0]
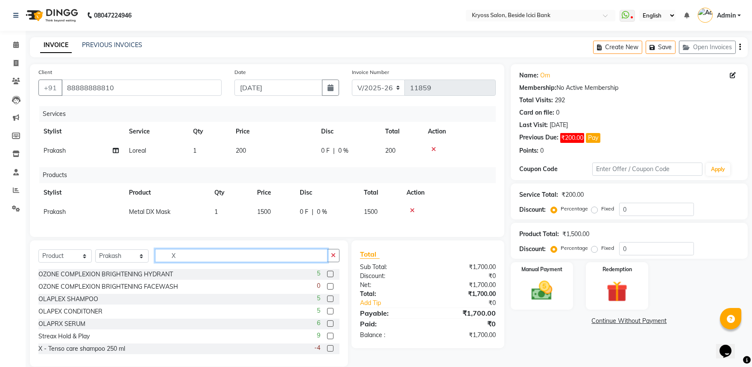
drag, startPoint x: 193, startPoint y: 283, endPoint x: 151, endPoint y: 291, distance: 42.5
click at [151, 269] on div "Select Service Product Membership Package Voucher Prepaid Gift Card Select Styl…" at bounding box center [188, 259] width 301 height 20
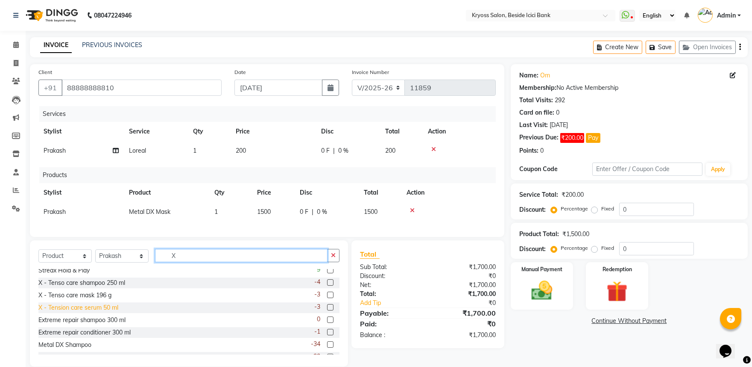
scroll to position [81, 0]
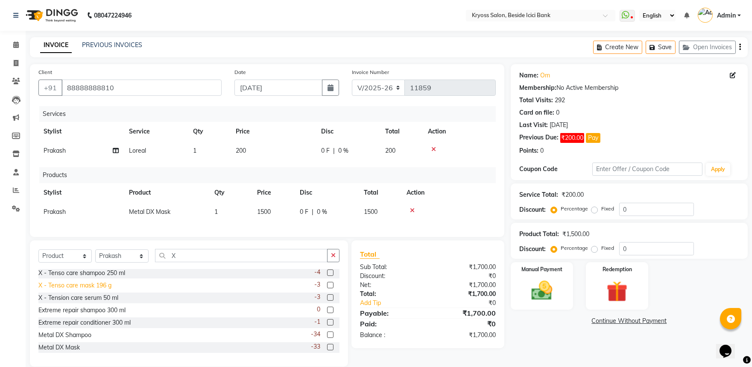
click at [100, 290] on div "X - Tenso care mask 196 g" at bounding box center [74, 285] width 73 height 9
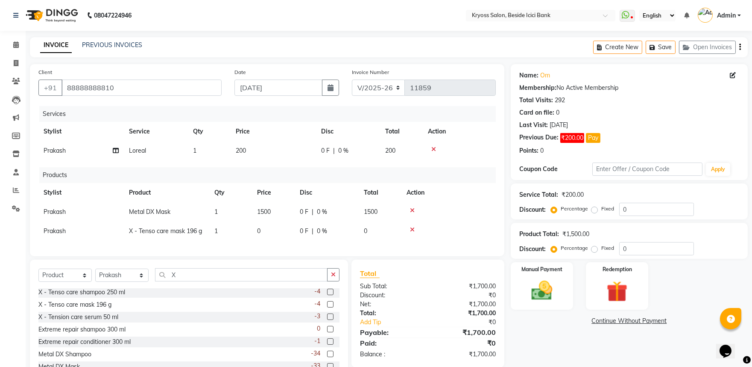
click at [412, 232] on icon at bounding box center [412, 229] width 5 height 6
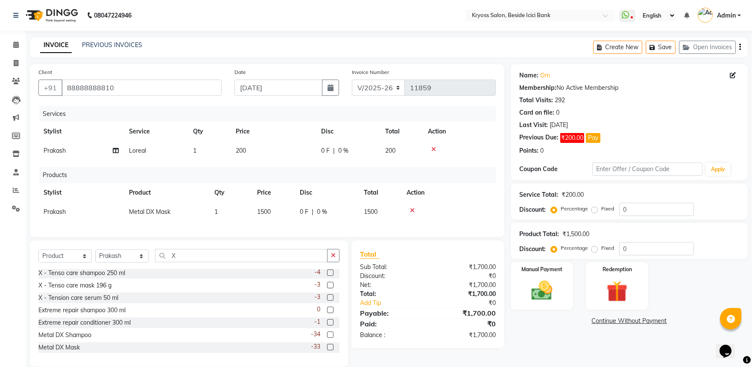
click at [436, 152] on icon at bounding box center [434, 149] width 5 height 6
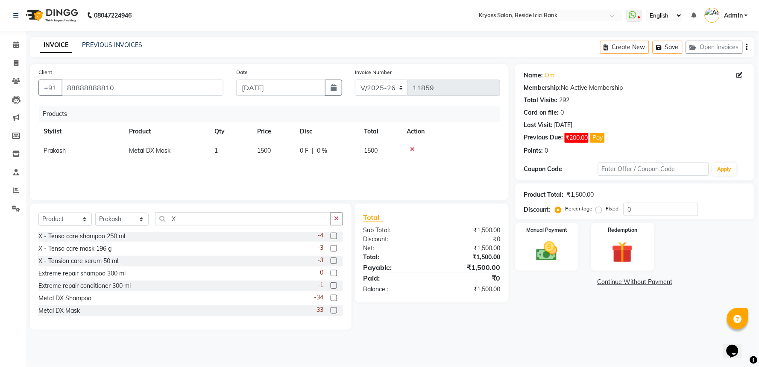
click at [414, 152] on icon at bounding box center [412, 149] width 5 height 6
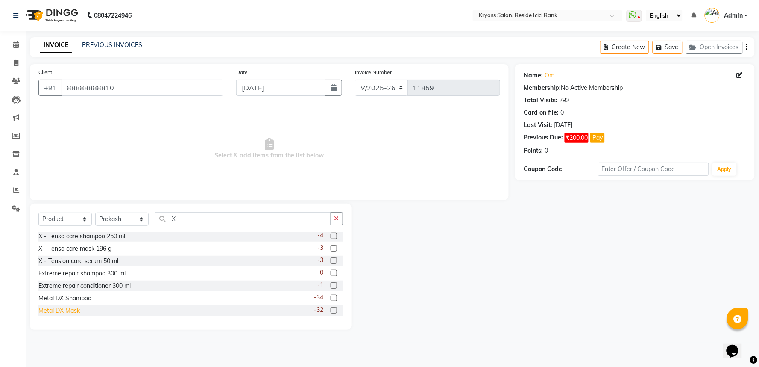
click at [73, 315] on div "Metal DX Mask" at bounding box center [58, 310] width 41 height 9
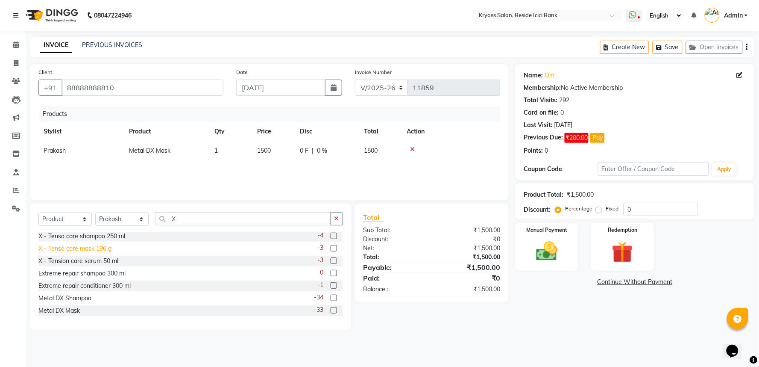
click at [88, 253] on div "X - Tenso care mask 196 g" at bounding box center [74, 248] width 73 height 9
click at [414, 152] on icon at bounding box center [412, 149] width 5 height 6
click at [272, 160] on td "0" at bounding box center [273, 150] width 43 height 19
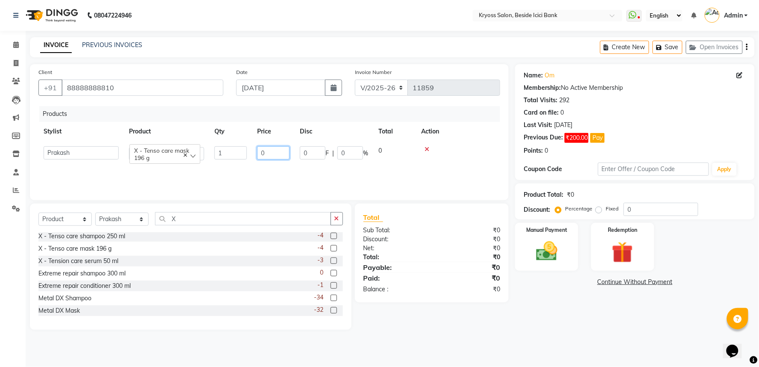
drag, startPoint x: 275, startPoint y: 164, endPoint x: 245, endPoint y: 164, distance: 29.9
click at [245, 164] on tr "amit [PERSON_NAME] [PERSON_NAME] [PERSON_NAME] [PERSON_NAME] KRYOSS [PERSON_NAM…" at bounding box center [269, 153] width 462 height 24
click at [581, 320] on div "Name: Om Membership: No Active Membership Total Visits: 292 Card on file: 0 Las…" at bounding box center [638, 196] width 246 height 265
drag, startPoint x: 549, startPoint y: 264, endPoint x: 554, endPoint y: 266, distance: 5.2
click at [551, 264] on img at bounding box center [547, 251] width 36 height 26
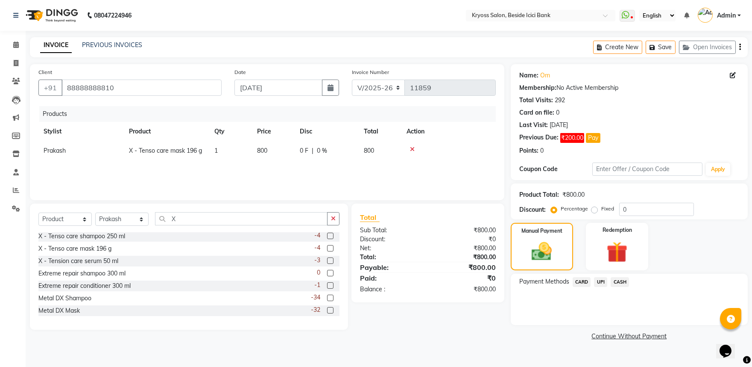
click at [605, 287] on span "UPI" at bounding box center [600, 282] width 13 height 10
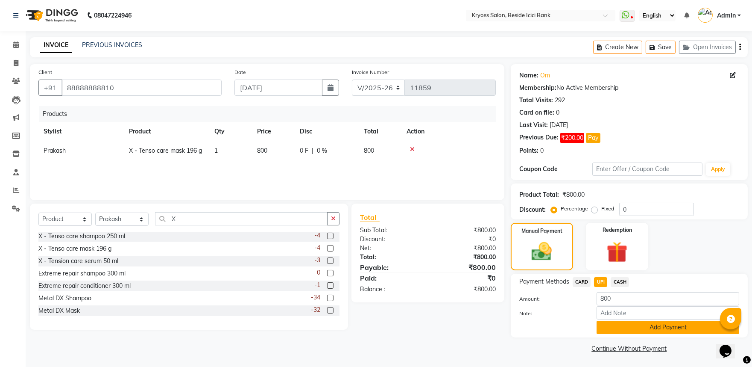
click at [629, 334] on button "Add Payment" at bounding box center [668, 326] width 143 height 13
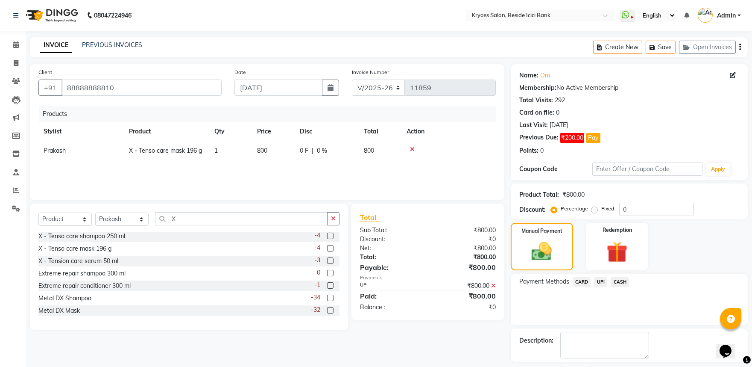
scroll to position [59, 0]
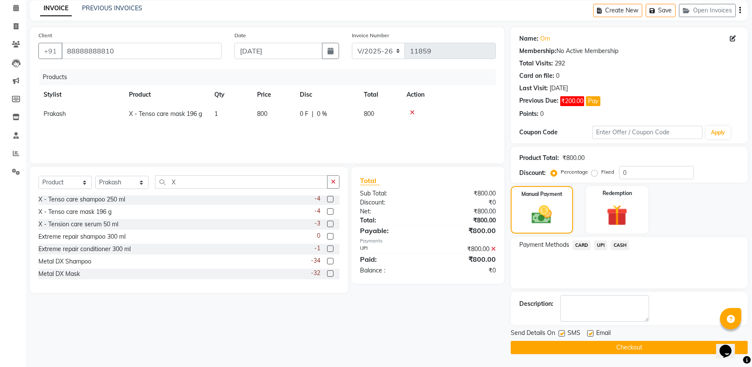
click at [631, 349] on button "Checkout" at bounding box center [629, 347] width 237 height 13
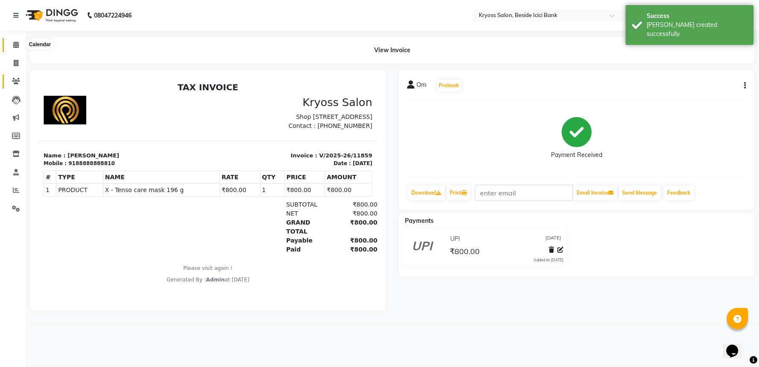
drag, startPoint x: 18, startPoint y: 44, endPoint x: 11, endPoint y: 82, distance: 37.9
click at [18, 45] on span at bounding box center [16, 45] width 15 height 10
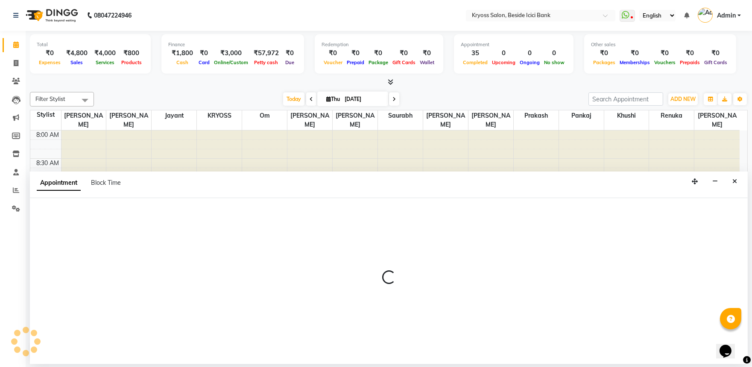
scroll to position [2, 0]
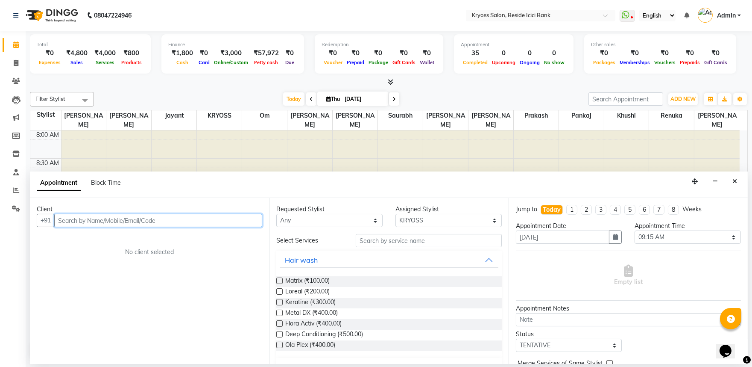
click at [228, 224] on input "text" at bounding box center [158, 220] width 208 height 13
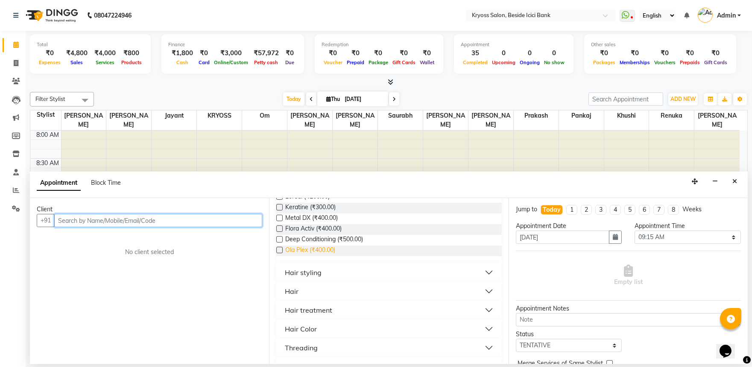
scroll to position [142, 0]
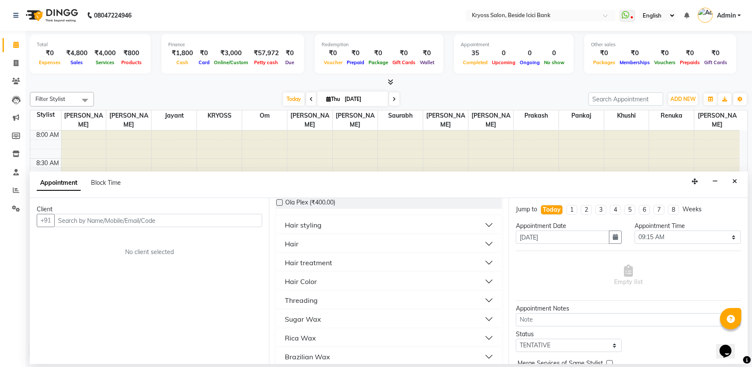
click at [303, 251] on button "Hair" at bounding box center [389, 243] width 218 height 15
click at [308, 281] on span "Hair cut (₹100.00)" at bounding box center [309, 275] width 49 height 11
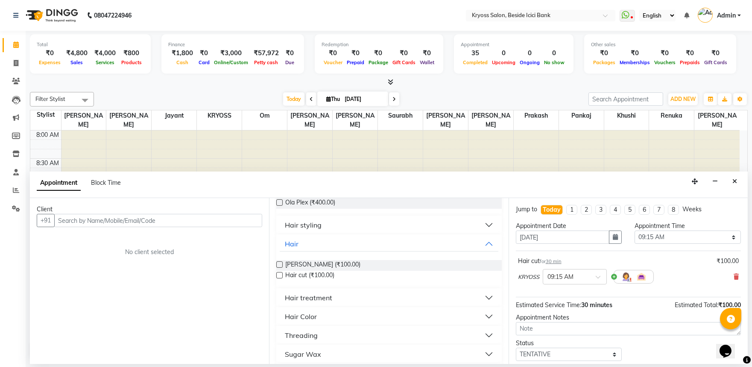
scroll to position [190, 0]
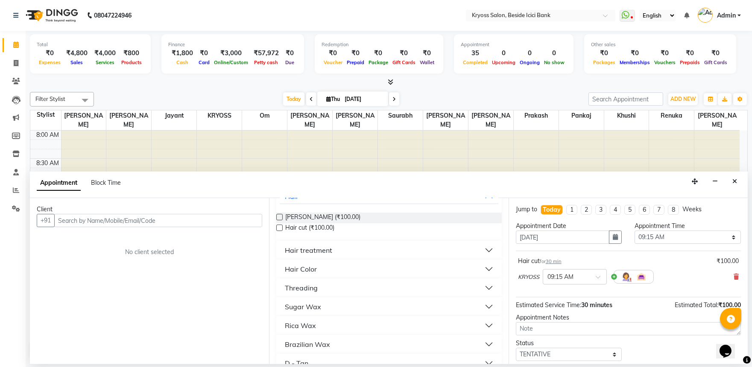
click at [312, 293] on div "Threading" at bounding box center [301, 287] width 33 height 10
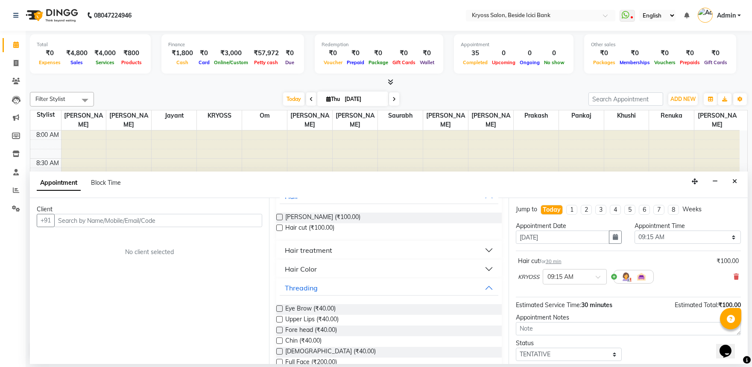
click at [331, 255] on div "Hair treatment" at bounding box center [308, 250] width 47 height 10
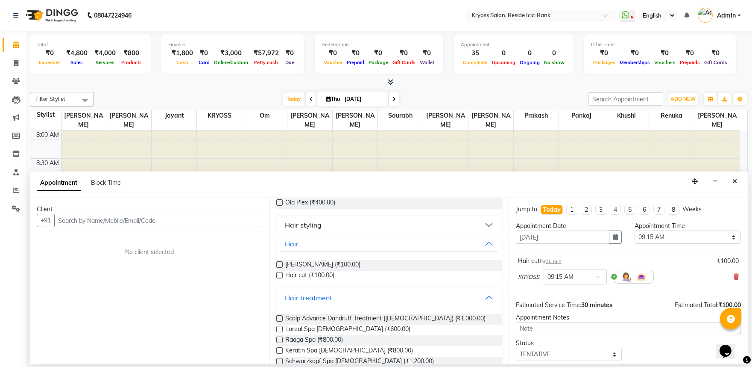
scroll to position [95, 0]
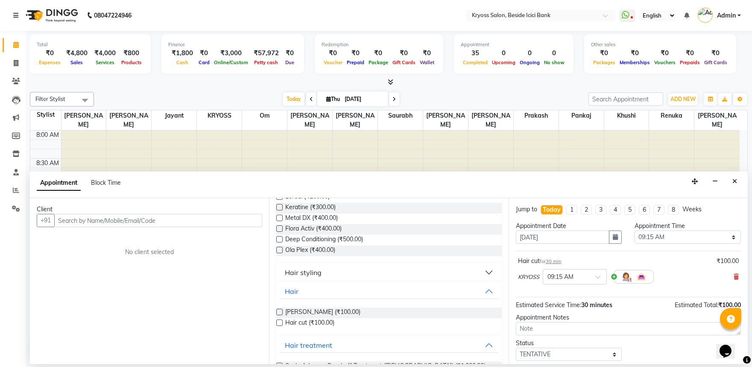
click at [317, 277] on div "Hair styling" at bounding box center [303, 272] width 37 height 10
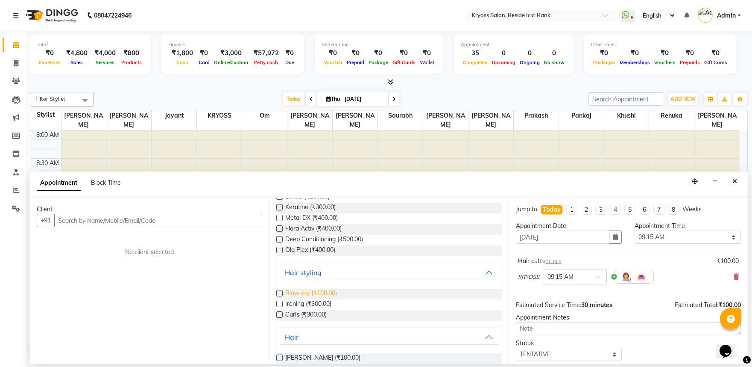
click at [325, 299] on span "Blow dry (₹100.00)" at bounding box center [311, 293] width 52 height 11
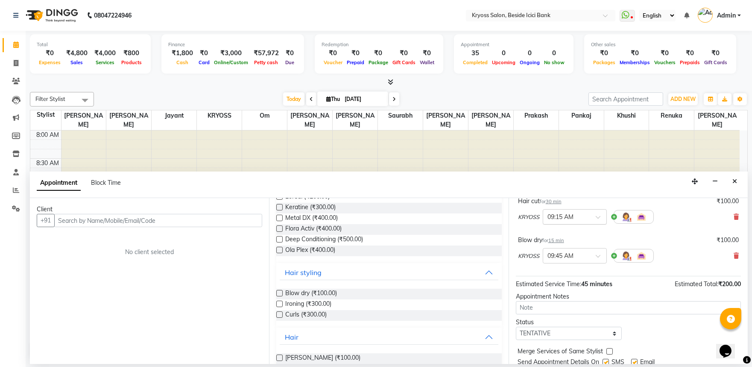
scroll to position [15, 0]
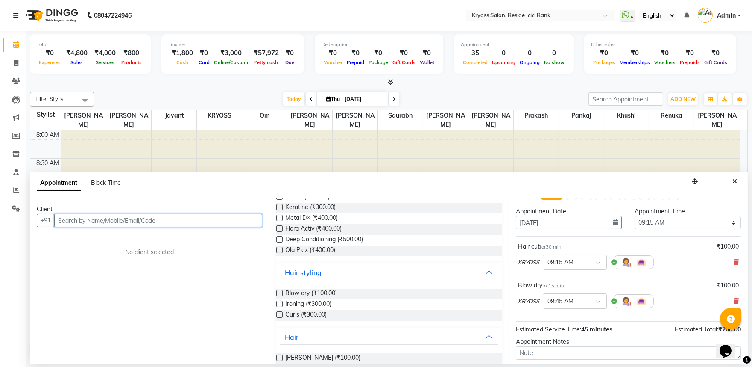
click at [242, 223] on input "text" at bounding box center [158, 220] width 208 height 13
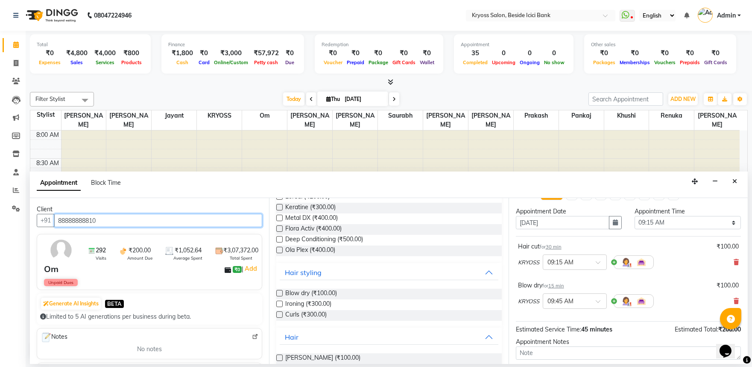
scroll to position [108, 0]
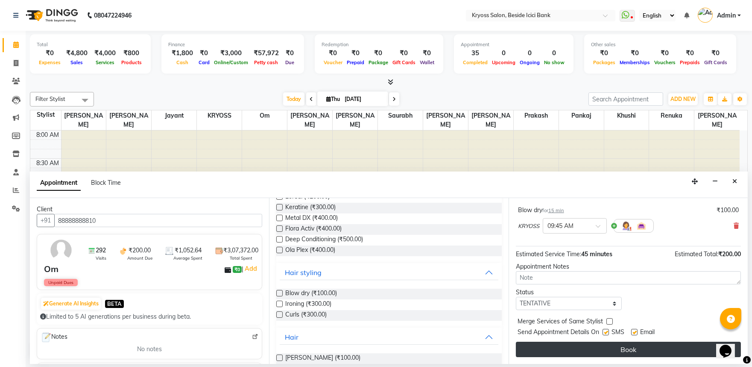
click at [643, 347] on button "Book" at bounding box center [628, 348] width 225 height 15
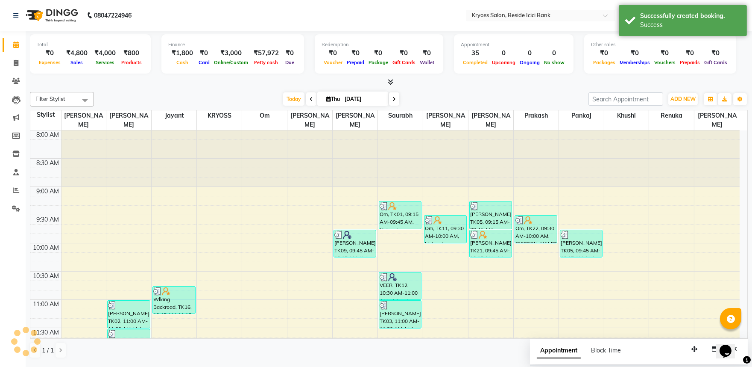
scroll to position [0, 0]
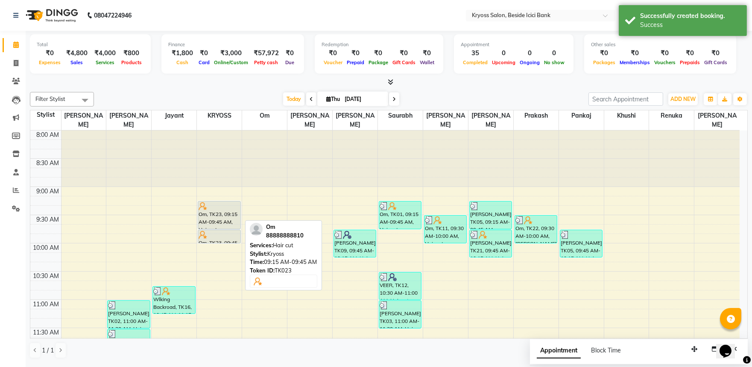
click at [226, 211] on div "Om, TK23, 09:15 AM-09:45 AM, Hair cut" at bounding box center [219, 214] width 42 height 27
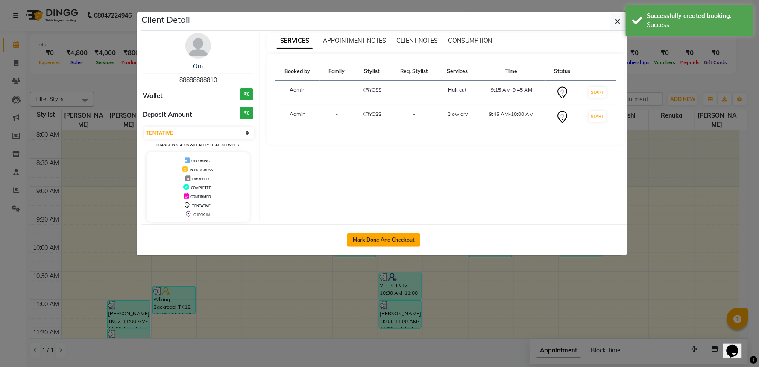
click at [378, 247] on button "Mark Done And Checkout" at bounding box center [383, 240] width 73 height 14
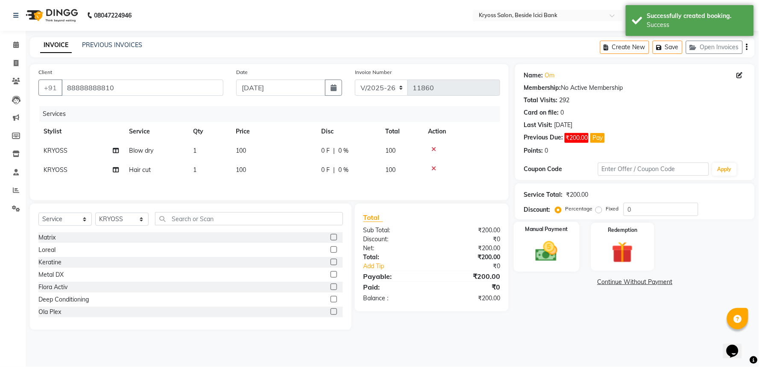
click at [550, 264] on img at bounding box center [547, 251] width 36 height 26
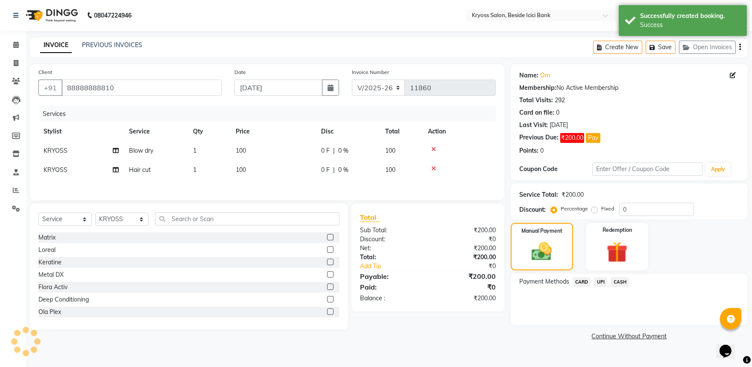
click at [629, 287] on span "CASH" at bounding box center [620, 282] width 18 height 10
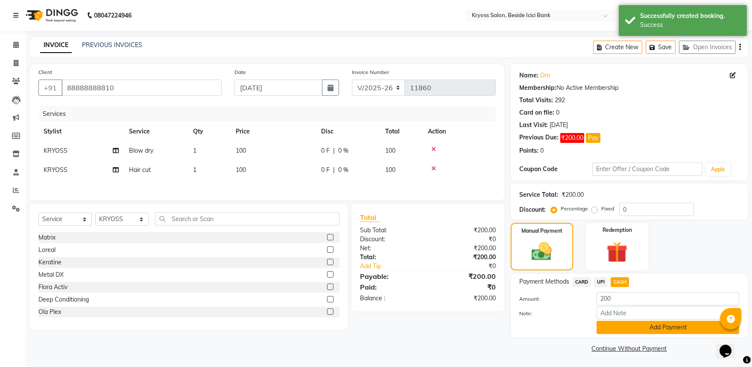
scroll to position [23, 0]
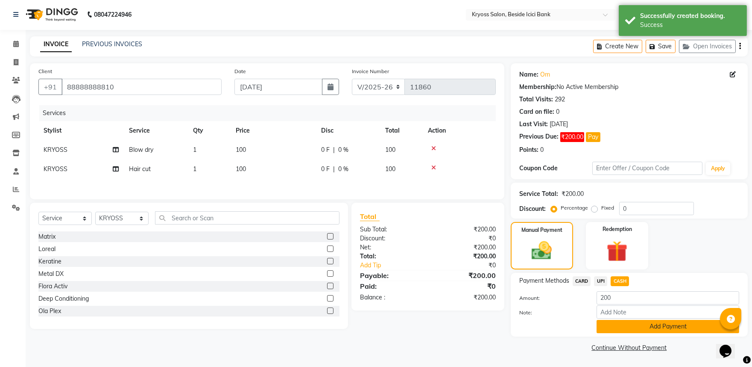
click at [654, 326] on button "Add Payment" at bounding box center [668, 326] width 143 height 13
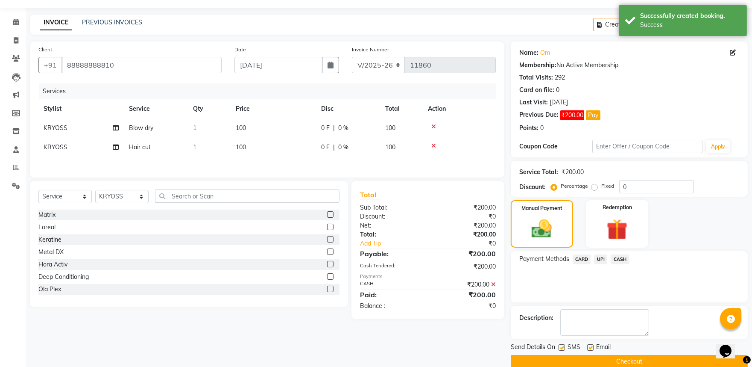
scroll to position [59, 0]
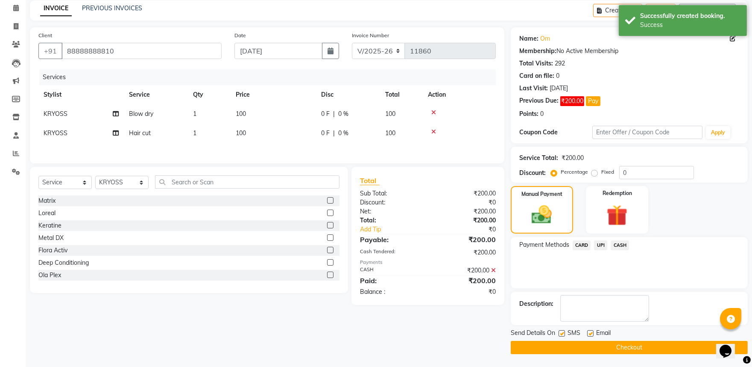
click at [658, 347] on button "Checkout" at bounding box center [629, 347] width 237 height 13
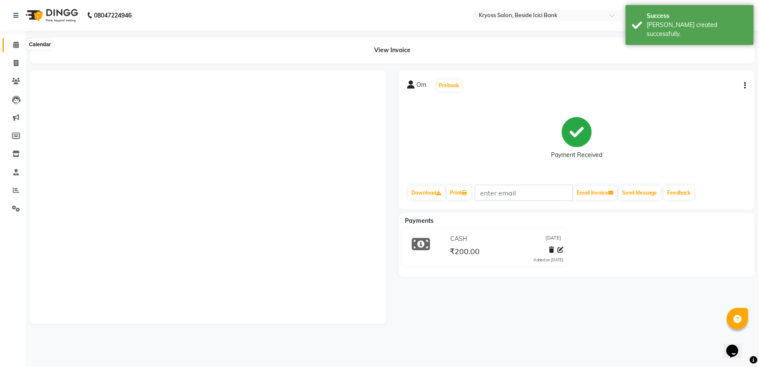
click at [16, 45] on icon at bounding box center [16, 44] width 6 height 6
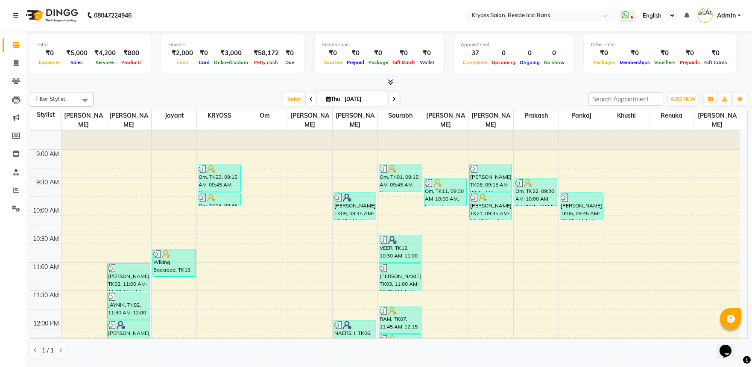
scroll to position [95, 0]
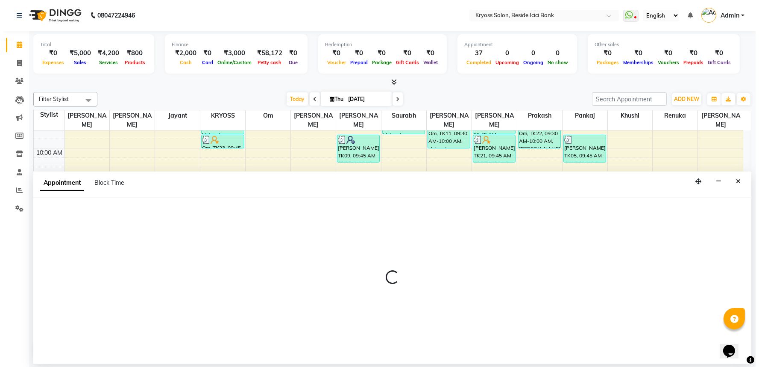
scroll to position [2, 0]
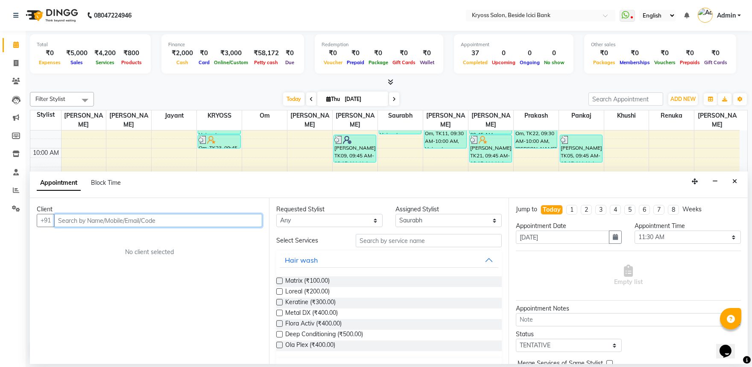
click at [200, 224] on input "text" at bounding box center [158, 220] width 208 height 13
click at [232, 224] on span "Add Client" at bounding box center [244, 220] width 29 height 8
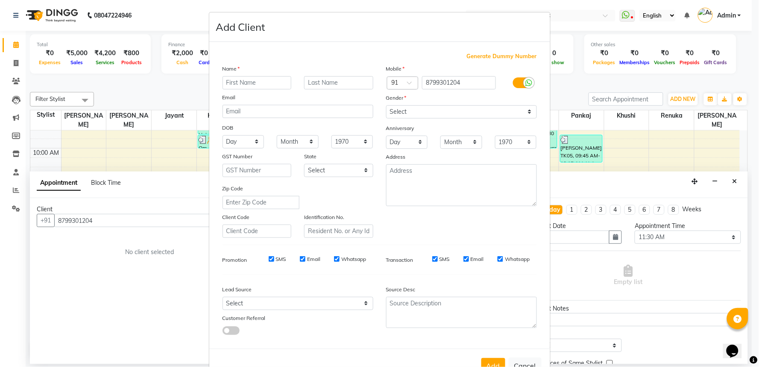
click at [240, 89] on input "text" at bounding box center [257, 82] width 69 height 13
click at [407, 118] on select "Select [DEMOGRAPHIC_DATA] [DEMOGRAPHIC_DATA] Other Prefer Not To Say" at bounding box center [461, 111] width 151 height 13
click at [386, 116] on select "Select [DEMOGRAPHIC_DATA] [DEMOGRAPHIC_DATA] Other Prefer Not To Say" at bounding box center [461, 111] width 151 height 13
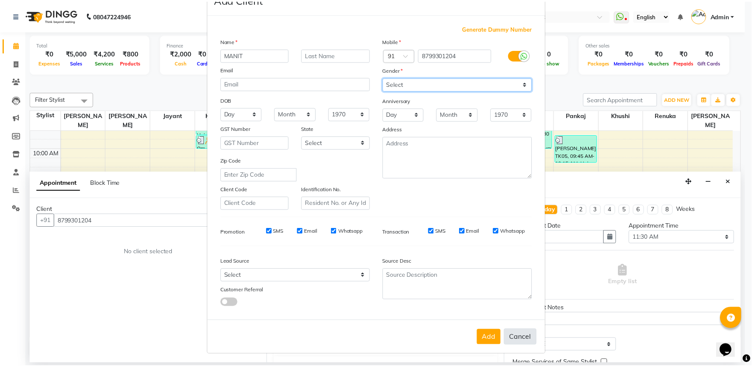
scroll to position [66, 0]
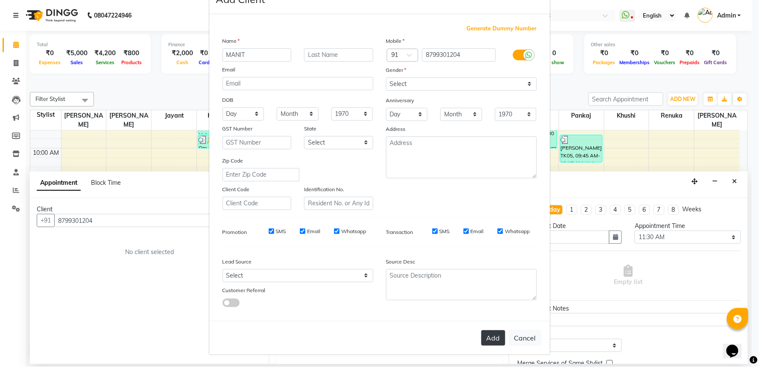
click at [489, 335] on button "Add" at bounding box center [494, 337] width 24 height 15
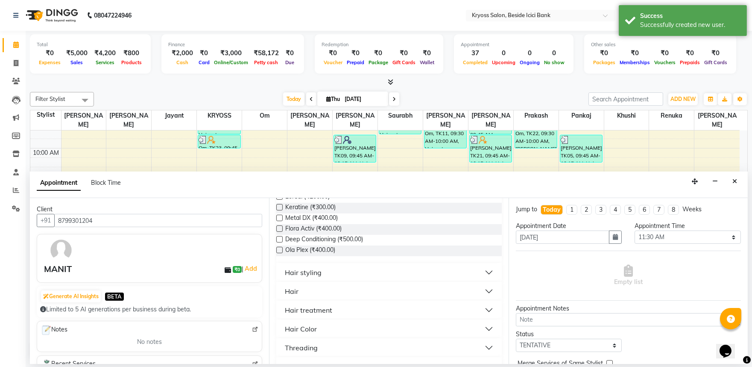
scroll to position [142, 0]
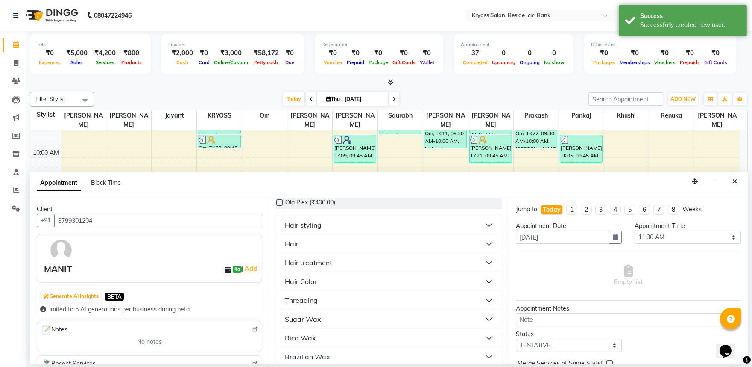
click at [293, 249] on div "Hair" at bounding box center [292, 243] width 14 height 10
click at [280, 278] on label at bounding box center [279, 275] width 6 height 6
click at [280, 279] on input "checkbox" at bounding box center [279, 276] width 6 height 6
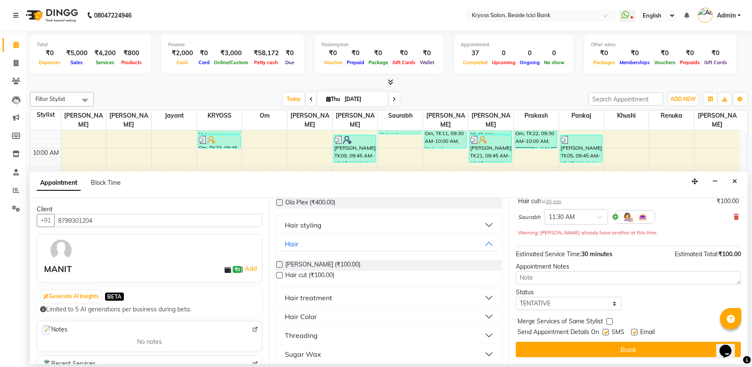
scroll to position [77, 0]
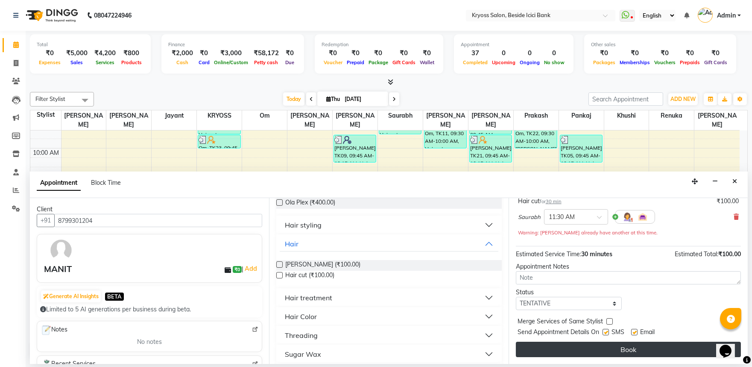
click at [640, 347] on button "Book" at bounding box center [628, 348] width 225 height 15
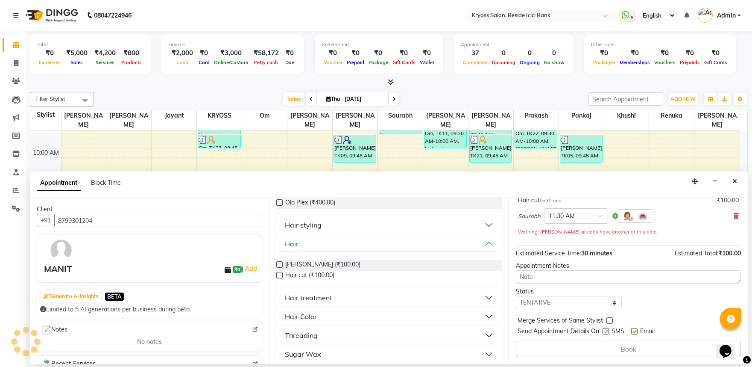
scroll to position [0, 0]
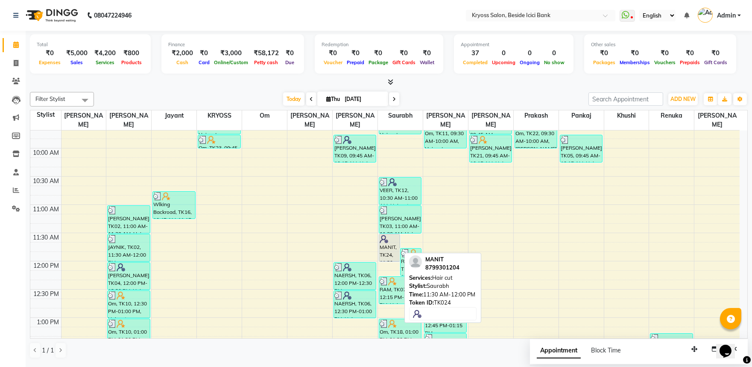
click at [389, 245] on div "MANIT, TK24, 11:30 AM-12:00 PM, Hair cut" at bounding box center [389, 247] width 21 height 27
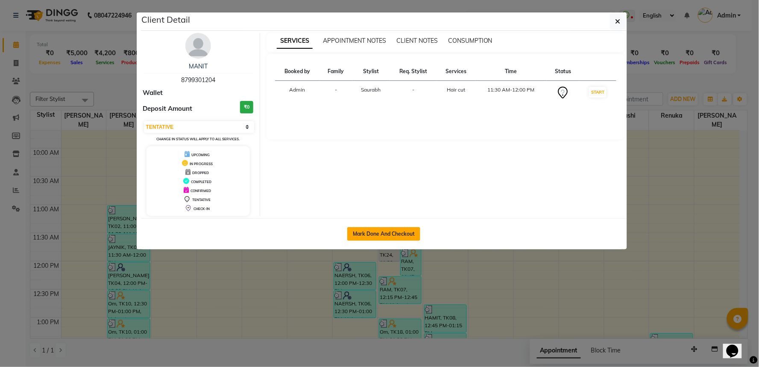
click at [413, 240] on button "Mark Done And Checkout" at bounding box center [383, 234] width 73 height 14
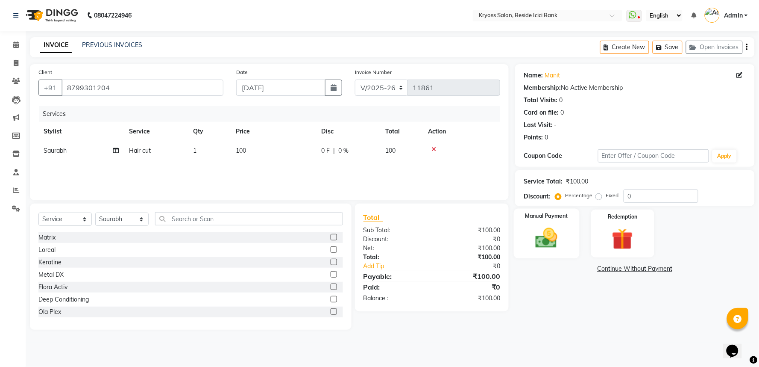
click at [541, 251] on img at bounding box center [547, 238] width 36 height 26
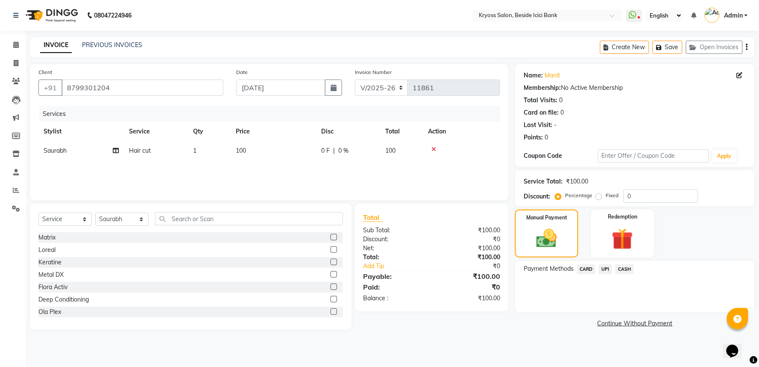
click at [629, 274] on span "CASH" at bounding box center [625, 269] width 18 height 10
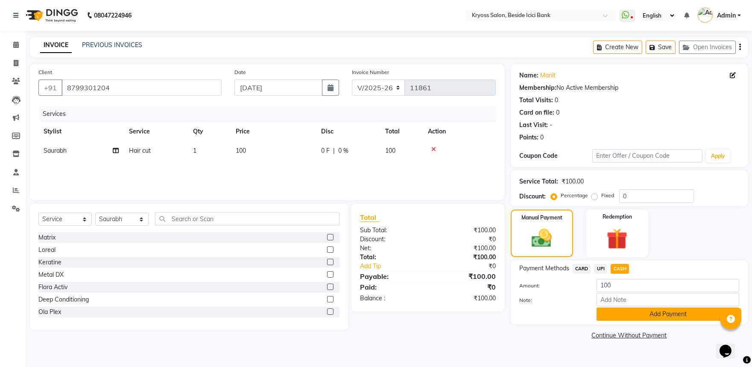
scroll to position [8, 0]
click at [644, 320] on button "Add Payment" at bounding box center [668, 313] width 143 height 13
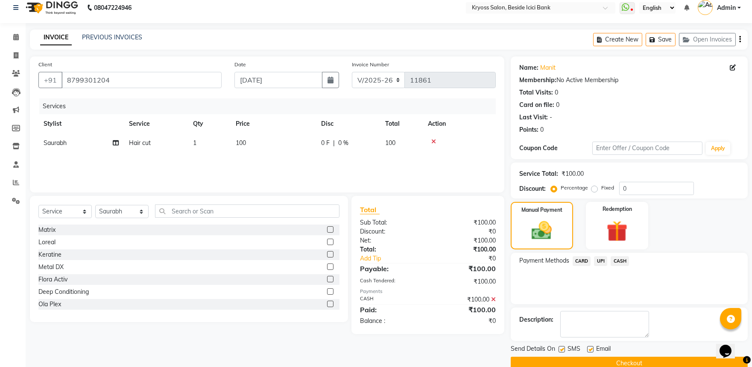
scroll to position [44, 0]
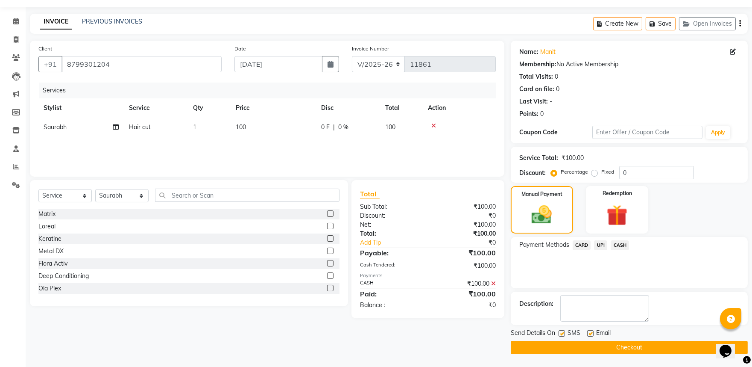
click at [628, 345] on button "Checkout" at bounding box center [629, 347] width 237 height 13
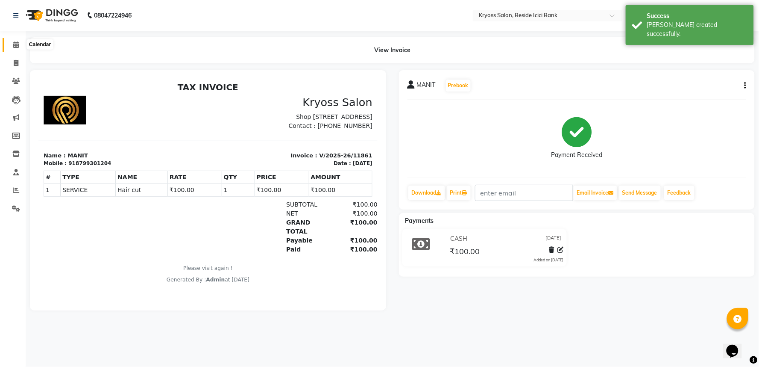
click at [15, 44] on icon at bounding box center [16, 44] width 6 height 6
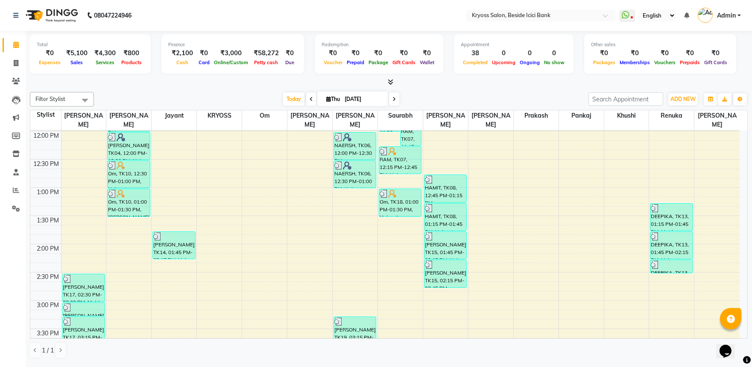
scroll to position [237, 0]
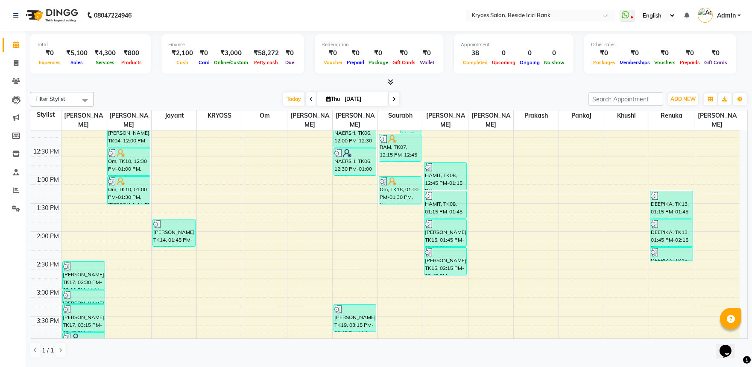
click at [446, 294] on div "8:00 AM 8:30 AM 9:00 AM 9:30 AM 10:00 AM 10:30 AM 11:00 AM 11:30 AM 12:00 PM 12…" at bounding box center [385, 259] width 710 height 733
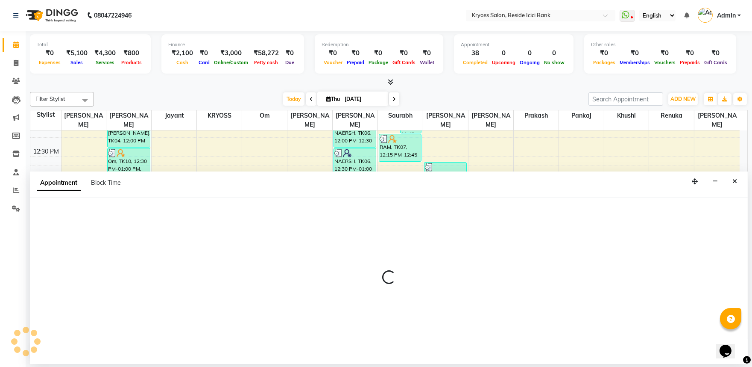
scroll to position [2, 0]
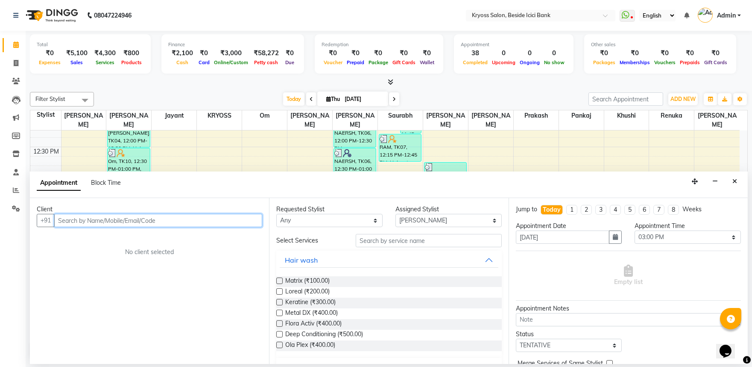
click at [179, 225] on input "text" at bounding box center [158, 220] width 208 height 13
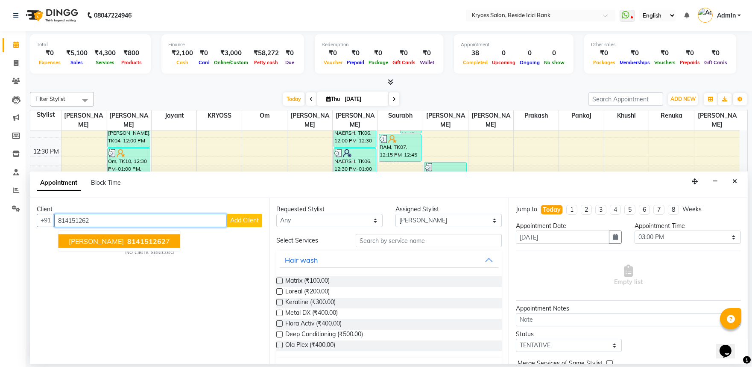
click at [100, 245] on span "[PERSON_NAME]" at bounding box center [96, 241] width 55 height 9
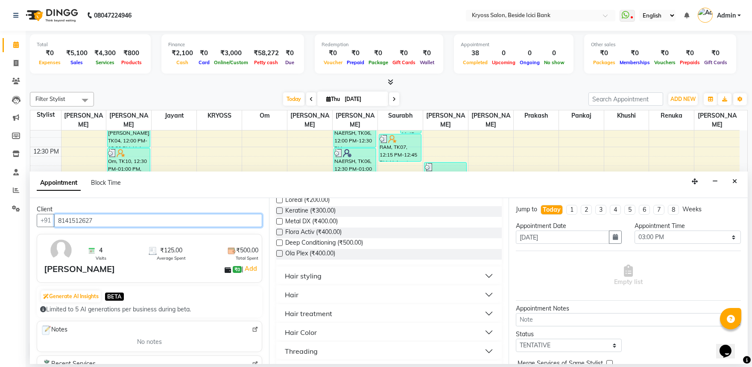
scroll to position [95, 0]
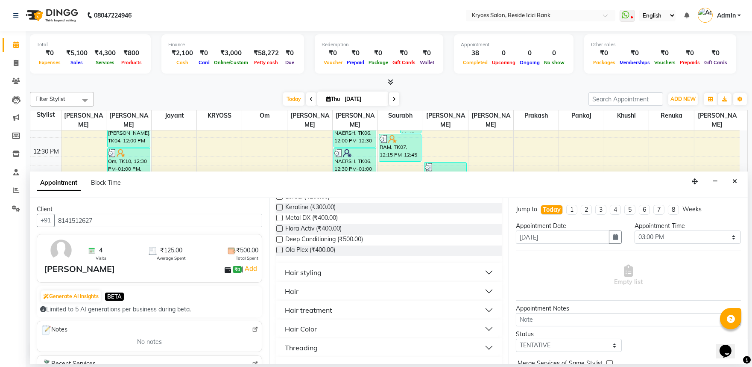
click at [299, 296] on div "Hair" at bounding box center [292, 291] width 14 height 10
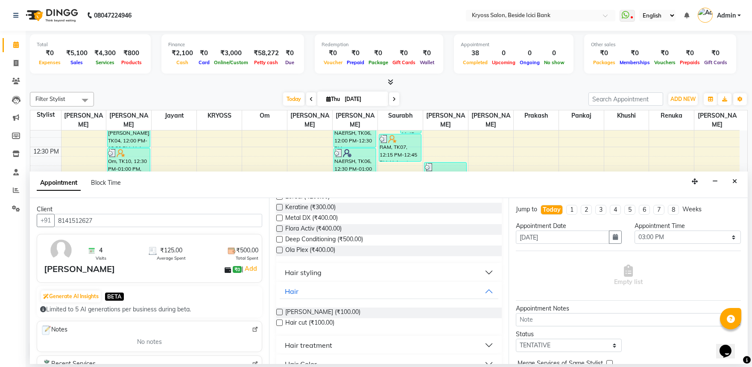
click at [281, 315] on label at bounding box center [279, 311] width 6 height 6
click at [281, 315] on input "checkbox" at bounding box center [279, 313] width 6 height 6
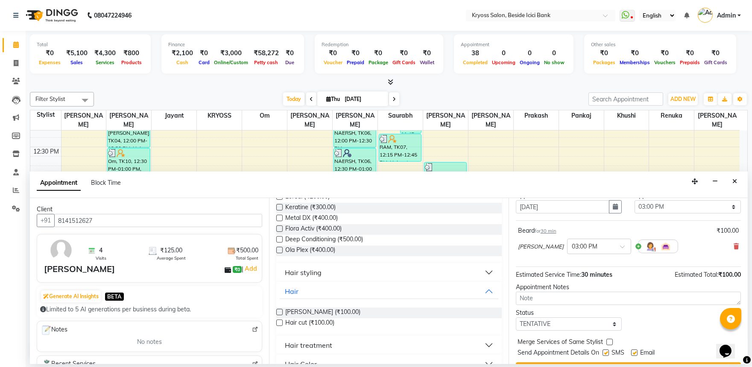
scroll to position [68, 0]
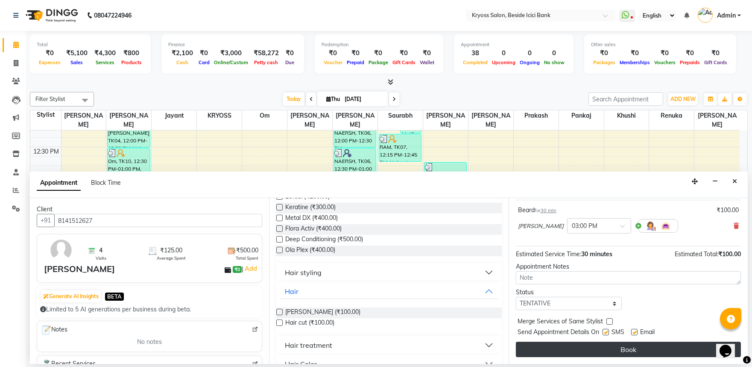
click at [647, 347] on button "Book" at bounding box center [628, 348] width 225 height 15
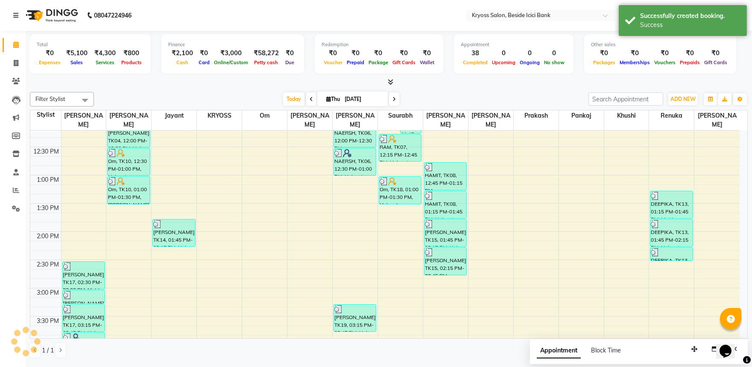
scroll to position [0, 0]
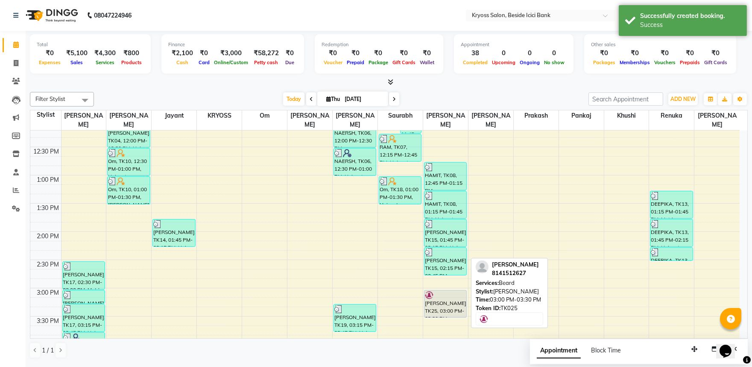
click at [442, 302] on div "[PERSON_NAME], TK25, 03:00 PM-03:30 PM, [PERSON_NAME]" at bounding box center [446, 303] width 42 height 27
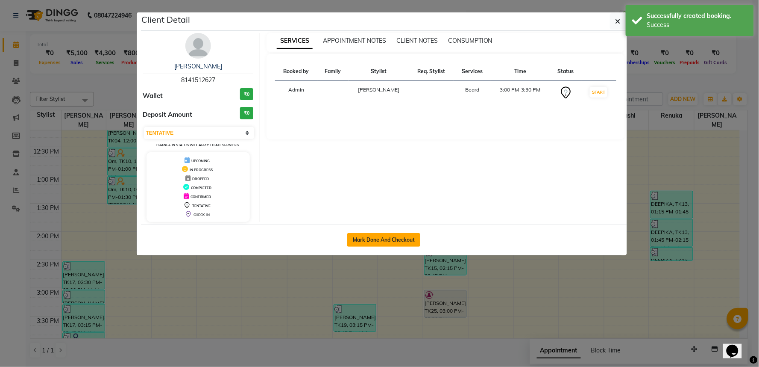
click at [385, 247] on button "Mark Done And Checkout" at bounding box center [383, 240] width 73 height 14
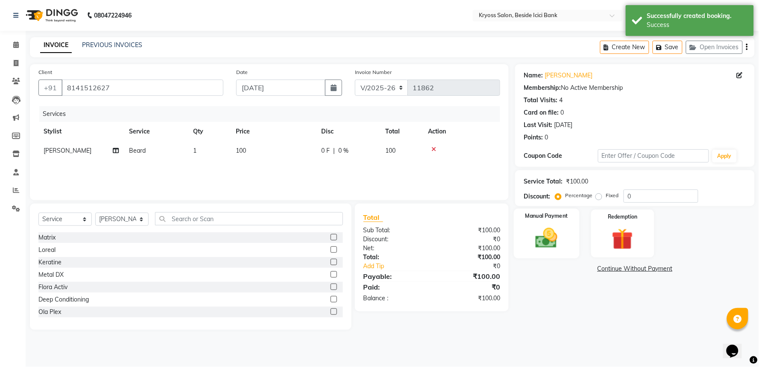
click at [547, 251] on img at bounding box center [547, 238] width 36 height 26
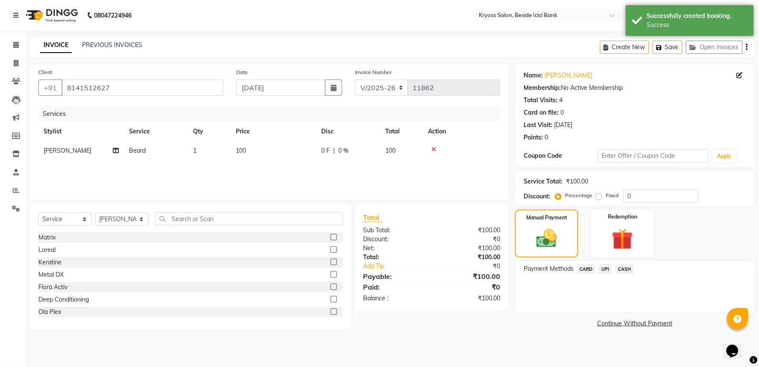
click at [629, 274] on span "CASH" at bounding box center [625, 269] width 18 height 10
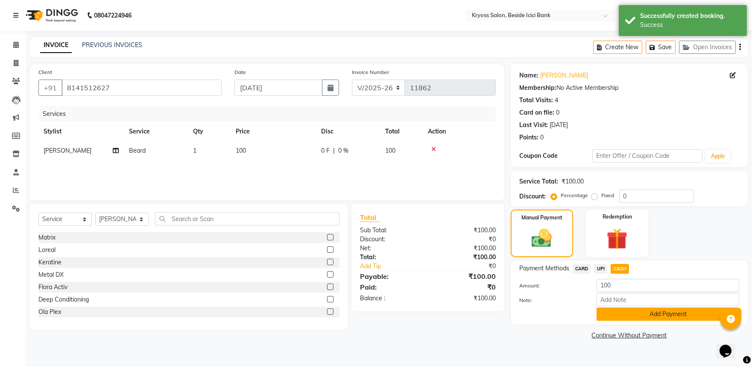
click at [662, 320] on button "Add Payment" at bounding box center [668, 313] width 143 height 13
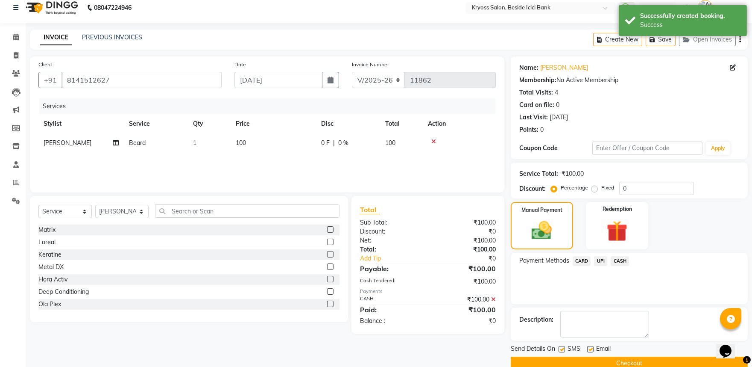
scroll to position [44, 0]
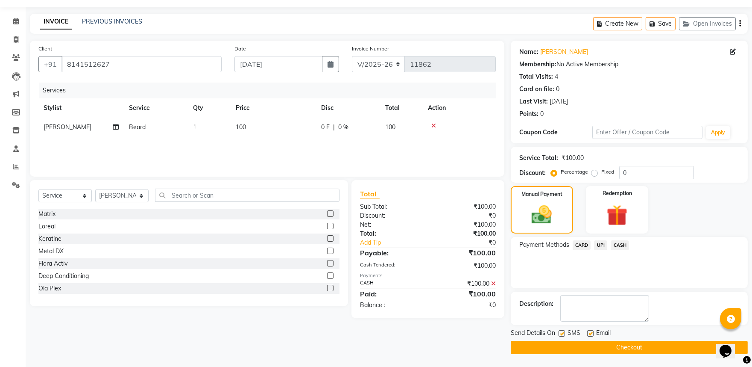
click at [645, 343] on button "Checkout" at bounding box center [629, 347] width 237 height 13
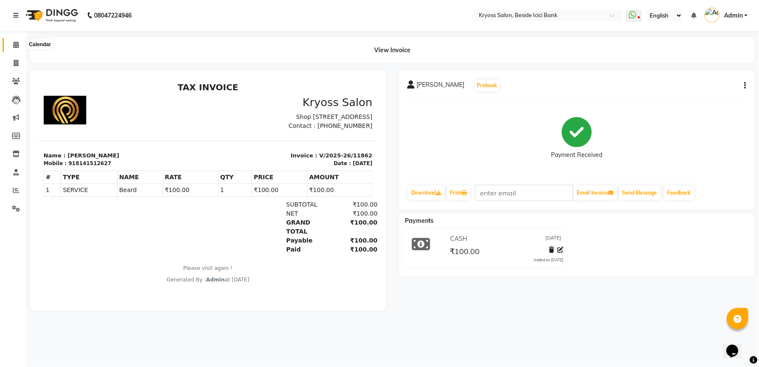
click at [16, 44] on icon at bounding box center [16, 44] width 6 height 6
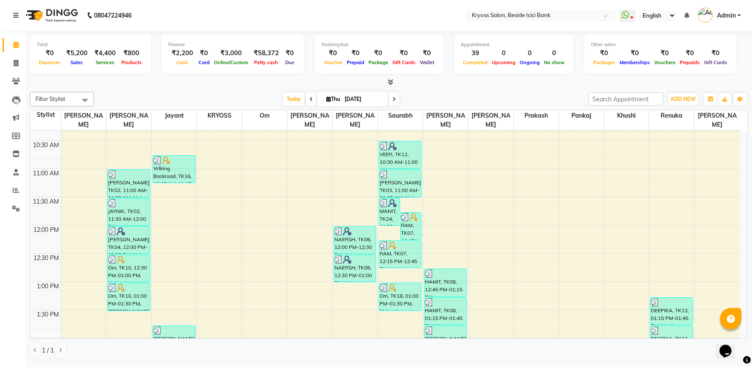
scroll to position [190, 0]
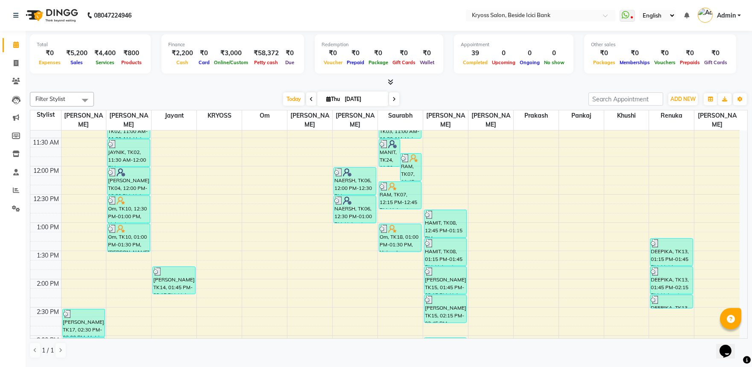
click at [359, 231] on div "8:00 AM 8:30 AM 9:00 AM 9:30 AM 10:00 AM 10:30 AM 11:00 AM 11:30 AM 12:00 PM 12…" at bounding box center [385, 307] width 710 height 733
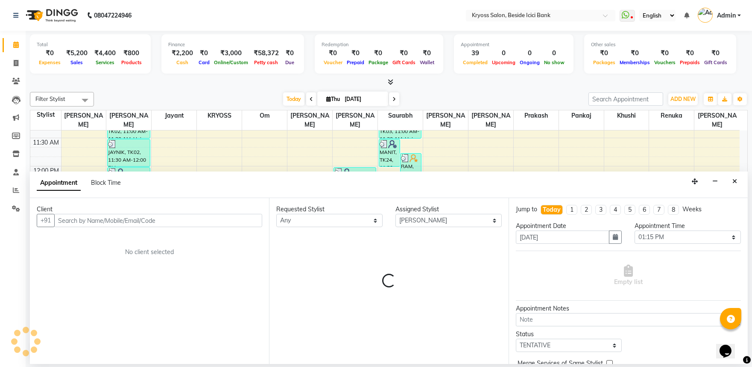
scroll to position [2, 0]
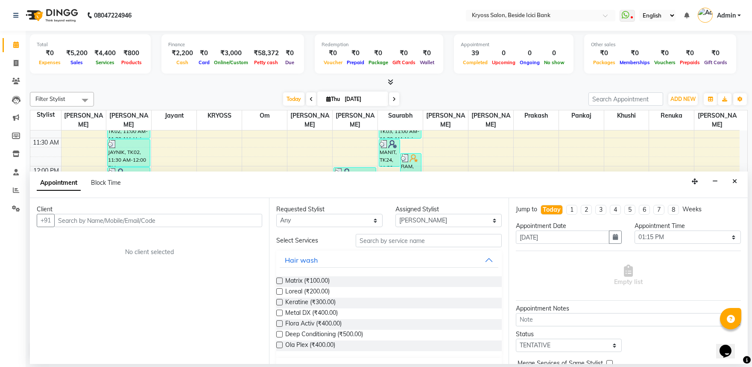
click at [231, 227] on input "text" at bounding box center [158, 220] width 208 height 13
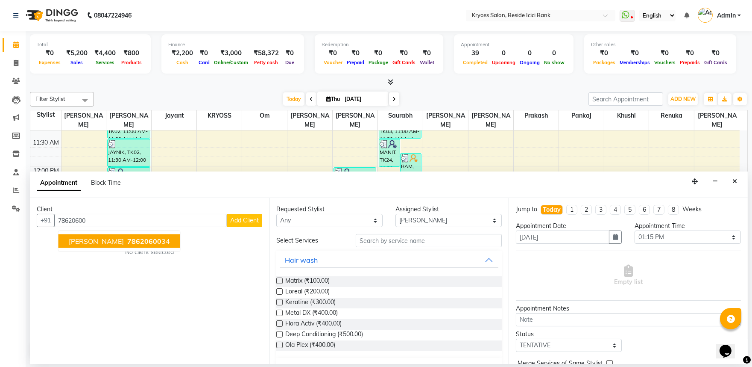
click at [144, 243] on span "78620600" at bounding box center [144, 241] width 34 height 9
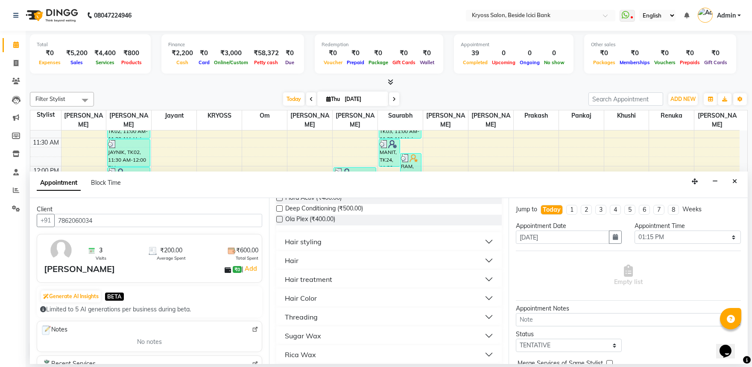
scroll to position [142, 0]
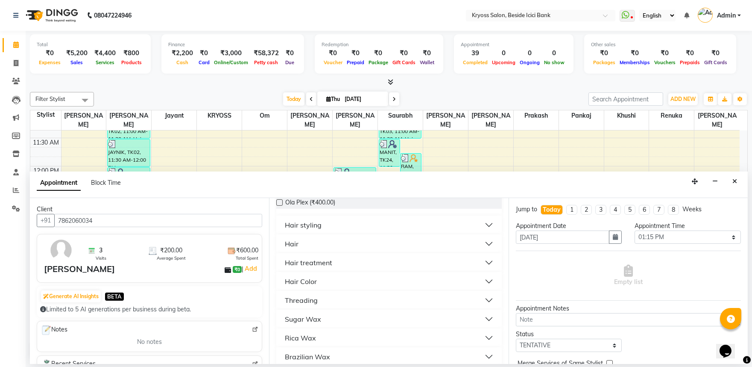
click at [297, 249] on div "Hair" at bounding box center [292, 243] width 14 height 10
click at [279, 278] on label at bounding box center [279, 275] width 6 height 6
click at [279, 279] on input "checkbox" at bounding box center [279, 276] width 6 height 6
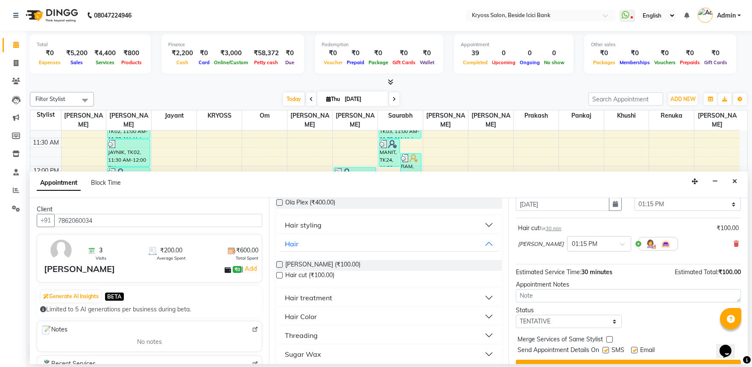
scroll to position [68, 0]
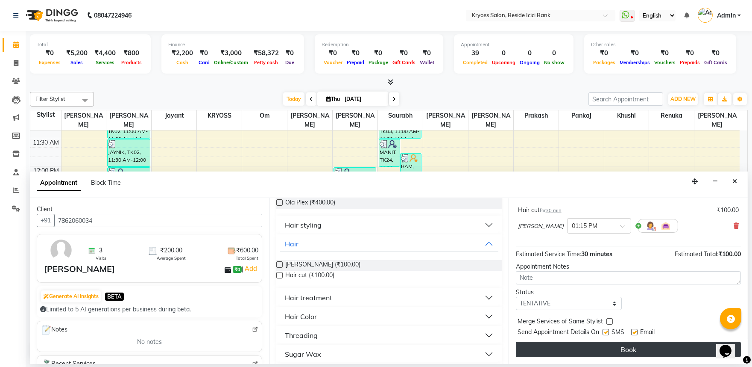
click at [620, 347] on button "Book" at bounding box center [628, 348] width 225 height 15
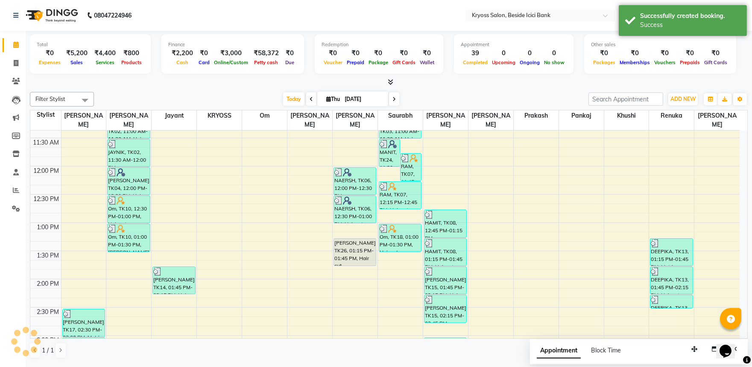
scroll to position [0, 0]
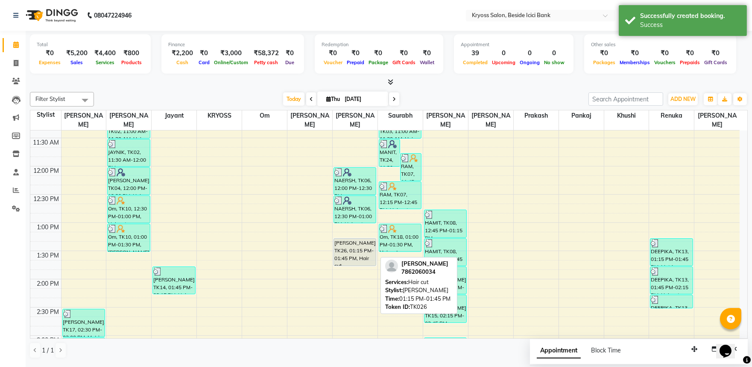
click at [353, 243] on div "[PERSON_NAME], TK26, 01:15 PM-01:45 PM, Hair cut" at bounding box center [355, 251] width 42 height 27
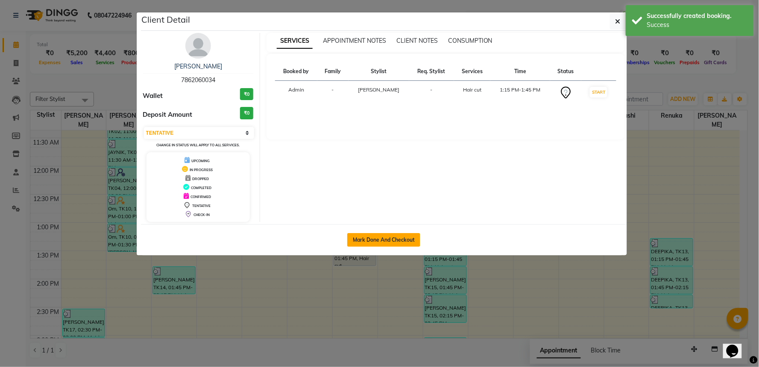
click at [395, 247] on button "Mark Done And Checkout" at bounding box center [383, 240] width 73 height 14
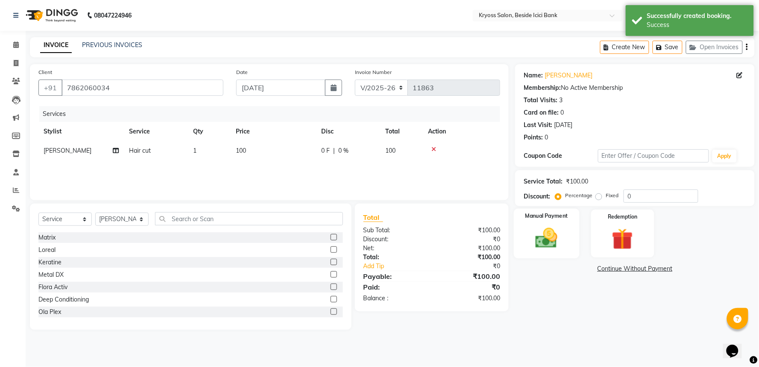
click at [552, 250] on img at bounding box center [547, 238] width 36 height 26
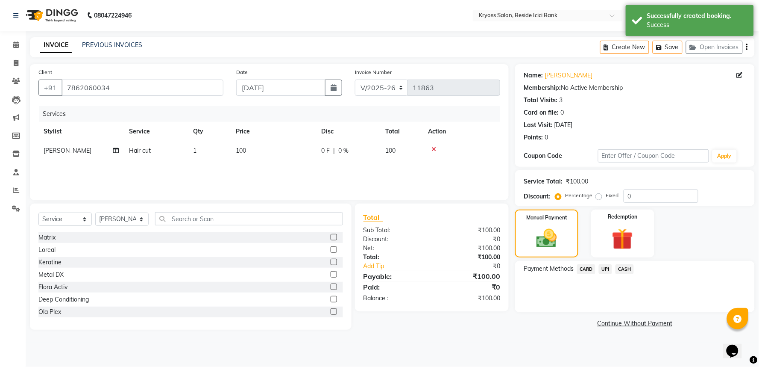
click at [608, 274] on span "UPI" at bounding box center [605, 269] width 13 height 10
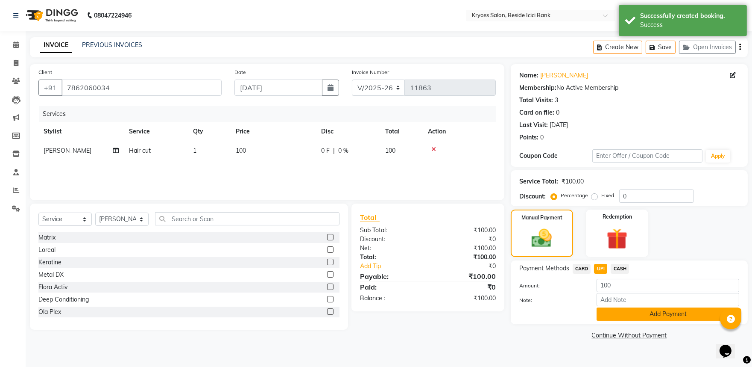
scroll to position [8, 0]
click at [650, 320] on button "Add Payment" at bounding box center [668, 313] width 143 height 13
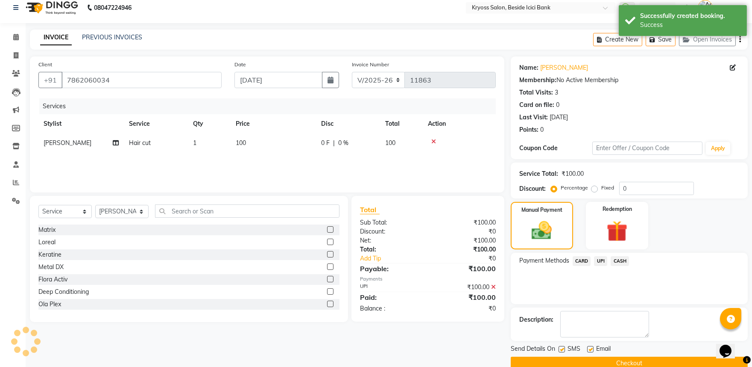
scroll to position [44, 0]
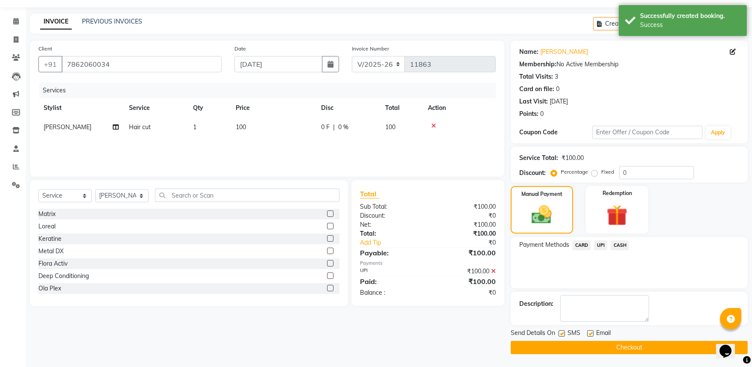
click at [650, 347] on button "Checkout" at bounding box center [629, 347] width 237 height 13
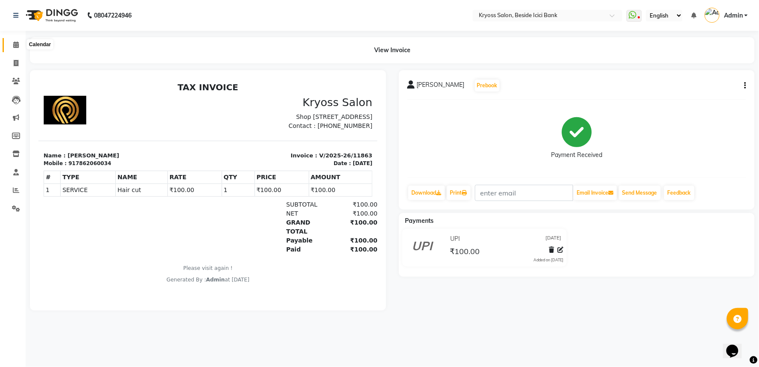
click at [16, 44] on icon at bounding box center [16, 44] width 6 height 6
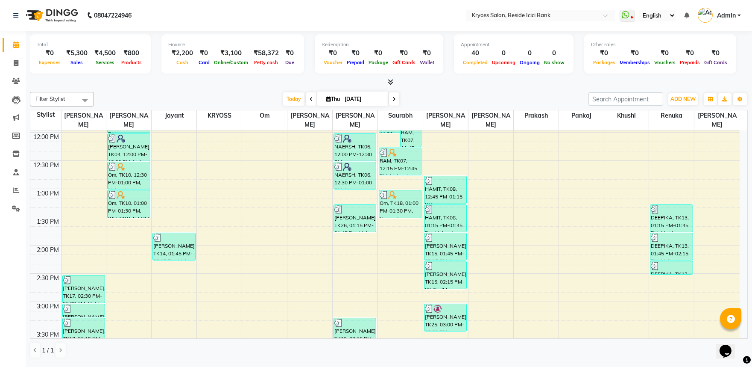
scroll to position [237, 0]
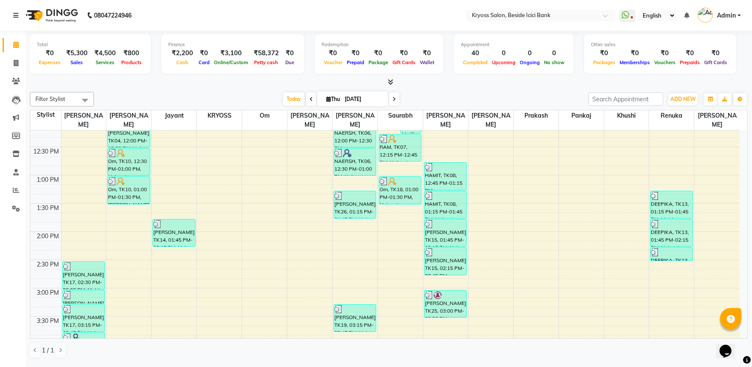
click at [415, 233] on div "8:00 AM 8:30 AM 9:00 AM 9:30 AM 10:00 AM 10:30 AM 11:00 AM 11:30 AM 12:00 PM 12…" at bounding box center [385, 259] width 710 height 733
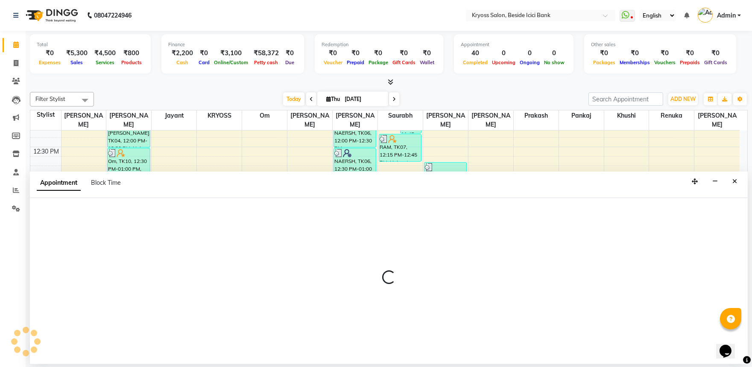
scroll to position [2, 0]
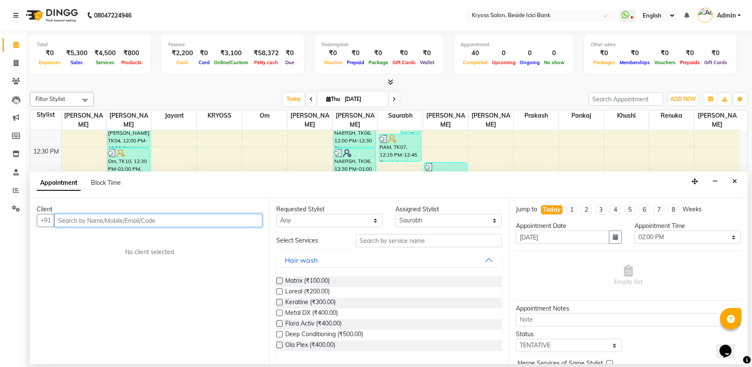
click at [223, 226] on input "text" at bounding box center [158, 220] width 208 height 13
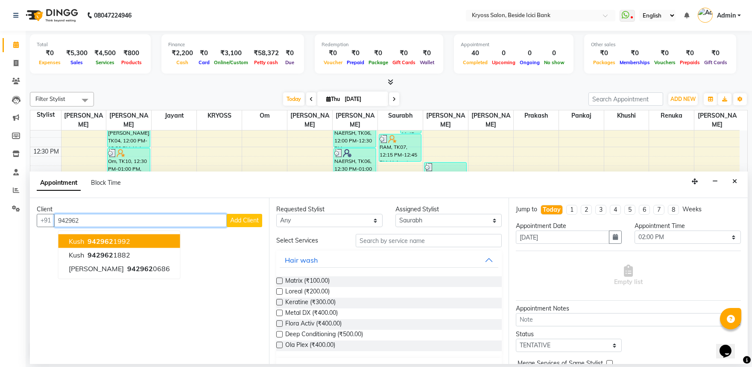
click at [121, 245] on ngb-highlight "942962 1992" at bounding box center [108, 241] width 44 height 9
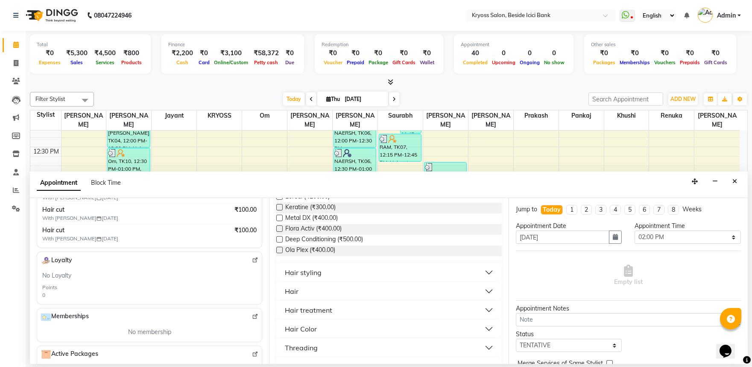
scroll to position [142, 0]
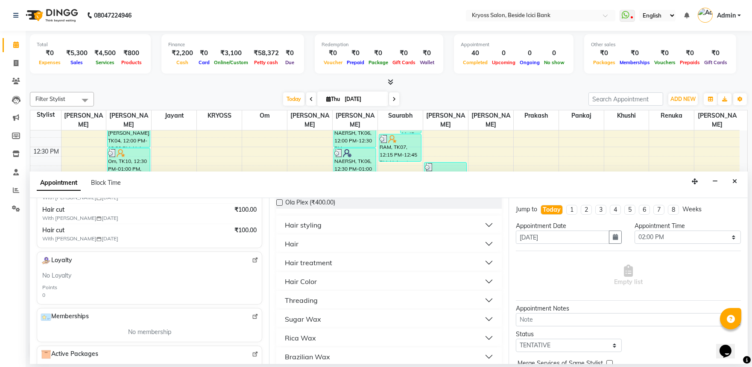
click at [296, 249] on div "Hair" at bounding box center [292, 243] width 14 height 10
click at [280, 278] on label at bounding box center [279, 275] width 6 height 6
click at [280, 279] on input "checkbox" at bounding box center [279, 276] width 6 height 6
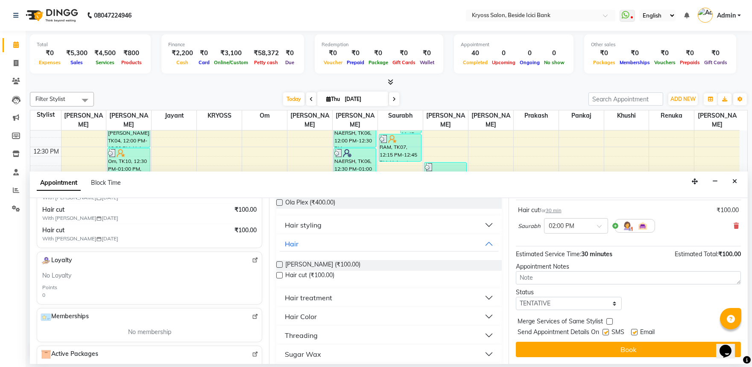
scroll to position [68, 0]
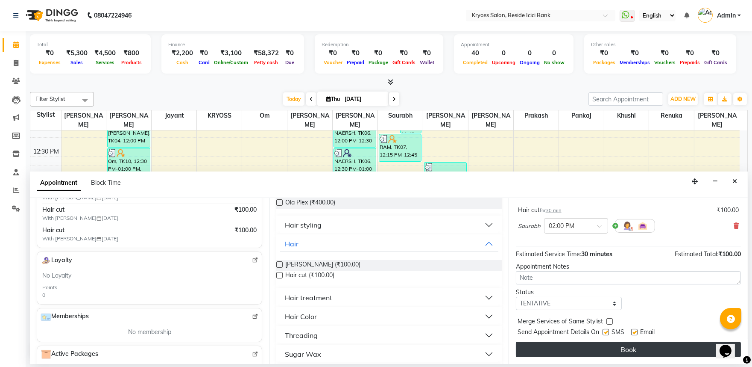
click at [624, 347] on button "Book" at bounding box center [628, 348] width 225 height 15
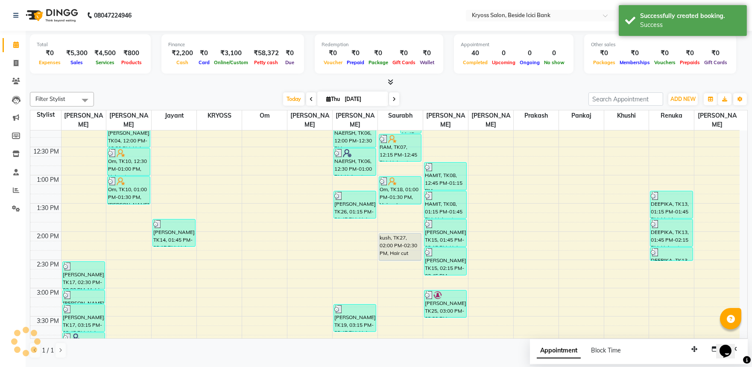
scroll to position [0, 0]
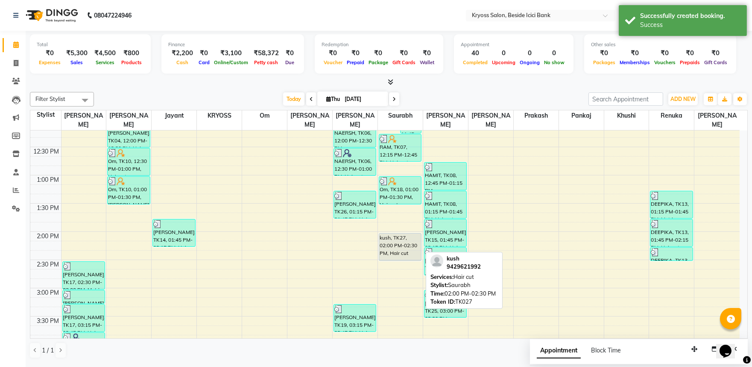
click at [406, 233] on div "kush, TK27, 02:00 PM-02:30 PM, Hair cut" at bounding box center [400, 246] width 42 height 27
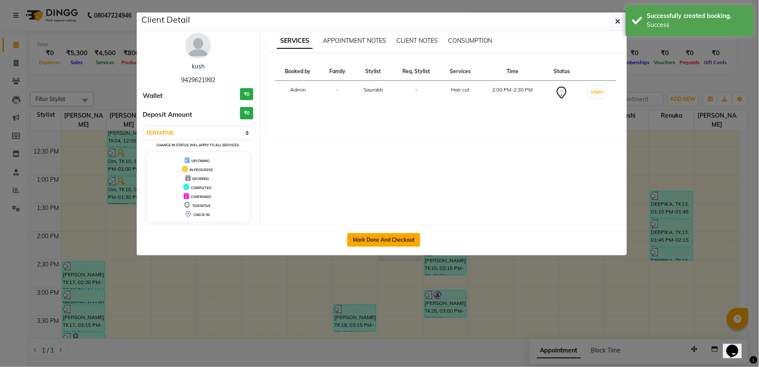
click at [405, 247] on button "Mark Done And Checkout" at bounding box center [383, 240] width 73 height 14
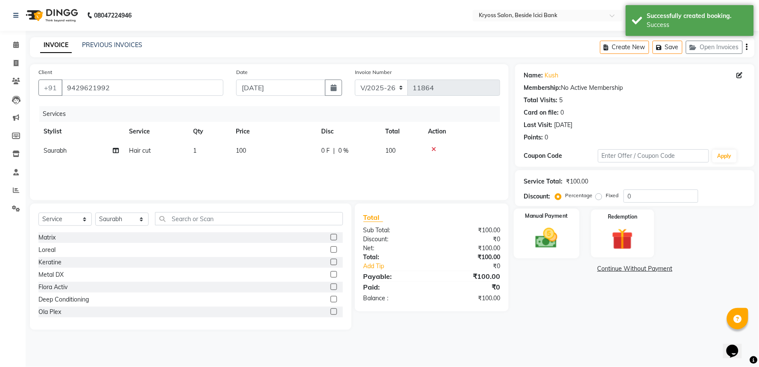
click at [546, 251] on img at bounding box center [547, 238] width 36 height 26
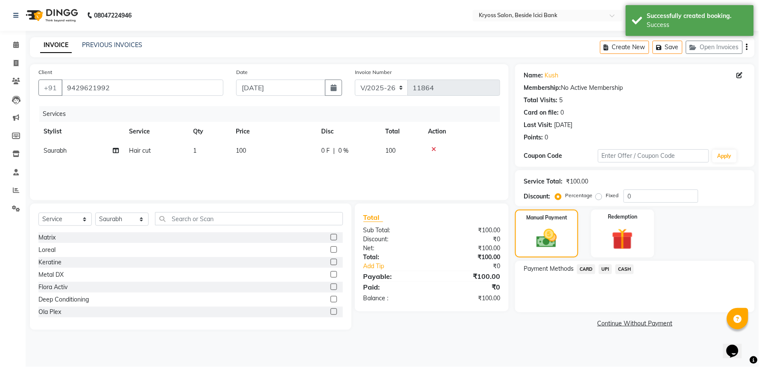
click at [630, 274] on span "CASH" at bounding box center [625, 269] width 18 height 10
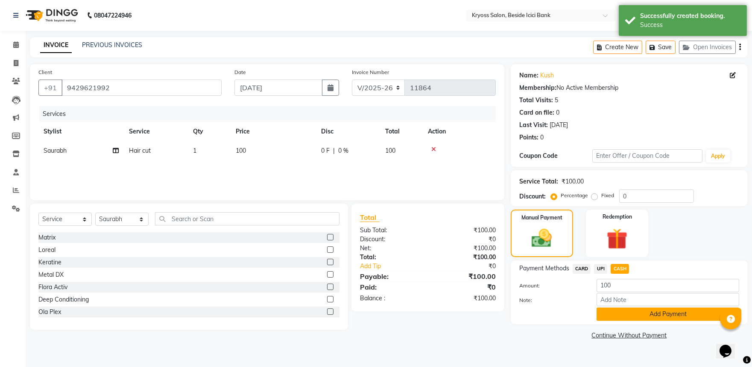
scroll to position [8, 0]
click at [639, 320] on button "Add Payment" at bounding box center [668, 313] width 143 height 13
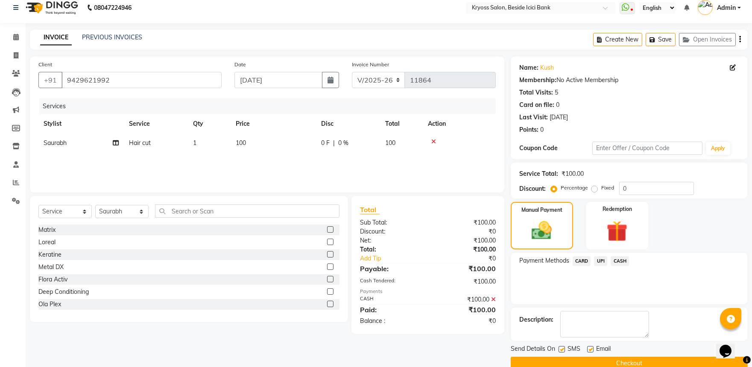
scroll to position [44, 0]
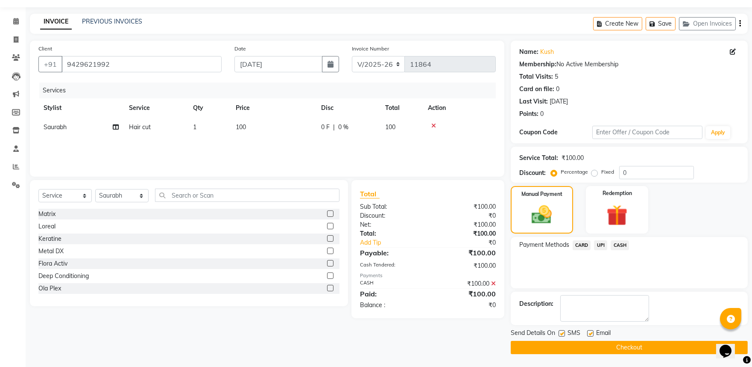
click at [634, 342] on button "Checkout" at bounding box center [629, 347] width 237 height 13
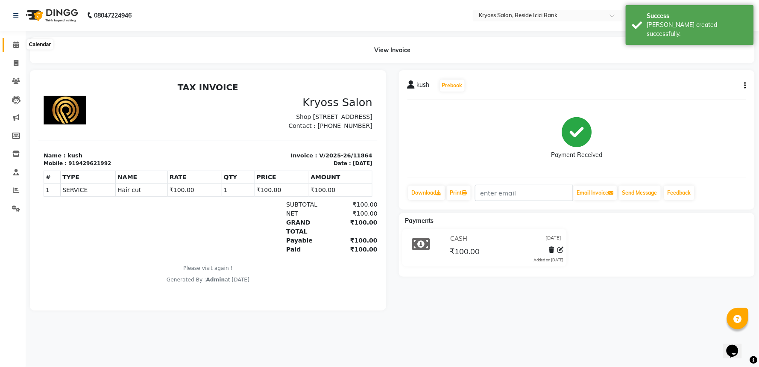
click at [16, 43] on icon at bounding box center [16, 44] width 6 height 6
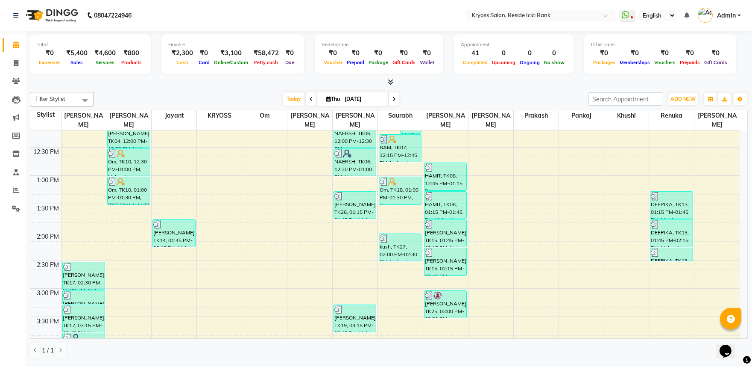
scroll to position [237, 0]
click at [186, 258] on div "8:00 AM 8:30 AM 9:00 AM 9:30 AM 10:00 AM 10:30 AM 11:00 AM 11:30 AM 12:00 PM 12…" at bounding box center [385, 259] width 710 height 733
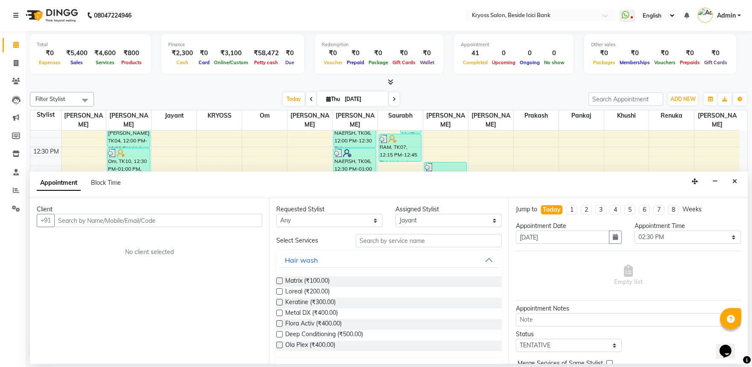
click at [160, 227] on input "text" at bounding box center [158, 220] width 208 height 13
click at [163, 227] on input "text" at bounding box center [158, 220] width 208 height 13
click at [165, 227] on input "text" at bounding box center [158, 220] width 208 height 13
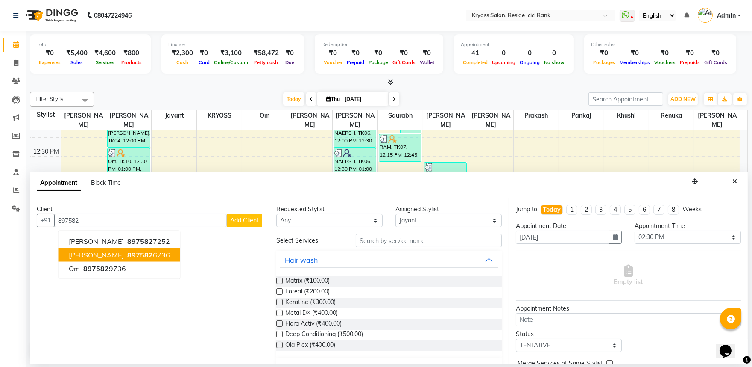
click at [130, 257] on button "[PERSON_NAME] 897582 6736" at bounding box center [120, 255] width 122 height 14
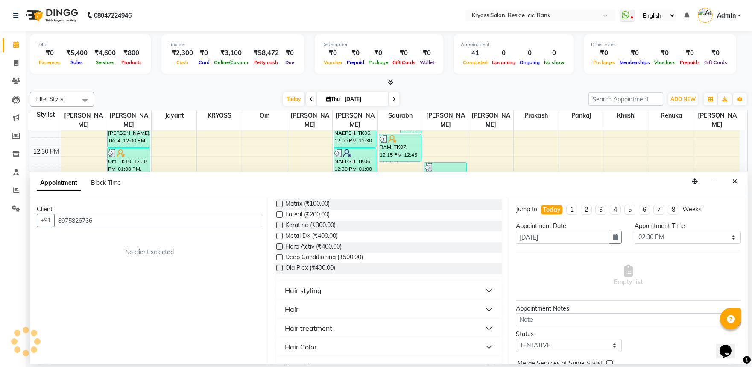
scroll to position [95, 0]
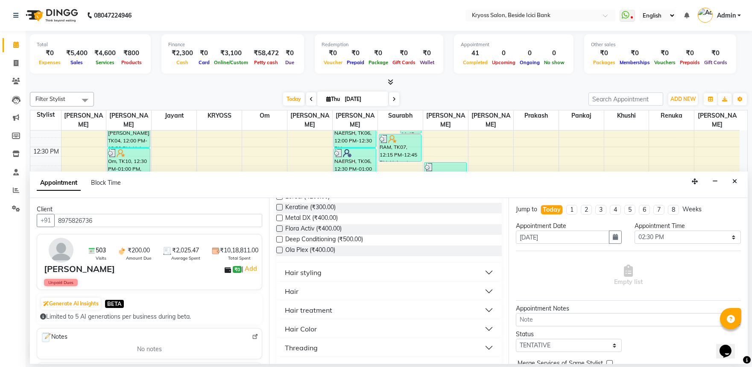
drag, startPoint x: 293, startPoint y: 313, endPoint x: 296, endPoint y: 309, distance: 4.6
click at [296, 296] on div "Hair" at bounding box center [292, 291] width 14 height 10
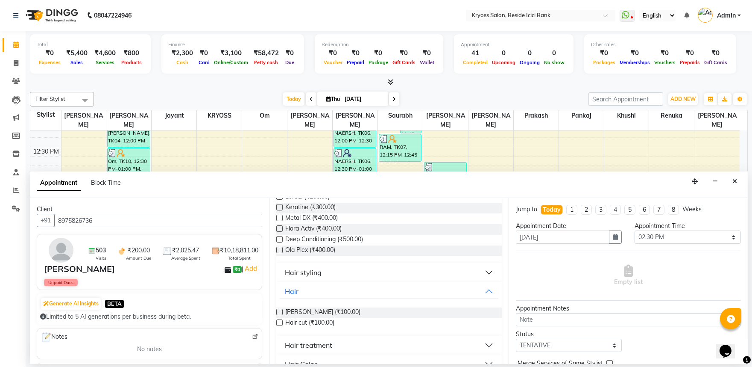
click at [281, 315] on label at bounding box center [279, 311] width 6 height 6
click at [281, 315] on input "checkbox" at bounding box center [279, 313] width 6 height 6
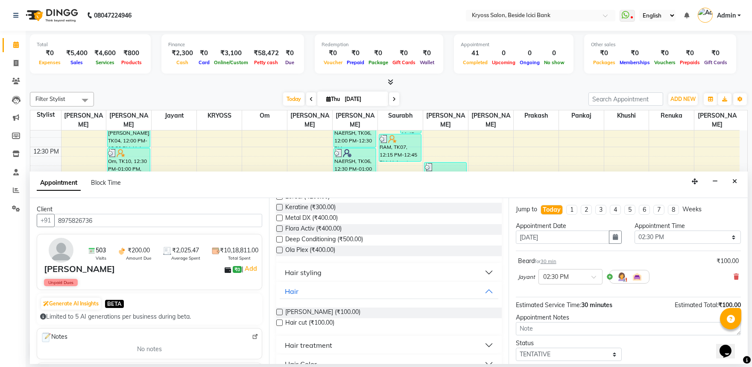
click at [282, 326] on label at bounding box center [279, 322] width 6 height 6
click at [282, 326] on input "checkbox" at bounding box center [279, 323] width 6 height 6
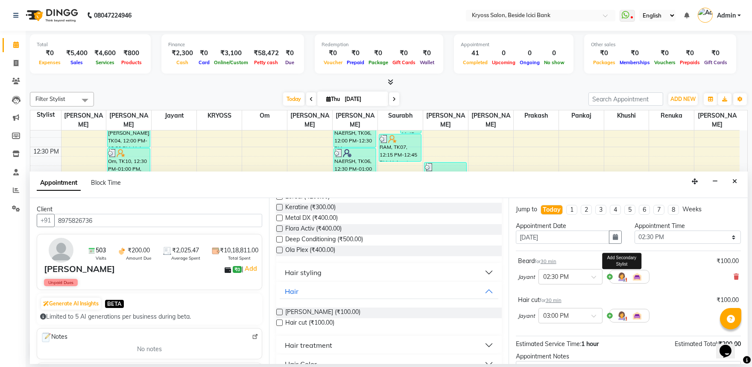
scroll to position [108, 0]
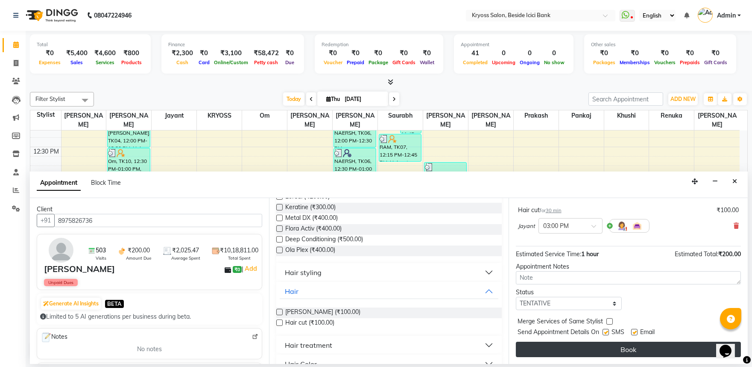
click at [624, 345] on button "Book" at bounding box center [628, 348] width 225 height 15
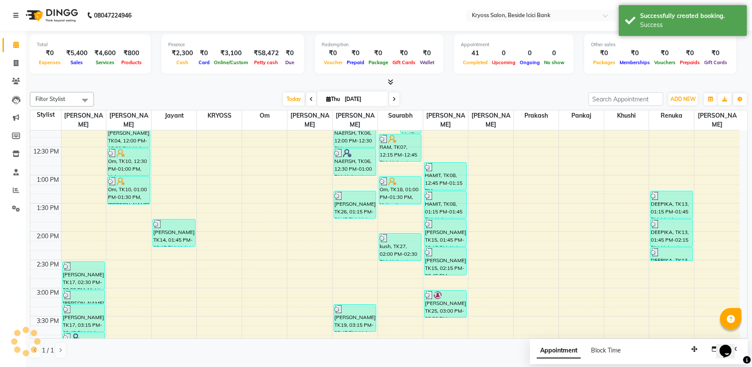
scroll to position [0, 0]
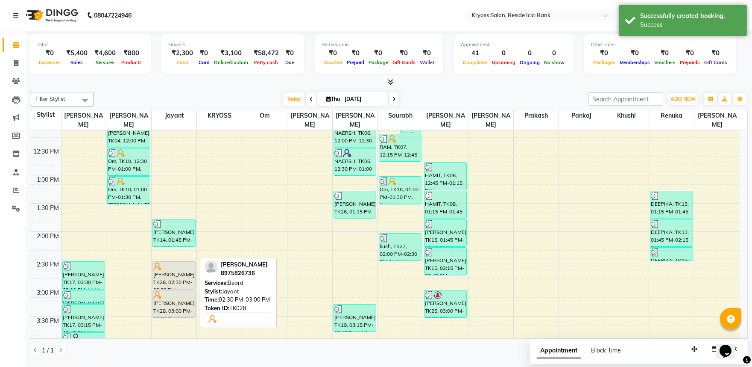
click at [179, 276] on div "[PERSON_NAME], TK28, 02:30 PM-03:00 PM, [PERSON_NAME]" at bounding box center [174, 274] width 42 height 27
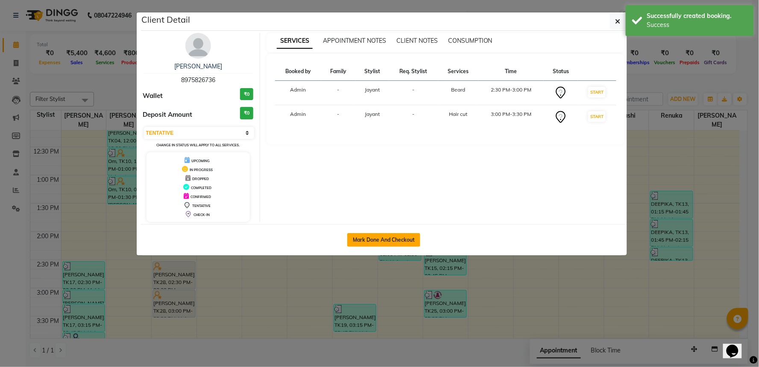
click at [386, 247] on button "Mark Done And Checkout" at bounding box center [383, 240] width 73 height 14
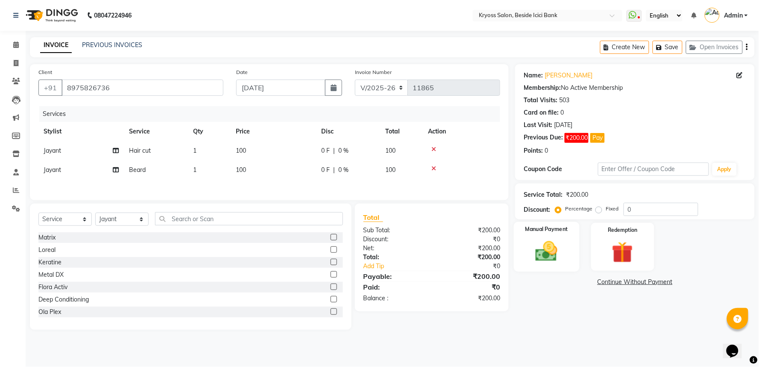
click at [546, 264] on img at bounding box center [547, 251] width 36 height 26
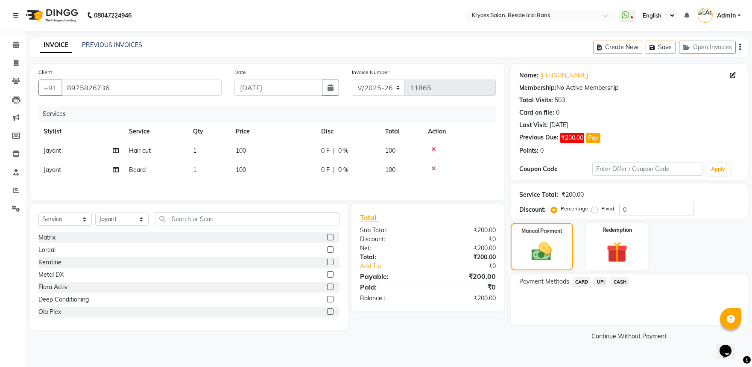
click at [623, 287] on span "CASH" at bounding box center [620, 282] width 18 height 10
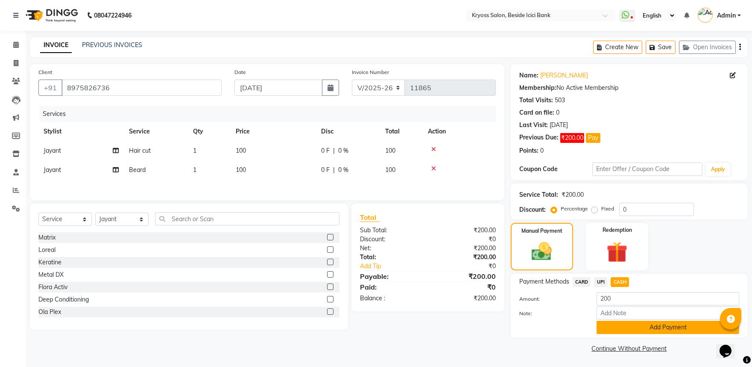
scroll to position [23, 0]
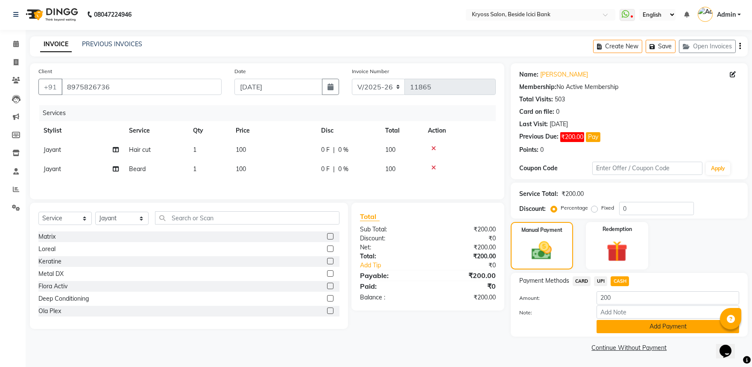
click at [660, 321] on button "Add Payment" at bounding box center [668, 326] width 143 height 13
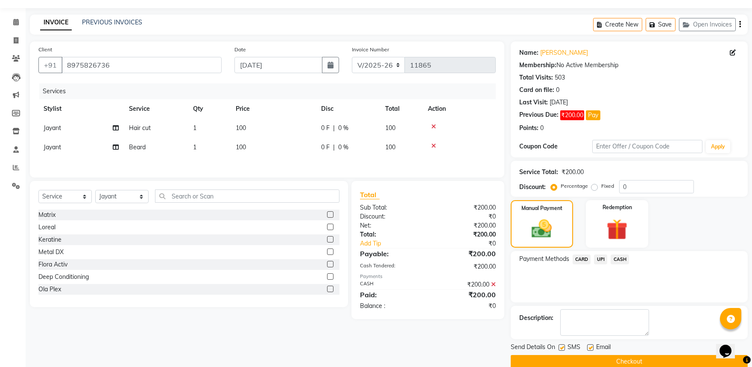
scroll to position [59, 0]
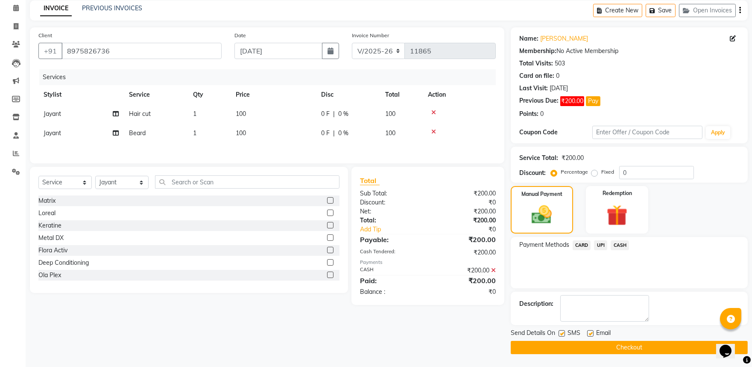
click at [655, 343] on button "Checkout" at bounding box center [629, 347] width 237 height 13
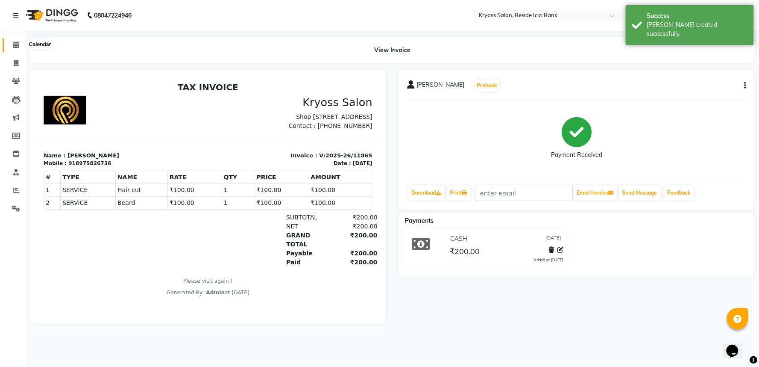
click at [15, 44] on icon at bounding box center [16, 44] width 6 height 6
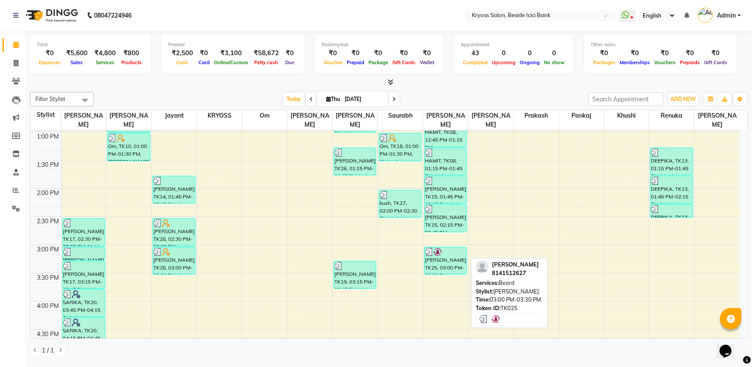
scroll to position [285, 0]
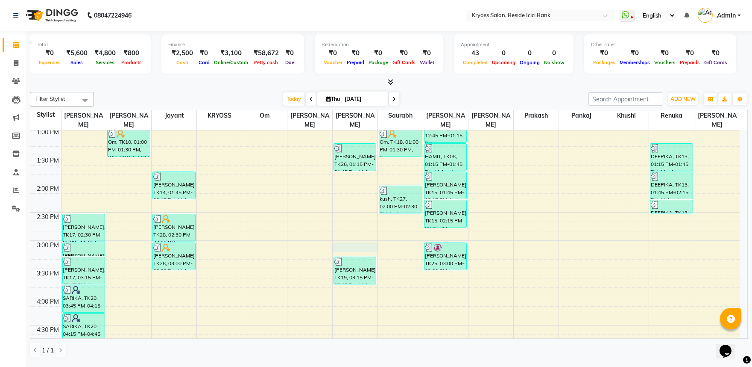
click at [369, 239] on div "8:00 AM 8:30 AM 9:00 AM 9:30 AM 10:00 AM 10:30 AM 11:00 AM 11:30 AM 12:00 PM 12…" at bounding box center [385, 212] width 710 height 733
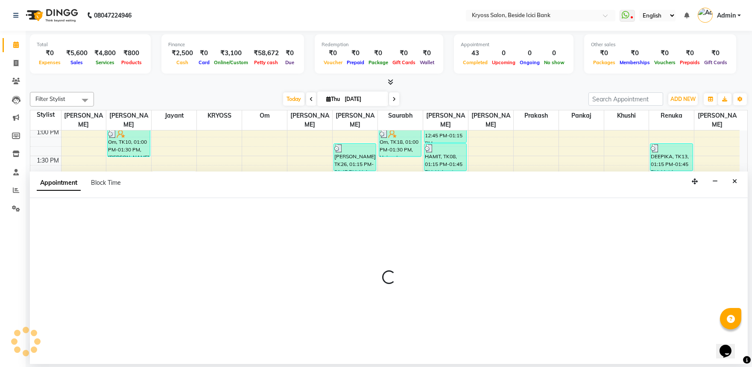
scroll to position [2, 0]
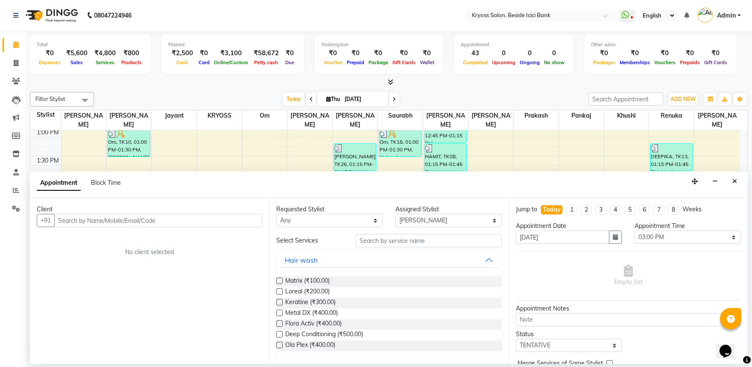
click at [232, 225] on input "text" at bounding box center [158, 220] width 208 height 13
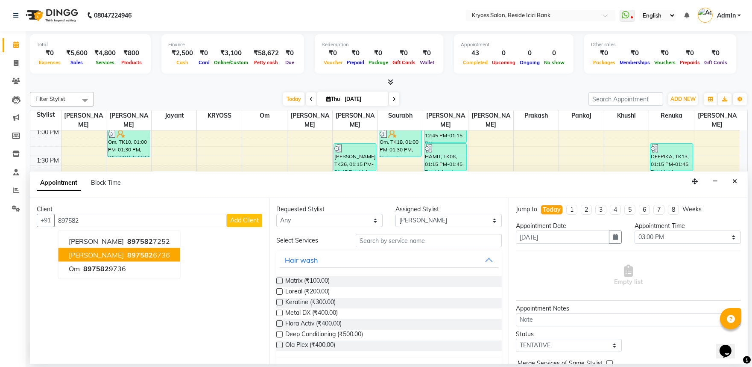
click at [146, 259] on ngb-highlight "897582 6736" at bounding box center [148, 254] width 44 height 9
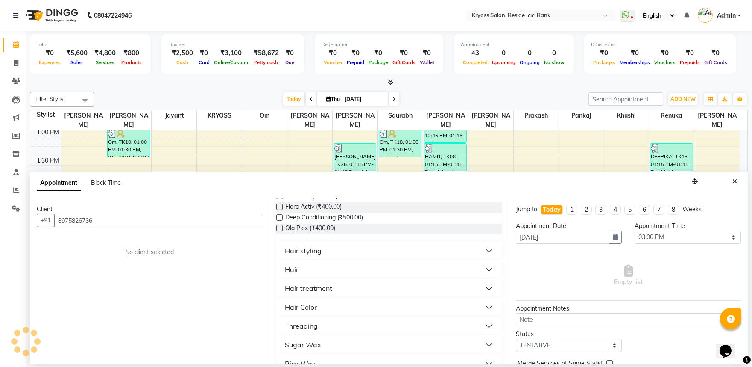
scroll to position [142, 0]
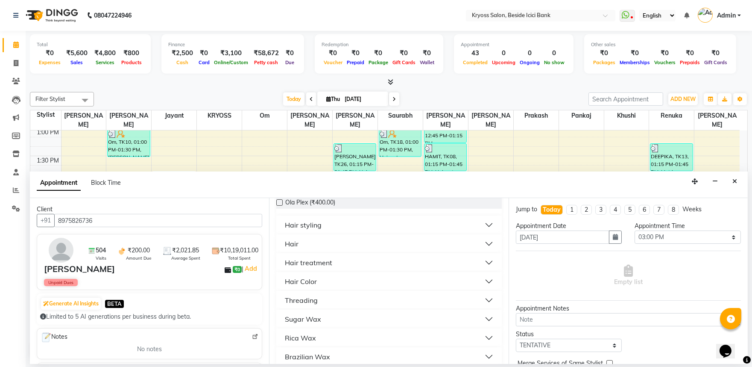
click at [294, 249] on div "Hair" at bounding box center [292, 243] width 14 height 10
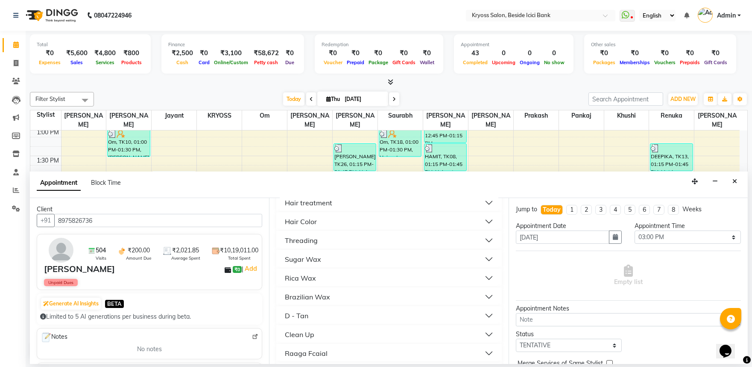
scroll to position [190, 0]
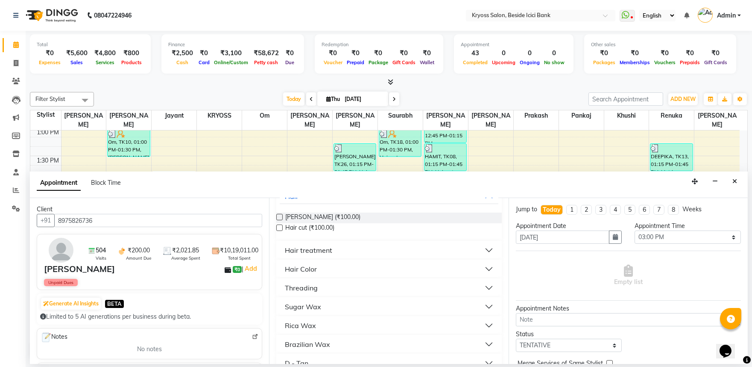
click at [281, 231] on label at bounding box center [279, 227] width 6 height 6
click at [281, 231] on input "checkbox" at bounding box center [279, 229] width 6 height 6
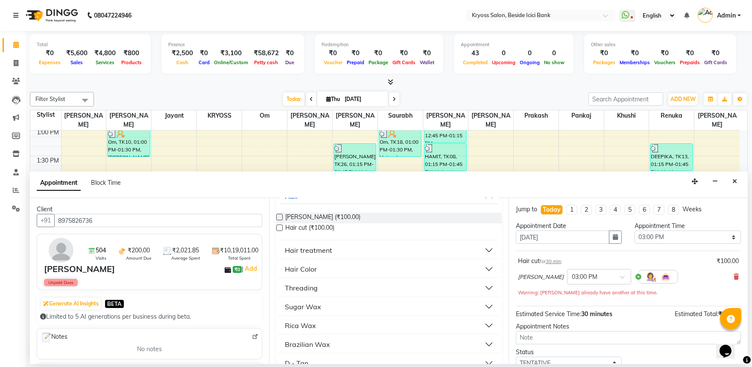
click at [281, 220] on label at bounding box center [279, 217] width 6 height 6
click at [281, 220] on input "checkbox" at bounding box center [279, 218] width 6 height 6
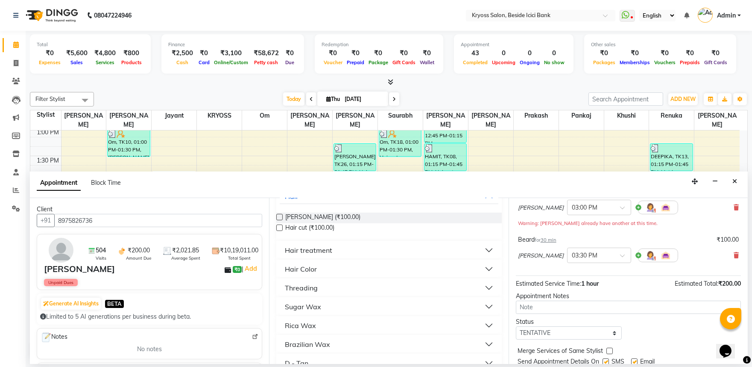
scroll to position [117, 0]
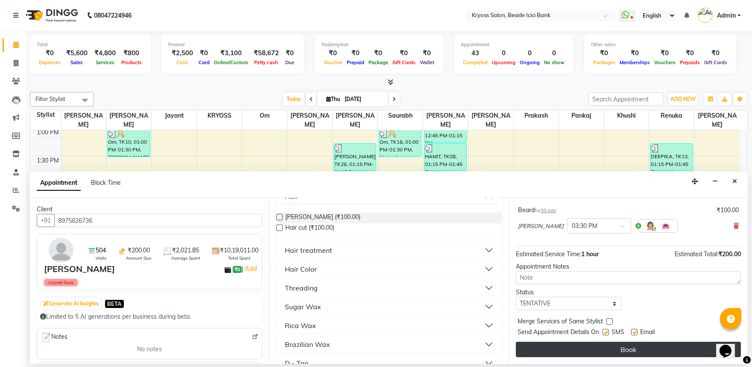
click at [629, 350] on button "Book" at bounding box center [628, 348] width 225 height 15
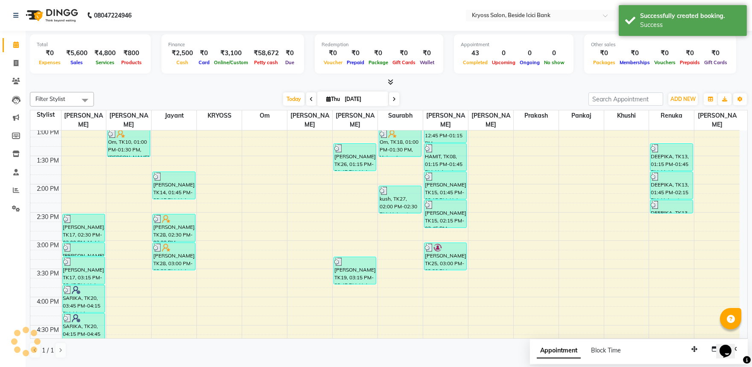
scroll to position [0, 0]
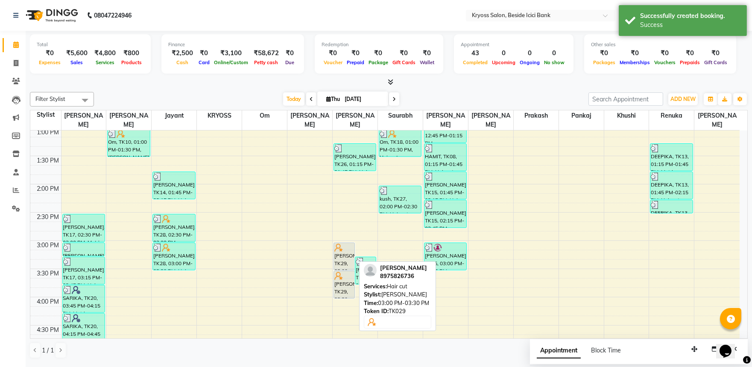
click at [339, 258] on div "[PERSON_NAME], TK29, 03:00 PM-03:30 PM, Hair cut" at bounding box center [344, 256] width 21 height 27
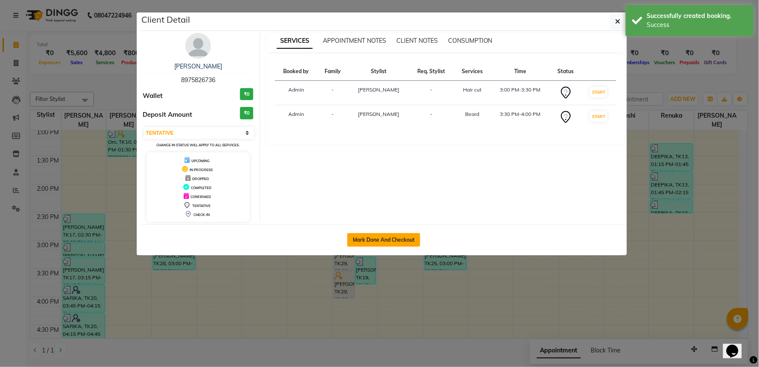
click at [394, 247] on button "Mark Done And Checkout" at bounding box center [383, 240] width 73 height 14
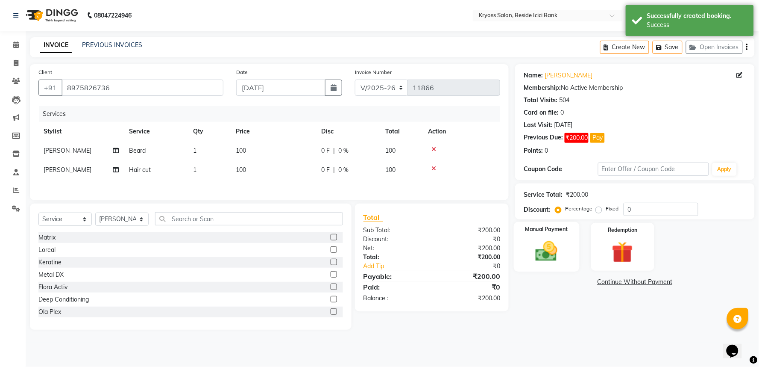
click at [547, 264] on img at bounding box center [547, 251] width 36 height 26
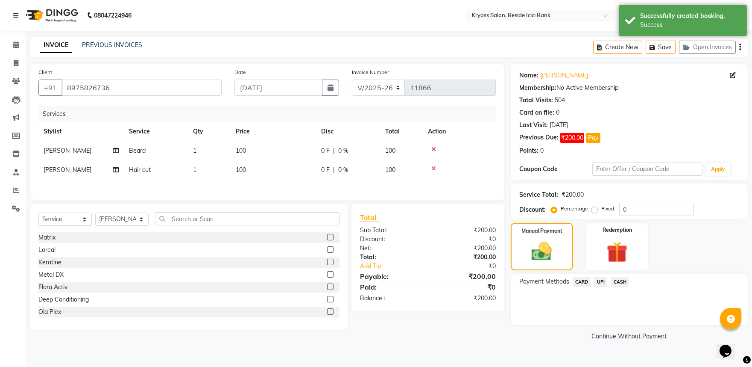
click at [626, 287] on span "CASH" at bounding box center [620, 282] width 18 height 10
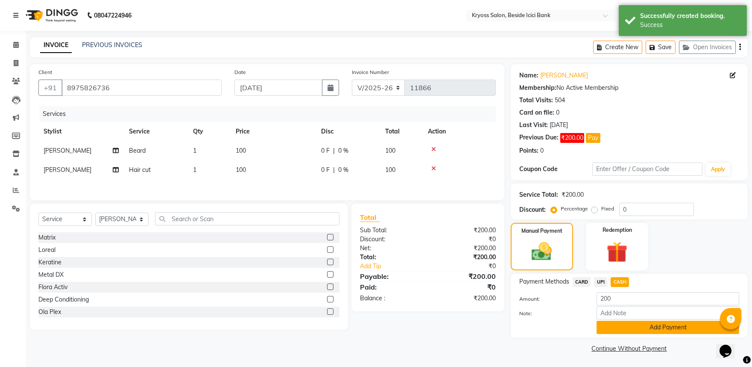
scroll to position [23, 0]
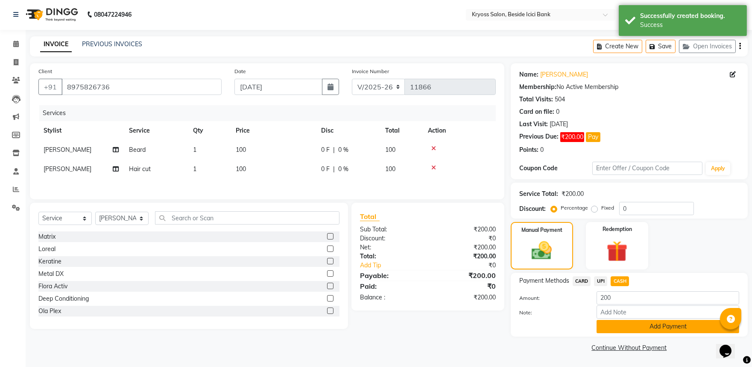
click at [664, 320] on button "Add Payment" at bounding box center [668, 326] width 143 height 13
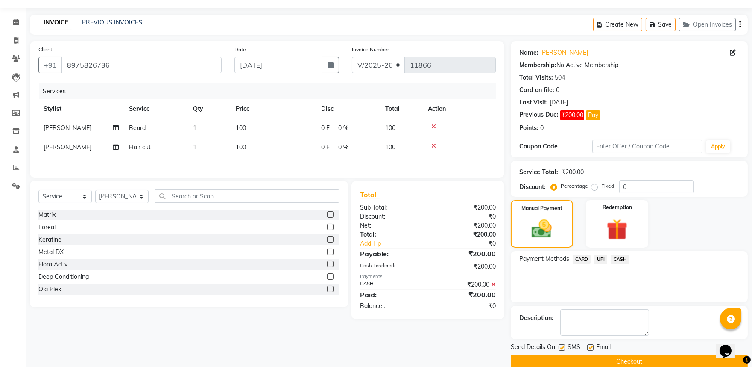
scroll to position [59, 0]
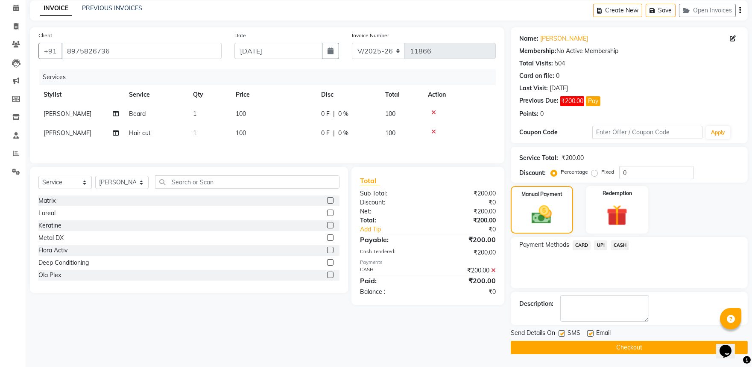
click at [652, 345] on button "Checkout" at bounding box center [629, 347] width 237 height 13
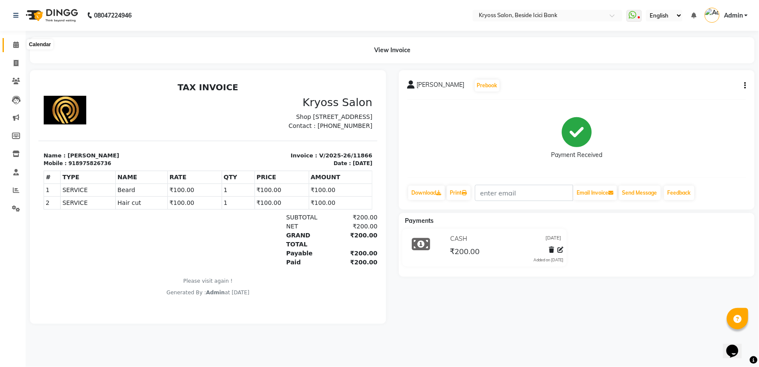
click at [14, 44] on icon at bounding box center [16, 44] width 6 height 6
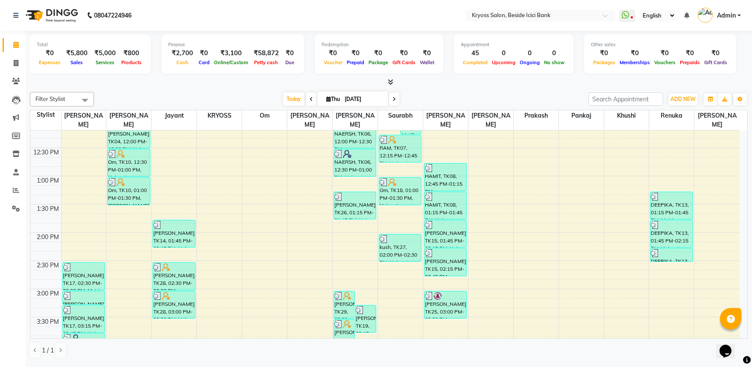
scroll to position [237, 0]
click at [135, 265] on div "8:00 AM 8:30 AM 9:00 AM 9:30 AM 10:00 AM 10:30 AM 11:00 AM 11:30 AM 12:00 PM 12…" at bounding box center [385, 259] width 710 height 733
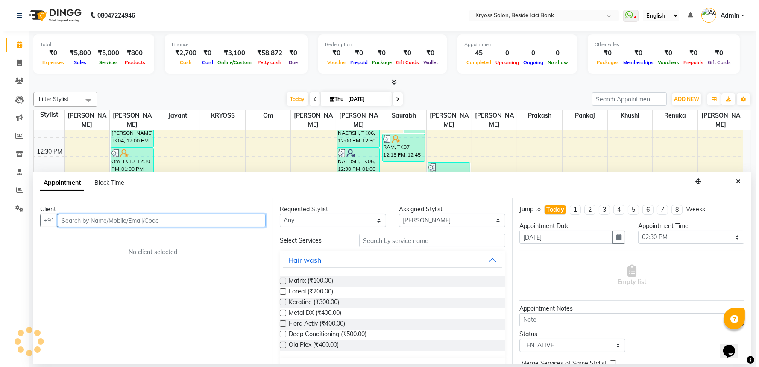
scroll to position [2, 0]
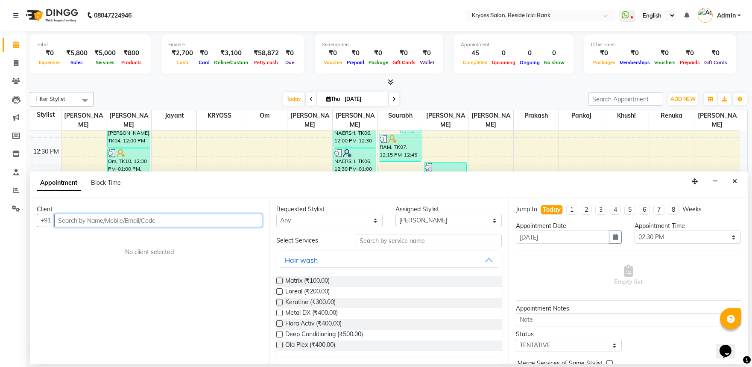
click at [121, 225] on input "text" at bounding box center [158, 220] width 208 height 13
click at [238, 224] on span "Add Client" at bounding box center [244, 220] width 29 height 8
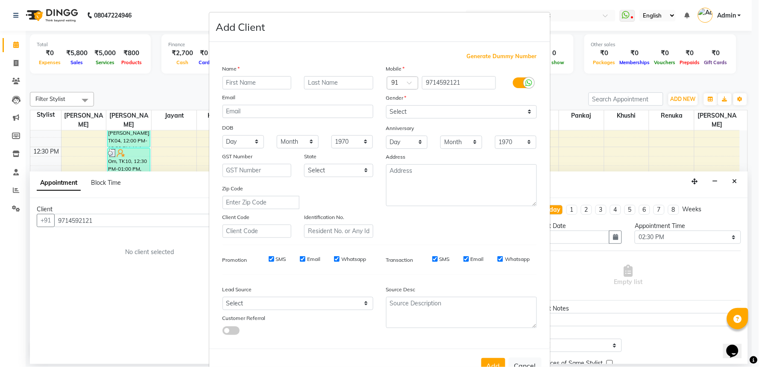
click at [264, 89] on input "text" at bounding box center [257, 82] width 69 height 13
click at [405, 118] on select "Select [DEMOGRAPHIC_DATA] [DEMOGRAPHIC_DATA] Other Prefer Not To Say" at bounding box center [461, 111] width 151 height 13
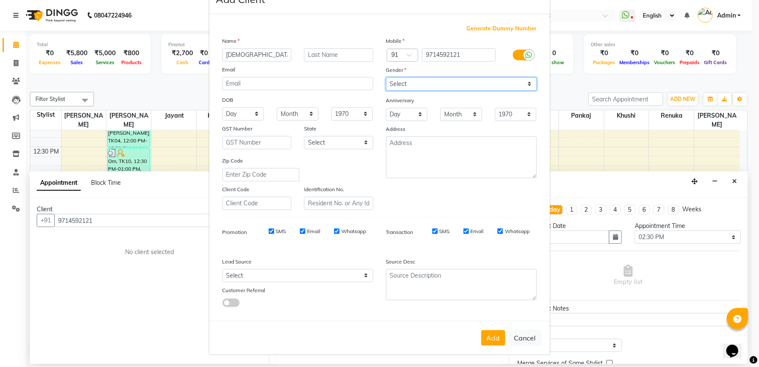
scroll to position [19, 0]
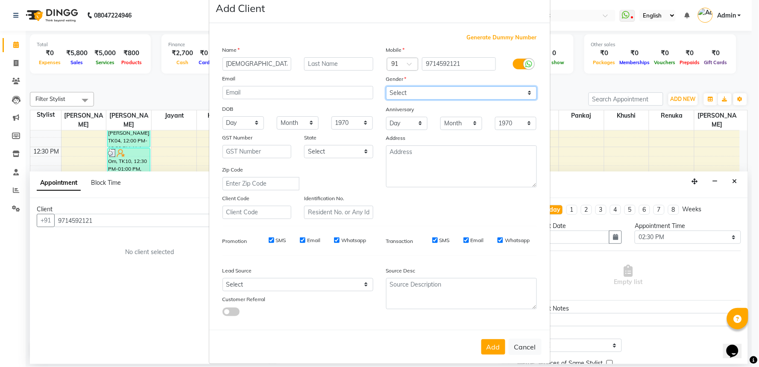
click at [417, 100] on select "Select [DEMOGRAPHIC_DATA] [DEMOGRAPHIC_DATA] Other Prefer Not To Say" at bounding box center [461, 92] width 151 height 13
click at [386, 97] on select "Select [DEMOGRAPHIC_DATA] [DEMOGRAPHIC_DATA] Other Prefer Not To Say" at bounding box center [461, 92] width 151 height 13
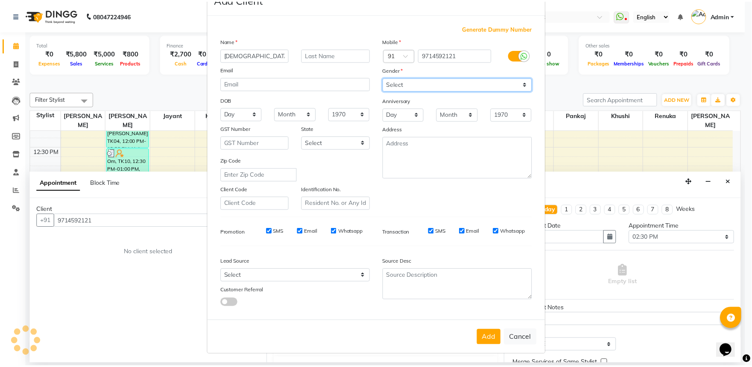
scroll to position [66, 0]
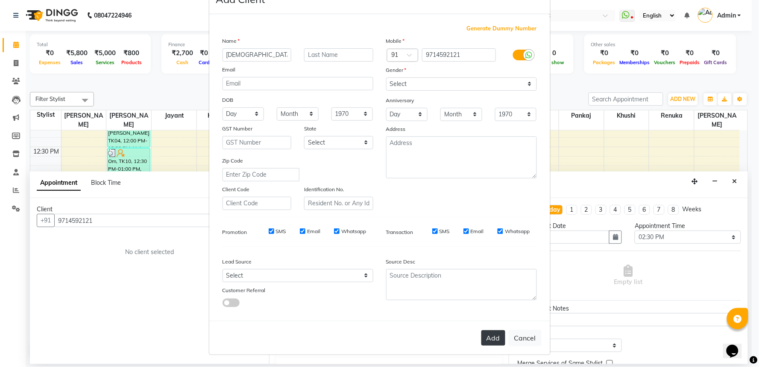
click at [482, 332] on button "Add" at bounding box center [494, 337] width 24 height 15
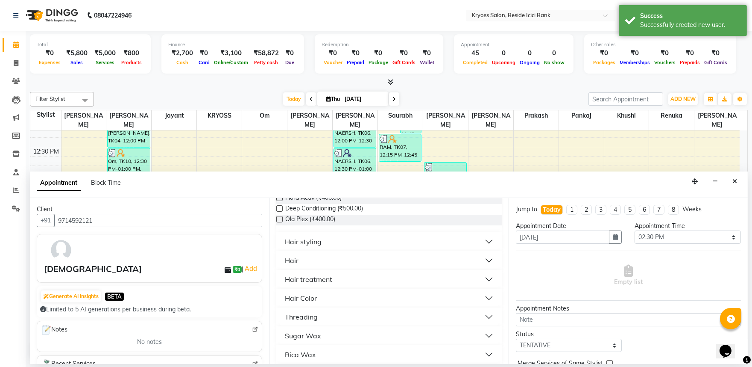
scroll to position [142, 0]
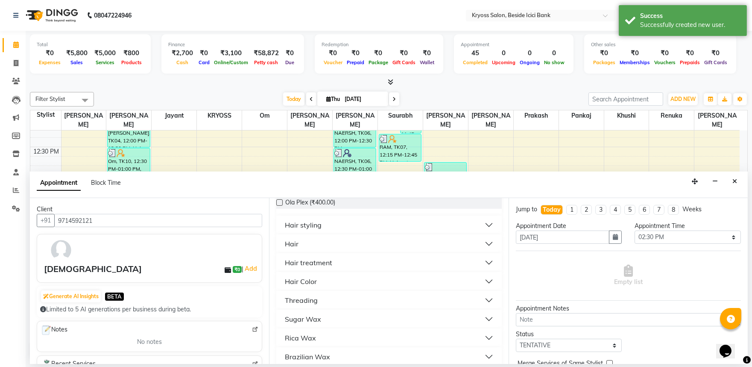
click at [328, 267] on div "Hair treatment" at bounding box center [308, 262] width 47 height 10
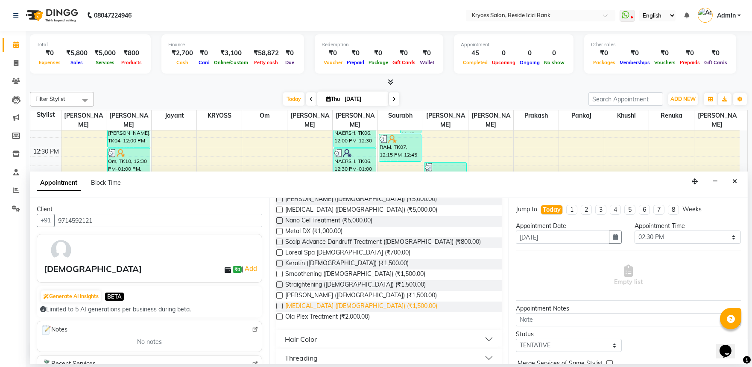
scroll to position [332, 0]
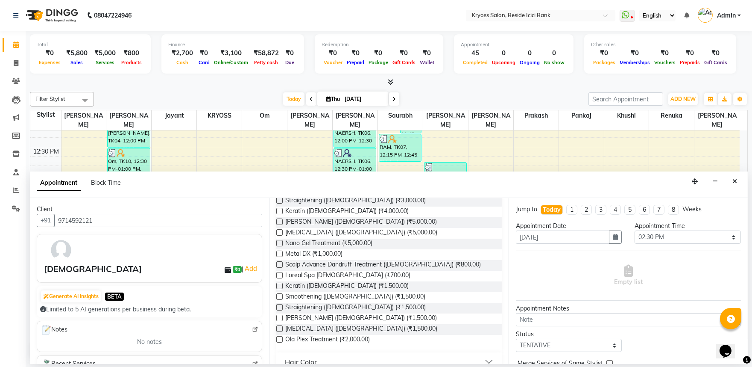
click at [281, 225] on label at bounding box center [279, 221] width 6 height 6
click at [281, 225] on input "checkbox" at bounding box center [279, 223] width 6 height 6
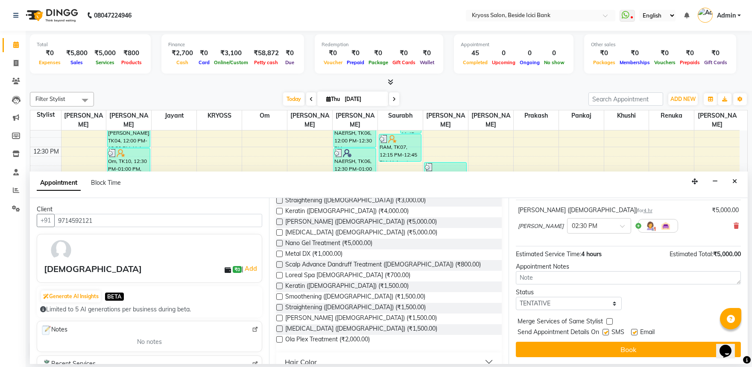
scroll to position [68, 0]
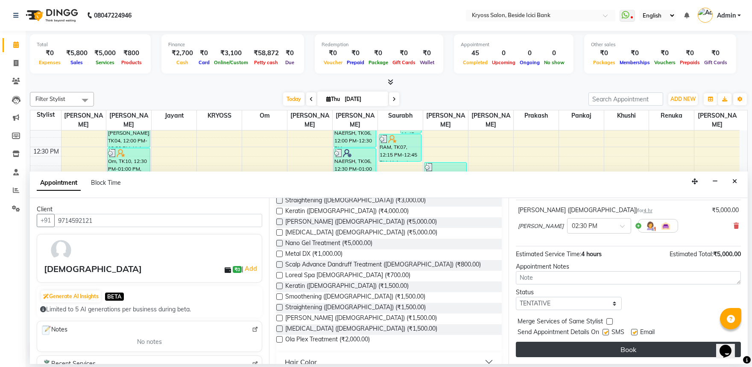
click at [625, 350] on button "Book" at bounding box center [628, 348] width 225 height 15
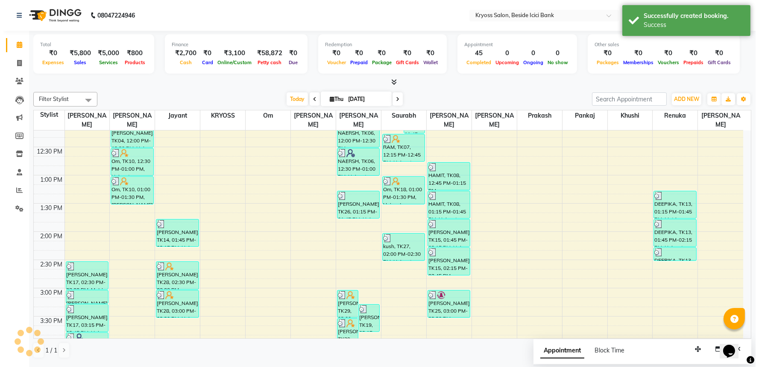
scroll to position [0, 0]
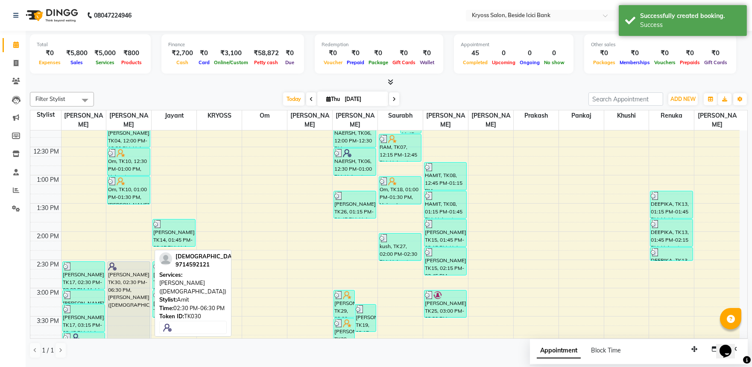
click at [134, 279] on div "[PERSON_NAME], TK30, 02:30 PM-06:30 PM, [PERSON_NAME] ([DEMOGRAPHIC_DATA])" at bounding box center [129, 374] width 42 height 226
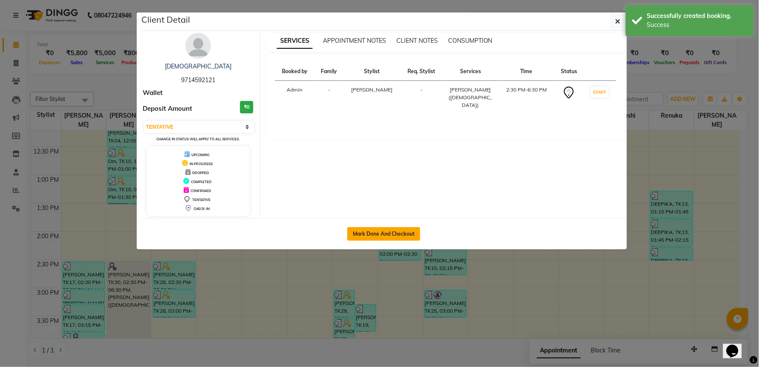
click at [402, 238] on button "Mark Done And Checkout" at bounding box center [383, 234] width 73 height 14
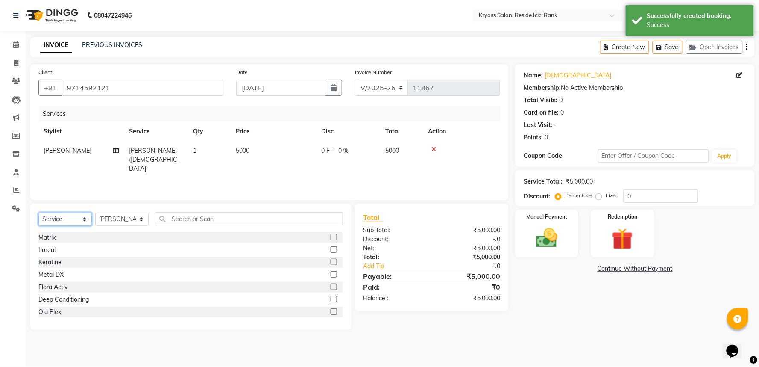
click at [82, 226] on select "Select Service Product Membership Package Voucher Prepaid Gift Card" at bounding box center [64, 218] width 53 height 13
click at [39, 223] on select "Select Service Product Membership Package Voucher Prepaid Gift Card" at bounding box center [64, 218] width 53 height 13
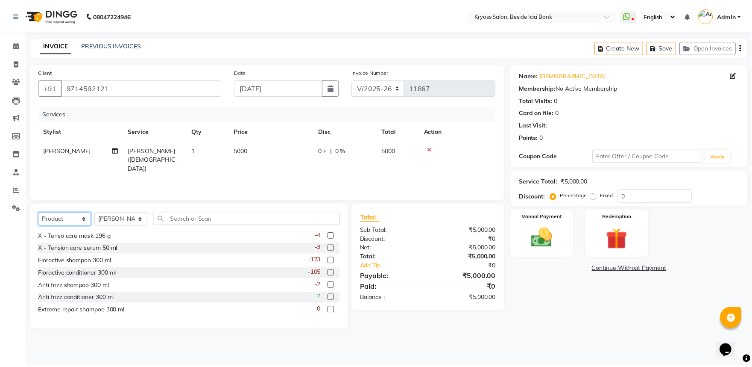
scroll to position [555, 0]
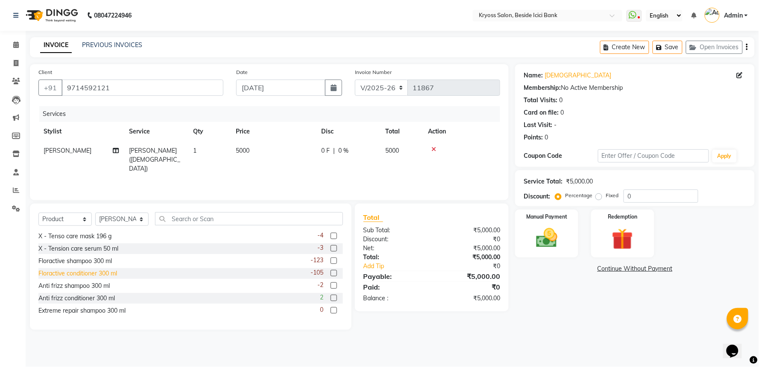
click at [83, 278] on div "Floractive conditioner 300 ml" at bounding box center [77, 273] width 79 height 9
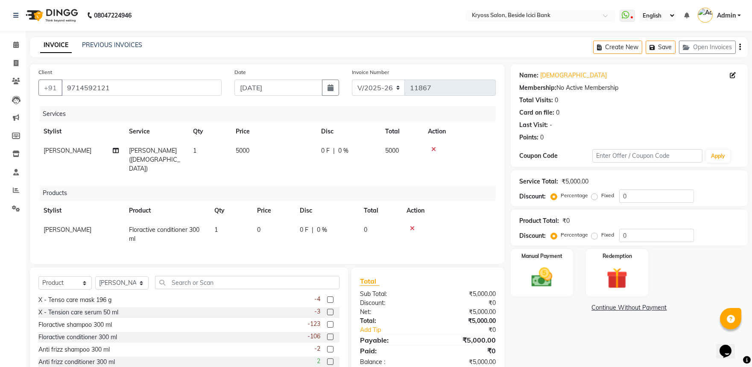
scroll to position [47, 0]
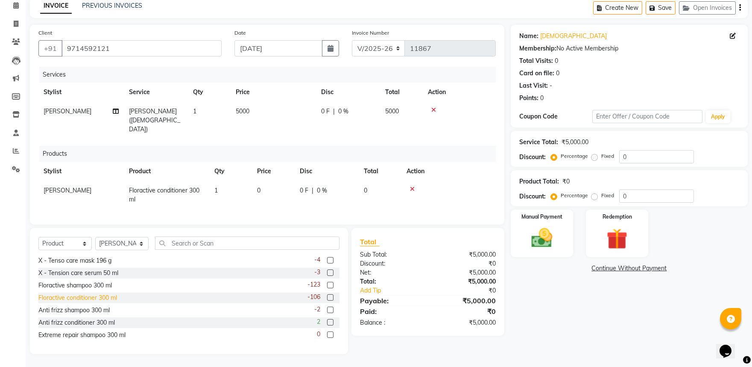
click at [86, 302] on div "Floractive conditioner 300 ml" at bounding box center [77, 297] width 79 height 9
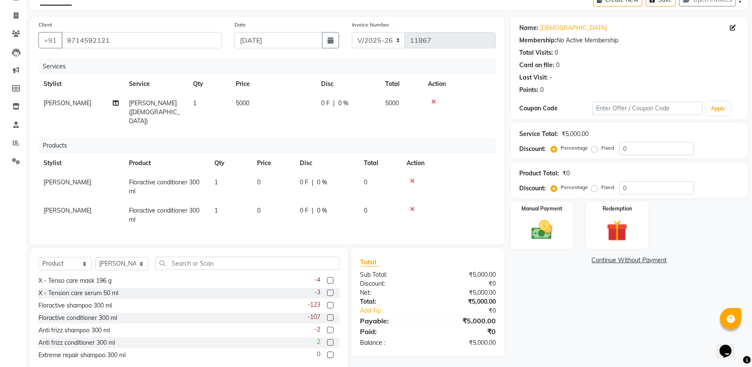
click at [415, 212] on icon at bounding box center [412, 209] width 5 height 6
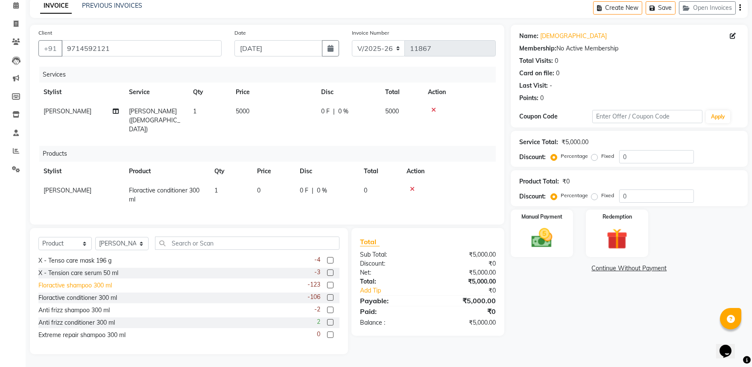
click at [76, 290] on div "Floractive shampoo 300 ml" at bounding box center [74, 285] width 73 height 9
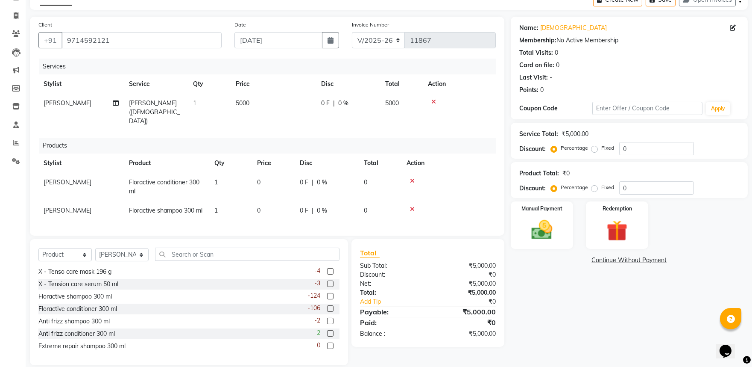
click at [271, 188] on td "0" at bounding box center [273, 187] width 43 height 28
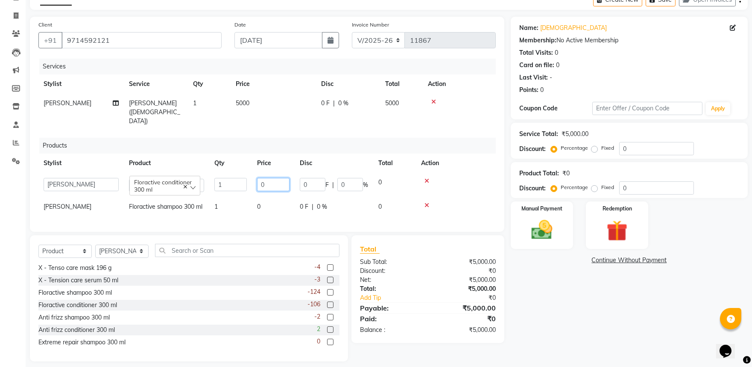
click at [276, 187] on input "0" at bounding box center [273, 184] width 32 height 13
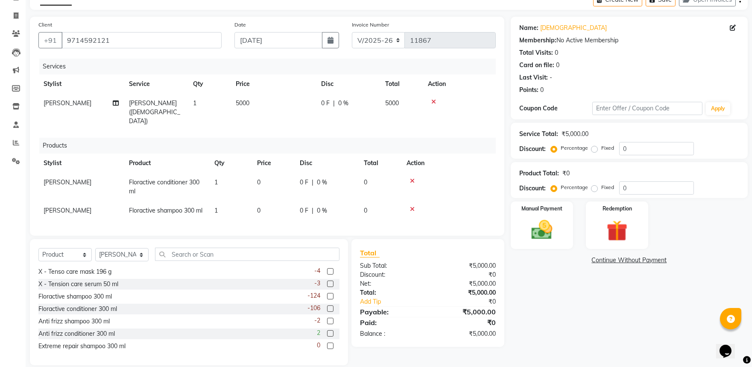
click at [95, 193] on td "[PERSON_NAME]" at bounding box center [80, 187] width 85 height 28
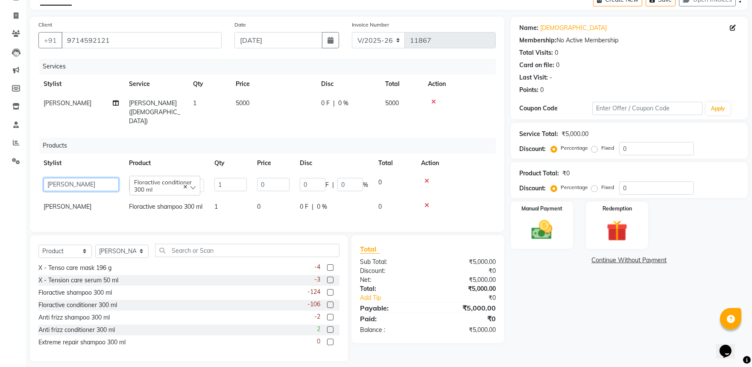
click at [87, 191] on select "amit [PERSON_NAME] [PERSON_NAME] [PERSON_NAME] [PERSON_NAME] KRYOSS [PERSON_NAM…" at bounding box center [81, 184] width 75 height 13
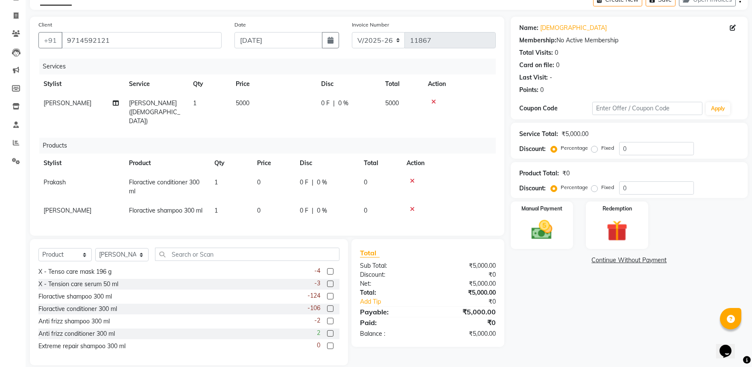
click at [73, 220] on td "[PERSON_NAME]" at bounding box center [80, 210] width 85 height 19
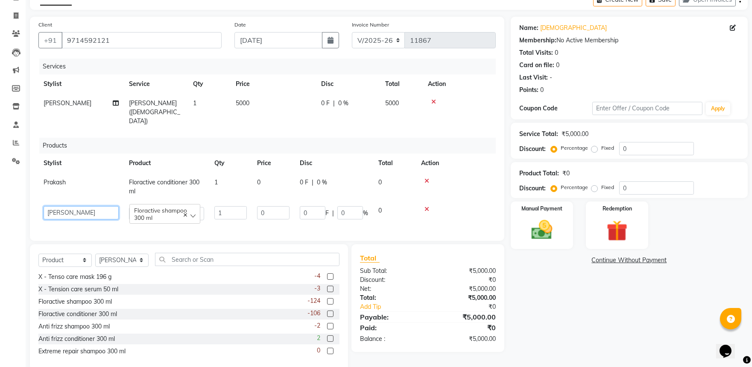
click at [85, 219] on select "amit [PERSON_NAME] [PERSON_NAME] [PERSON_NAME] [PERSON_NAME] KRYOSS [PERSON_NAM…" at bounding box center [81, 212] width 75 height 13
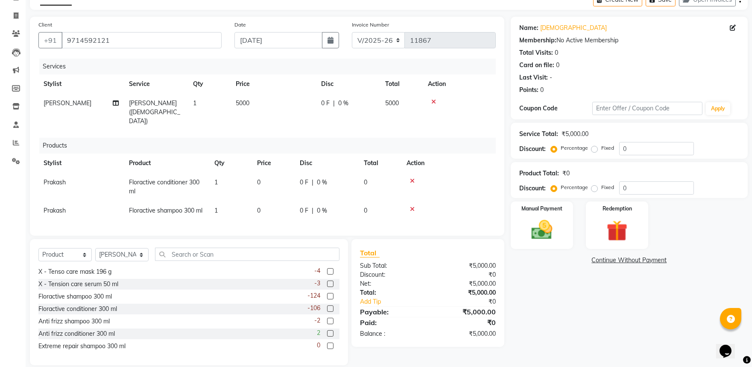
click at [278, 188] on td "0" at bounding box center [273, 187] width 43 height 28
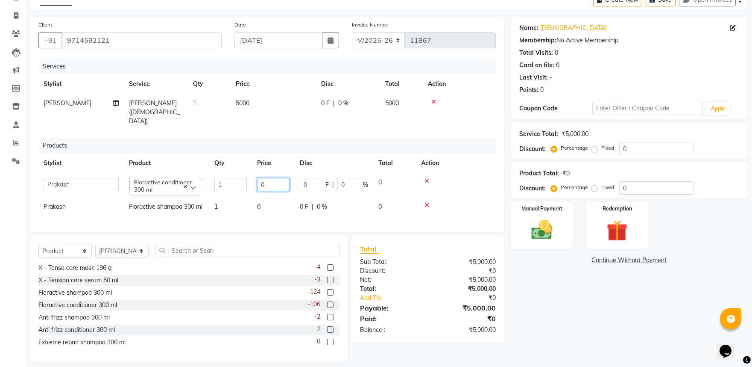
click at [280, 188] on input "0" at bounding box center [273, 184] width 32 height 13
click at [253, 196] on td "1700" at bounding box center [273, 185] width 43 height 24
click at [275, 215] on td "0" at bounding box center [273, 206] width 43 height 19
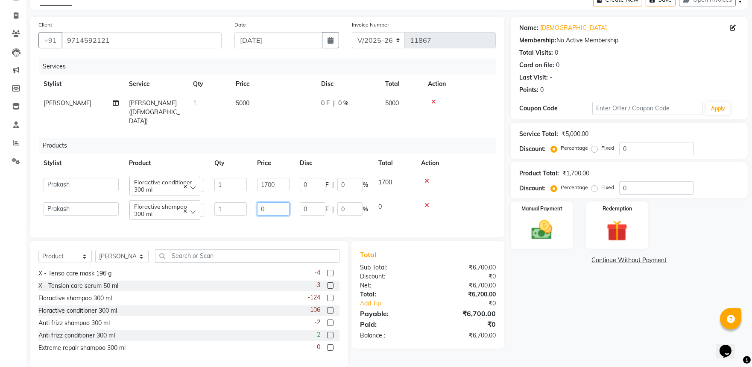
click at [288, 215] on input "0" at bounding box center [273, 208] width 32 height 13
click at [253, 221] on td "1700" at bounding box center [273, 209] width 43 height 24
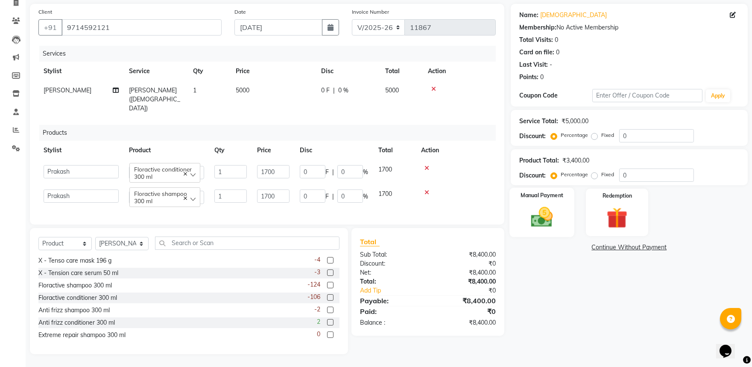
click at [544, 209] on img at bounding box center [541, 216] width 35 height 25
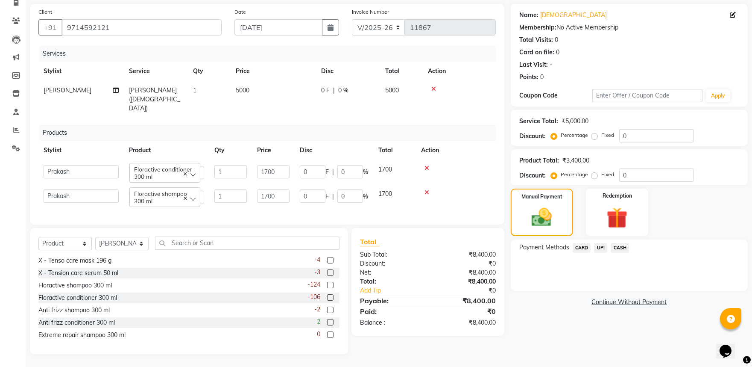
click at [625, 243] on span "CASH" at bounding box center [620, 248] width 18 height 10
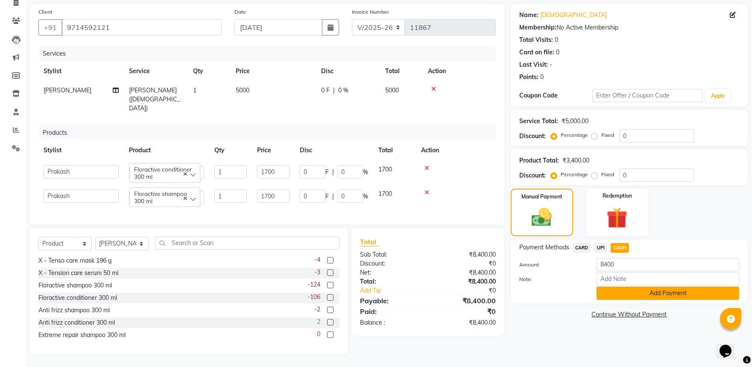
click at [655, 289] on button "Add Payment" at bounding box center [668, 292] width 143 height 13
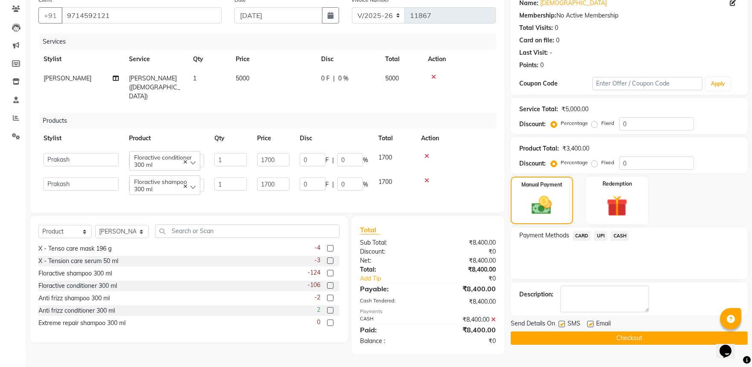
scroll to position [97, 0]
click at [635, 338] on button "Checkout" at bounding box center [629, 337] width 237 height 13
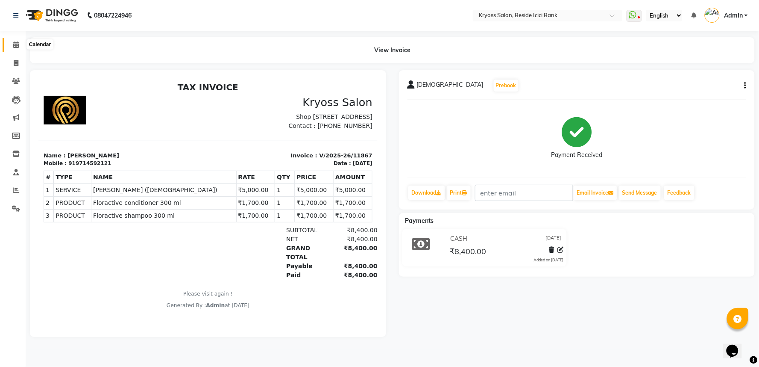
click at [16, 42] on icon at bounding box center [16, 44] width 6 height 6
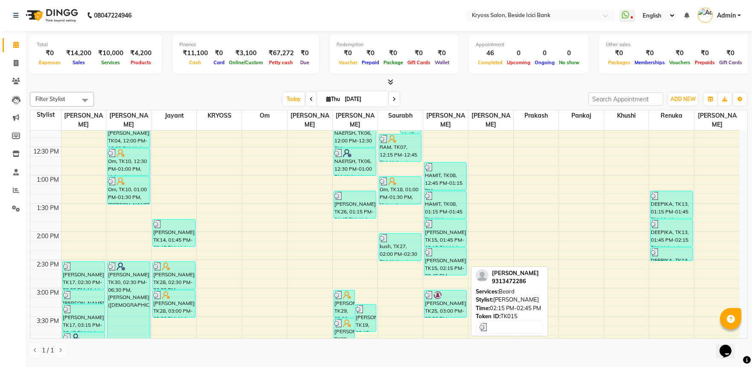
scroll to position [285, 0]
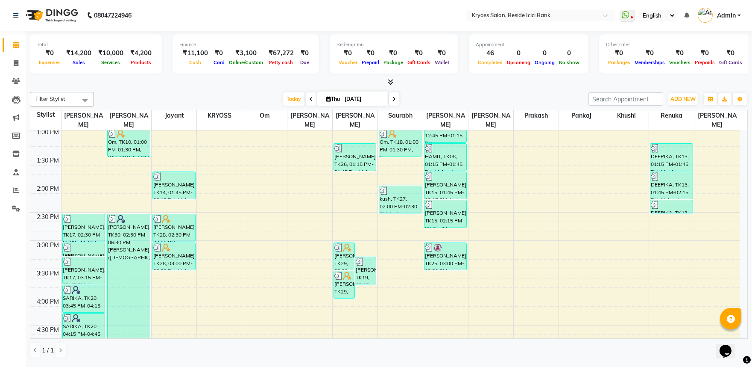
click at [454, 229] on div "8:00 AM 8:30 AM 9:00 AM 9:30 AM 10:00 AM 10:30 AM 11:00 AM 11:30 AM 12:00 PM 12…" at bounding box center [385, 212] width 710 height 733
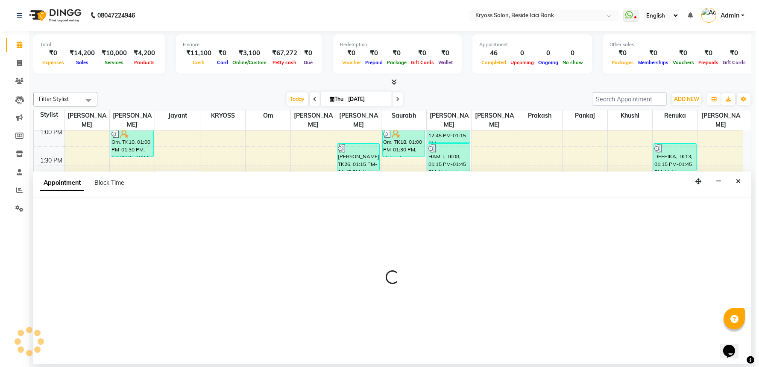
scroll to position [2, 0]
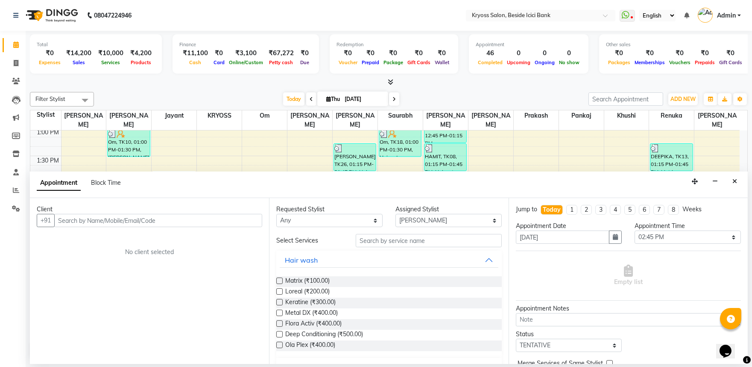
click at [165, 224] on input "text" at bounding box center [158, 220] width 208 height 13
click at [235, 223] on span "Add Client" at bounding box center [244, 220] width 29 height 8
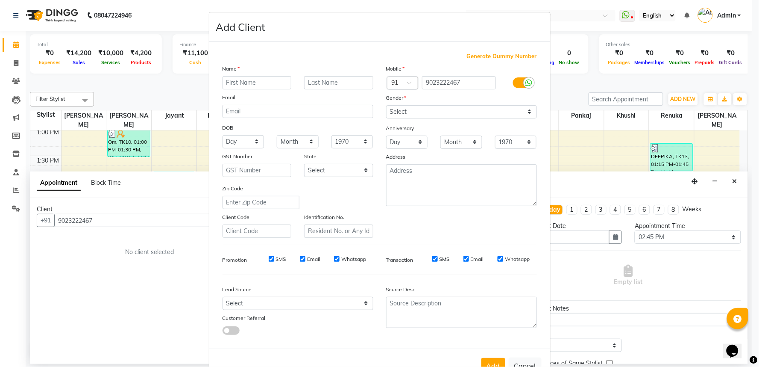
click at [237, 89] on input "text" at bounding box center [257, 82] width 69 height 13
click at [397, 118] on select "Select [DEMOGRAPHIC_DATA] [DEMOGRAPHIC_DATA] Other Prefer Not To Say" at bounding box center [461, 111] width 151 height 13
click at [386, 116] on select "Select [DEMOGRAPHIC_DATA] [DEMOGRAPHIC_DATA] Other Prefer Not To Say" at bounding box center [461, 111] width 151 height 13
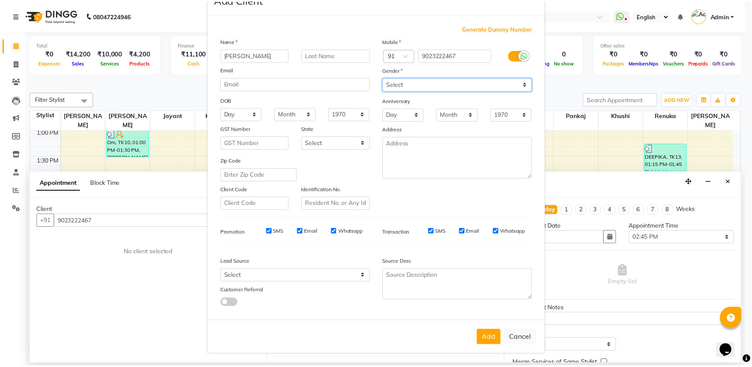
scroll to position [66, 0]
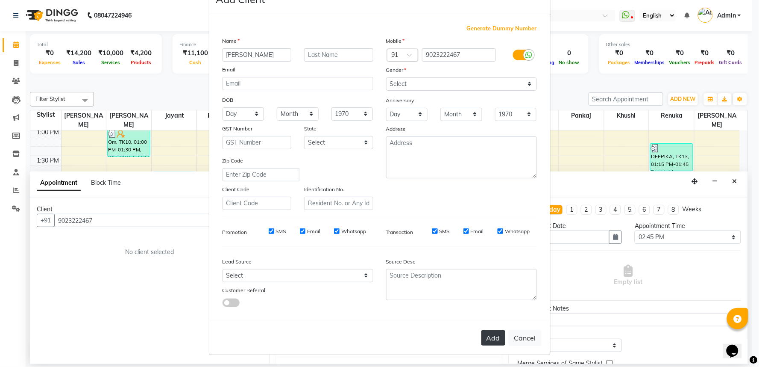
click at [485, 331] on button "Add" at bounding box center [494, 337] width 24 height 15
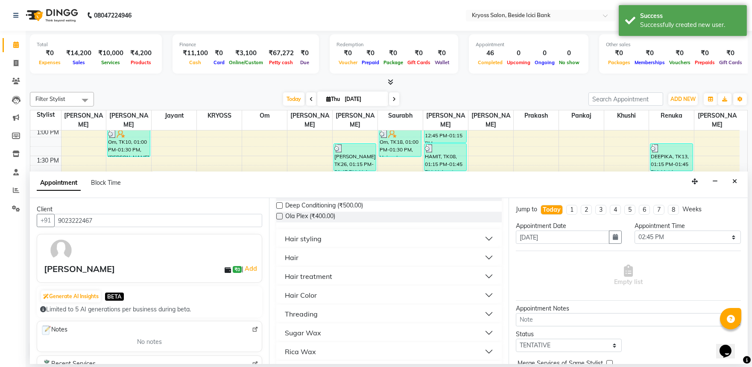
scroll to position [142, 0]
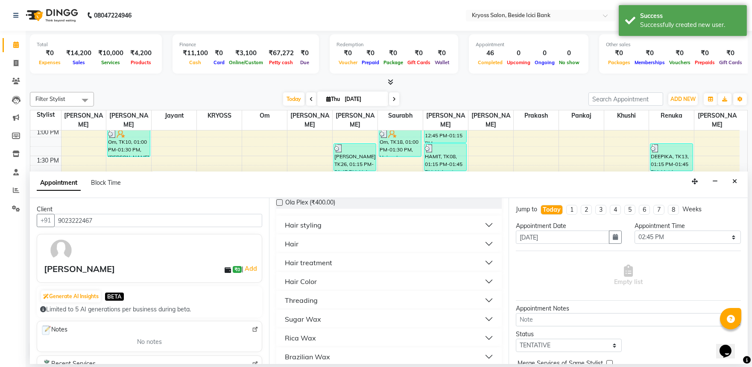
click at [292, 249] on div "Hair" at bounding box center [292, 243] width 14 height 10
click at [283, 267] on label at bounding box center [279, 264] width 6 height 6
click at [282, 268] on input "checkbox" at bounding box center [279, 265] width 6 height 6
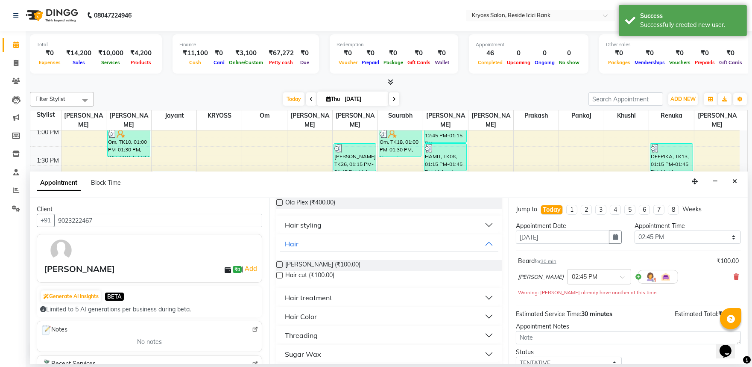
click at [283, 278] on label at bounding box center [279, 275] width 6 height 6
click at [282, 279] on input "checkbox" at bounding box center [279, 276] width 6 height 6
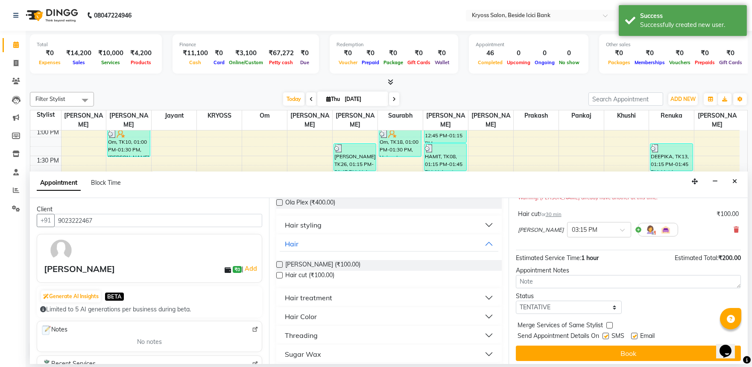
scroll to position [117, 0]
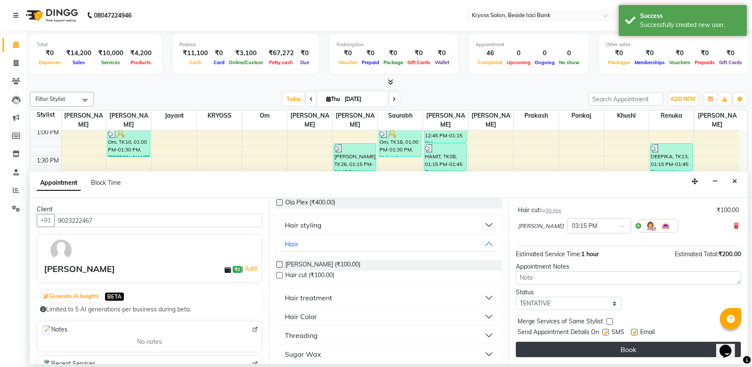
click at [647, 349] on button "Book" at bounding box center [628, 348] width 225 height 15
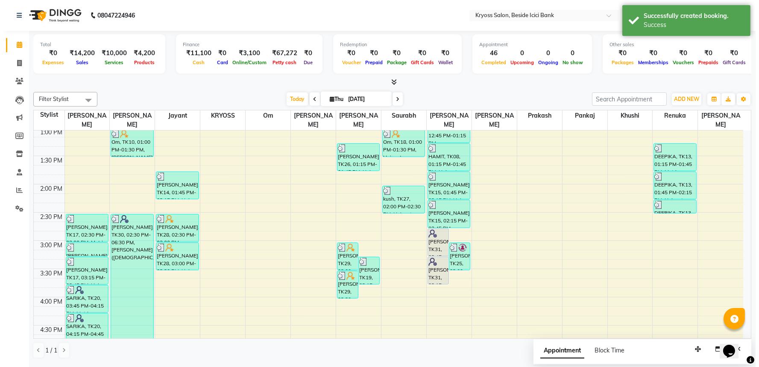
scroll to position [2, 0]
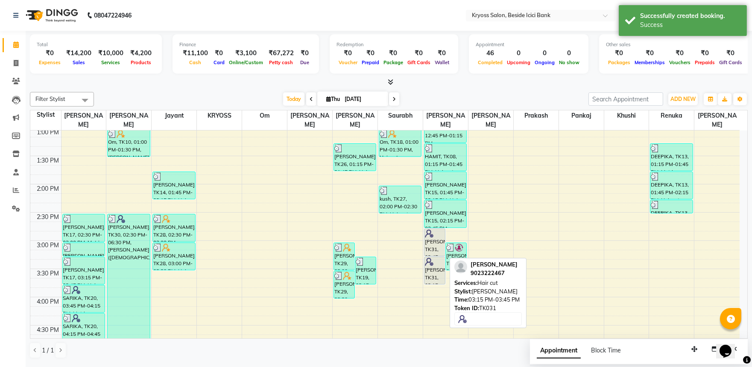
click at [426, 258] on img at bounding box center [429, 261] width 9 height 9
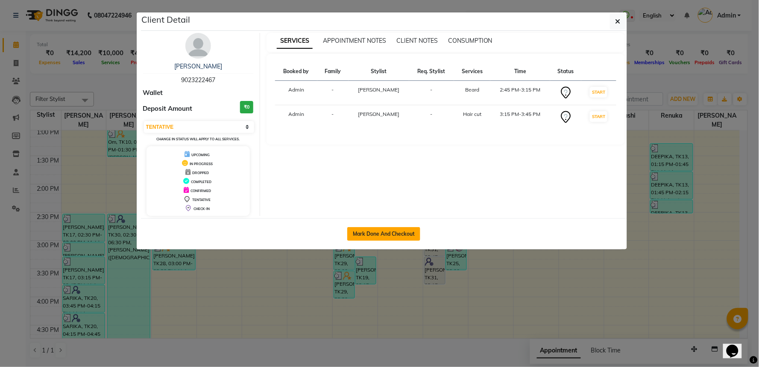
click at [377, 241] on button "Mark Done And Checkout" at bounding box center [383, 234] width 73 height 14
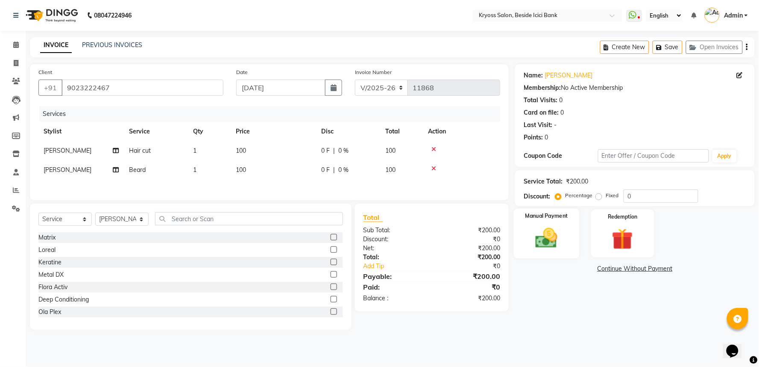
click at [551, 251] on img at bounding box center [547, 238] width 36 height 26
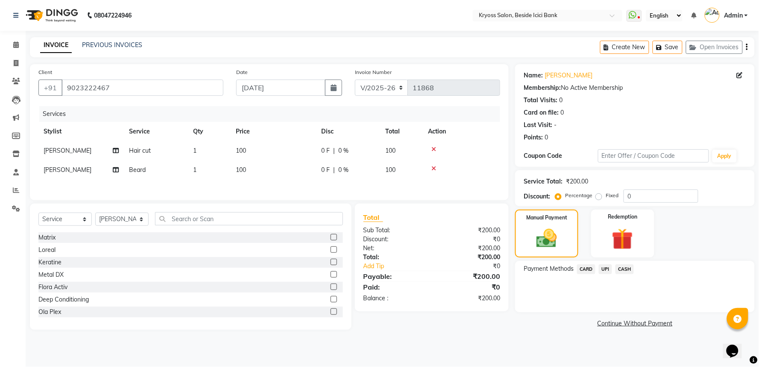
click at [610, 274] on span "UPI" at bounding box center [605, 269] width 13 height 10
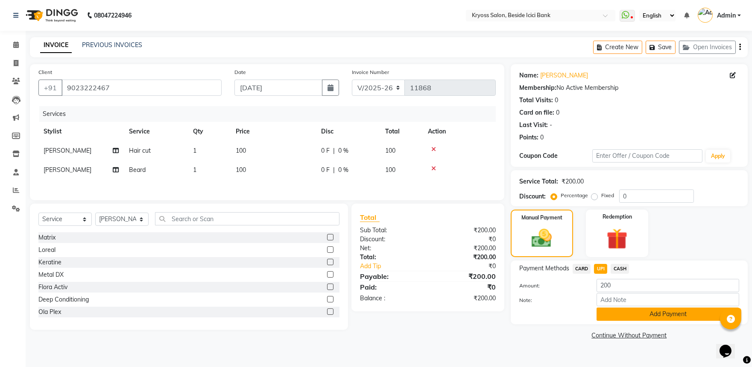
click at [651, 320] on button "Add Payment" at bounding box center [668, 313] width 143 height 13
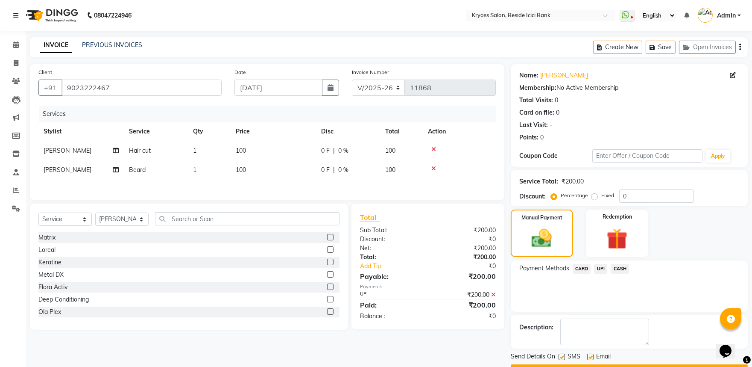
scroll to position [44, 0]
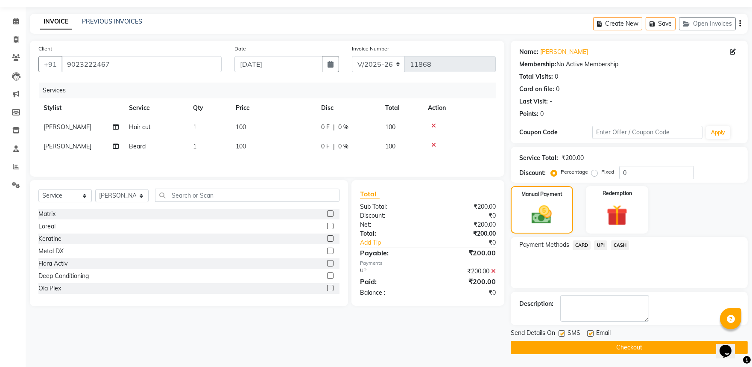
click at [646, 342] on button "Checkout" at bounding box center [629, 347] width 237 height 13
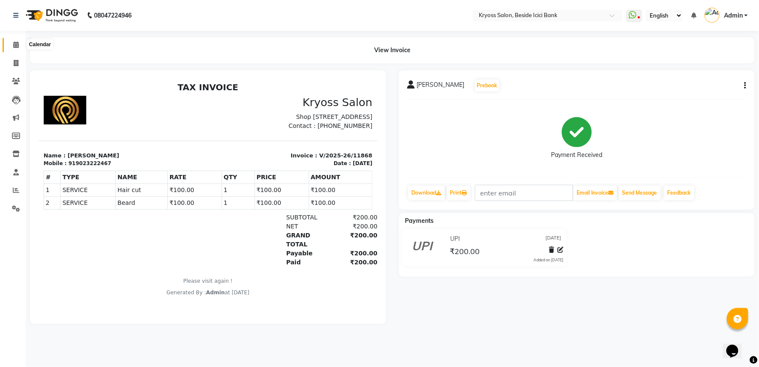
click at [13, 47] on icon at bounding box center [16, 44] width 6 height 6
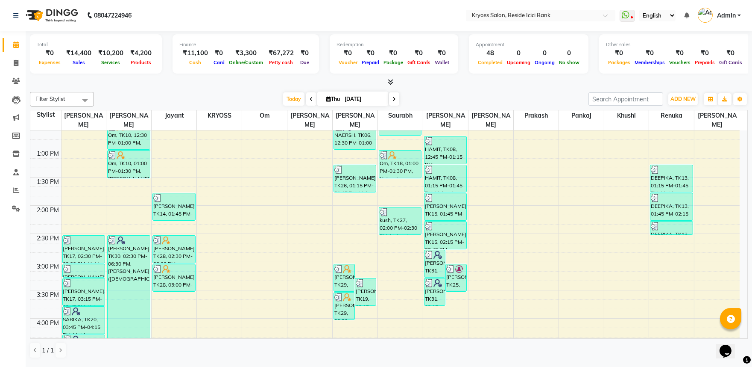
scroll to position [285, 0]
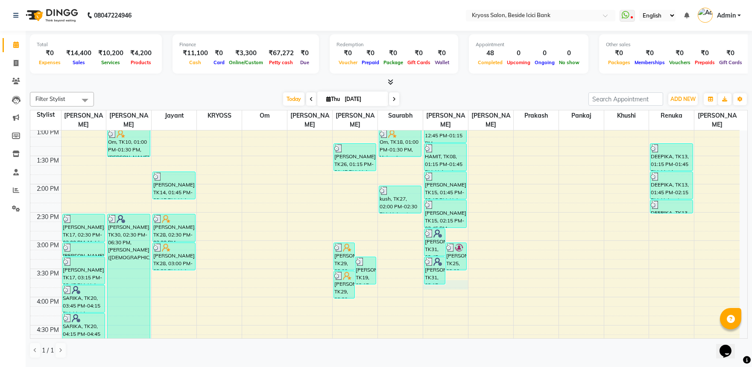
click at [451, 274] on div "8:00 AM 8:30 AM 9:00 AM 9:30 AM 10:00 AM 10:30 AM 11:00 AM 11:30 AM 12:00 PM 12…" at bounding box center [385, 212] width 710 height 733
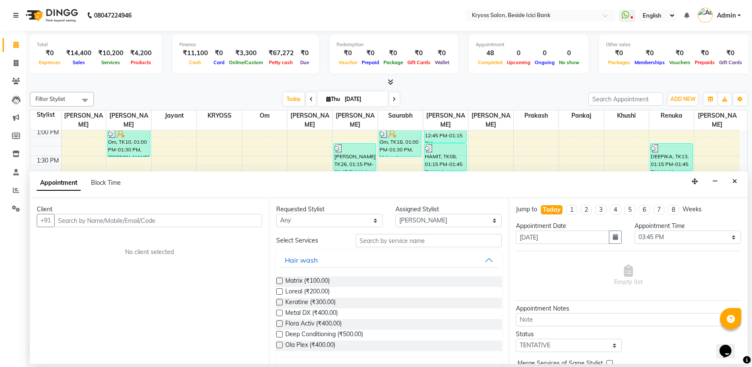
click at [222, 214] on div "Client" at bounding box center [150, 209] width 226 height 9
click at [213, 227] on input "text" at bounding box center [158, 220] width 208 height 13
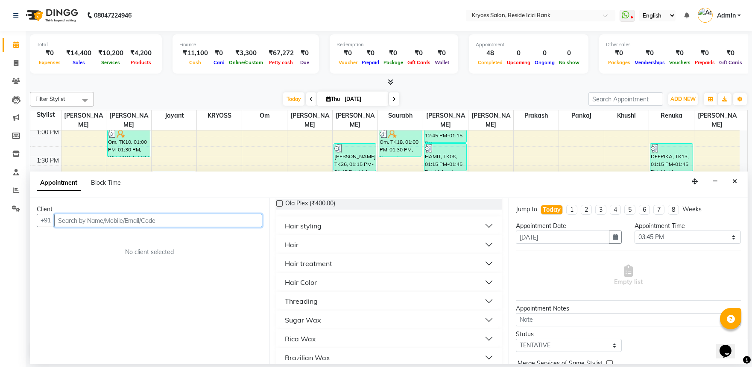
scroll to position [142, 0]
click at [305, 251] on button "Hair" at bounding box center [389, 243] width 218 height 15
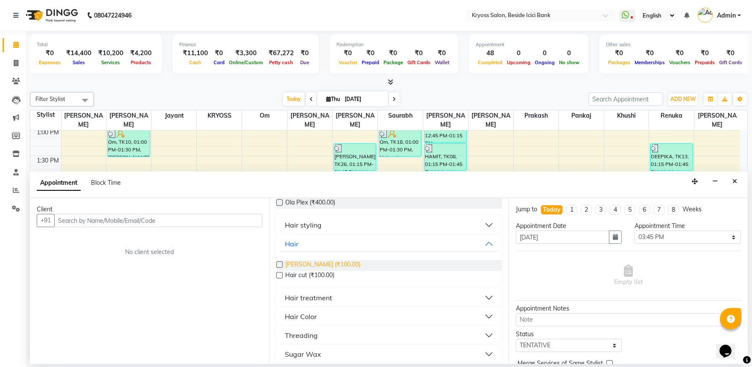
click at [305, 270] on span "[PERSON_NAME] (₹100.00)" at bounding box center [322, 265] width 75 height 11
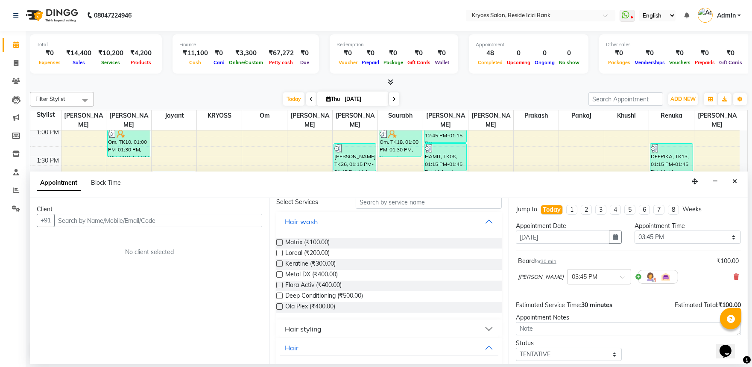
scroll to position [0, 0]
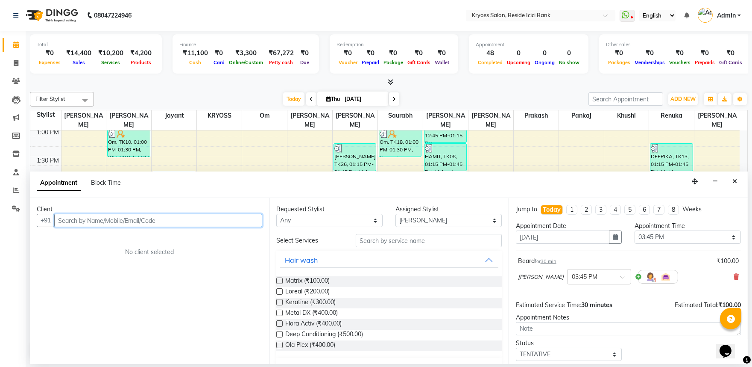
click at [220, 227] on input "text" at bounding box center [158, 220] width 208 height 13
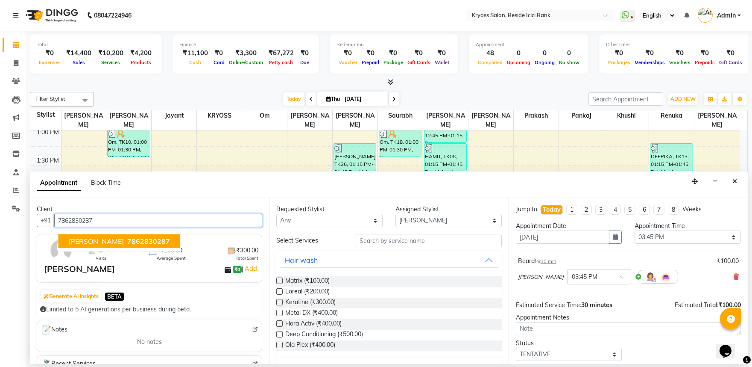
click at [129, 242] on span "7862830287" at bounding box center [148, 241] width 43 height 9
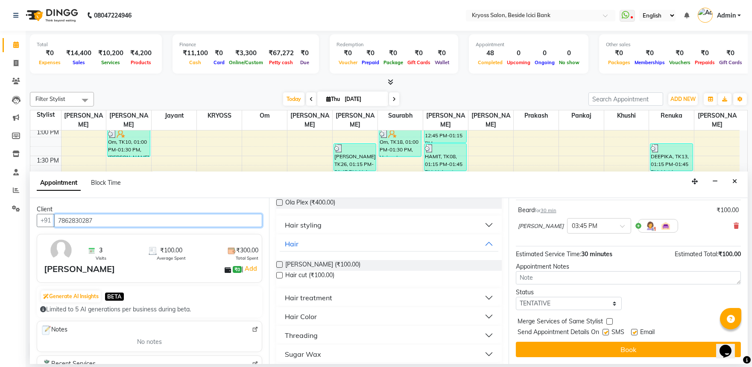
scroll to position [68, 0]
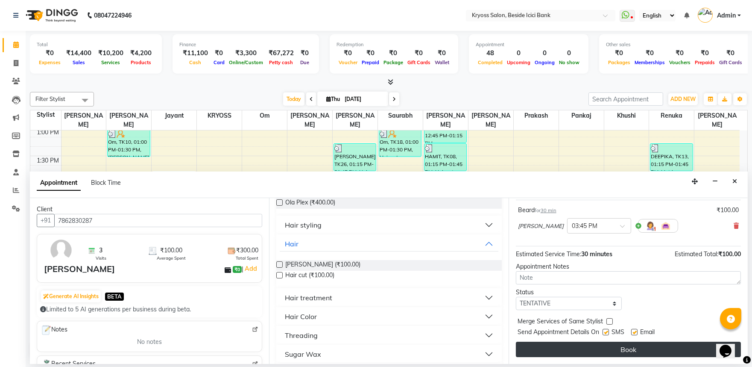
click at [610, 352] on button "Book" at bounding box center [628, 348] width 225 height 15
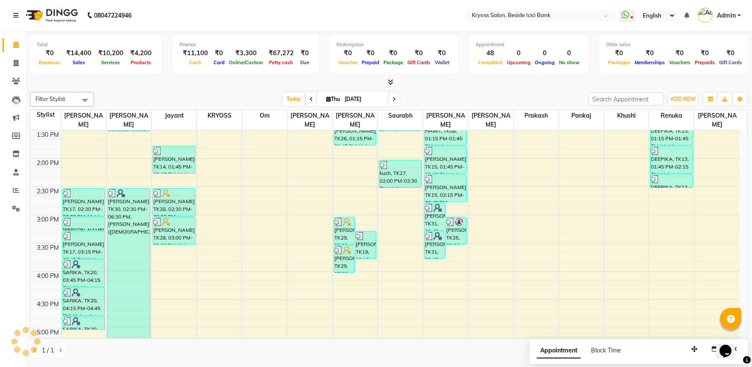
scroll to position [329, 0]
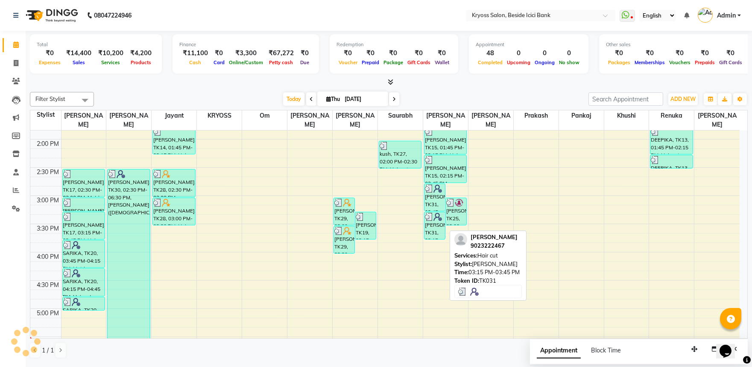
click at [441, 231] on div "[PERSON_NAME], TK31, 03:15 PM-03:45 PM, Hair cut" at bounding box center [435, 225] width 21 height 27
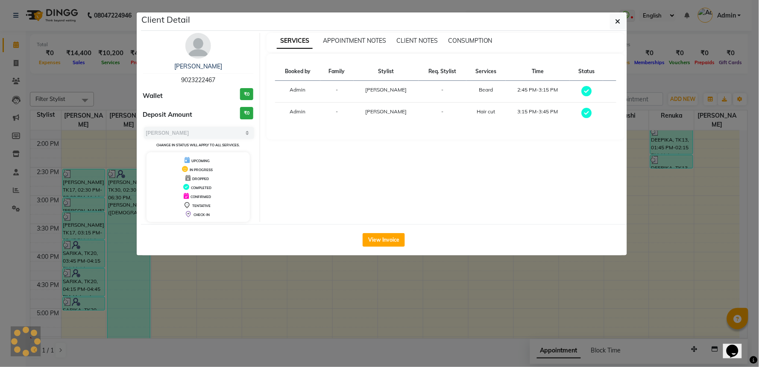
click at [560, 220] on div "SERVICES APPOINTMENT NOTES CLIENT NOTES CONSUMPTION Booked by Family Stylist Re…" at bounding box center [445, 127] width 371 height 189
click at [616, 22] on icon "button" at bounding box center [618, 21] width 5 height 7
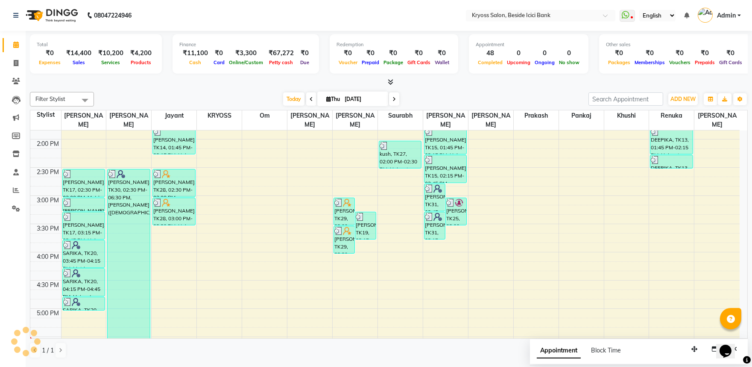
click at [454, 233] on div "8:00 AM 8:30 AM 9:00 AM 9:30 AM 10:00 AM 10:30 AM 11:00 AM 11:30 AM 12:00 PM 12…" at bounding box center [385, 167] width 710 height 733
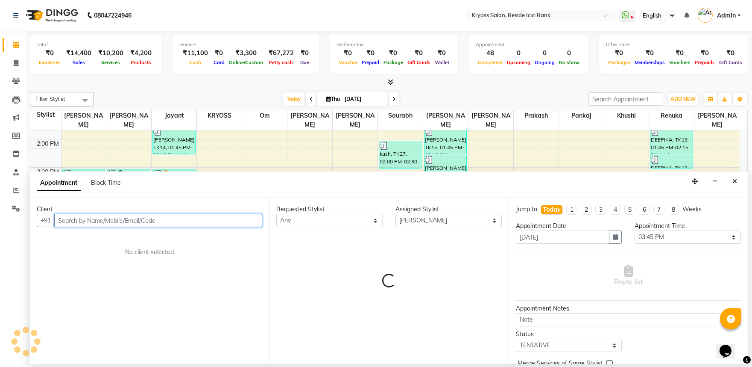
scroll to position [2, 0]
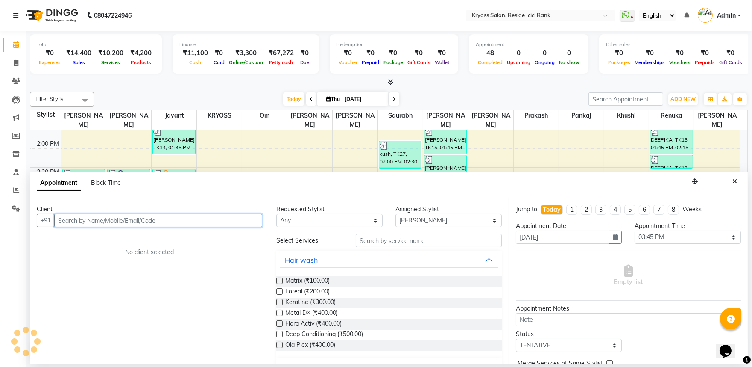
click at [214, 227] on input "text" at bounding box center [158, 220] width 208 height 13
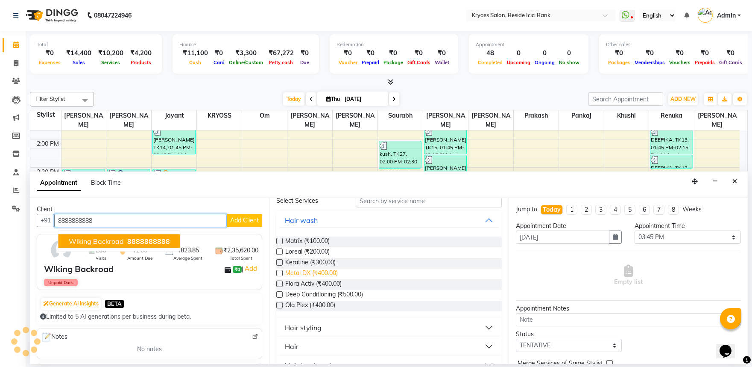
scroll to position [142, 0]
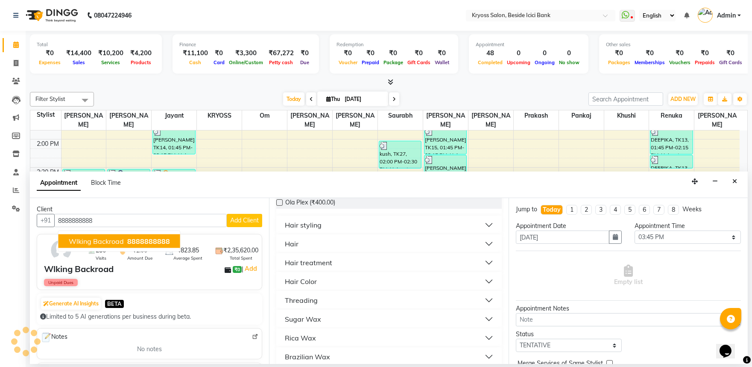
drag, startPoint x: 301, startPoint y: 267, endPoint x: 303, endPoint y: 271, distance: 5.2
click at [302, 251] on button "Hair" at bounding box center [389, 243] width 218 height 15
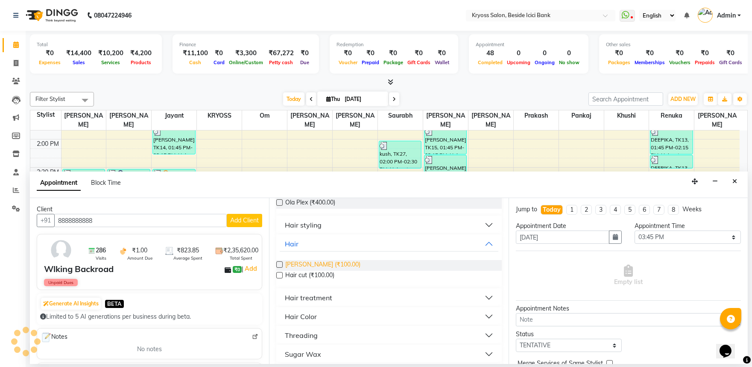
click at [326, 270] on span "[PERSON_NAME] (₹100.00)" at bounding box center [322, 265] width 75 height 11
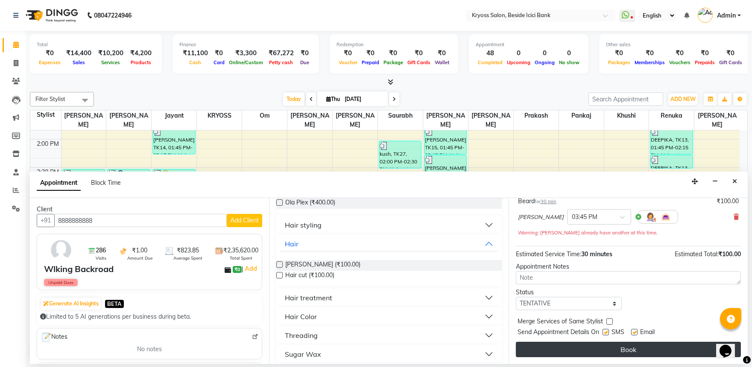
scroll to position [77, 0]
click at [587, 351] on button "Book" at bounding box center [628, 348] width 225 height 15
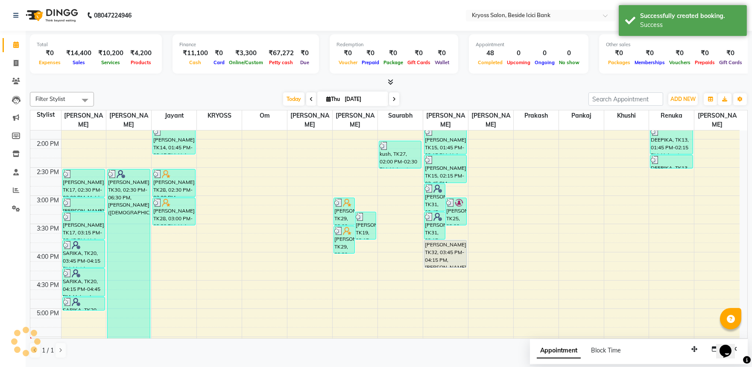
scroll to position [0, 0]
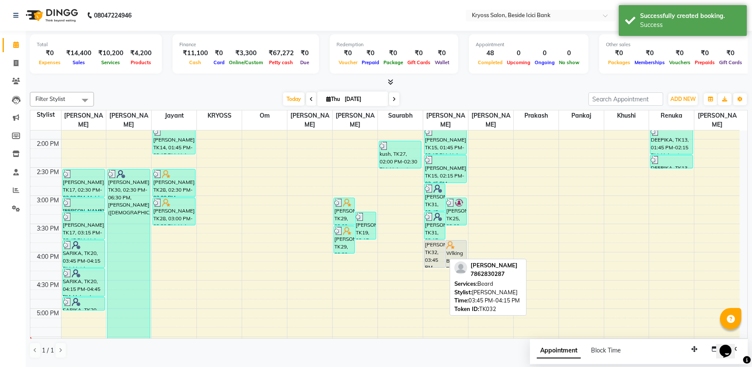
click at [436, 250] on div "[PERSON_NAME], TK32, 03:45 PM-04:15 PM, [PERSON_NAME]" at bounding box center [435, 253] width 21 height 27
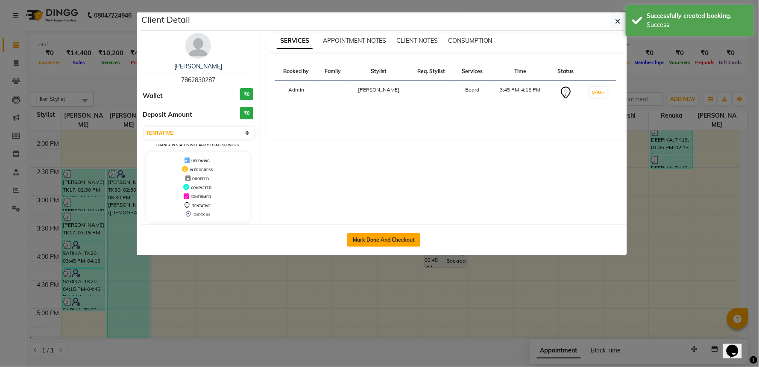
click at [411, 247] on button "Mark Done And Checkout" at bounding box center [383, 240] width 73 height 14
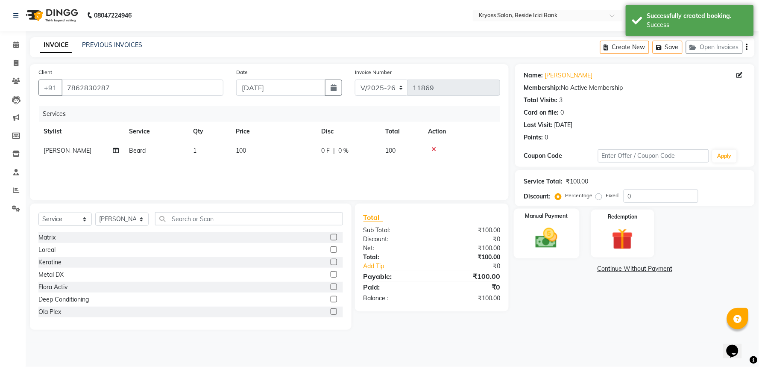
click at [546, 249] on img at bounding box center [547, 238] width 36 height 26
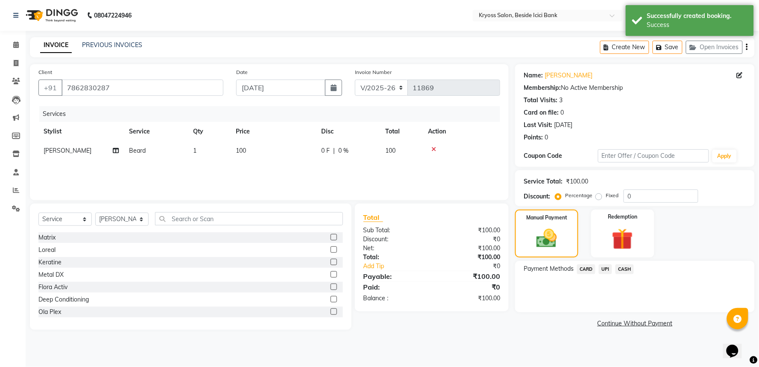
click at [609, 274] on span "UPI" at bounding box center [605, 269] width 13 height 10
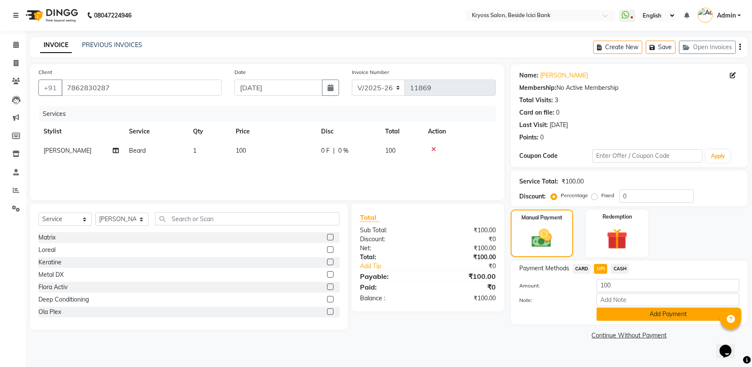
click at [638, 320] on button "Add Payment" at bounding box center [668, 313] width 143 height 13
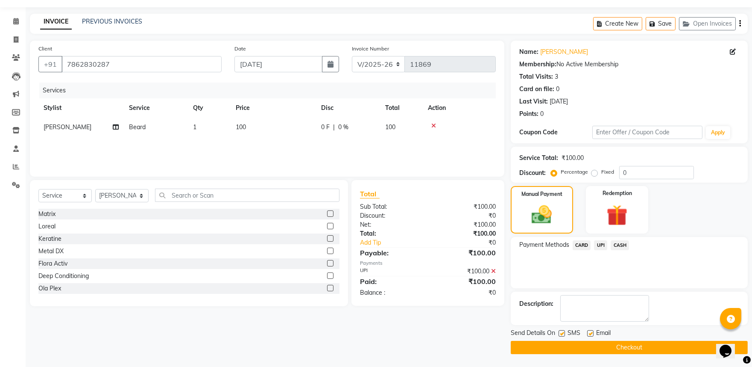
scroll to position [44, 0]
click at [643, 343] on button "Checkout" at bounding box center [629, 347] width 237 height 13
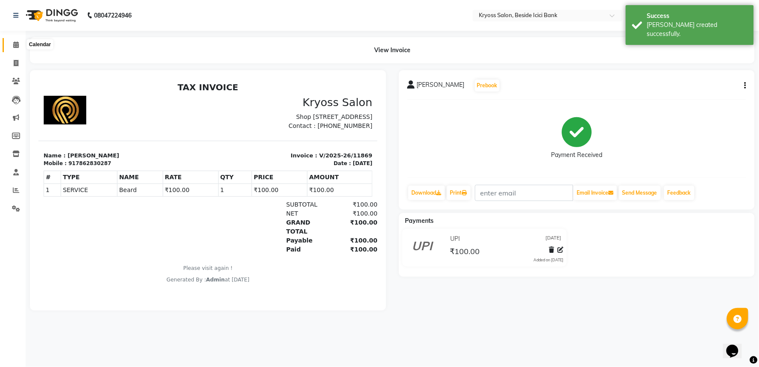
click at [12, 47] on span at bounding box center [16, 45] width 15 height 10
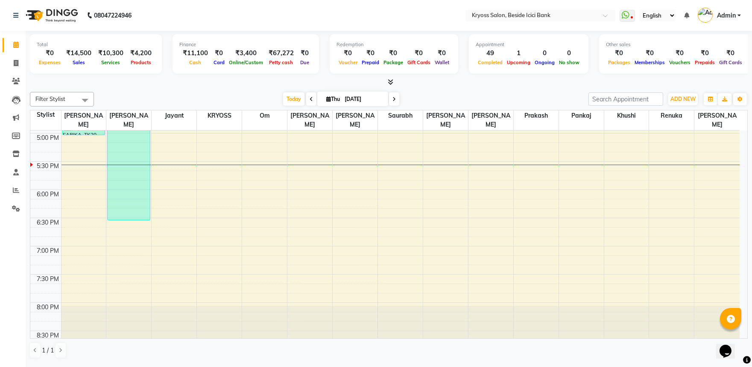
scroll to position [519, 0]
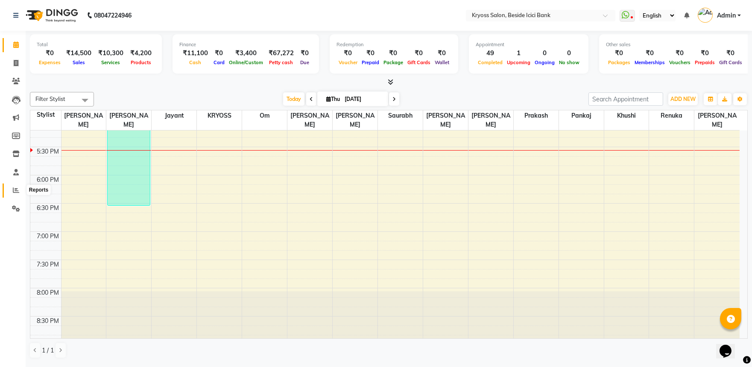
click at [19, 191] on span at bounding box center [16, 190] width 15 height 10
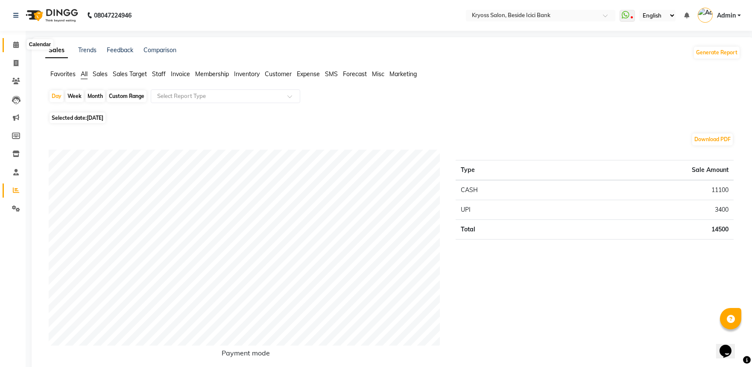
click at [16, 49] on span at bounding box center [16, 45] width 15 height 10
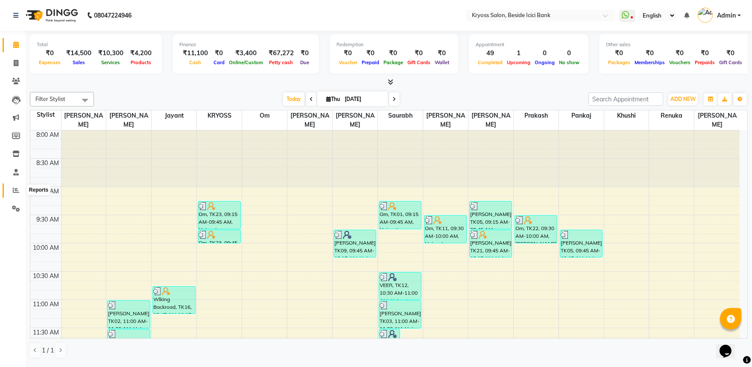
click at [18, 185] on span at bounding box center [16, 190] width 15 height 10
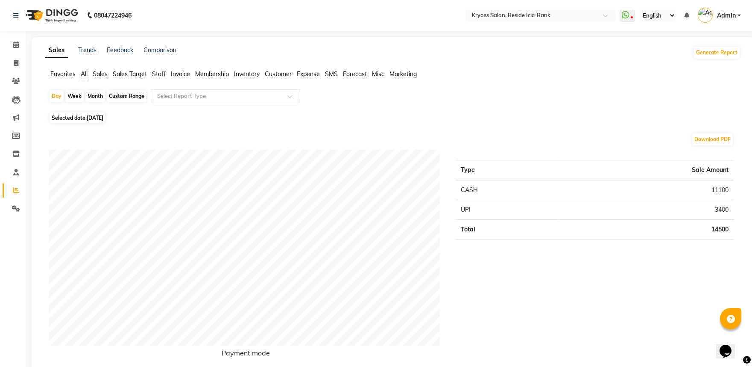
drag, startPoint x: 101, startPoint y: 99, endPoint x: 97, endPoint y: 105, distance: 7.6
click at [100, 101] on div "Month" at bounding box center [95, 96] width 20 height 12
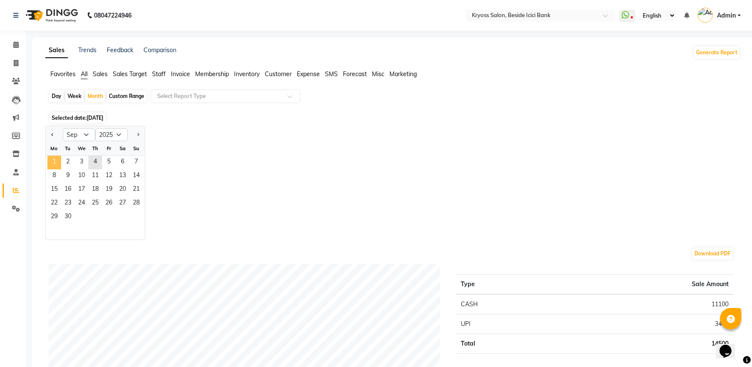
click at [55, 169] on span "1" at bounding box center [54, 163] width 14 height 14
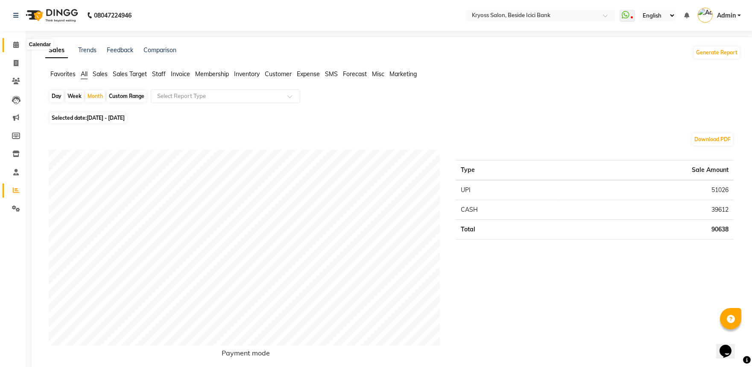
click at [20, 44] on span at bounding box center [16, 45] width 15 height 10
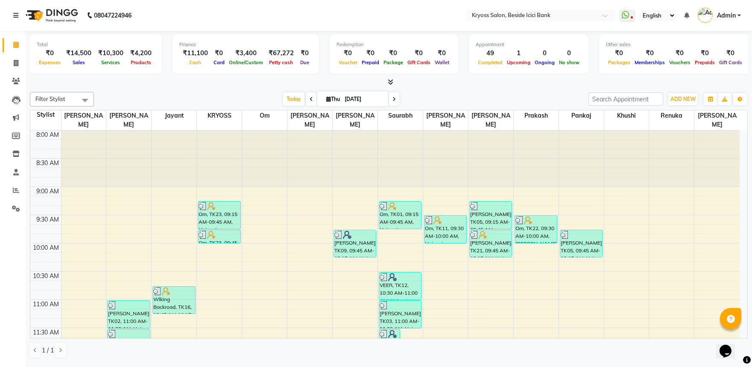
scroll to position [47, 0]
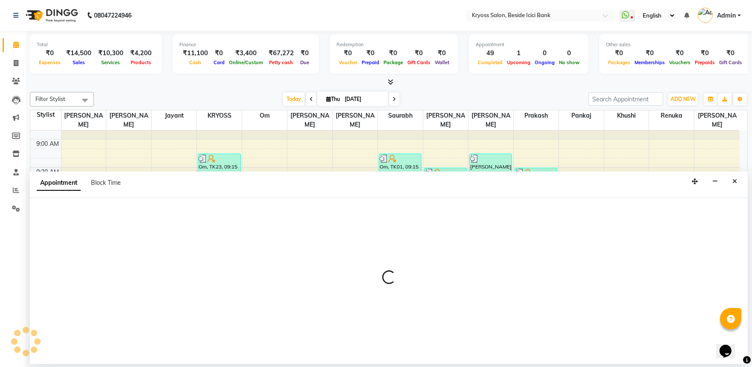
scroll to position [2, 0]
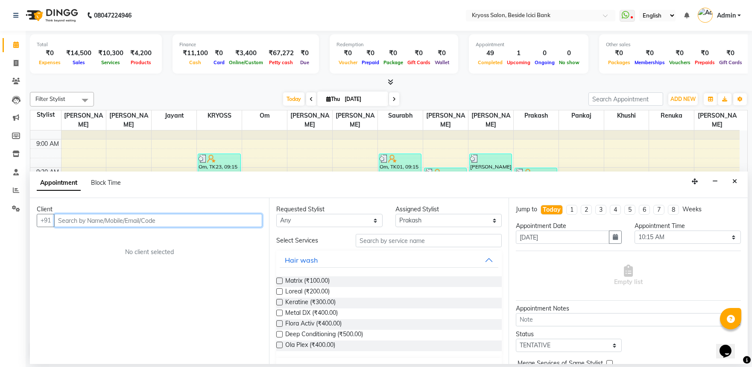
click at [180, 224] on input "text" at bounding box center [158, 220] width 208 height 13
click at [209, 227] on input "text" at bounding box center [158, 220] width 208 height 13
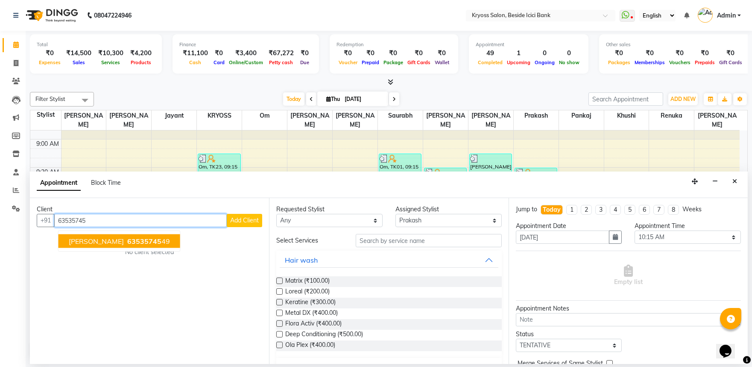
click at [162, 244] on span "63535745" at bounding box center [144, 241] width 34 height 9
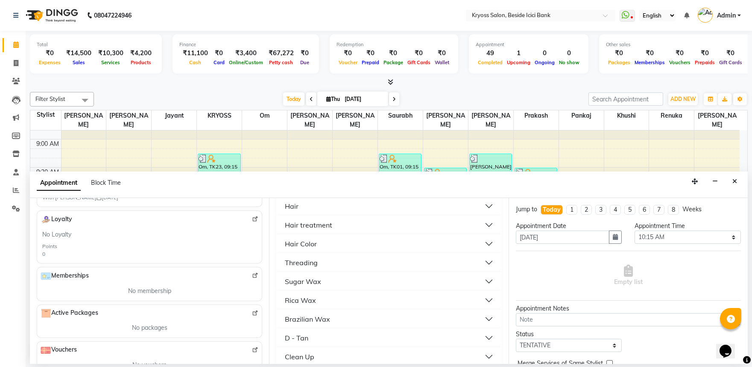
scroll to position [142, 0]
click at [324, 267] on div "Hair treatment" at bounding box center [308, 262] width 47 height 10
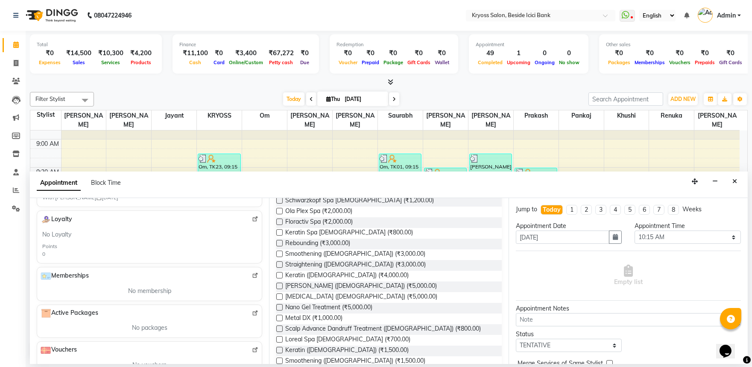
scroll to position [285, 0]
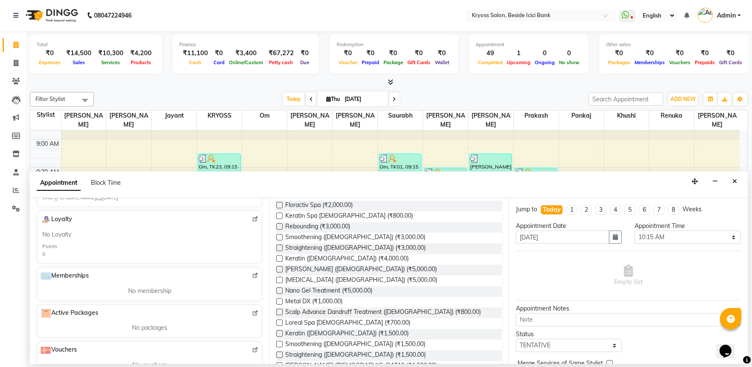
click at [282, 272] on label at bounding box center [279, 269] width 6 height 6
click at [282, 273] on input "checkbox" at bounding box center [279, 270] width 6 height 6
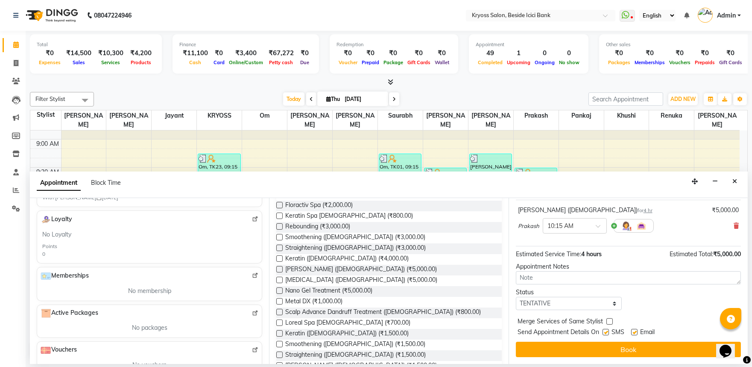
scroll to position [68, 0]
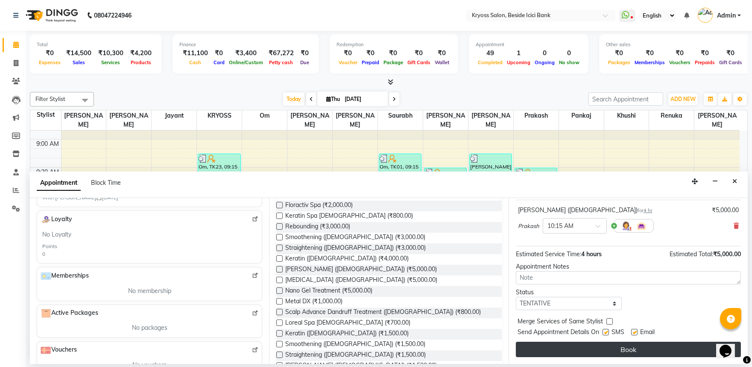
click at [653, 345] on button "Book" at bounding box center [628, 348] width 225 height 15
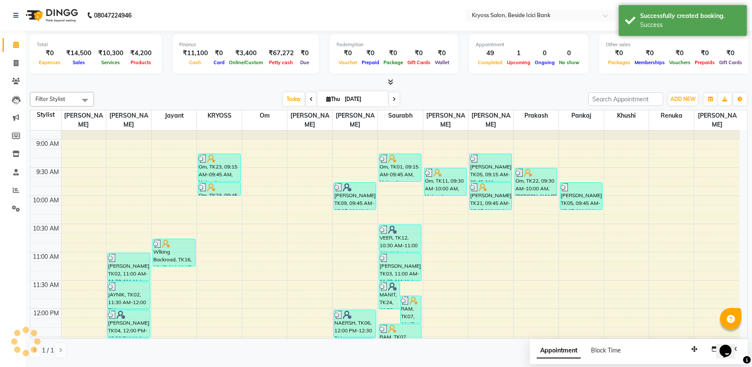
scroll to position [0, 0]
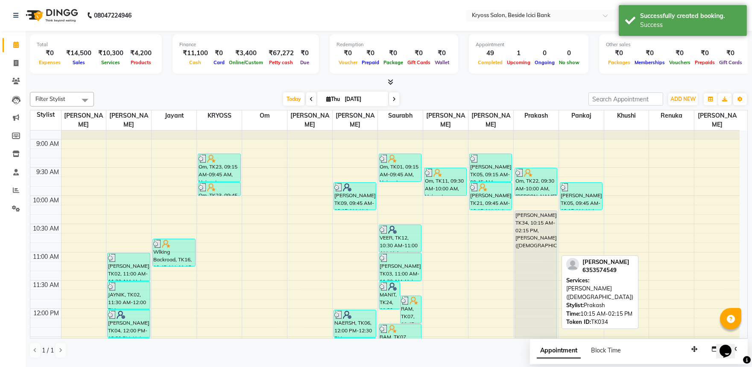
click at [532, 249] on div "[PERSON_NAME], TK34, 10:15 AM-02:15 PM, [PERSON_NAME] ([DEMOGRAPHIC_DATA])" at bounding box center [536, 323] width 42 height 225
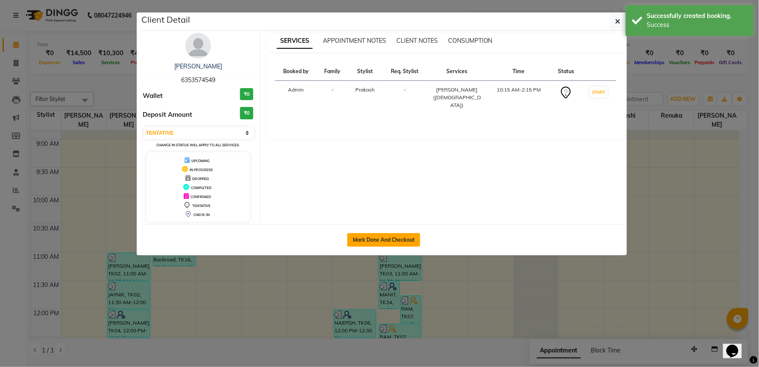
click at [404, 247] on button "Mark Done And Checkout" at bounding box center [383, 240] width 73 height 14
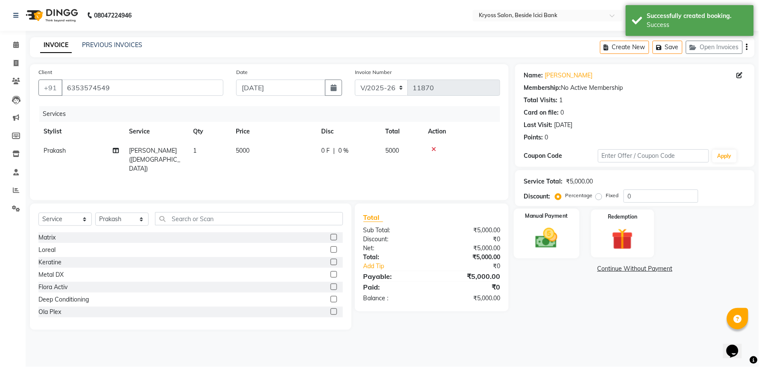
click at [543, 251] on img at bounding box center [547, 238] width 36 height 26
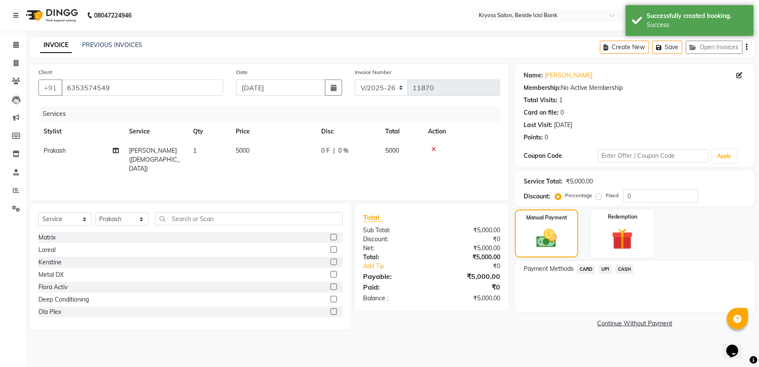
click at [629, 274] on span "CASH" at bounding box center [625, 269] width 18 height 10
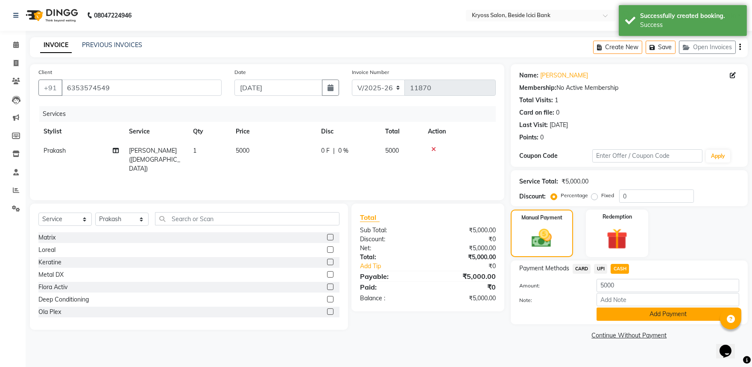
scroll to position [8, 0]
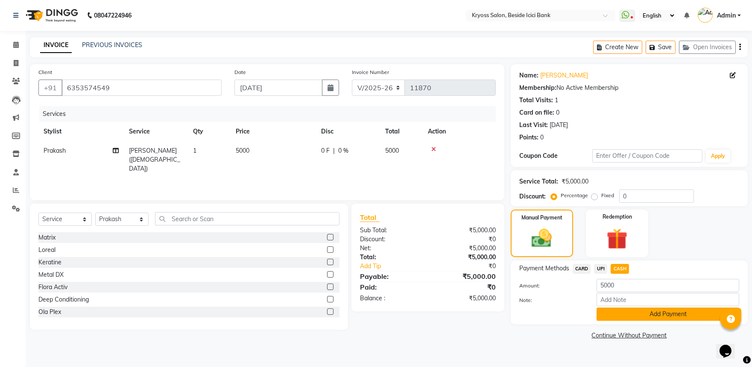
click at [659, 320] on button "Add Payment" at bounding box center [668, 313] width 143 height 13
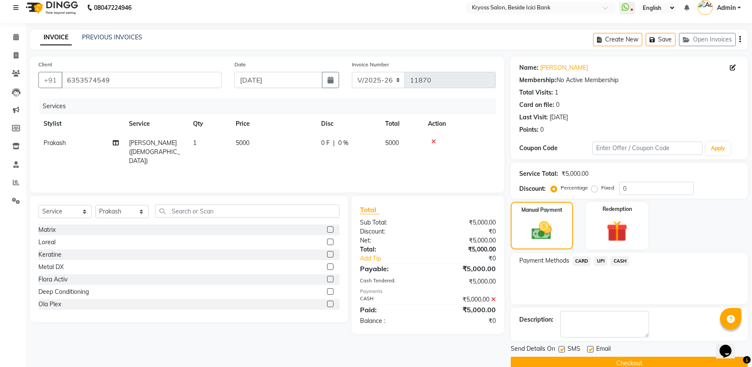
scroll to position [44, 0]
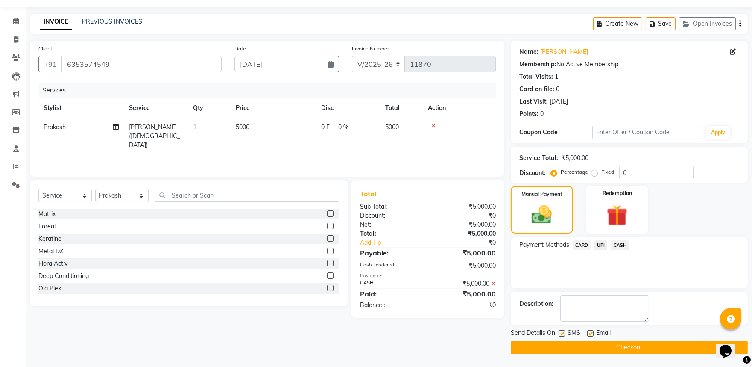
drag, startPoint x: 654, startPoint y: 344, endPoint x: 652, endPoint y: 339, distance: 5.0
click at [654, 344] on button "Checkout" at bounding box center [629, 347] width 237 height 13
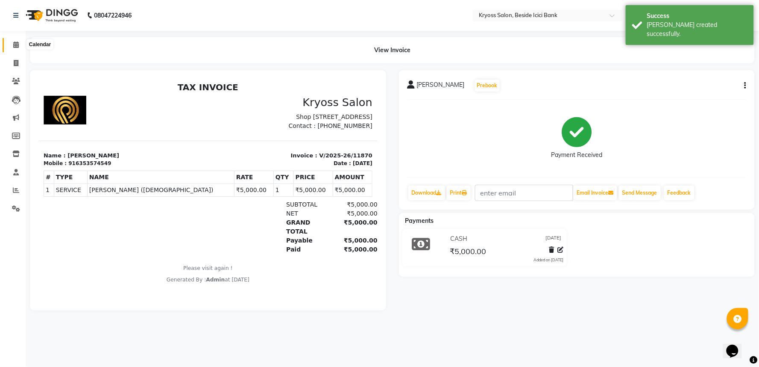
click at [18, 47] on icon at bounding box center [16, 44] width 6 height 6
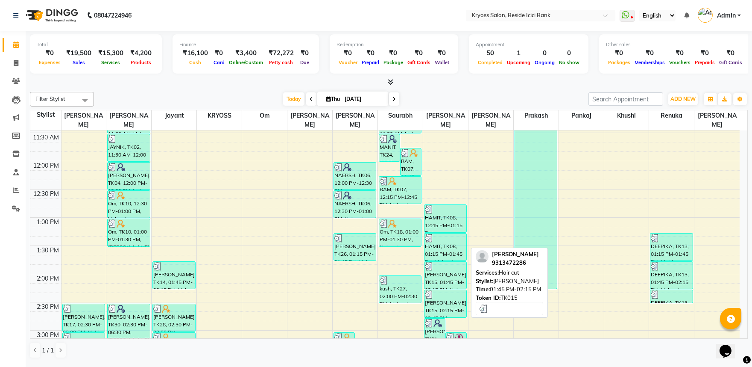
scroll to position [237, 0]
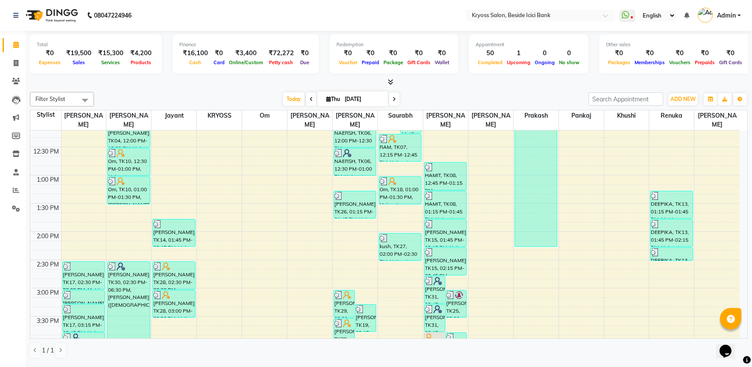
click at [402, 272] on div "8:00 AM 8:30 AM 9:00 AM 9:30 AM 10:00 AM 10:30 AM 11:00 AM 11:30 AM 12:00 PM 12…" at bounding box center [385, 259] width 710 height 733
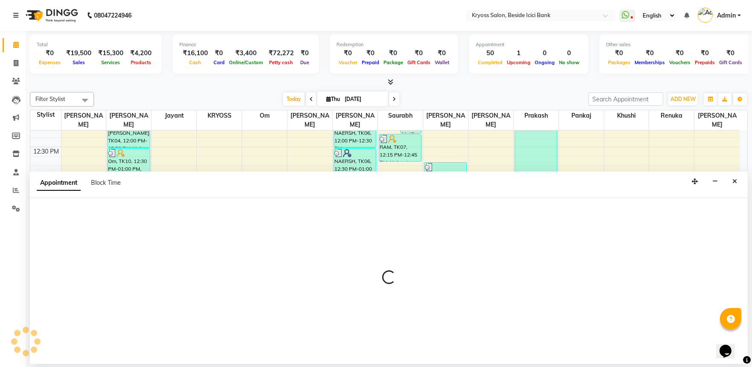
scroll to position [2, 0]
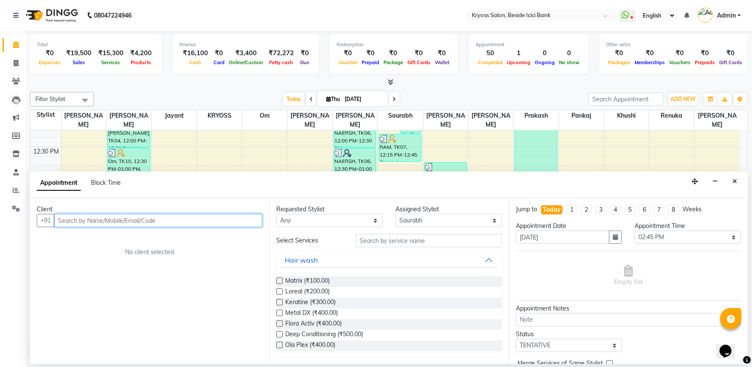
click at [144, 226] on input "text" at bounding box center [158, 220] width 208 height 13
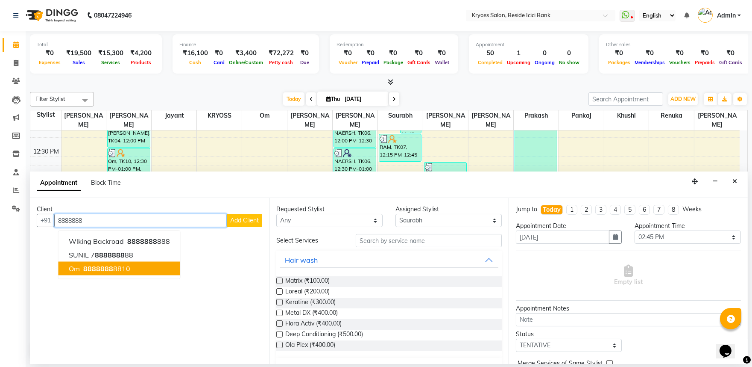
click at [107, 273] on span "8888888" at bounding box center [98, 268] width 30 height 9
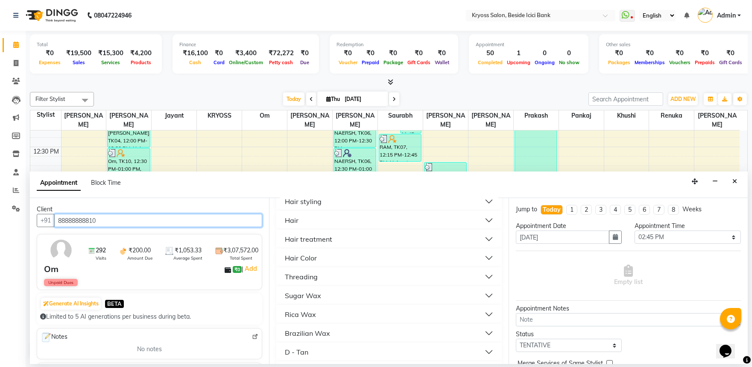
scroll to position [190, 0]
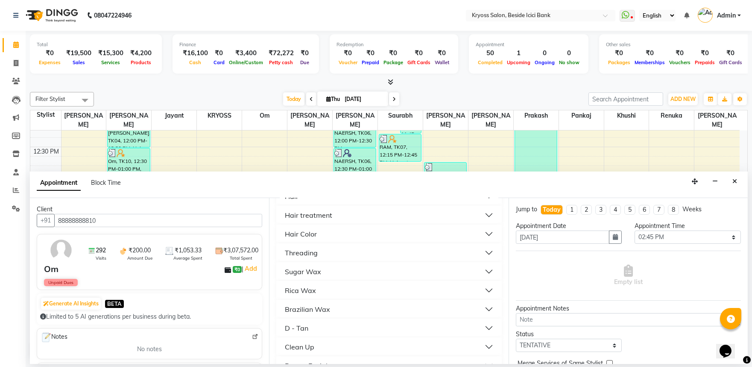
click at [317, 204] on button "Hair" at bounding box center [389, 195] width 218 height 15
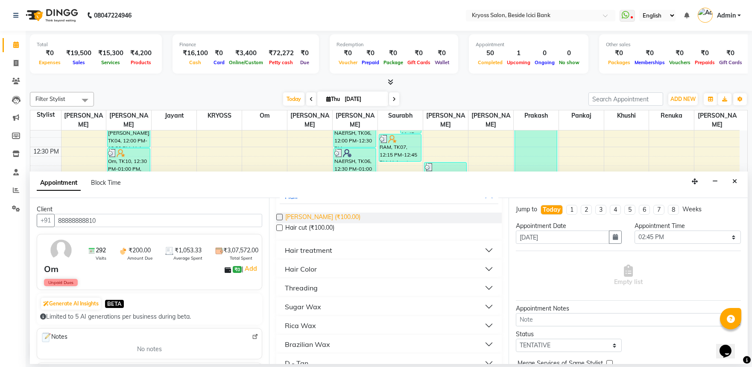
click at [308, 223] on span "[PERSON_NAME] (₹100.00)" at bounding box center [322, 217] width 75 height 11
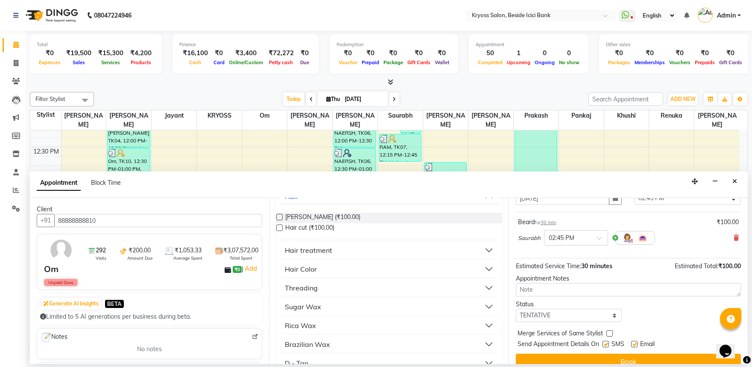
scroll to position [68, 0]
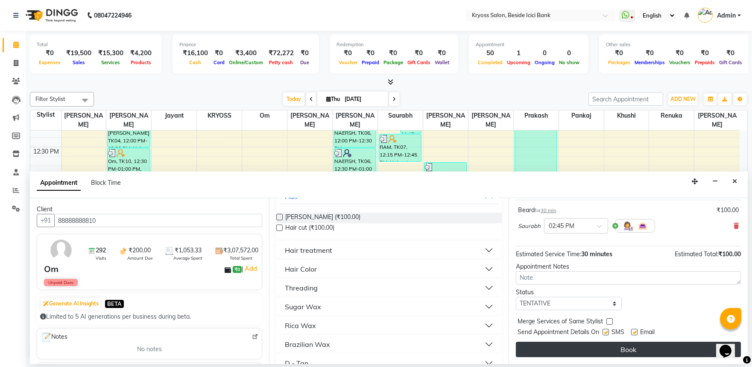
click at [567, 348] on button "Book" at bounding box center [628, 348] width 225 height 15
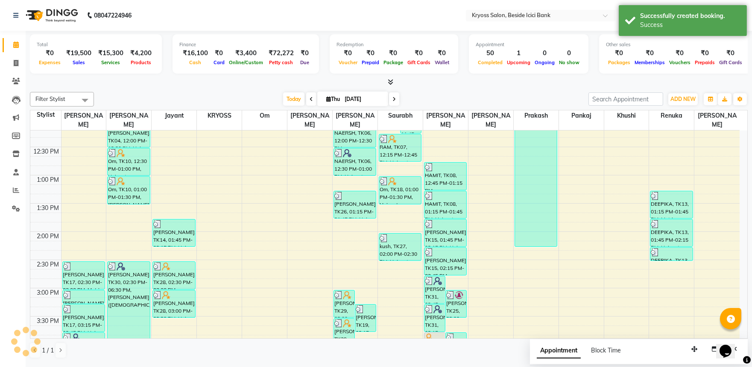
scroll to position [0, 0]
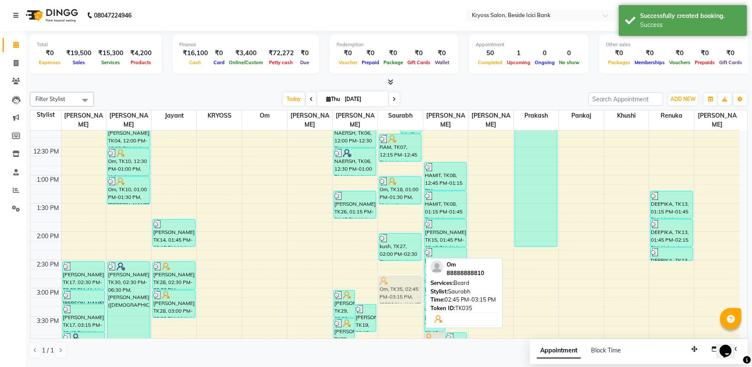
click at [400, 288] on div "MANIT, TK24, 11:30 AM-12:00 PM, Hair cut RAM, TK07, 11:45 AM-12:15 PM, [PERSON_…" at bounding box center [400, 259] width 45 height 733
click at [403, 287] on div "Om, TK35, 02:45 PM-03:15 PM, [PERSON_NAME]" at bounding box center [400, 289] width 42 height 27
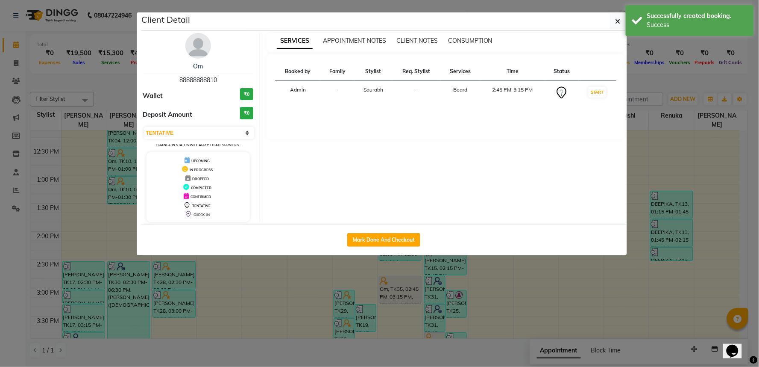
click at [382, 255] on div "Mark Done And Checkout" at bounding box center [384, 239] width 486 height 31
click at [383, 247] on button "Mark Done And Checkout" at bounding box center [383, 240] width 73 height 14
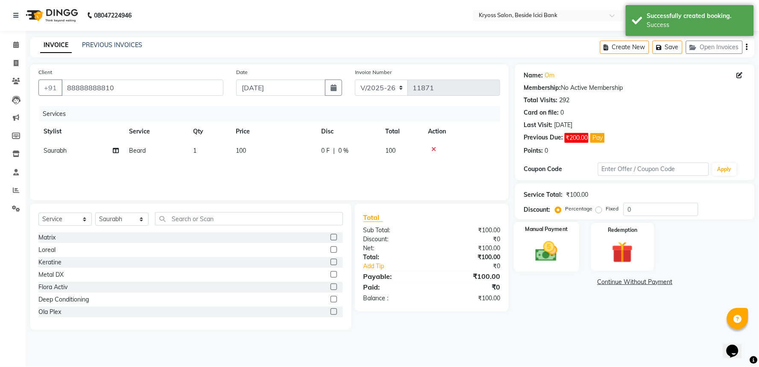
click at [544, 264] on img at bounding box center [547, 251] width 36 height 26
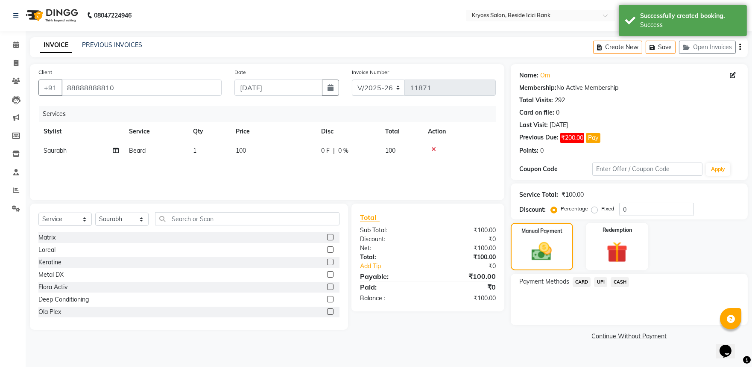
click at [603, 287] on span "UPI" at bounding box center [600, 282] width 13 height 10
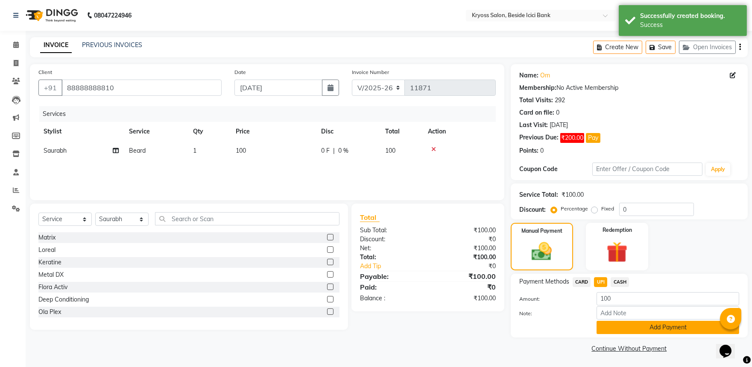
click at [626, 334] on button "Add Payment" at bounding box center [668, 326] width 143 height 13
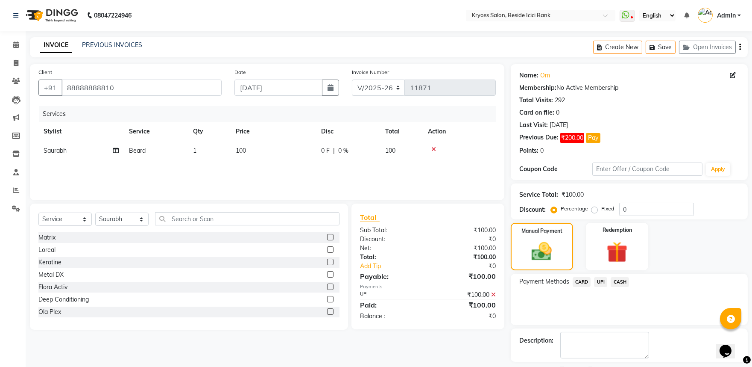
scroll to position [59, 0]
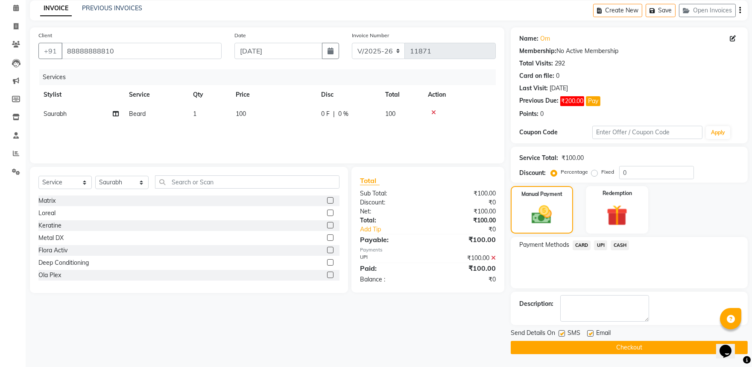
click at [625, 342] on button "Checkout" at bounding box center [629, 347] width 237 height 13
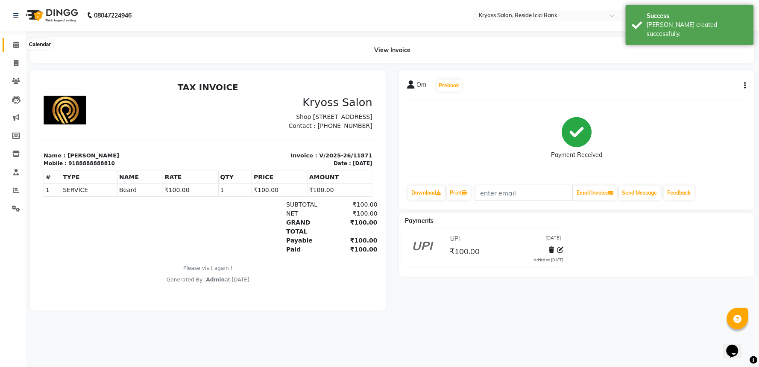
click at [18, 45] on icon at bounding box center [16, 44] width 6 height 6
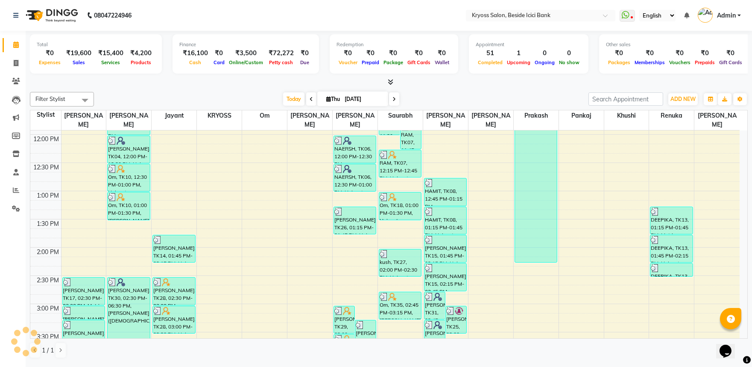
scroll to position [237, 0]
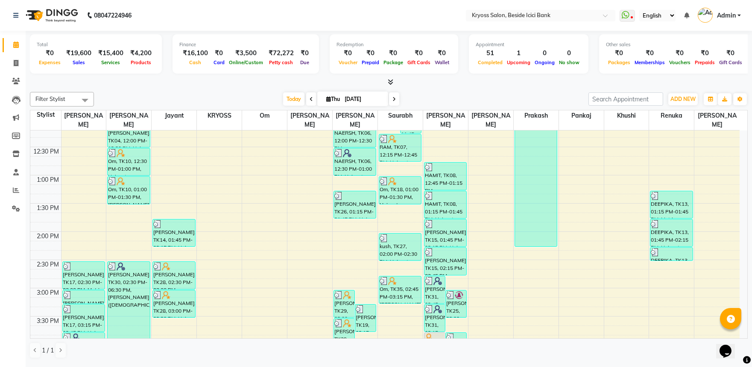
click at [495, 219] on div "8:00 AM 8:30 AM 9:00 AM 9:30 AM 10:00 AM 10:30 AM 11:00 AM 11:30 AM 12:00 PM 12…" at bounding box center [385, 259] width 710 height 733
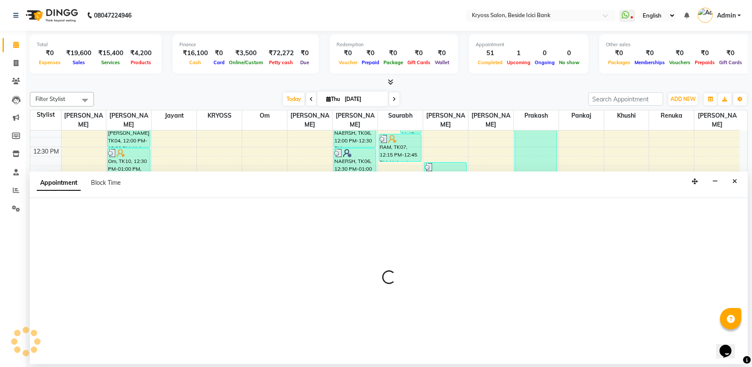
scroll to position [2, 0]
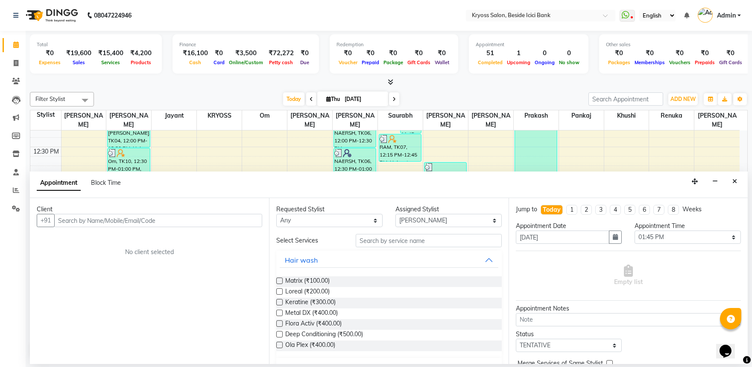
click at [154, 226] on input "text" at bounding box center [158, 220] width 208 height 13
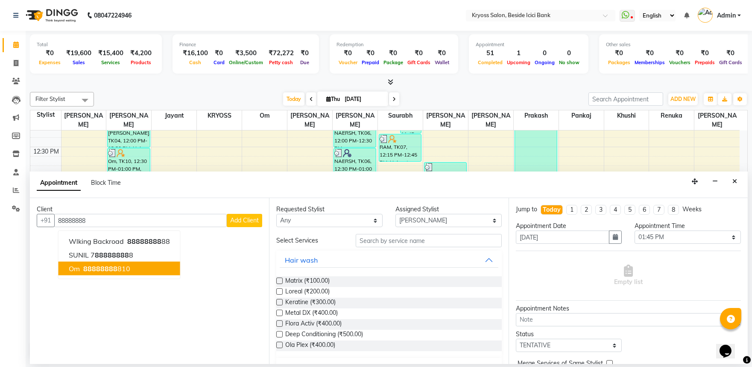
click at [103, 273] on span "88888888" at bounding box center [100, 268] width 34 height 9
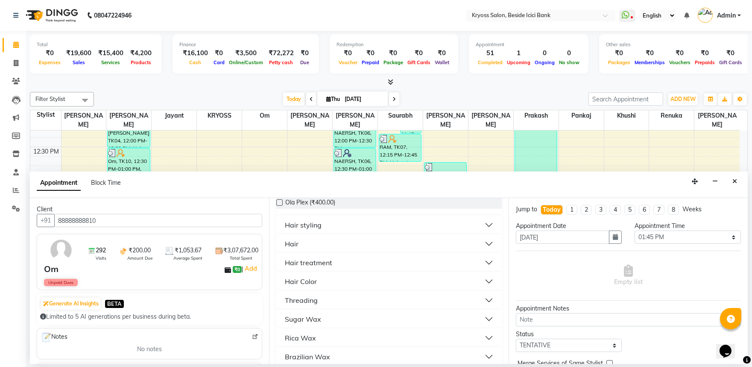
scroll to position [0, 0]
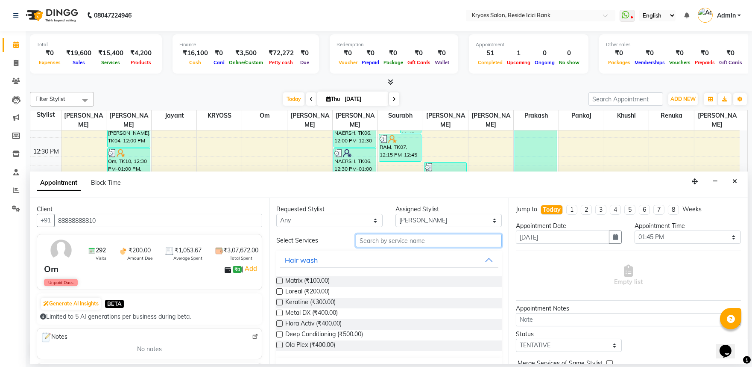
click at [411, 247] on input "text" at bounding box center [429, 240] width 146 height 13
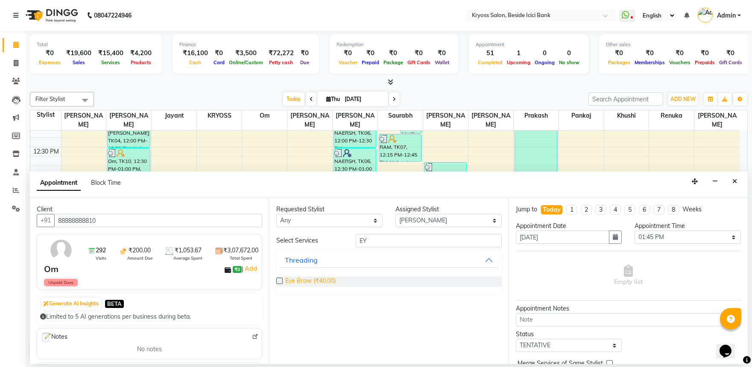
click at [303, 287] on span "Eye Brow (₹40.00)" at bounding box center [310, 281] width 50 height 11
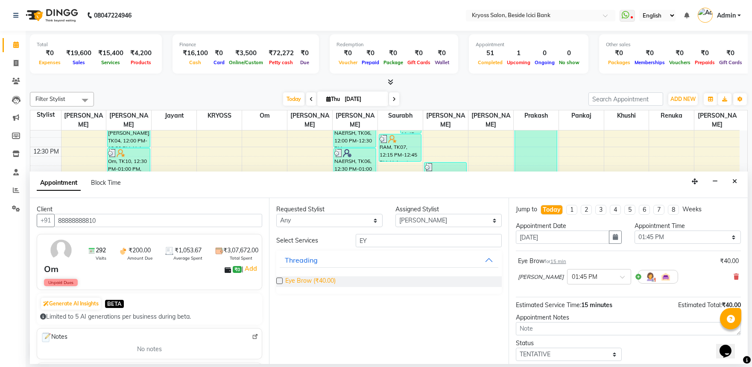
click at [304, 287] on span "Eye Brow (₹40.00)" at bounding box center [310, 281] width 50 height 11
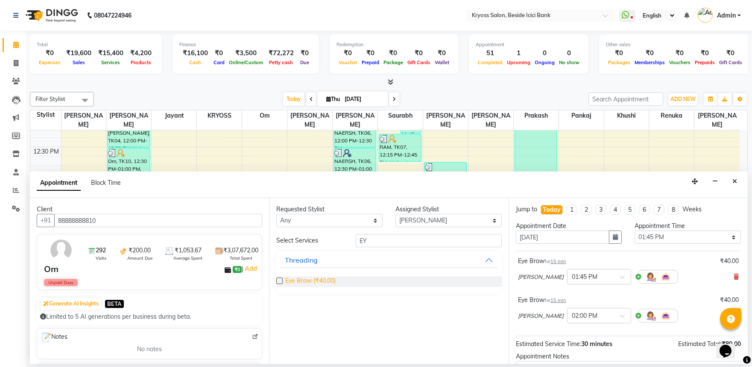
click at [305, 287] on span "Eye Brow (₹40.00)" at bounding box center [310, 281] width 50 height 11
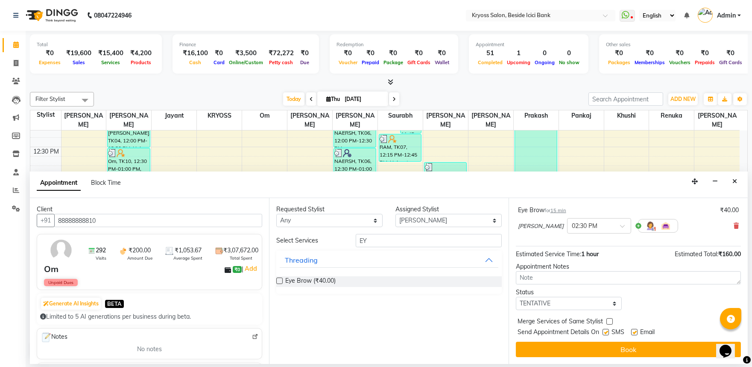
scroll to position [188, 0]
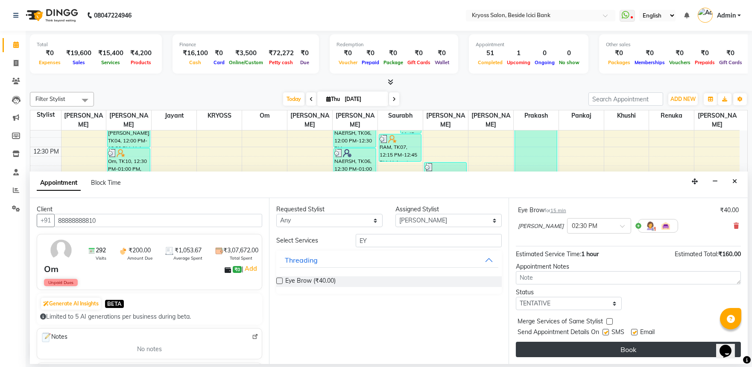
click at [592, 349] on button "Book" at bounding box center [628, 348] width 225 height 15
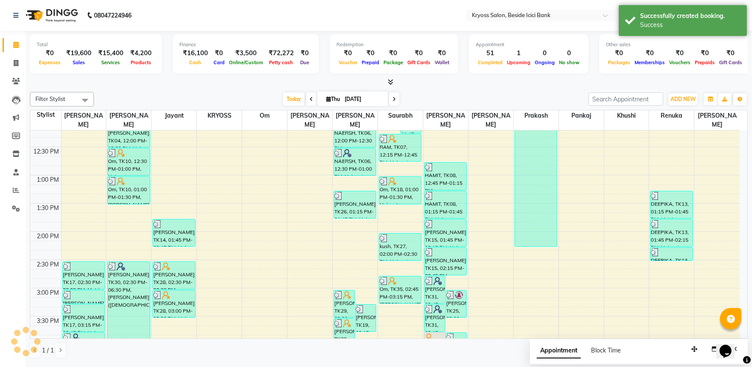
scroll to position [0, 0]
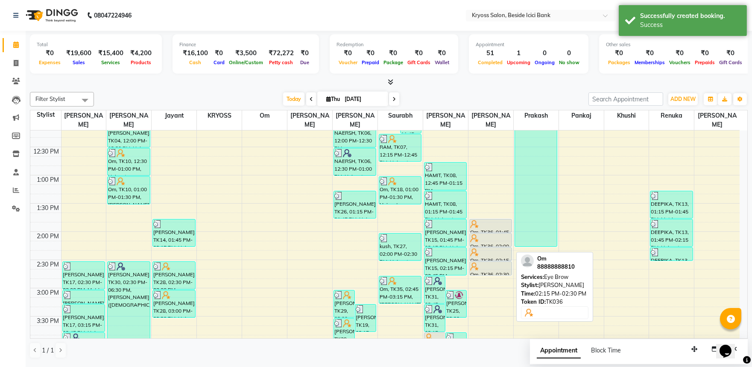
click at [496, 247] on link "Om, TK36, 02:15 PM-02:30 PM, Eye Brow" at bounding box center [491, 254] width 43 height 14
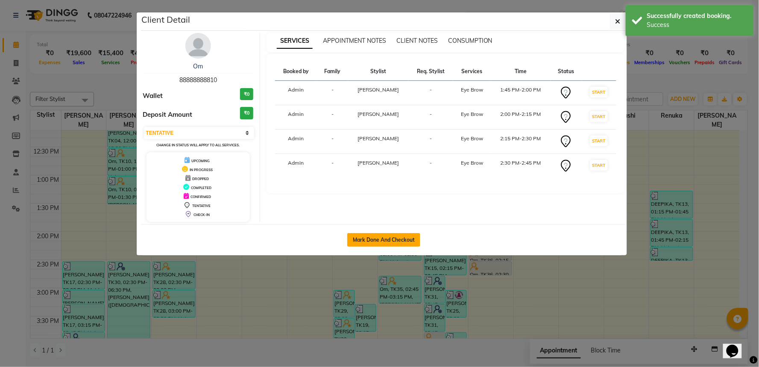
click at [399, 246] on button "Mark Done And Checkout" at bounding box center [383, 240] width 73 height 14
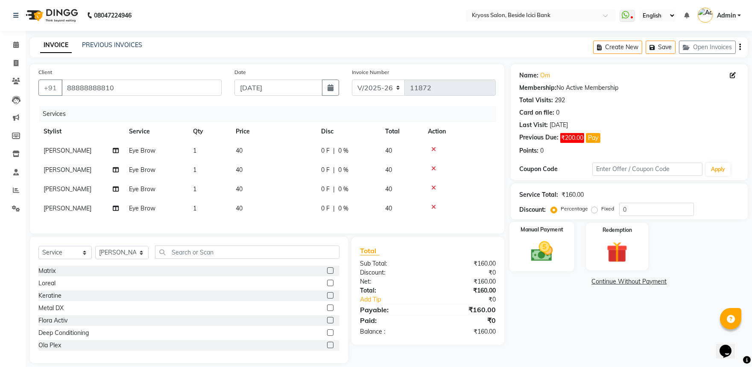
scroll to position [38, 0]
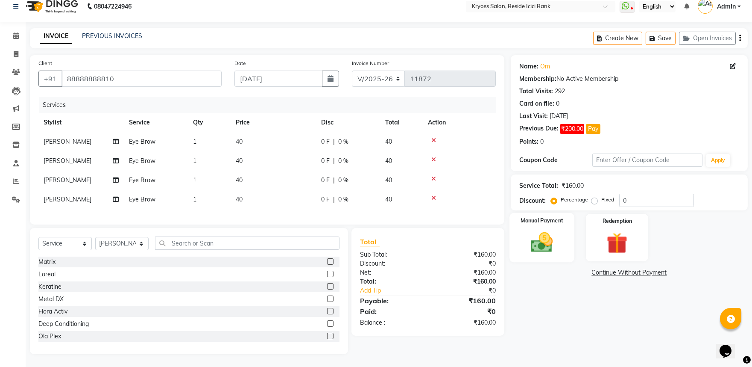
click at [542, 229] on img at bounding box center [541, 241] width 35 height 25
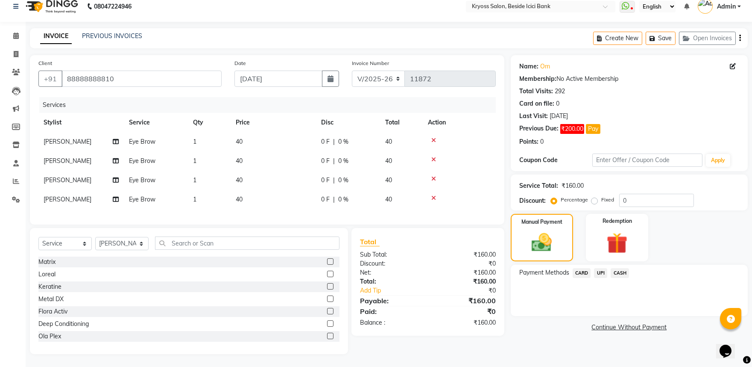
click at [253, 190] on td "40" at bounding box center [273, 199] width 85 height 19
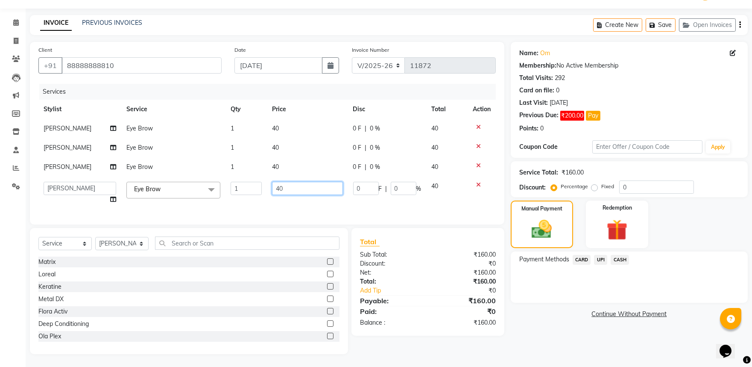
drag, startPoint x: 285, startPoint y: 188, endPoint x: 271, endPoint y: 189, distance: 14.1
click at [272, 189] on input "40" at bounding box center [307, 188] width 70 height 13
click at [547, 296] on div "Payment Methods CARD UPI CASH" at bounding box center [629, 276] width 237 height 51
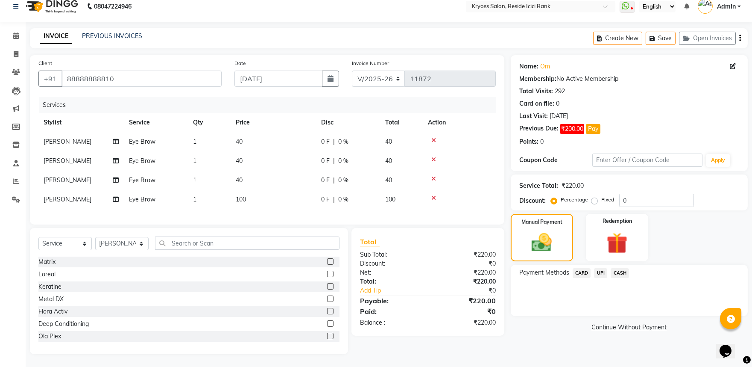
click at [243, 170] on td "40" at bounding box center [273, 179] width 85 height 19
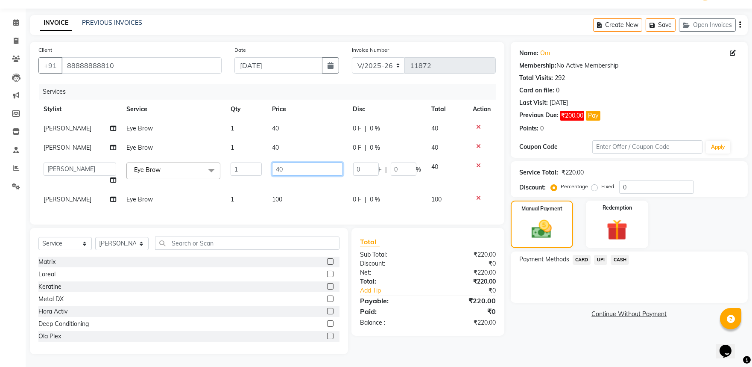
drag, startPoint x: 280, startPoint y: 168, endPoint x: 262, endPoint y: 167, distance: 18.0
click at [262, 167] on tr "amit [PERSON_NAME] [PERSON_NAME] [PERSON_NAME] [PERSON_NAME] KRYOSS [PERSON_NAM…" at bounding box center [267, 173] width 458 height 32
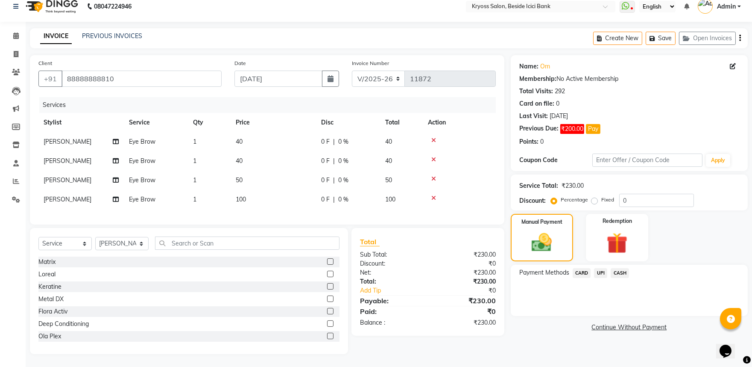
click at [563, 297] on div "Payment Methods CARD UPI CASH" at bounding box center [629, 289] width 237 height 51
drag, startPoint x: 251, startPoint y: 164, endPoint x: 229, endPoint y: 163, distance: 21.4
click at [229, 170] on tr "[PERSON_NAME] Eye Brow 1 50 0 F | 0 % 50" at bounding box center [267, 179] width 458 height 19
click at [252, 170] on td "50" at bounding box center [273, 179] width 85 height 19
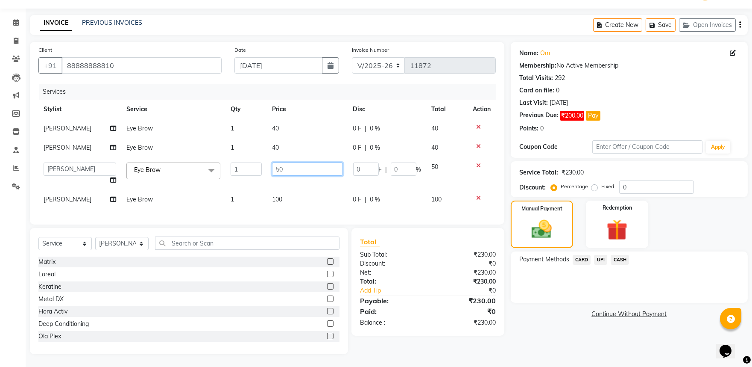
click at [262, 169] on tr "amit [PERSON_NAME] [PERSON_NAME] [PERSON_NAME] [PERSON_NAME] KRYOSS [PERSON_NAM…" at bounding box center [267, 173] width 458 height 32
click at [559, 279] on div "Payment Methods CARD UPI CASH" at bounding box center [629, 276] width 237 height 51
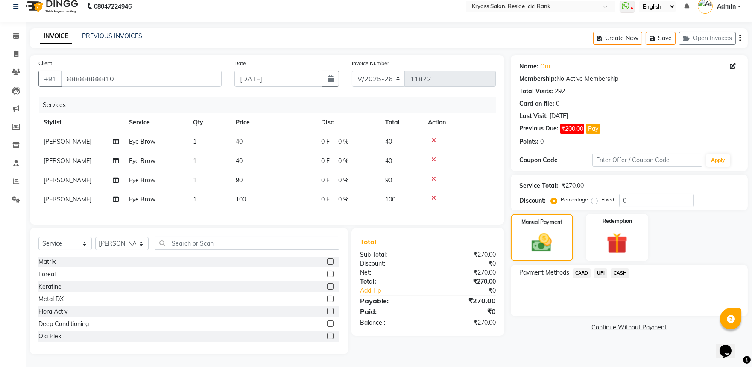
click at [603, 268] on span "UPI" at bounding box center [600, 273] width 13 height 10
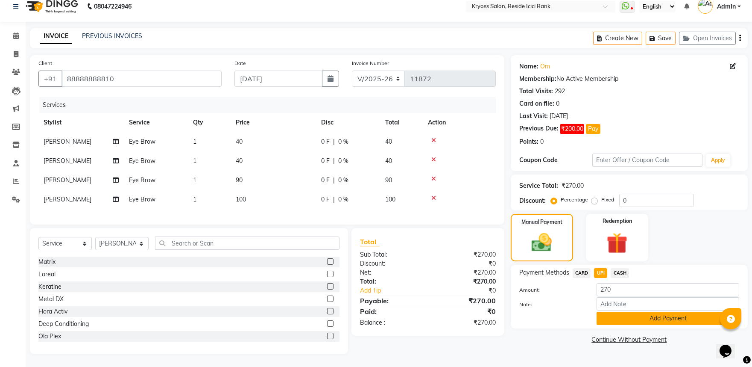
click at [653, 311] on button "Add Payment" at bounding box center [668, 317] width 143 height 13
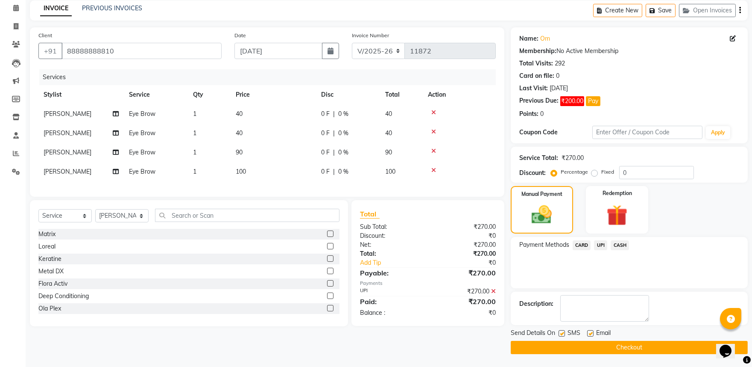
scroll to position [59, 0]
click at [667, 343] on button "Checkout" at bounding box center [629, 347] width 237 height 13
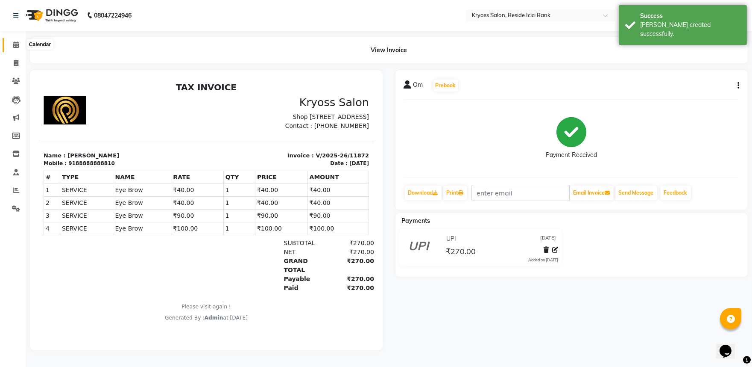
click at [16, 44] on icon at bounding box center [16, 44] width 6 height 6
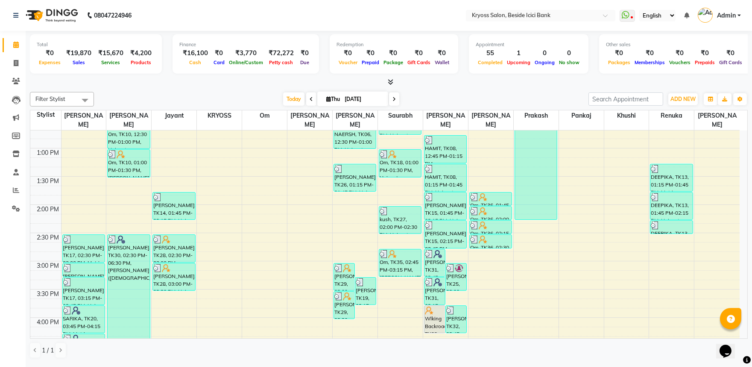
scroll to position [285, 0]
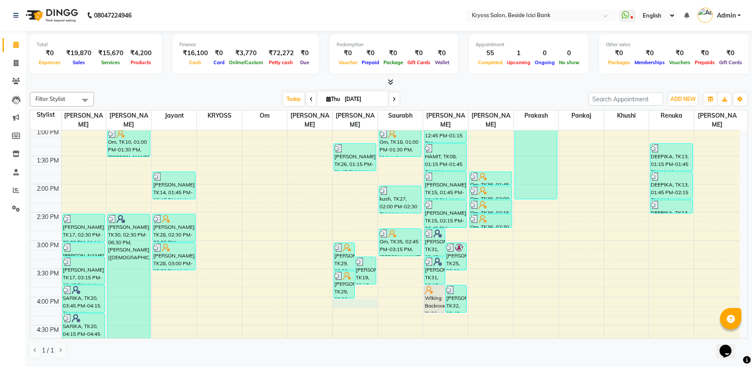
click at [359, 301] on div "8:00 AM 8:30 AM 9:00 AM 9:30 AM 10:00 AM 10:30 AM 11:00 AM 11:30 AM 12:00 PM 12…" at bounding box center [385, 212] width 710 height 733
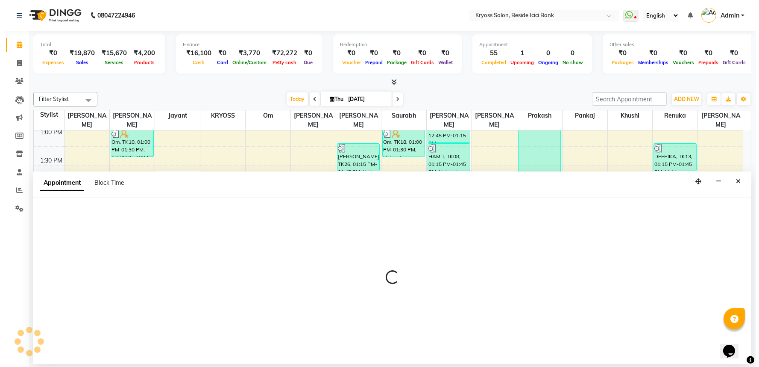
scroll to position [2, 0]
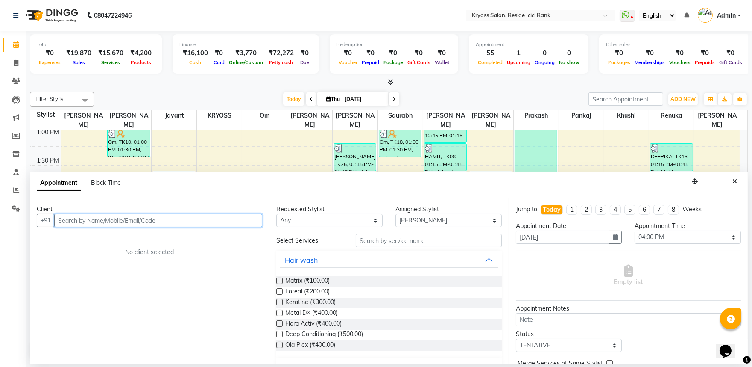
click at [208, 227] on input "text" at bounding box center [158, 220] width 208 height 13
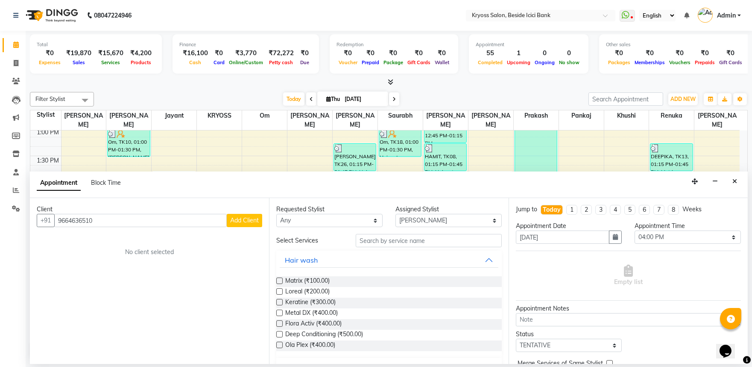
click at [255, 227] on button "Add Client" at bounding box center [244, 220] width 35 height 13
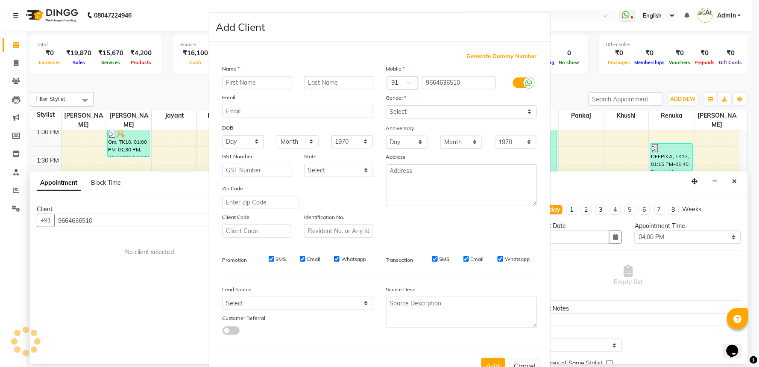
click at [270, 89] on input "text" at bounding box center [257, 82] width 69 height 13
click at [421, 118] on select "Select [DEMOGRAPHIC_DATA] [DEMOGRAPHIC_DATA] Other Prefer Not To Say" at bounding box center [461, 111] width 151 height 13
click at [386, 116] on select "Select [DEMOGRAPHIC_DATA] [DEMOGRAPHIC_DATA] Other Prefer Not To Say" at bounding box center [461, 111] width 151 height 13
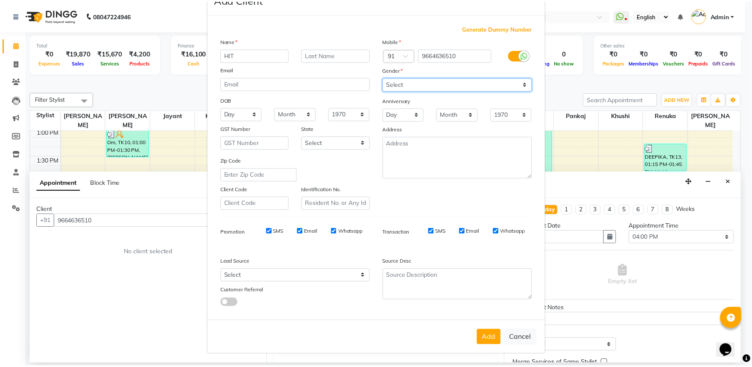
scroll to position [66, 0]
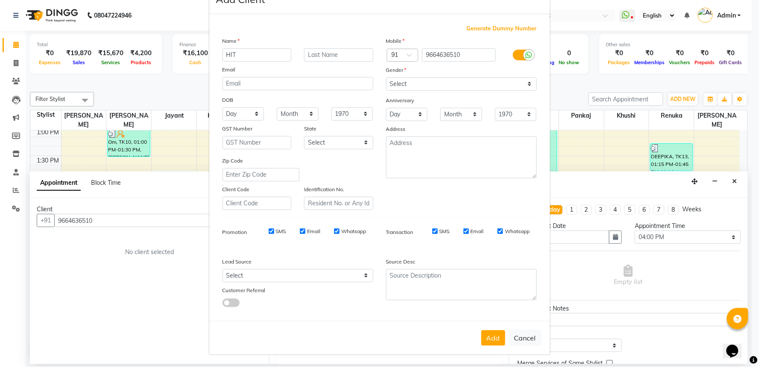
click at [482, 339] on button "Add" at bounding box center [494, 337] width 24 height 15
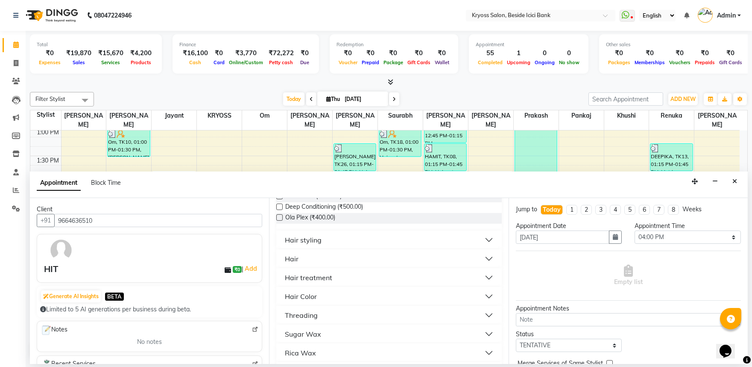
scroll to position [131, 0]
click at [299, 260] on div "Hair" at bounding box center [292, 255] width 14 height 10
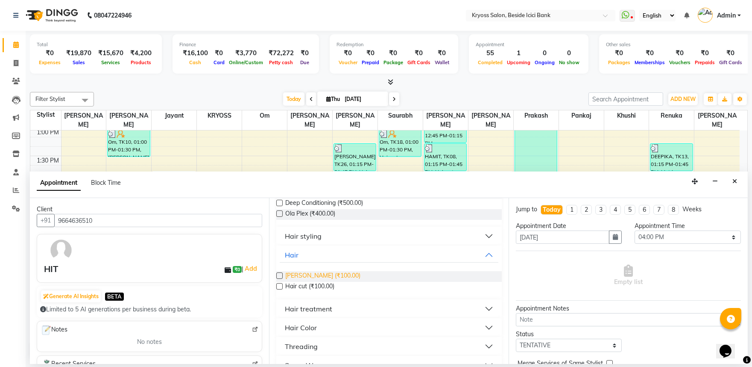
click at [322, 282] on span "[PERSON_NAME] (₹100.00)" at bounding box center [322, 276] width 75 height 11
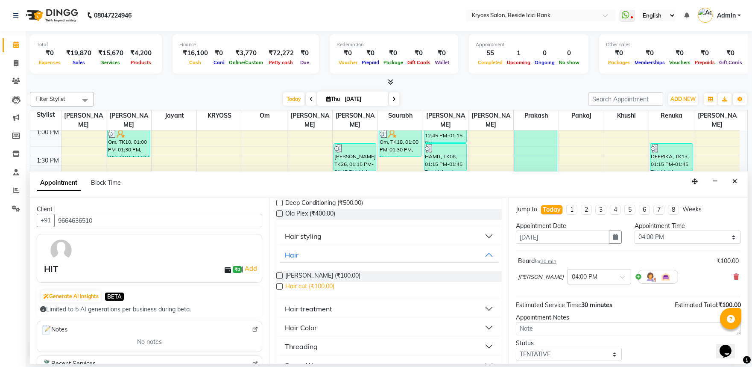
click at [328, 292] on span "Hair cut (₹100.00)" at bounding box center [309, 287] width 49 height 11
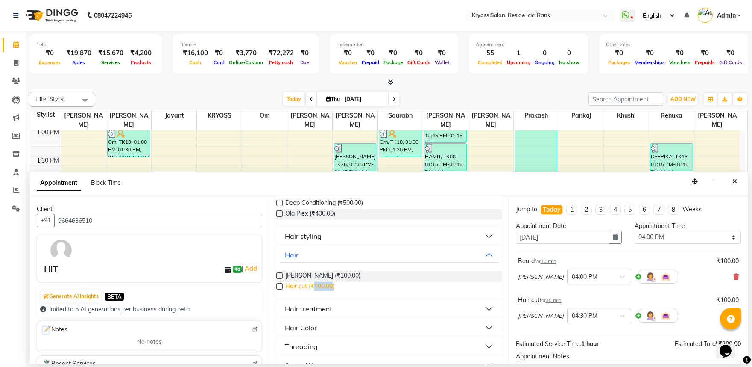
click at [328, 292] on span "Hair cut (₹100.00)" at bounding box center [309, 287] width 49 height 11
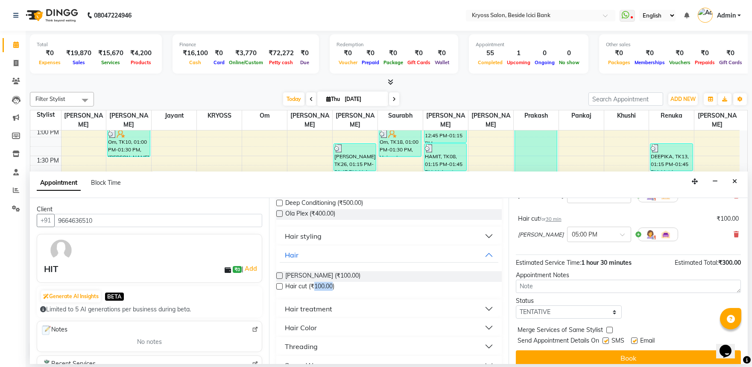
scroll to position [148, 0]
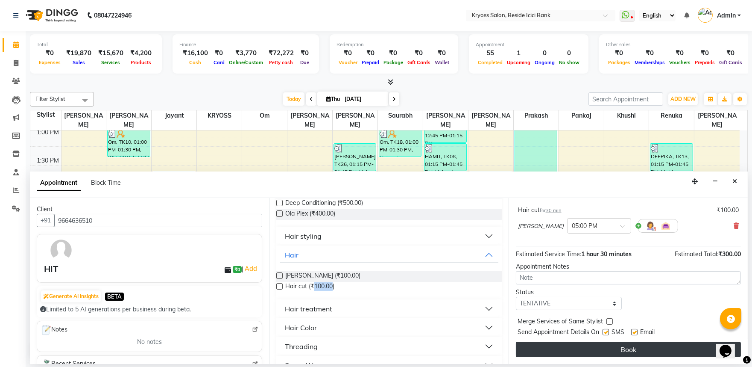
click at [671, 345] on button "Book" at bounding box center [628, 348] width 225 height 15
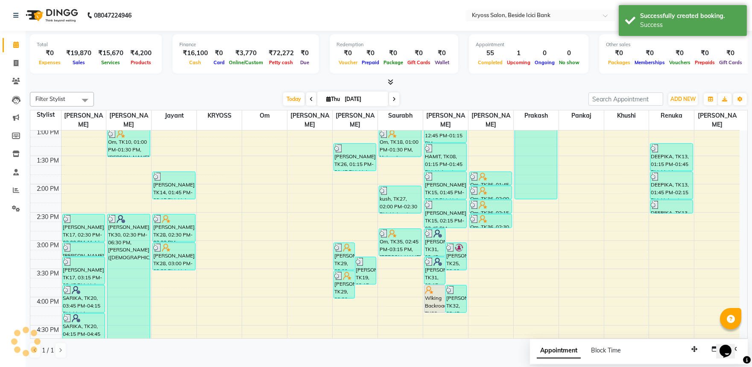
scroll to position [0, 0]
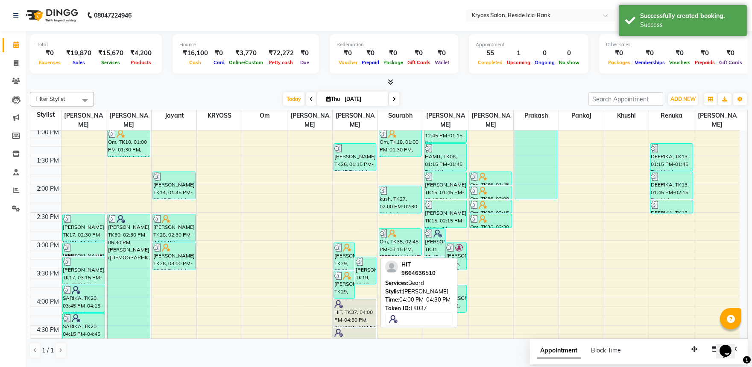
click at [352, 317] on div "HIT, TK37, 04:00 PM-04:30 PM, [PERSON_NAME]" at bounding box center [355, 312] width 42 height 27
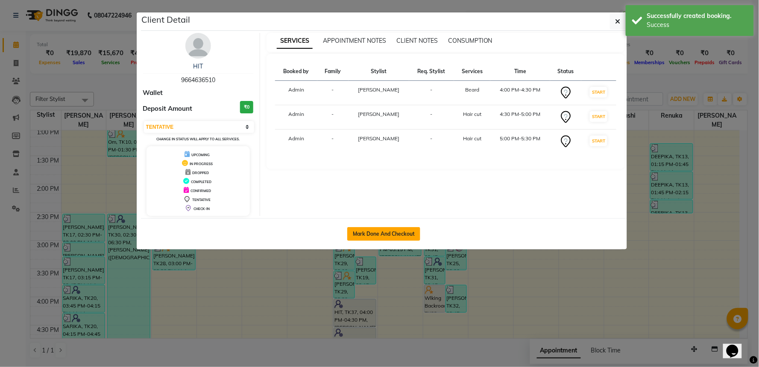
click at [400, 241] on button "Mark Done And Checkout" at bounding box center [383, 234] width 73 height 14
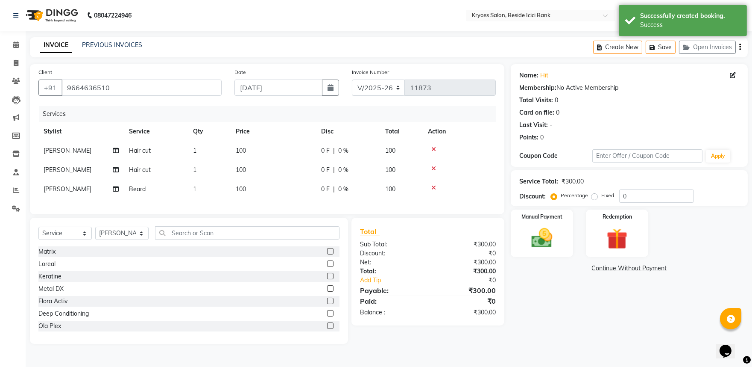
click at [69, 160] on td "[PERSON_NAME]" at bounding box center [80, 150] width 85 height 19
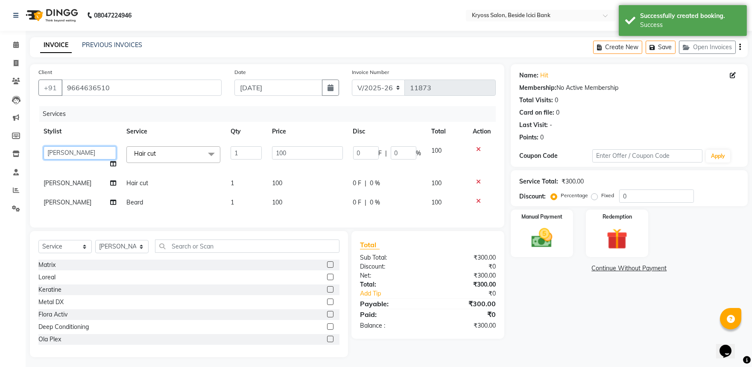
click at [69, 159] on select "amit [PERSON_NAME] [PERSON_NAME] [PERSON_NAME] [PERSON_NAME] KRYOSS [PERSON_NAM…" at bounding box center [80, 152] width 73 height 13
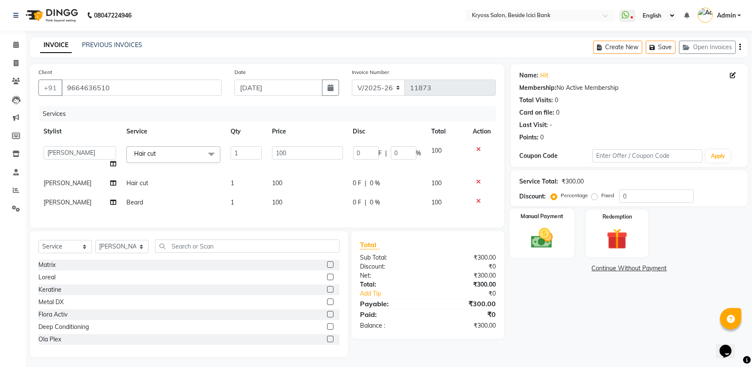
click at [540, 248] on img at bounding box center [541, 237] width 35 height 25
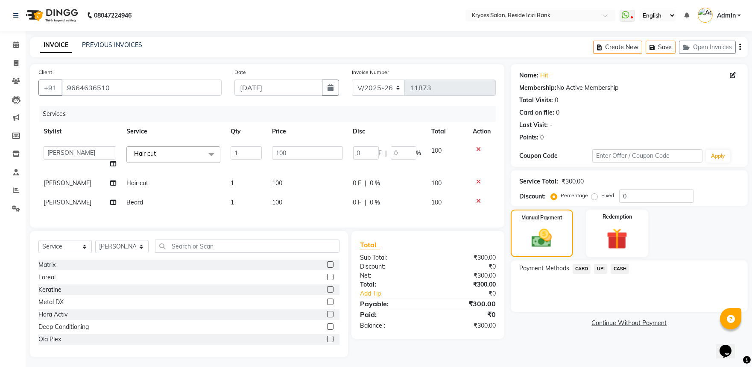
click at [605, 273] on span "UPI" at bounding box center [600, 269] width 13 height 10
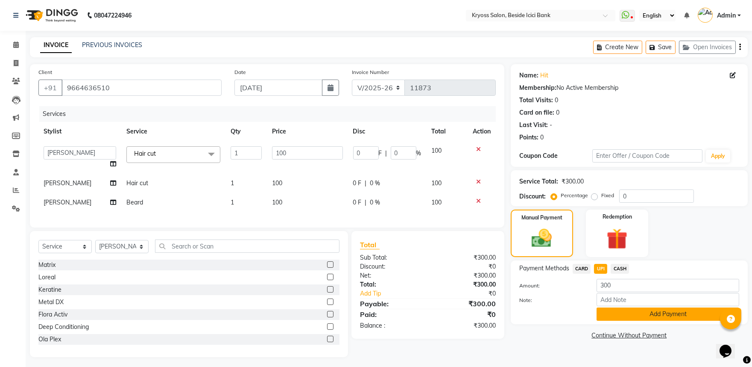
click at [647, 320] on button "Add Payment" at bounding box center [668, 313] width 143 height 13
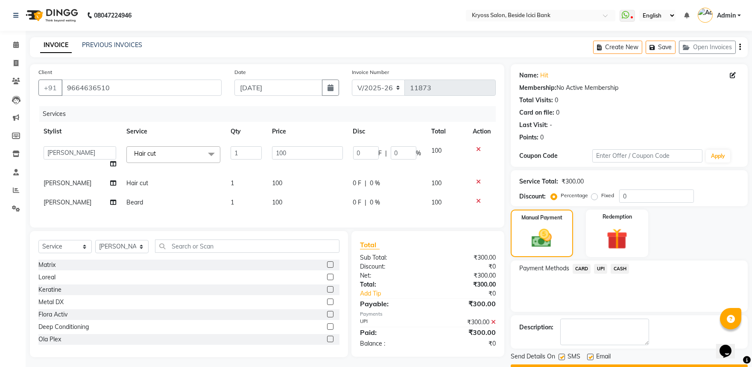
scroll to position [44, 0]
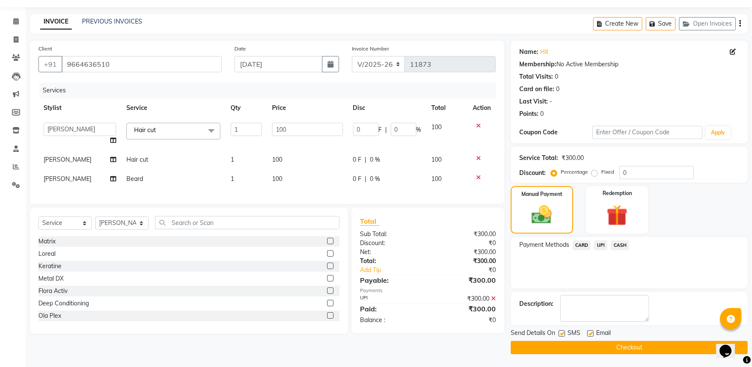
click at [651, 349] on button "Checkout" at bounding box center [629, 347] width 237 height 13
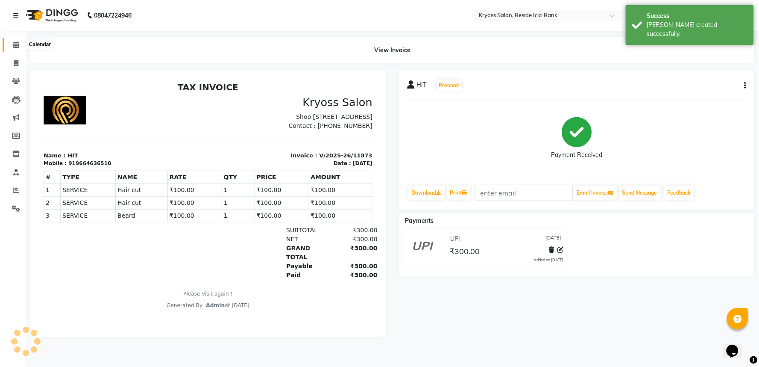
click at [16, 45] on icon at bounding box center [16, 44] width 6 height 6
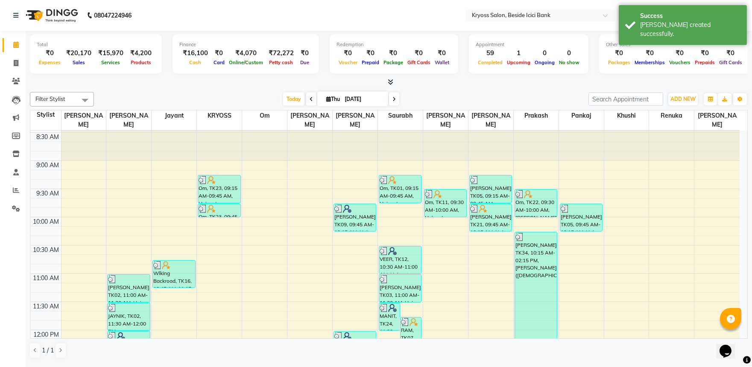
scroll to position [47, 0]
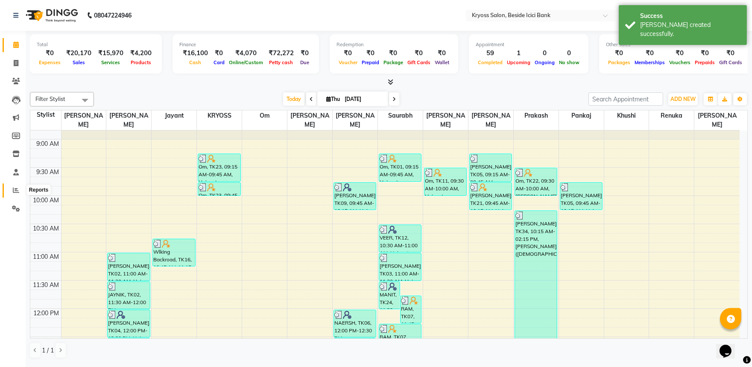
click at [13, 191] on icon at bounding box center [16, 190] width 6 height 6
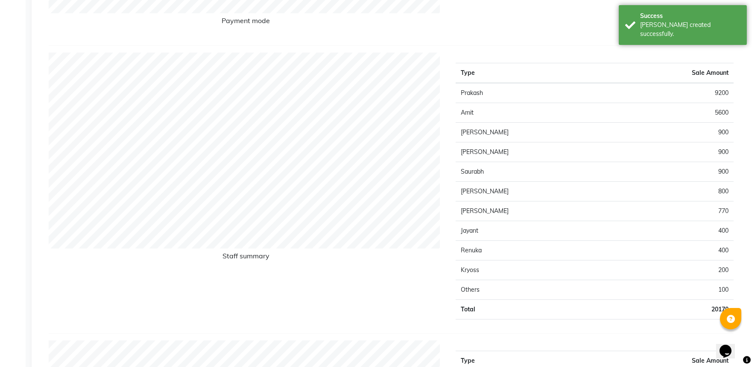
scroll to position [427, 0]
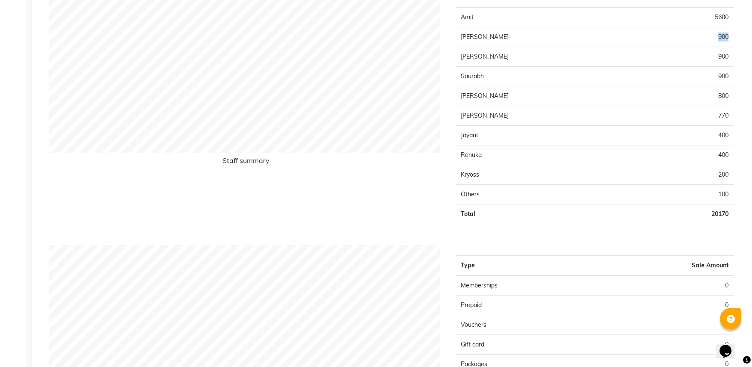
drag, startPoint x: 728, startPoint y: 58, endPoint x: 715, endPoint y: 61, distance: 12.7
click at [715, 47] on td "900" at bounding box center [672, 37] width 124 height 20
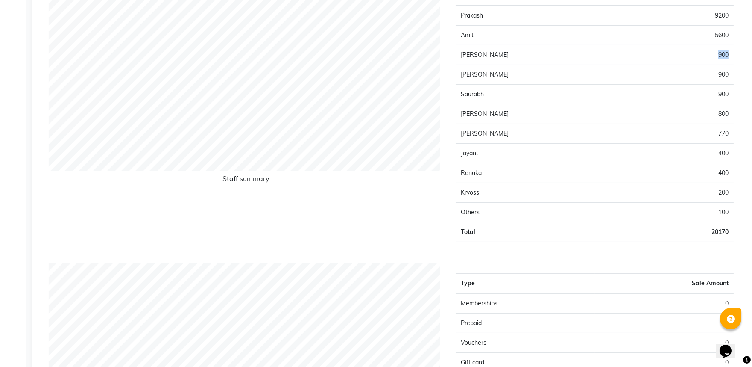
scroll to position [379, 0]
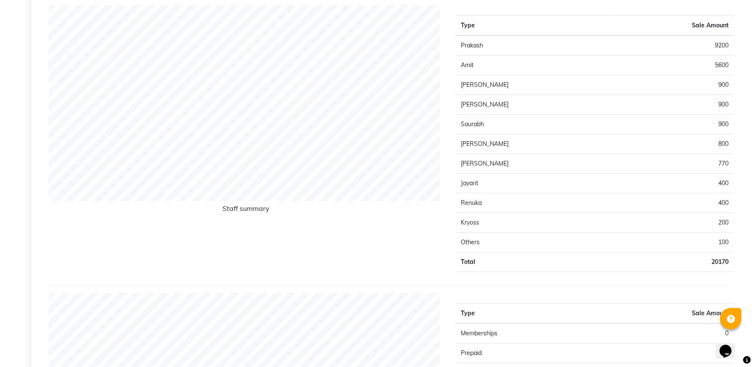
click at [449, 269] on div "Staff summary Type Sale Amount Prakash 9200 Amit 5600 [PERSON_NAME] 900 [PERSON…" at bounding box center [391, 141] width 698 height 273
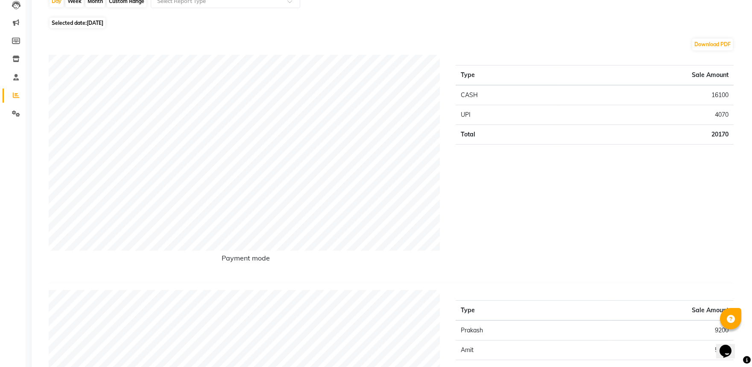
scroll to position [0, 0]
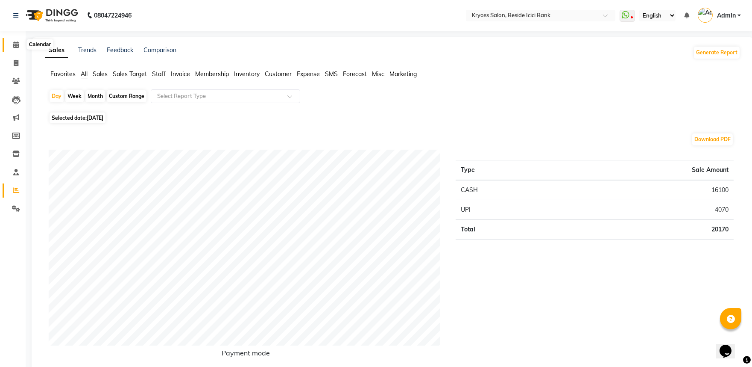
click at [16, 44] on icon at bounding box center [16, 44] width 6 height 6
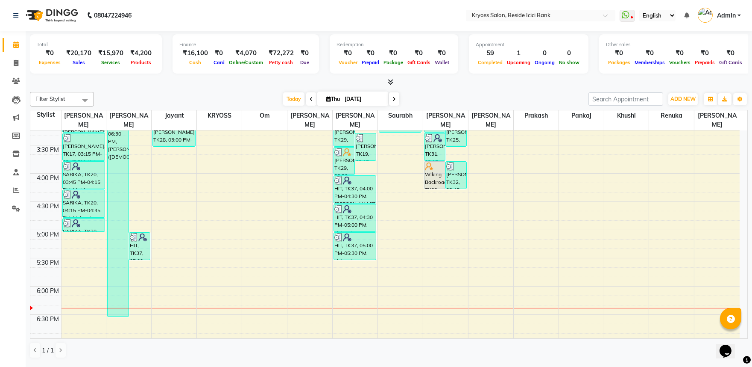
scroll to position [361, 0]
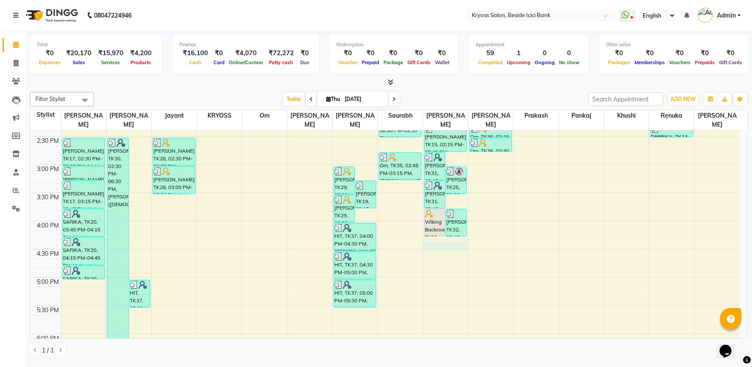
click at [451, 242] on div "8:00 AM 8:30 AM 9:00 AM 9:30 AM 10:00 AM 10:30 AM 11:00 AM 11:30 AM 12:00 PM 12…" at bounding box center [385, 136] width 710 height 733
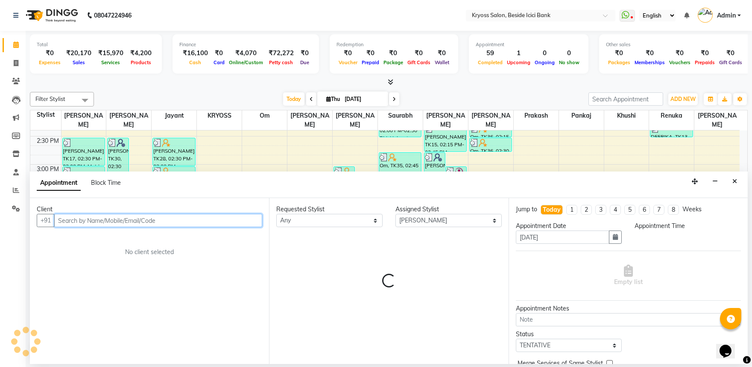
scroll to position [2, 0]
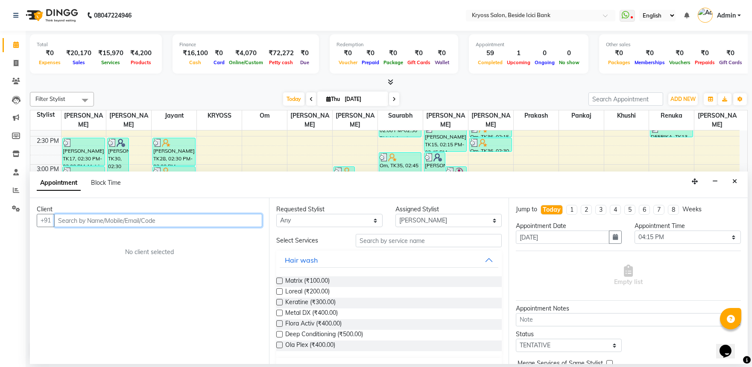
click at [232, 227] on input "text" at bounding box center [158, 220] width 208 height 13
